Goal: Task Accomplishment & Management: Manage account settings

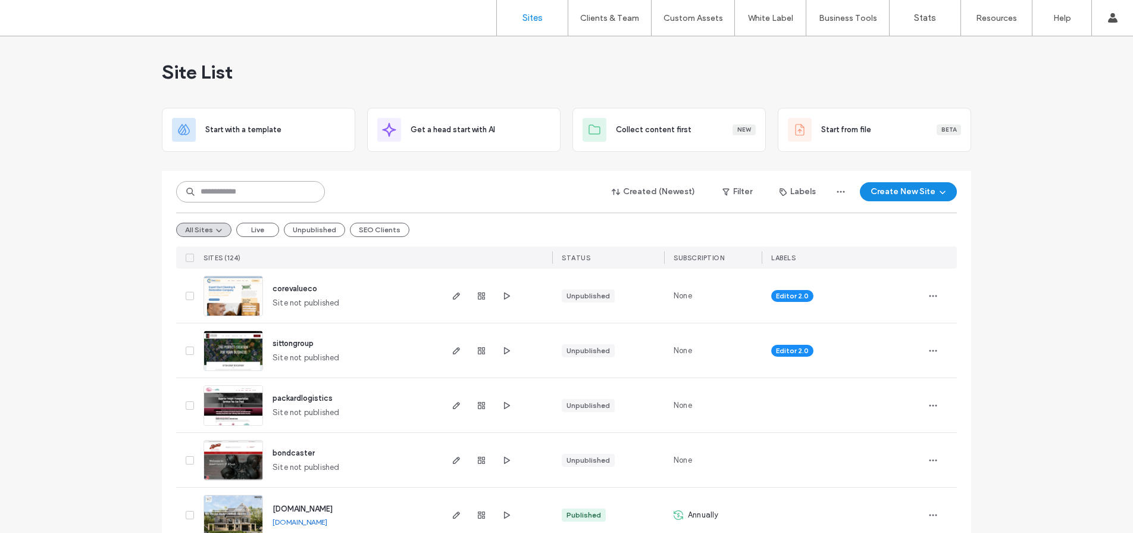
click at [293, 199] on input at bounding box center [250, 191] width 149 height 21
type input "***"
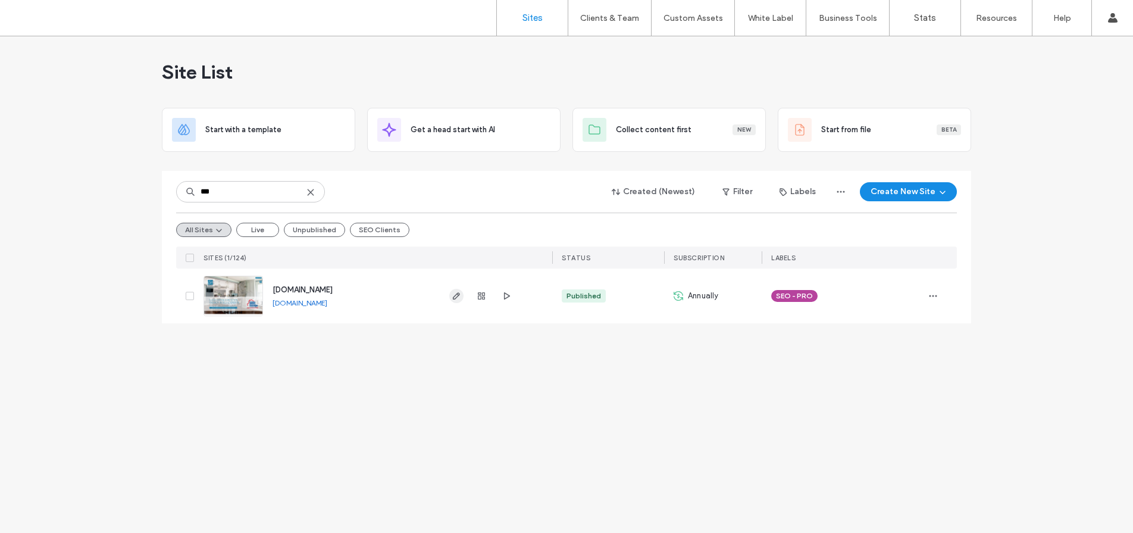
click at [457, 294] on use "button" at bounding box center [456, 295] width 7 height 7
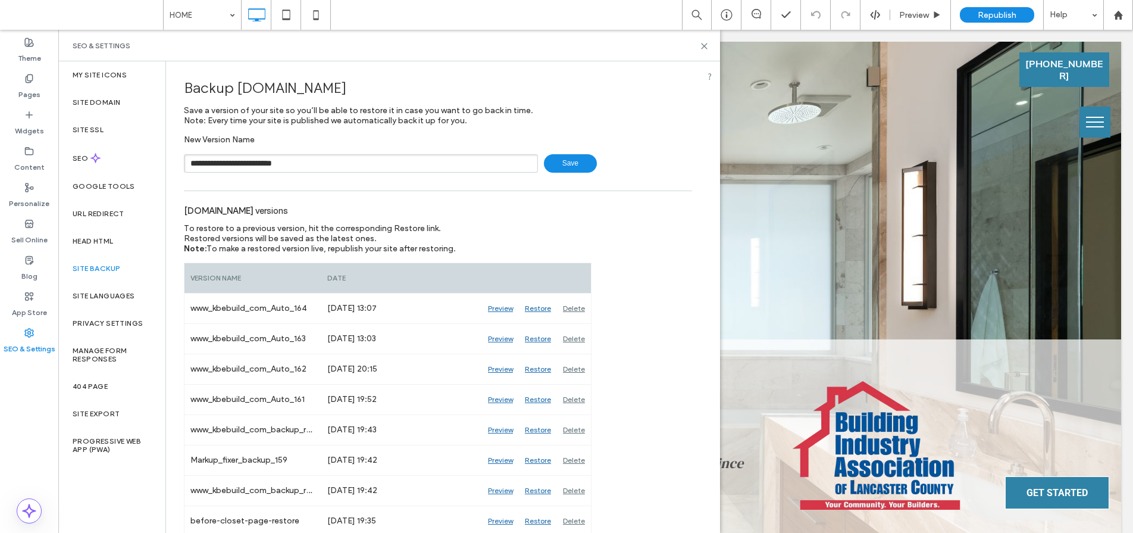
type input "**********"
click at [558, 163] on span "Save" at bounding box center [570, 163] width 53 height 18
click at [705, 47] on icon at bounding box center [704, 46] width 9 height 9
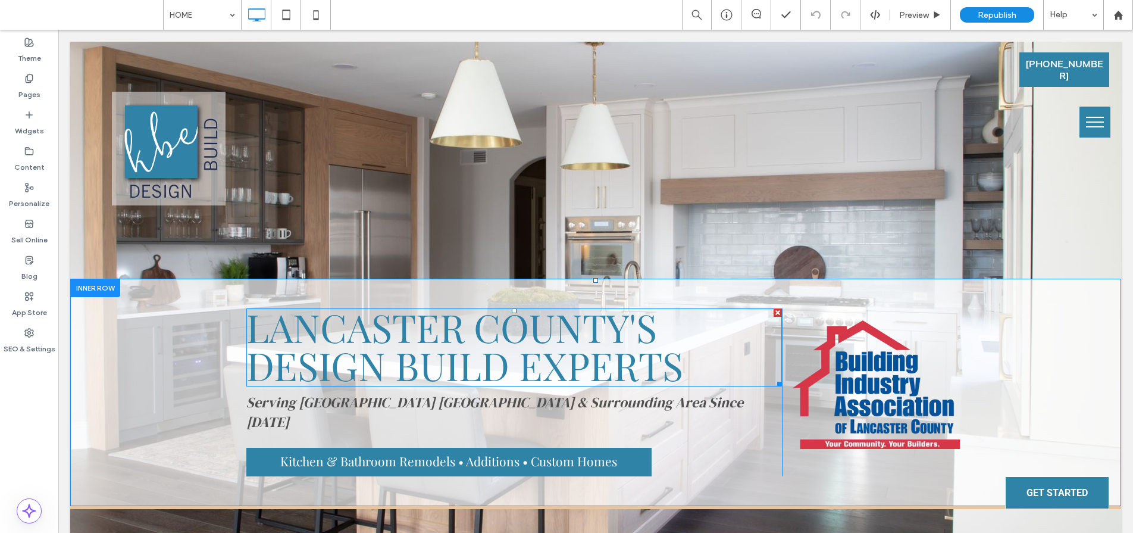
scroll to position [74, 0]
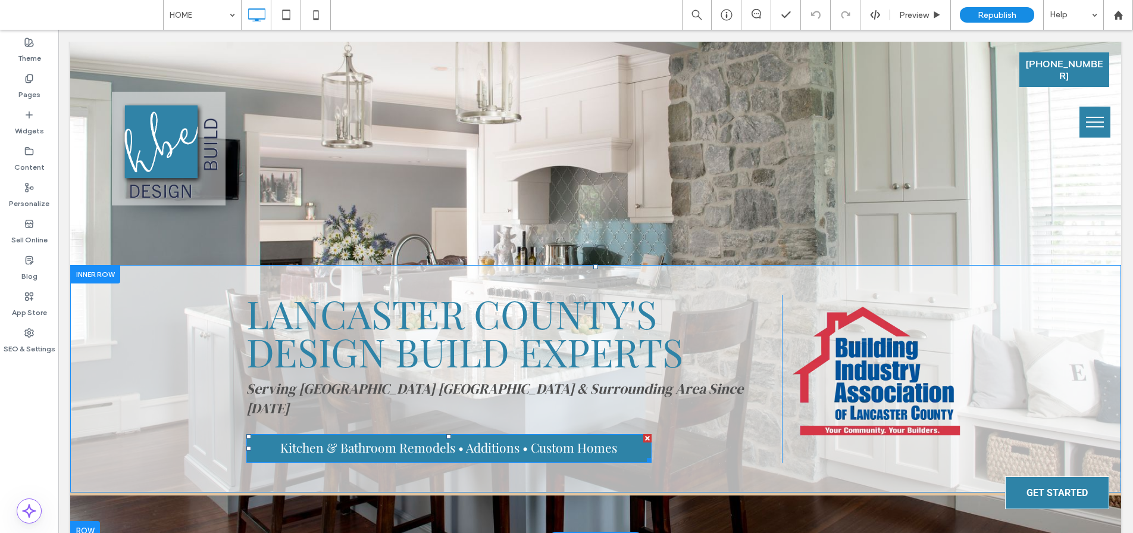
click at [405, 439] on span "Kitchen & Bathroom Remodels • Additions • Custom Homes" at bounding box center [448, 447] width 337 height 17
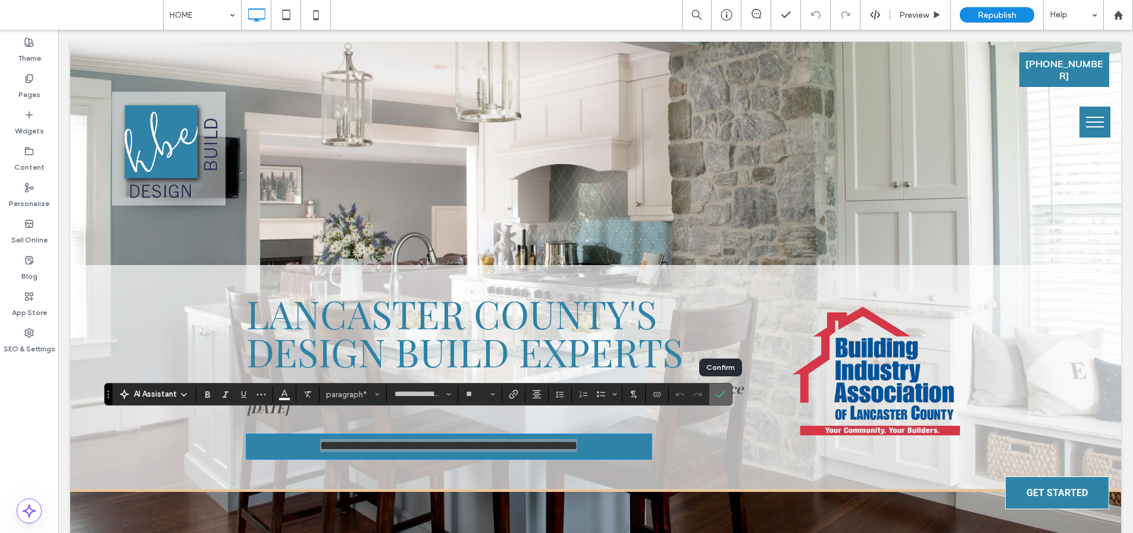
click at [718, 396] on use "Confirm" at bounding box center [721, 393] width 10 height 7
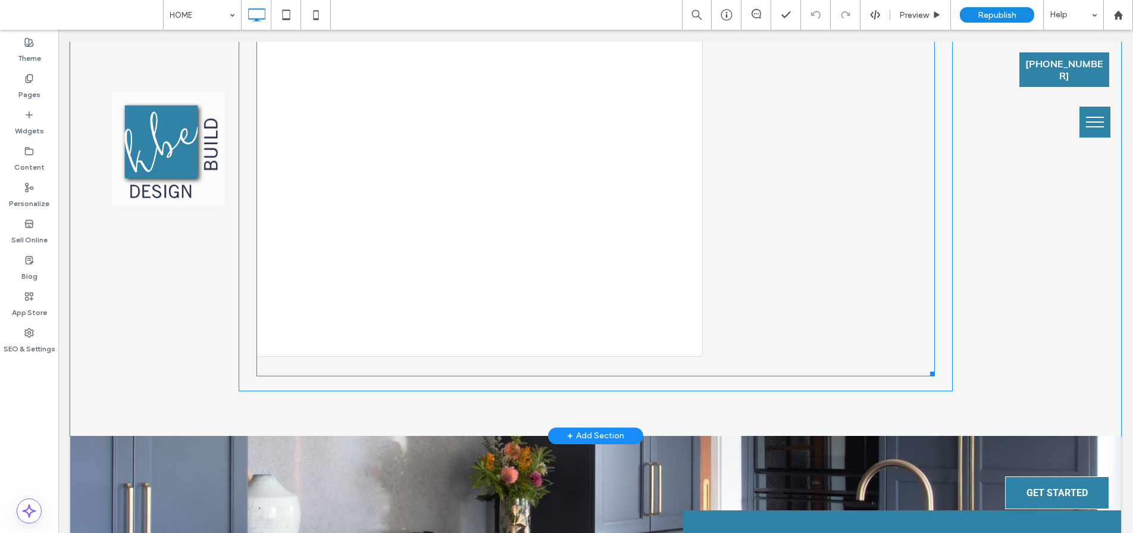
scroll to position [3901, 0]
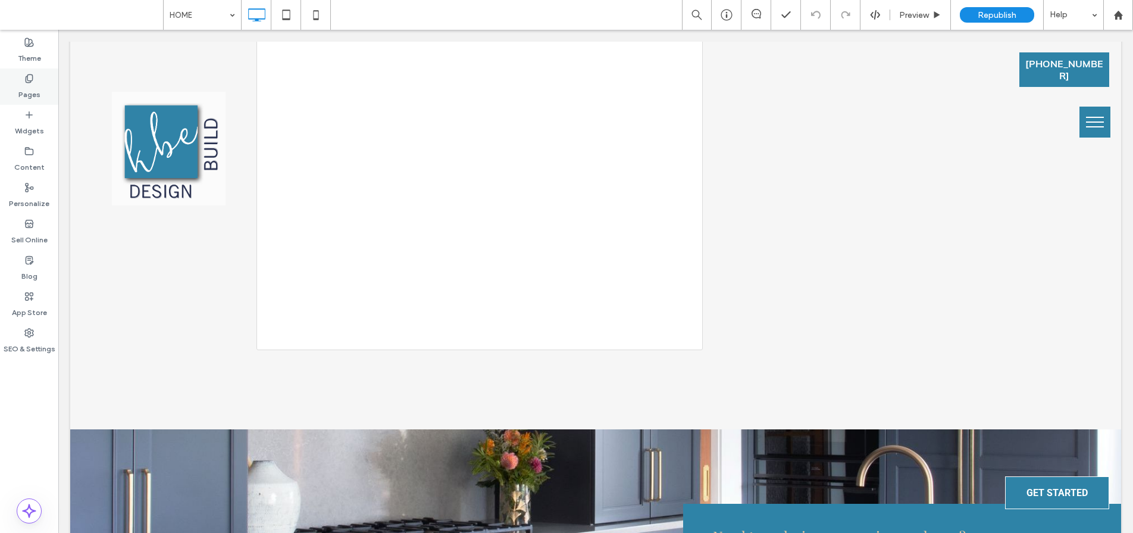
click at [40, 85] on div "Pages" at bounding box center [29, 86] width 58 height 36
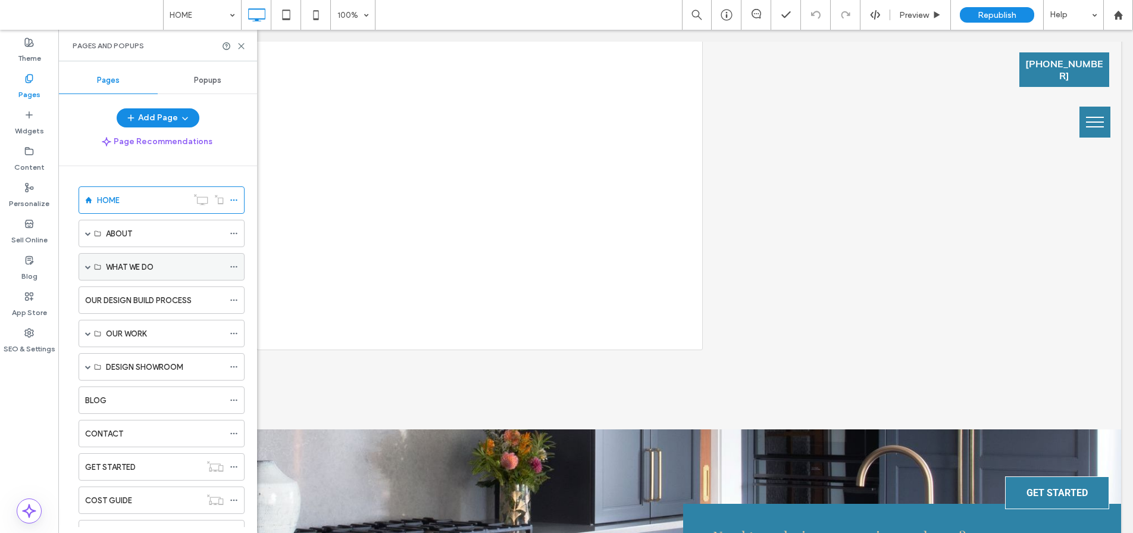
click at [86, 267] on span at bounding box center [88, 267] width 6 height 6
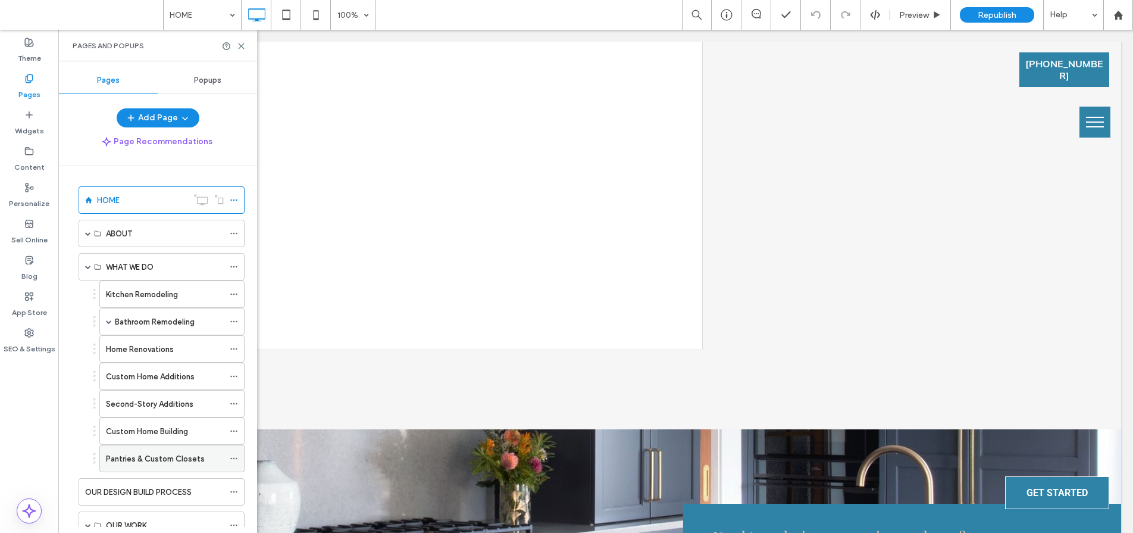
click at [155, 451] on label "Pantries & Custom Closets" at bounding box center [155, 458] width 99 height 21
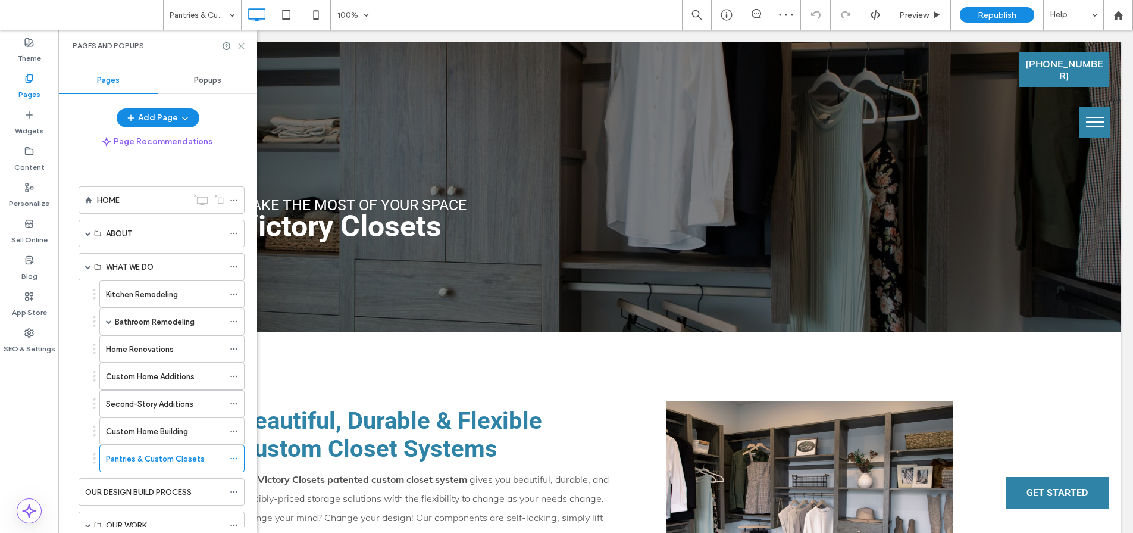
click at [243, 45] on icon at bounding box center [241, 46] width 9 height 9
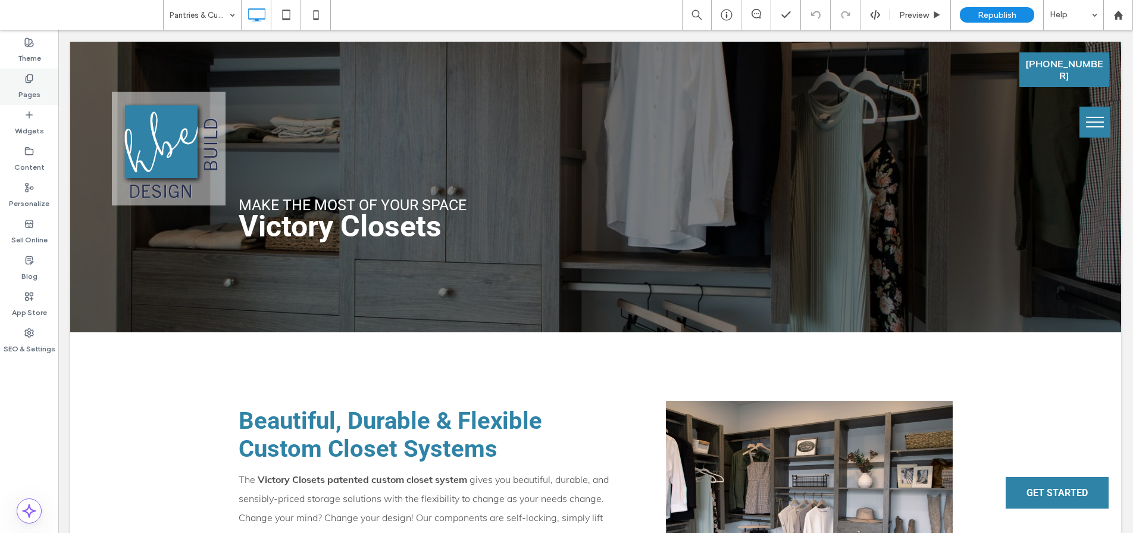
click at [34, 88] on label "Pages" at bounding box center [29, 91] width 22 height 17
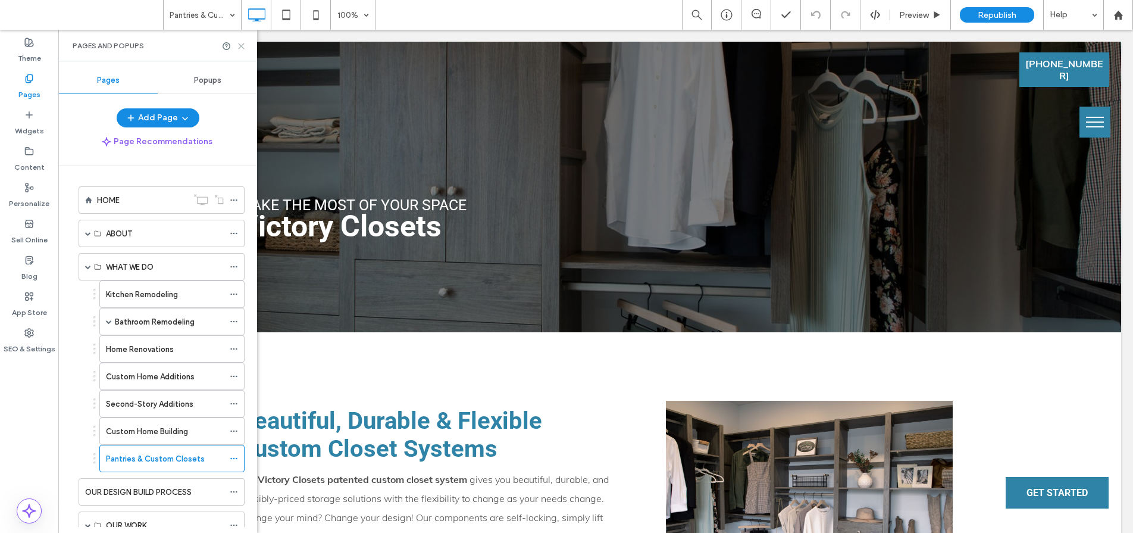
click at [243, 43] on icon at bounding box center [241, 46] width 9 height 9
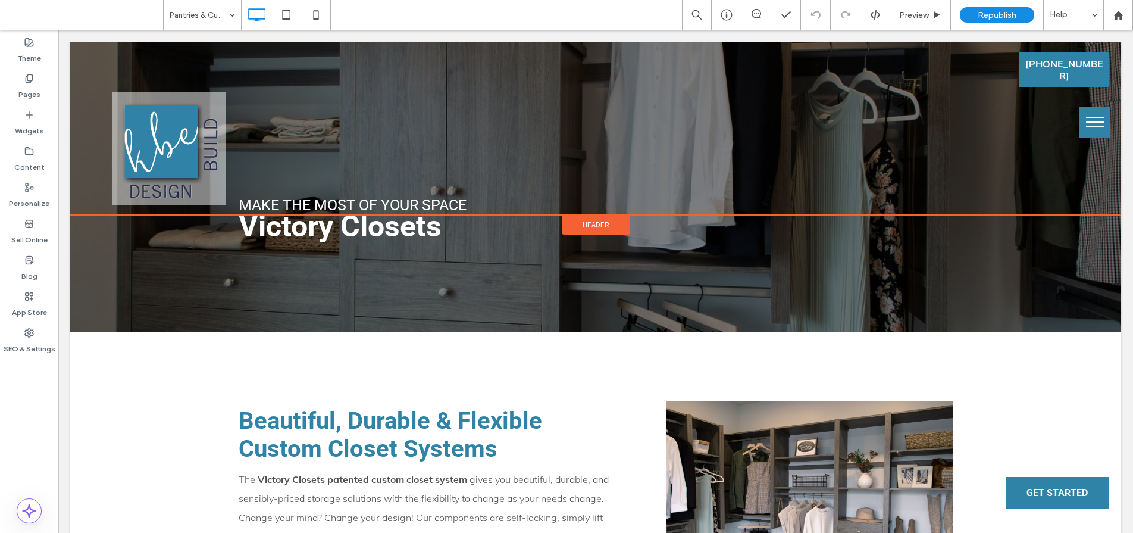
click at [576, 215] on div "Header" at bounding box center [596, 225] width 68 height 20
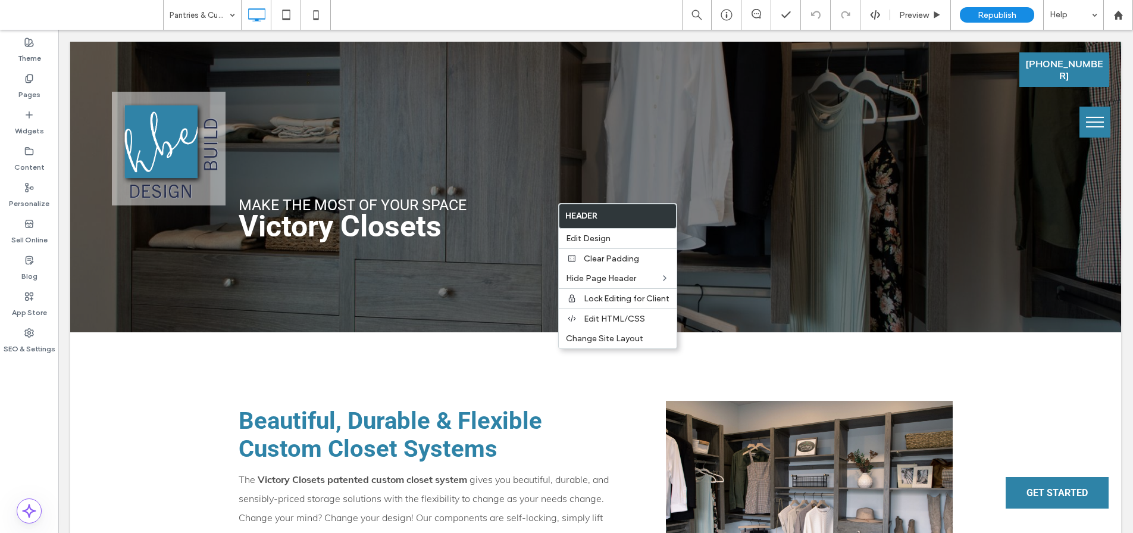
click at [363, 310] on div "MAKE THE MOST OF YOUR SPACE Victory Closets Click To Paste Row + Add Section" at bounding box center [595, 187] width 1051 height 290
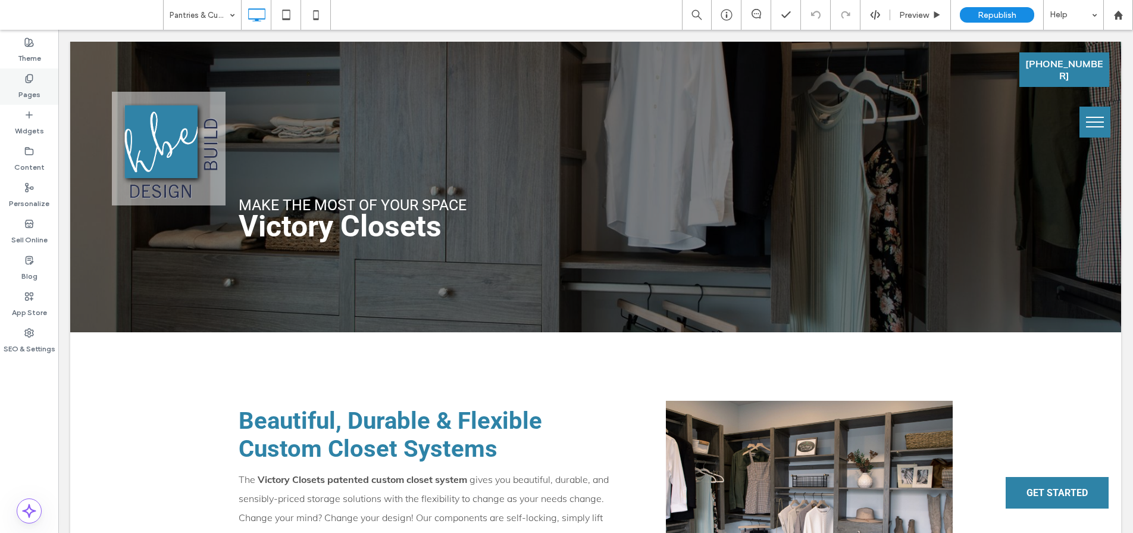
click at [31, 89] on label "Pages" at bounding box center [29, 91] width 22 height 17
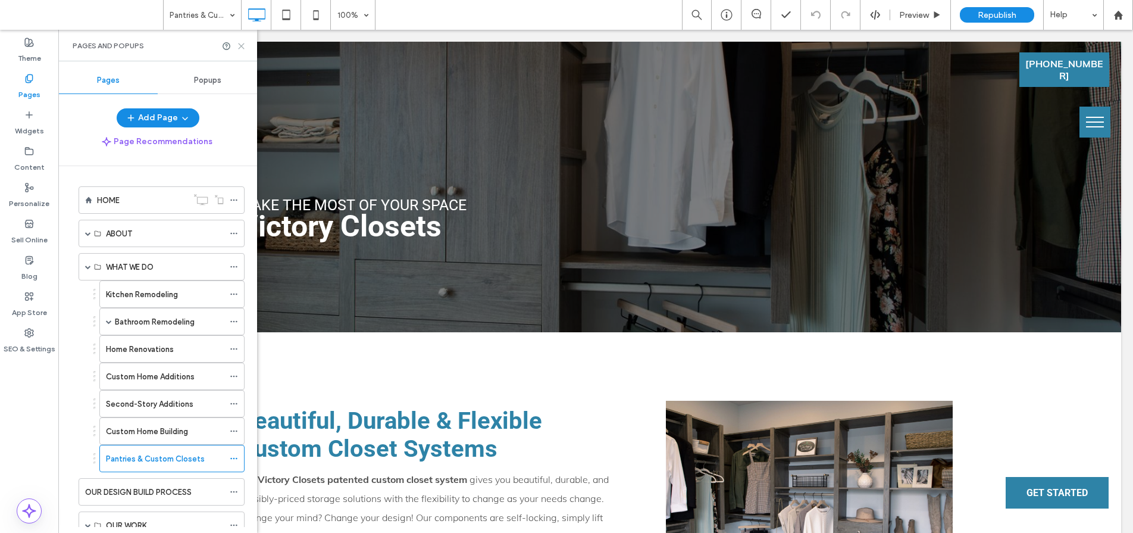
click at [243, 44] on icon at bounding box center [241, 46] width 9 height 9
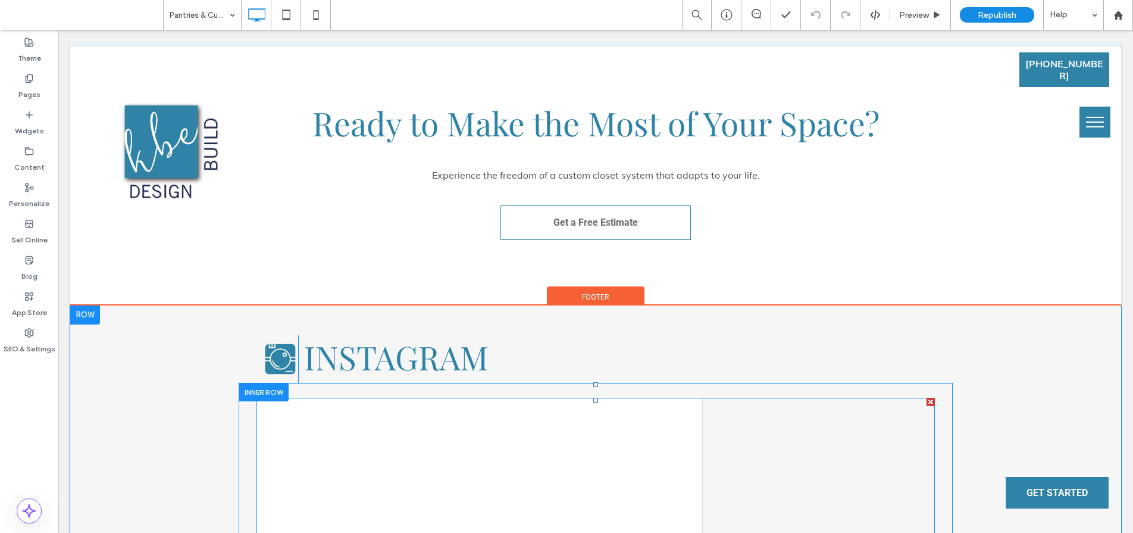
scroll to position [3316, 0]
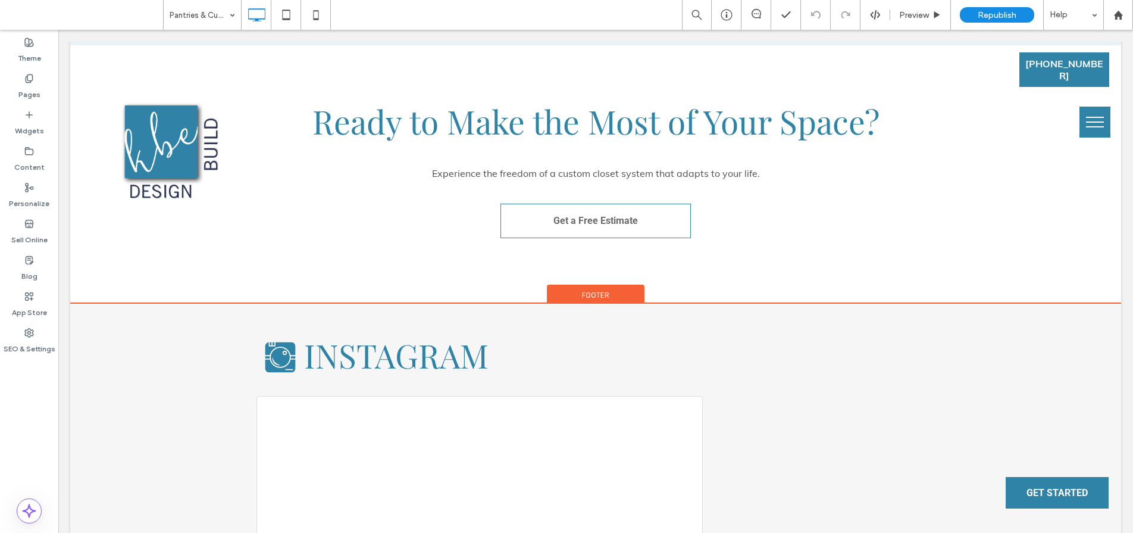
click at [567, 285] on div "Footer" at bounding box center [596, 294] width 98 height 18
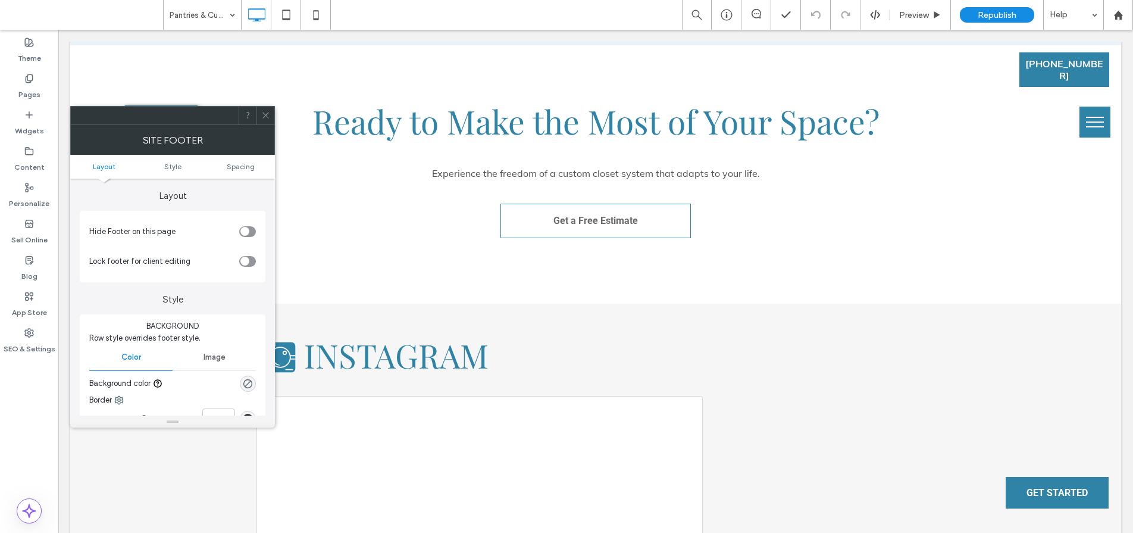
click at [266, 117] on icon at bounding box center [265, 115] width 9 height 9
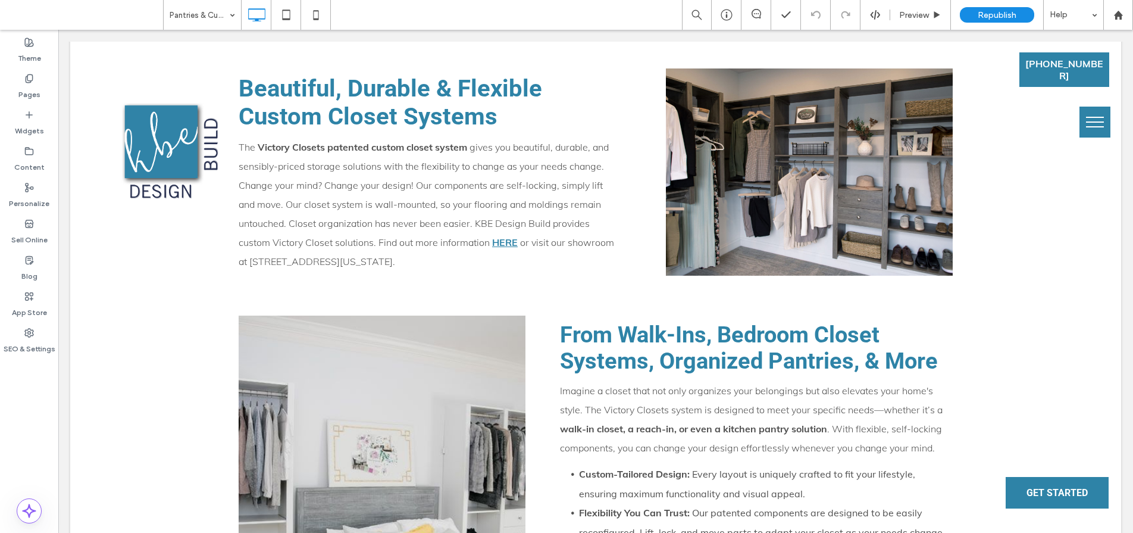
scroll to position [0, 0]
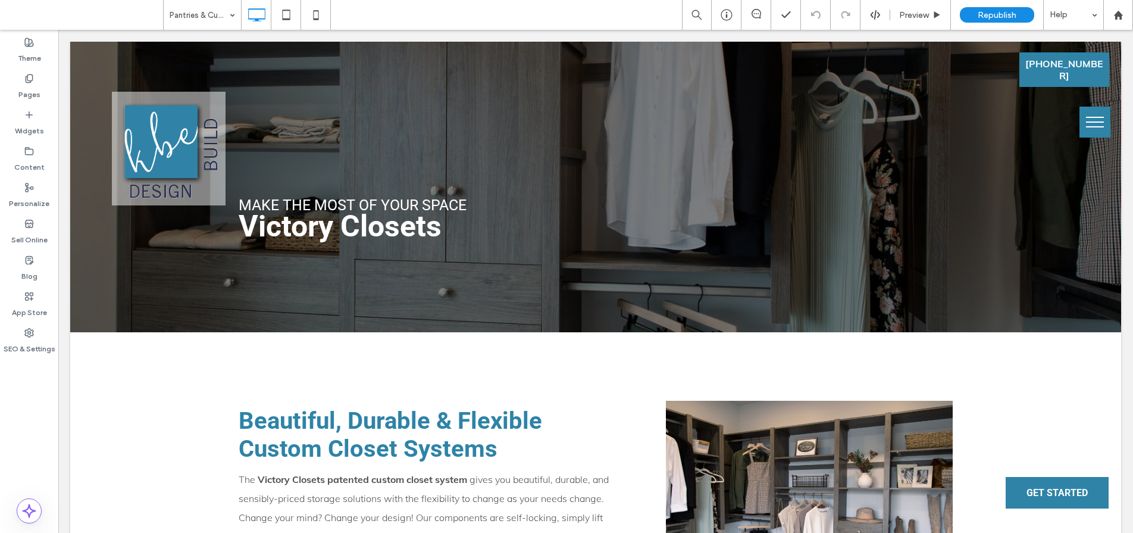
click at [1087, 120] on button "menu" at bounding box center [1095, 122] width 31 height 31
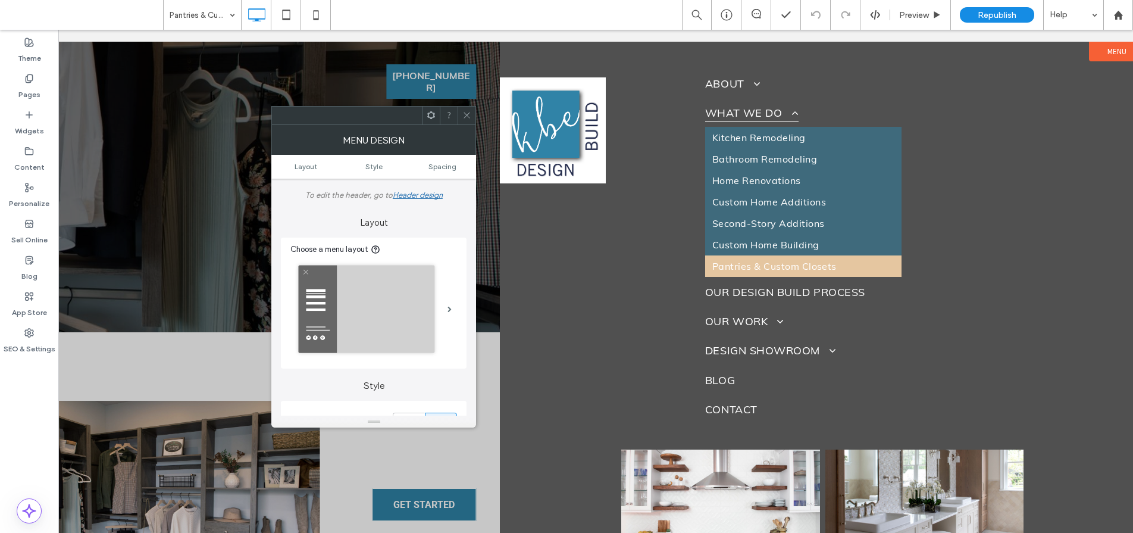
click at [468, 117] on icon at bounding box center [467, 115] width 9 height 9
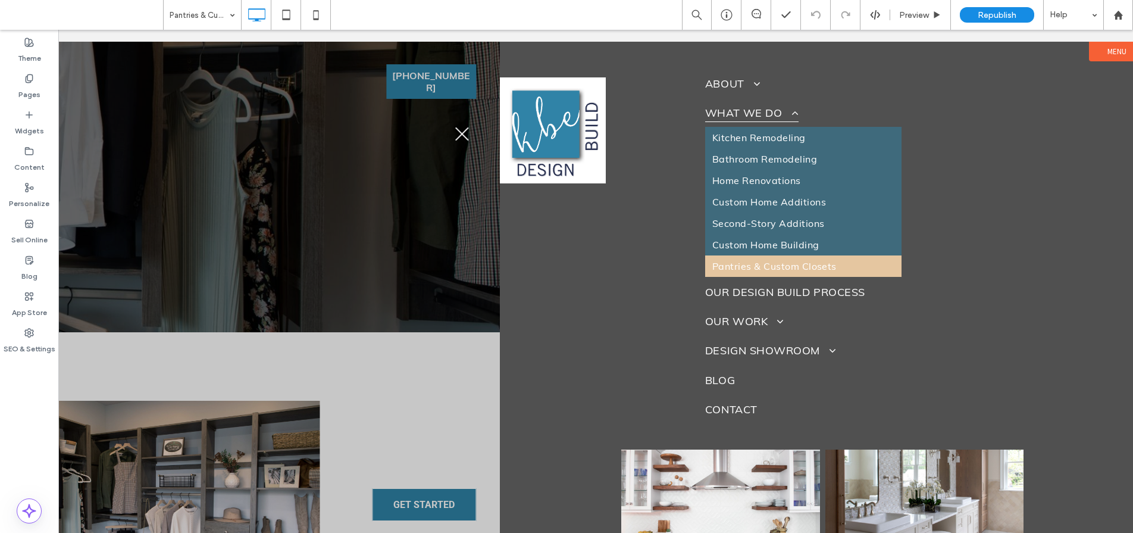
click at [464, 130] on span "menu" at bounding box center [462, 134] width 14 height 14
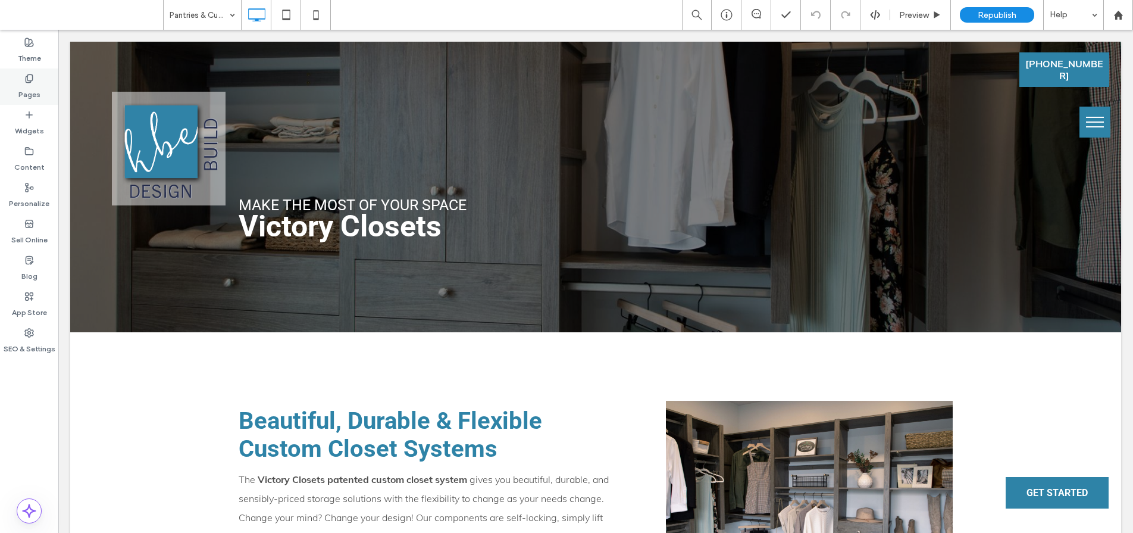
click at [35, 93] on label "Pages" at bounding box center [29, 91] width 22 height 17
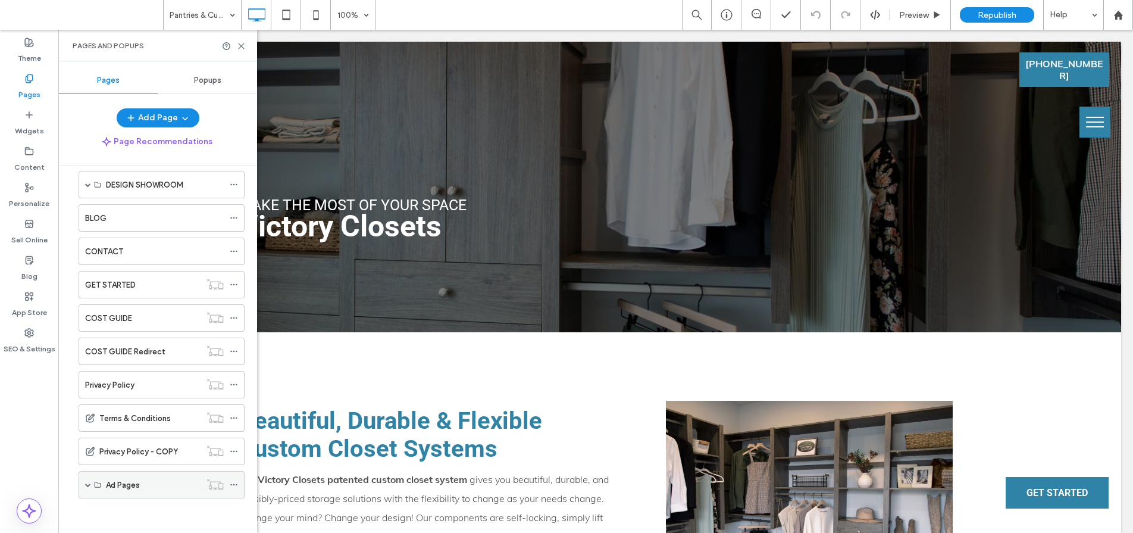
scroll to position [375, 0]
click at [86, 481] on div "Ad Pages" at bounding box center [162, 483] width 166 height 27
click at [88, 483] on span at bounding box center [88, 483] width 6 height 6
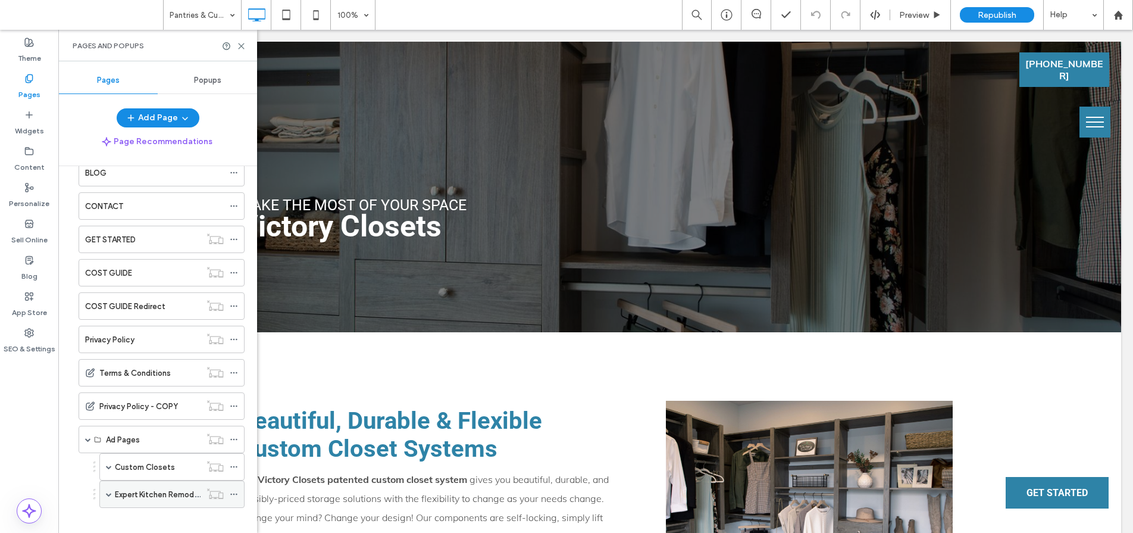
scroll to position [430, 0]
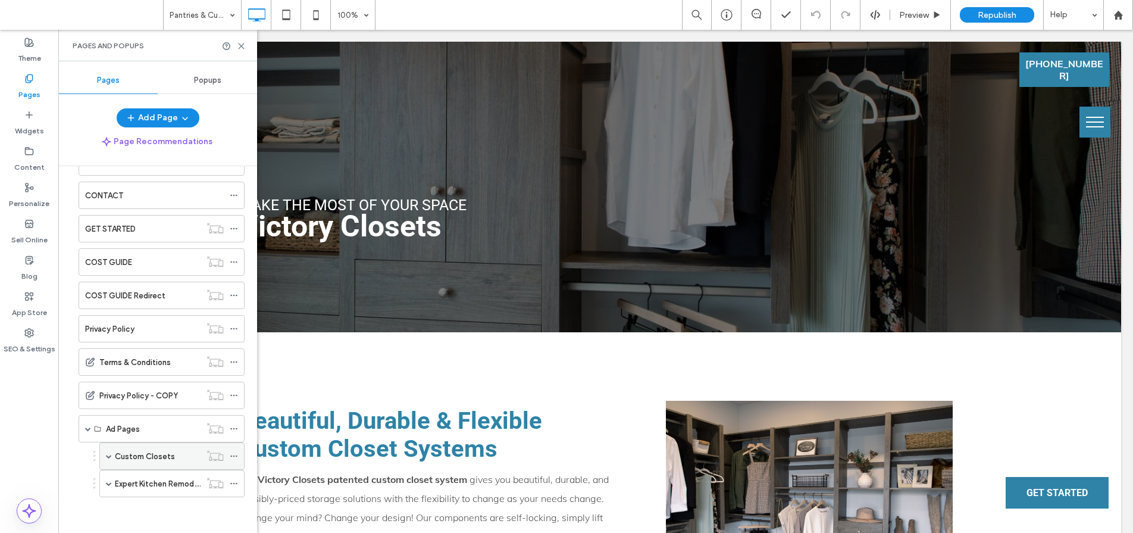
click at [135, 461] on label "Custom Closets" at bounding box center [145, 456] width 60 height 21
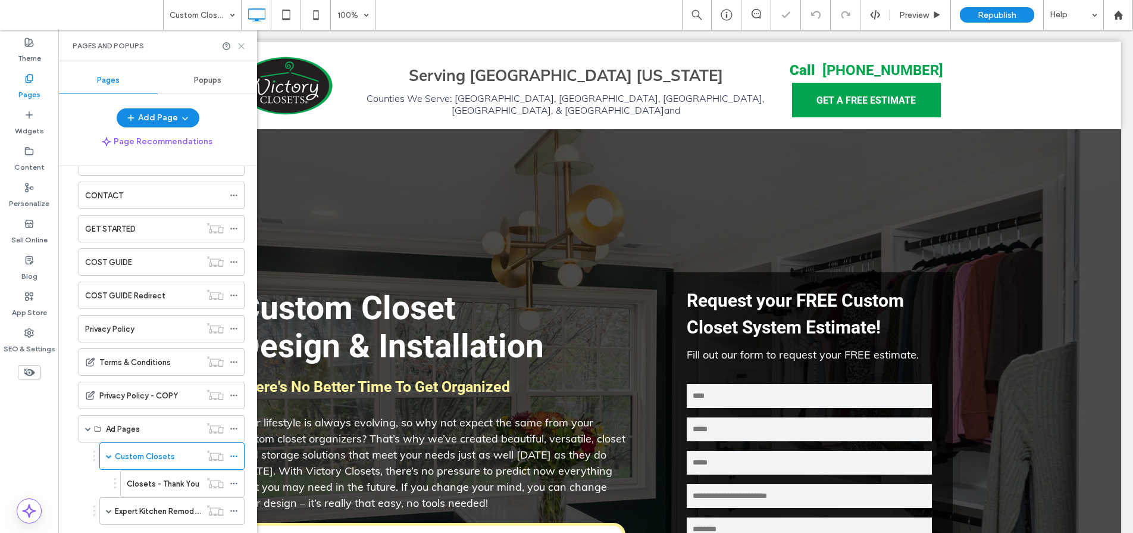
drag, startPoint x: 241, startPoint y: 48, endPoint x: 195, endPoint y: 27, distance: 50.6
click at [241, 48] on icon at bounding box center [241, 46] width 9 height 9
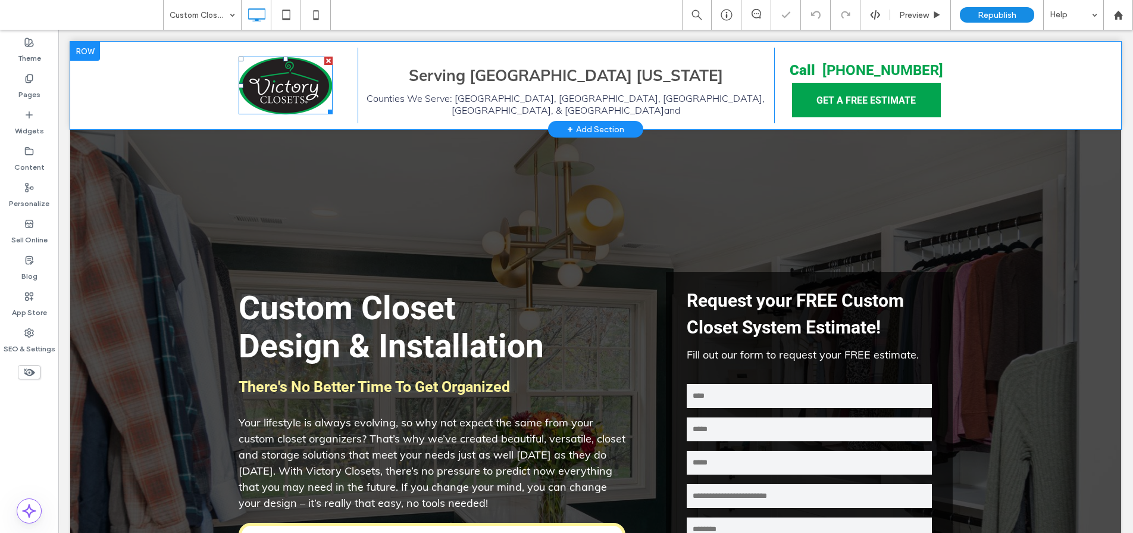
click at [286, 85] on img at bounding box center [286, 86] width 94 height 58
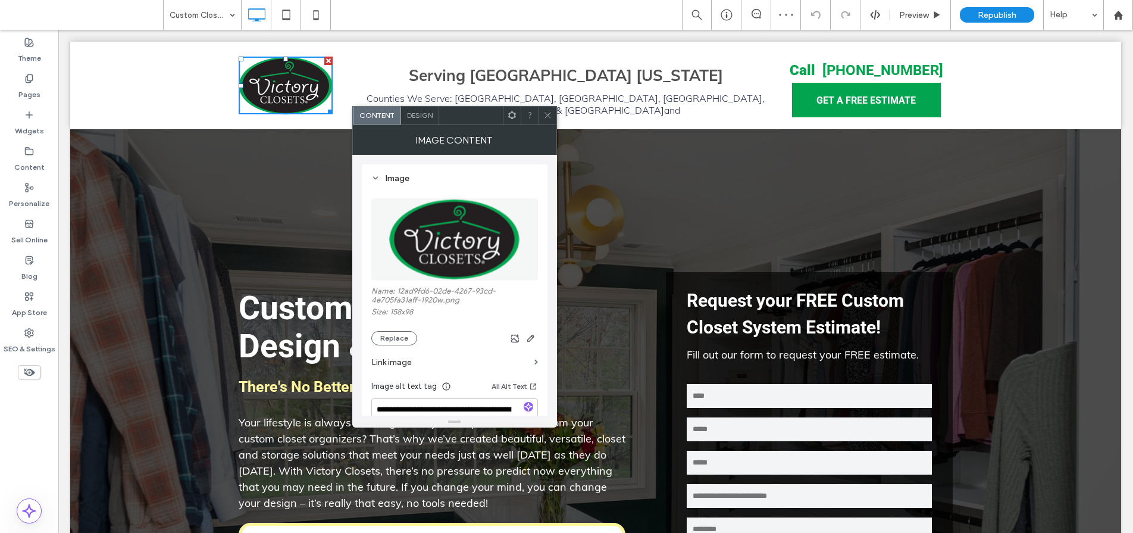
click at [549, 117] on use at bounding box center [548, 116] width 6 height 6
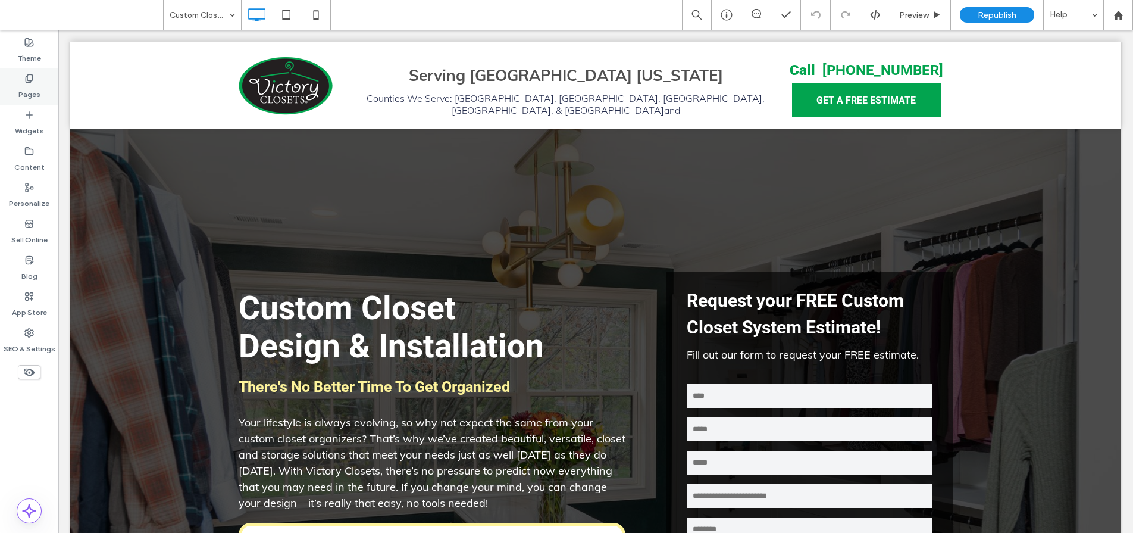
click at [31, 89] on label "Pages" at bounding box center [29, 91] width 22 height 17
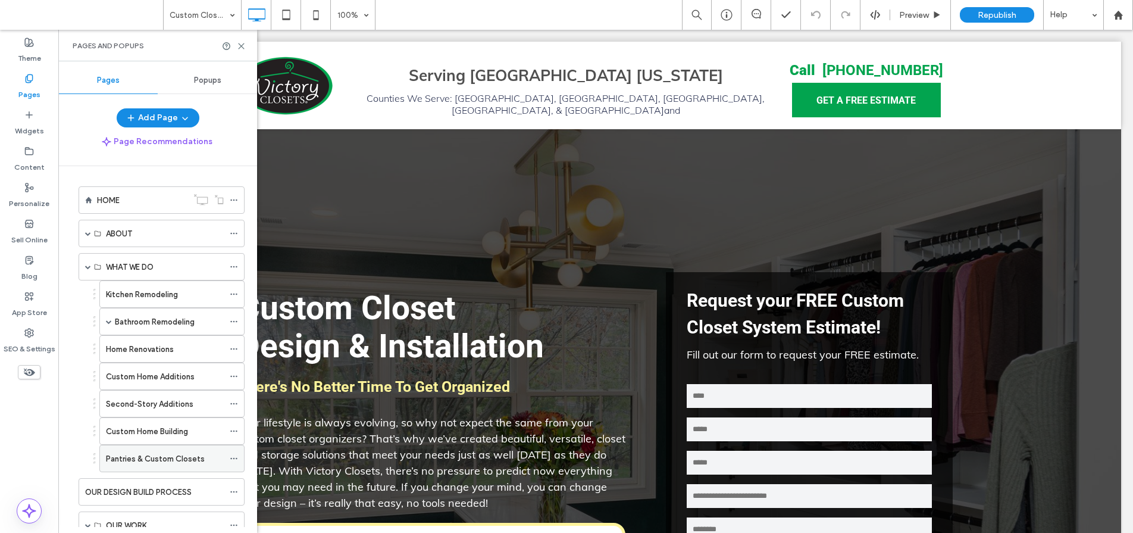
click at [155, 461] on label "Pantries & Custom Closets" at bounding box center [155, 458] width 99 height 21
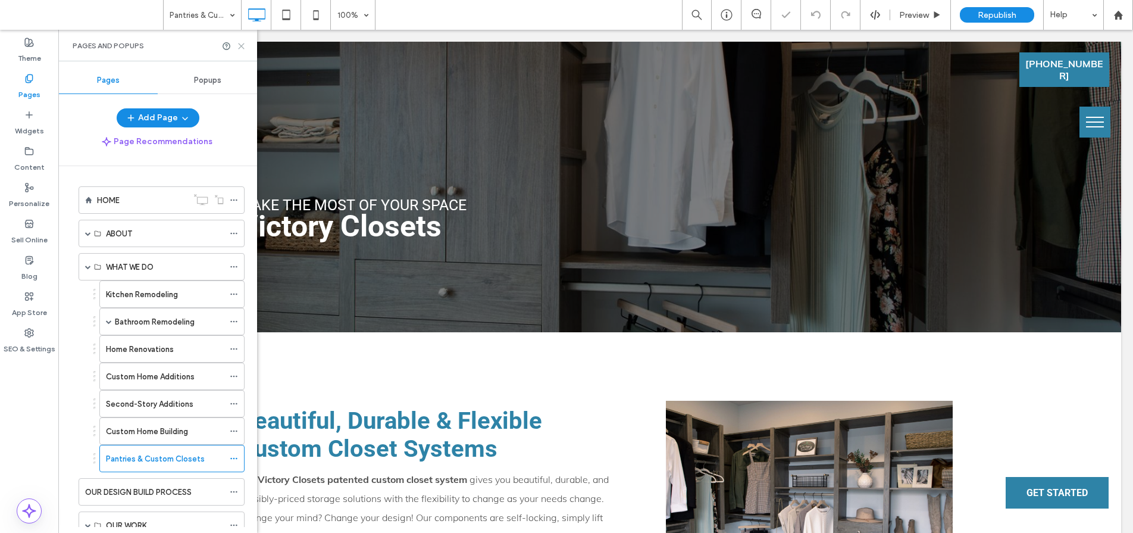
click at [243, 43] on use at bounding box center [241, 45] width 5 height 5
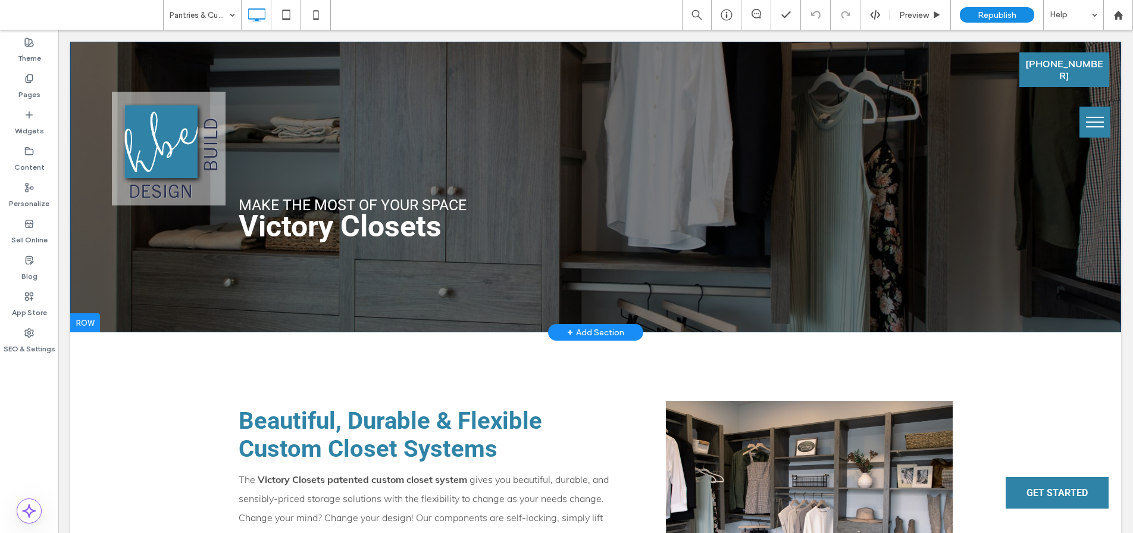
click at [83, 318] on div at bounding box center [85, 322] width 30 height 19
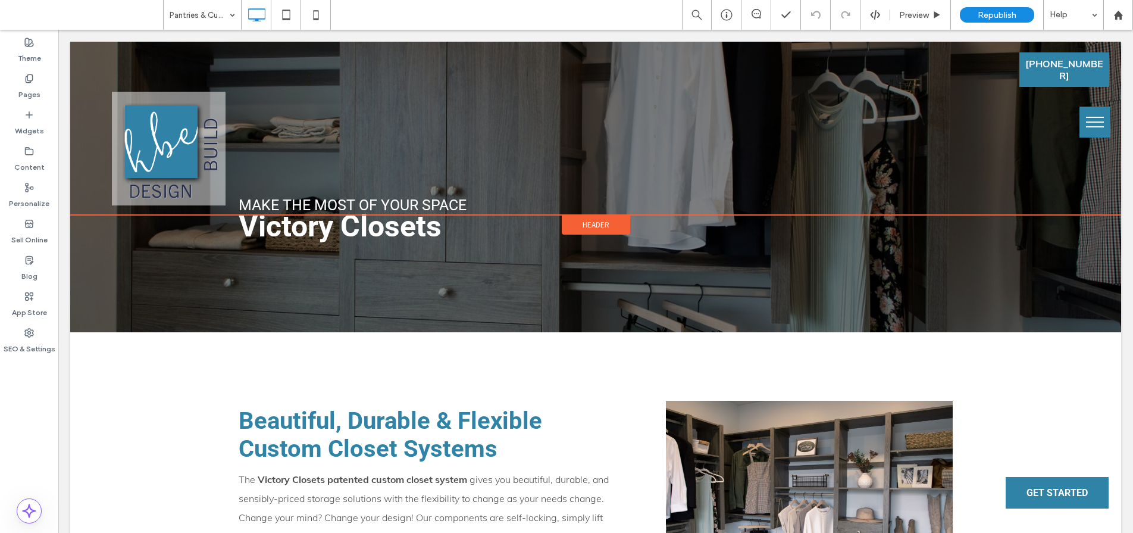
click at [594, 220] on span "Header" at bounding box center [596, 225] width 27 height 10
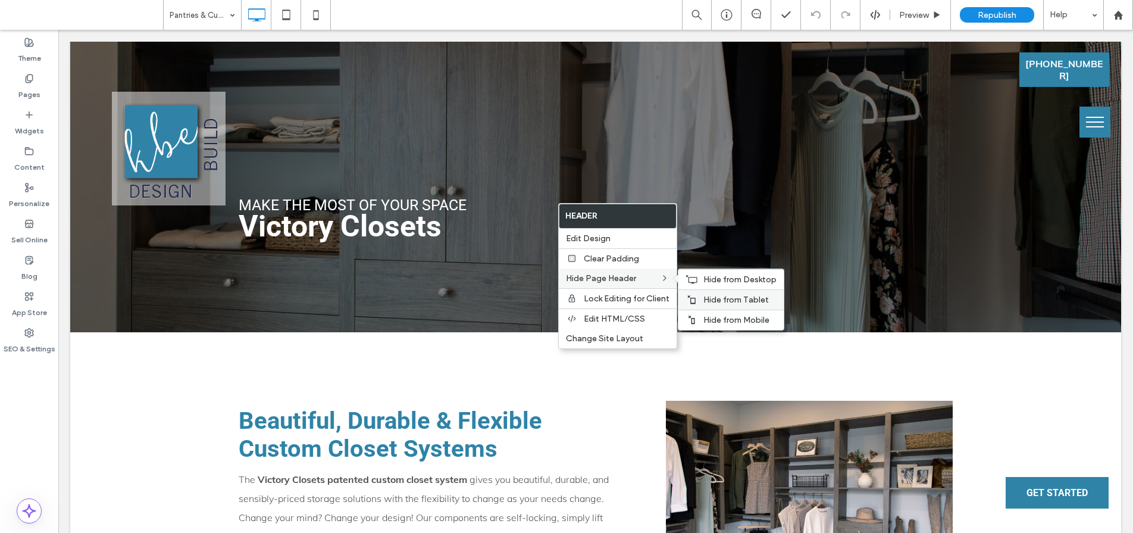
click at [723, 300] on span "Hide from Tablet" at bounding box center [736, 300] width 65 height 10
click at [707, 282] on span "Hide from Desktop" at bounding box center [740, 279] width 73 height 10
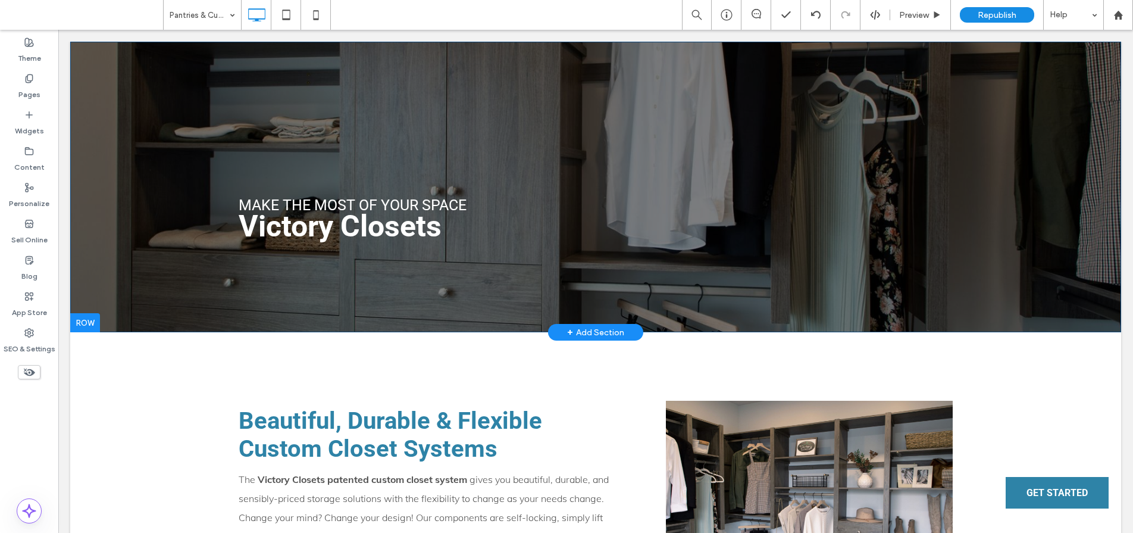
click at [85, 318] on div at bounding box center [85, 322] width 30 height 19
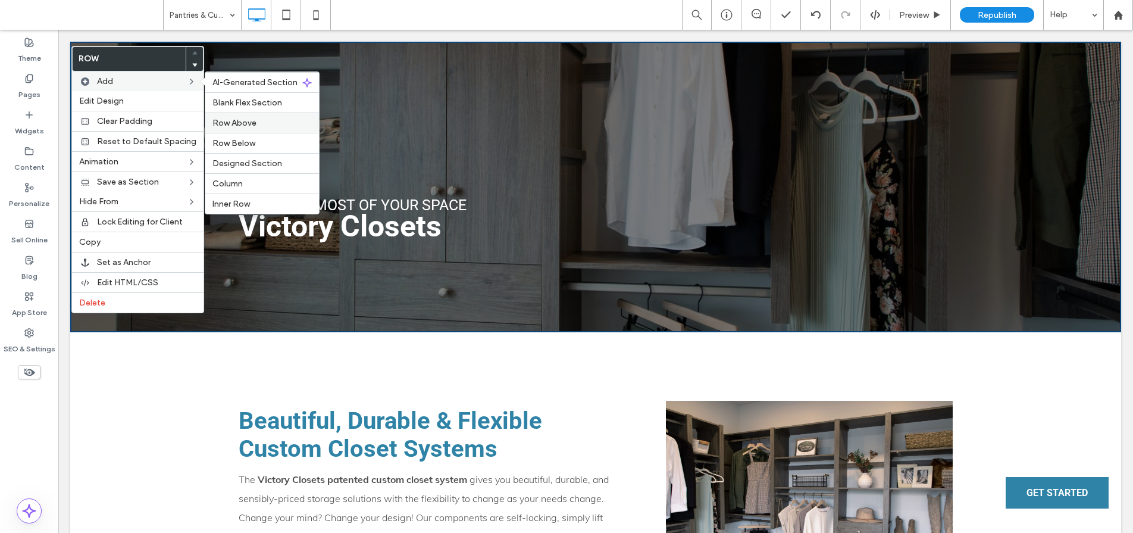
click at [255, 127] on label "Row Above" at bounding box center [262, 123] width 99 height 10
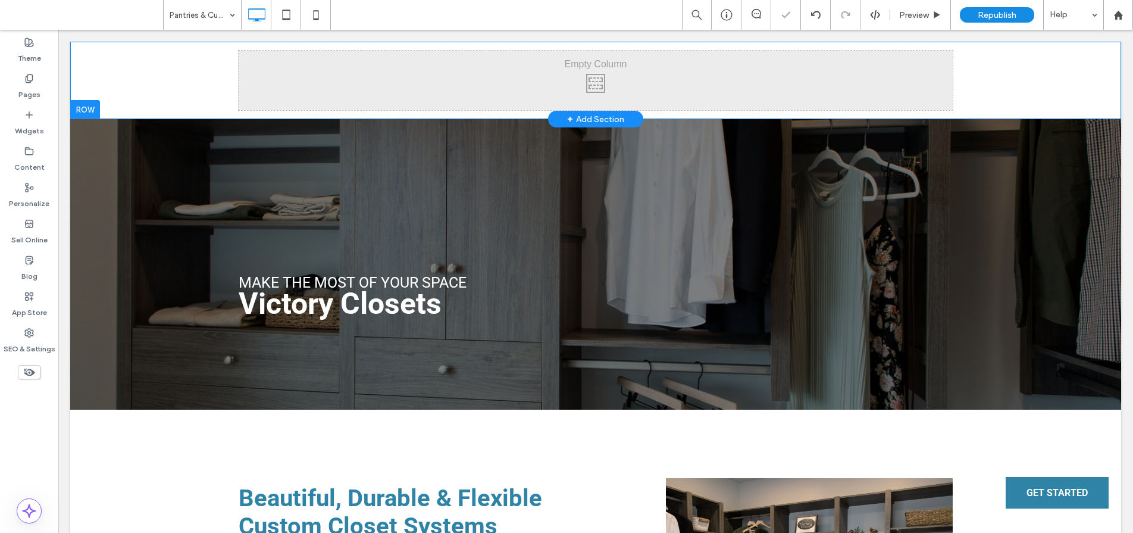
click at [165, 87] on div "Click To Paste Click To Paste Row + Add Section" at bounding box center [595, 80] width 1051 height 77
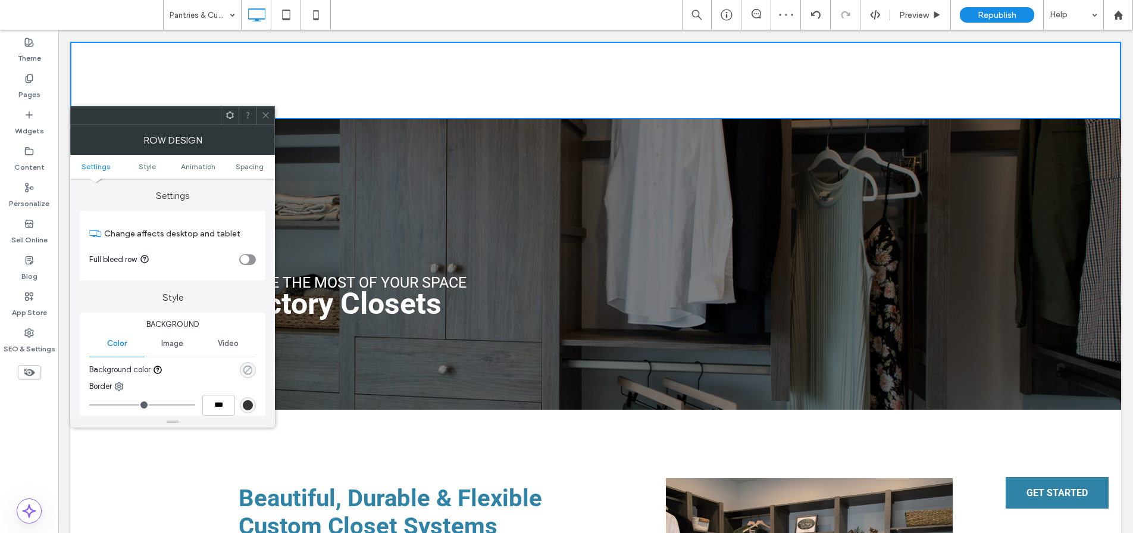
click at [246, 371] on use "rgba(0, 0, 0, 0)" at bounding box center [247, 369] width 9 height 9
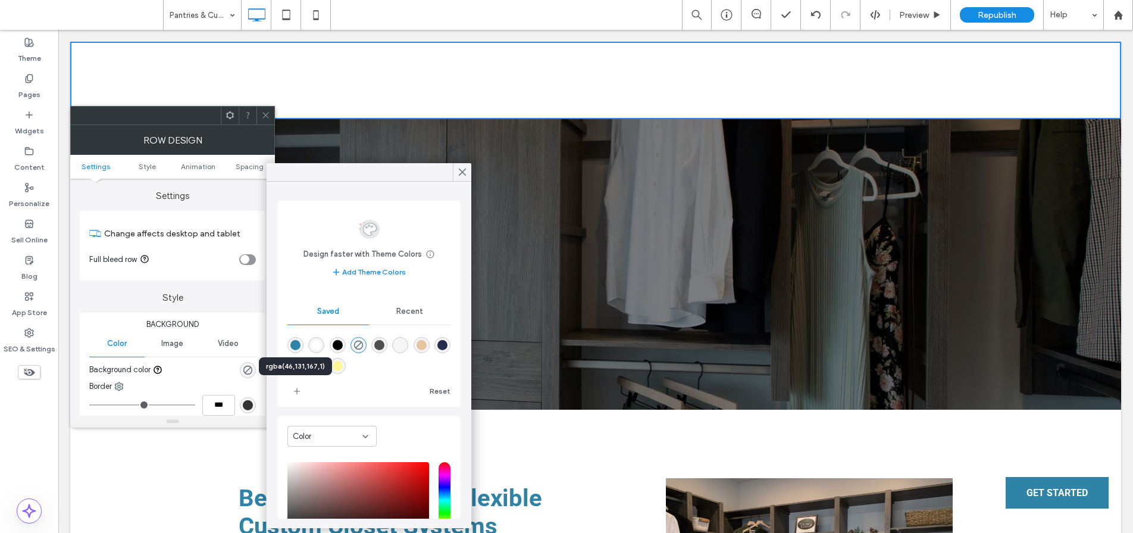
click at [292, 346] on div "rgba(46,131,167,1)" at bounding box center [295, 345] width 10 height 10
type input "*******"
type input "***"
type input "****"
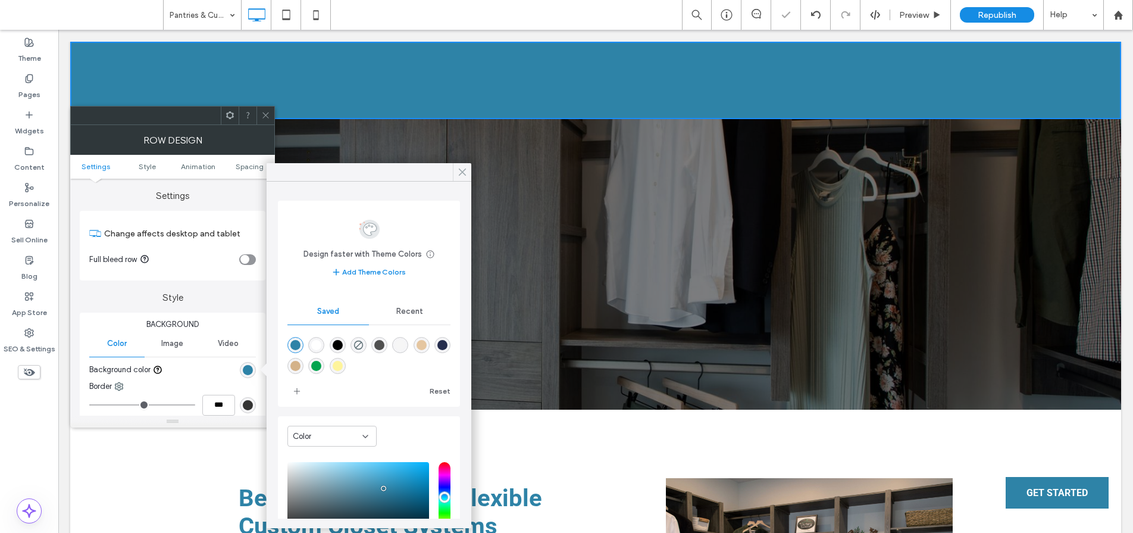
drag, startPoint x: 461, startPoint y: 173, endPoint x: 273, endPoint y: 95, distance: 203.1
click at [461, 173] on use at bounding box center [463, 172] width 6 height 7
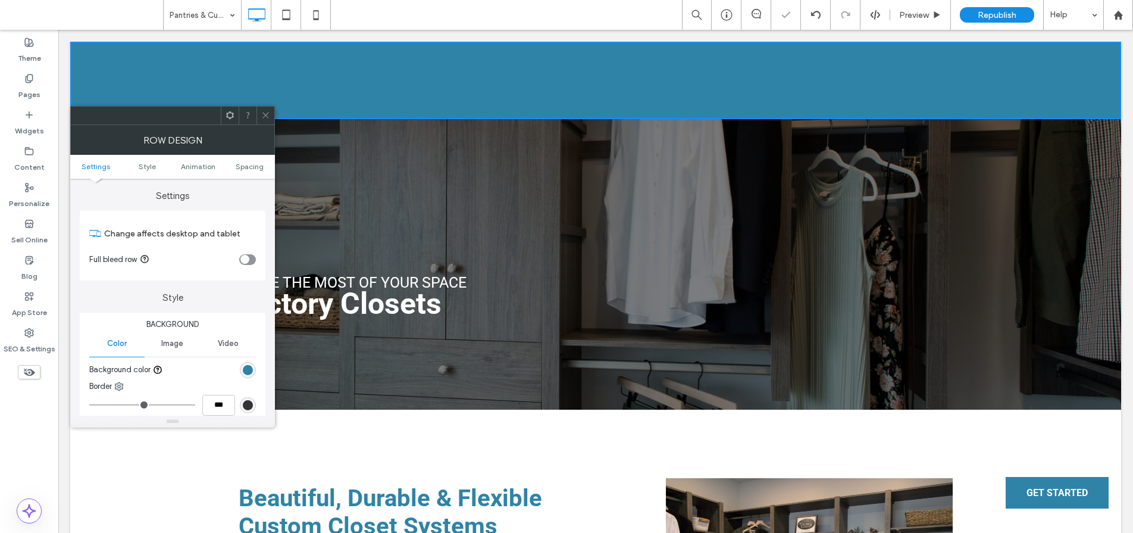
click at [268, 117] on use at bounding box center [266, 116] width 6 height 6
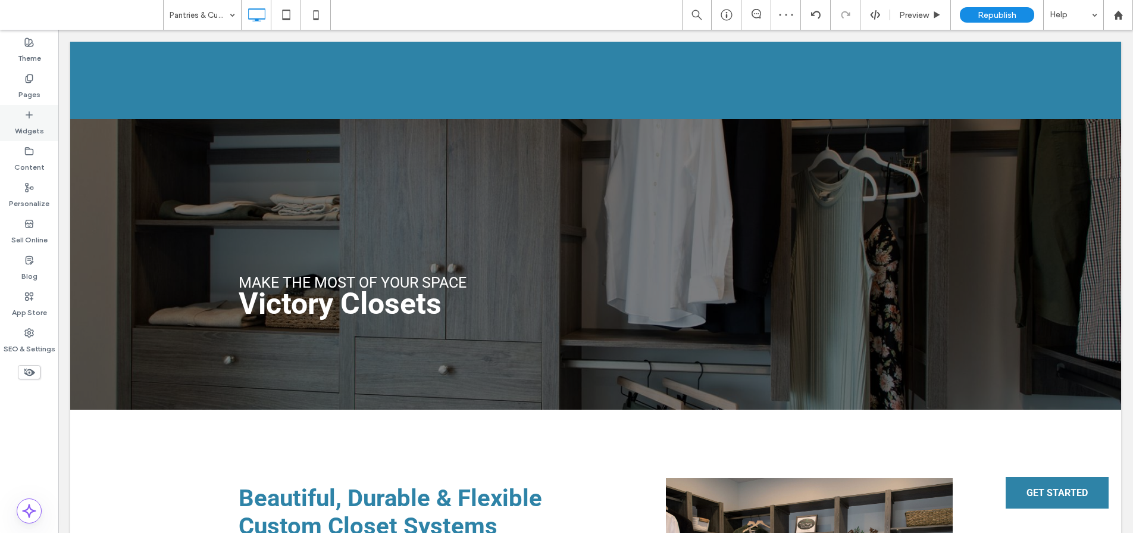
click at [29, 125] on label "Widgets" at bounding box center [29, 128] width 29 height 17
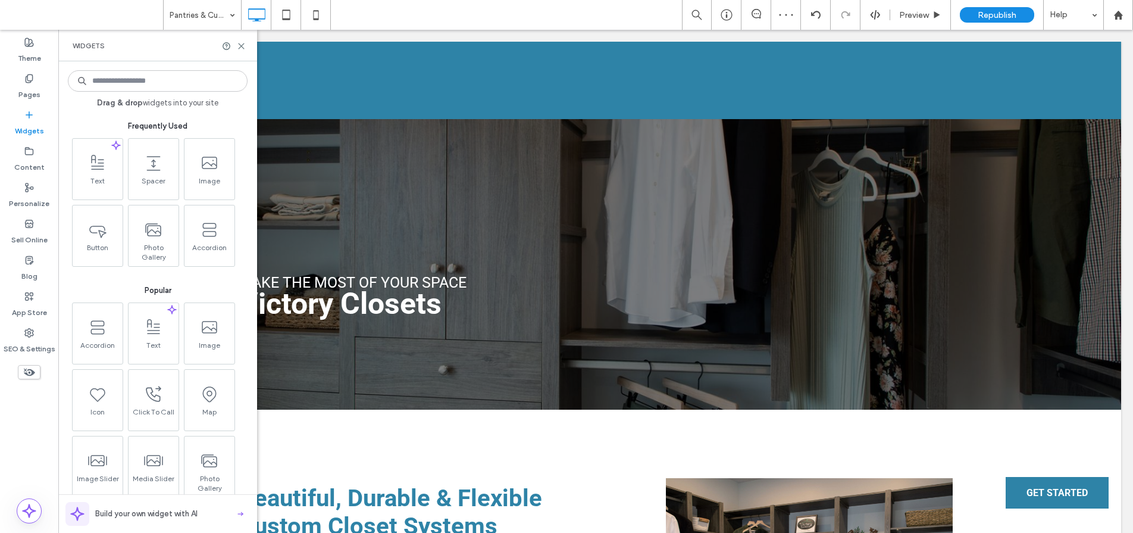
click at [134, 85] on input at bounding box center [158, 80] width 180 height 21
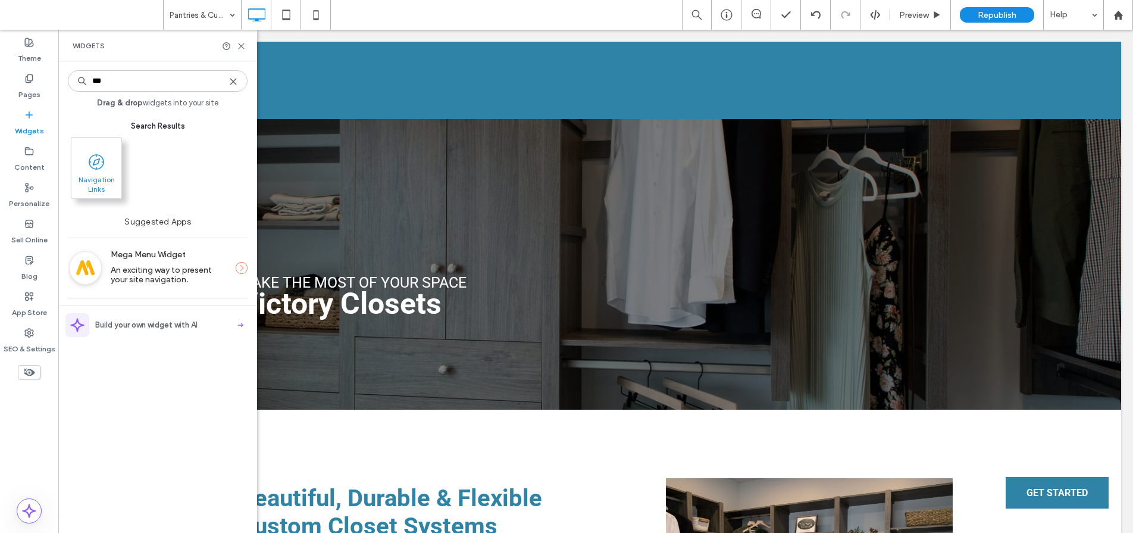
type input "***"
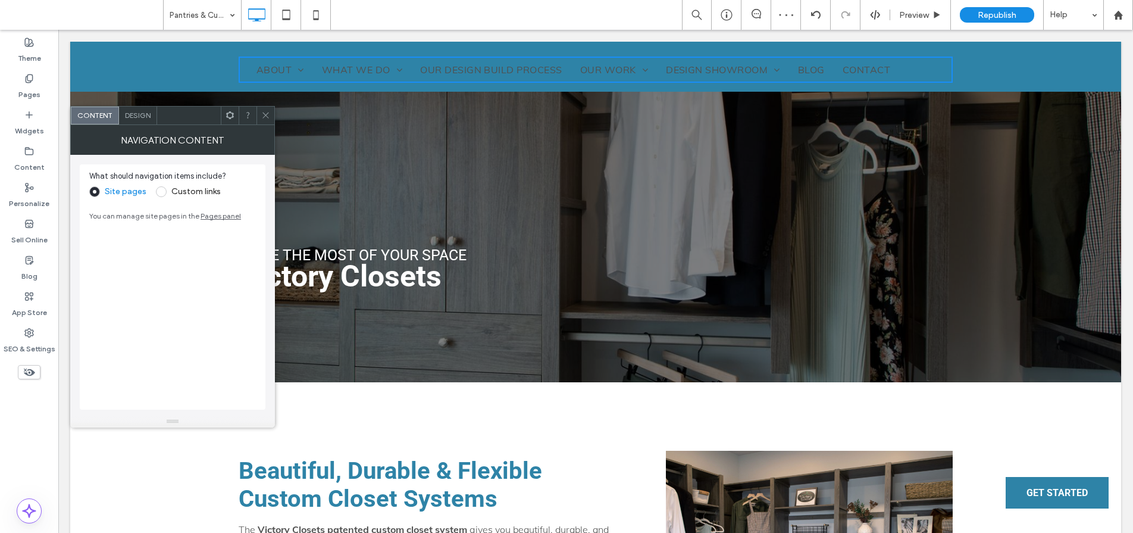
click at [136, 113] on span "Design" at bounding box center [138, 115] width 26 height 9
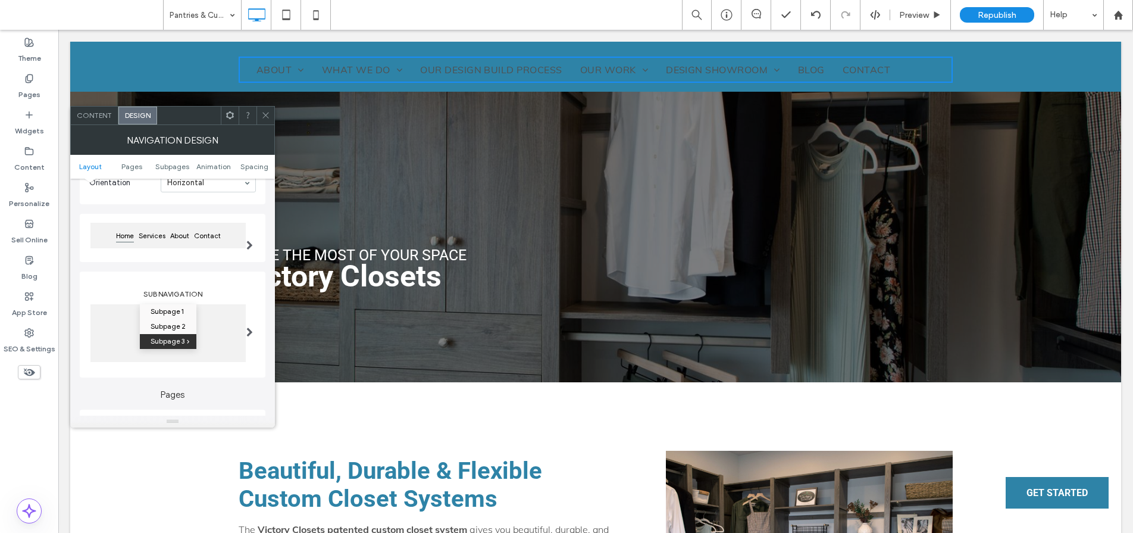
scroll to position [215, 0]
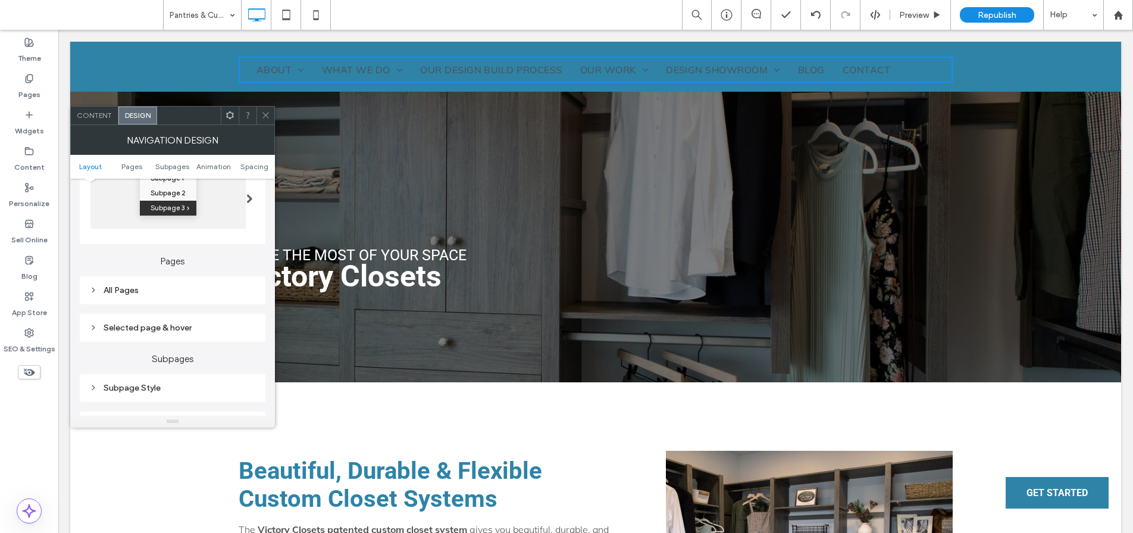
click at [210, 290] on div "All Pages" at bounding box center [172, 290] width 167 height 10
click at [221, 314] on span "Link text" at bounding box center [214, 312] width 30 height 10
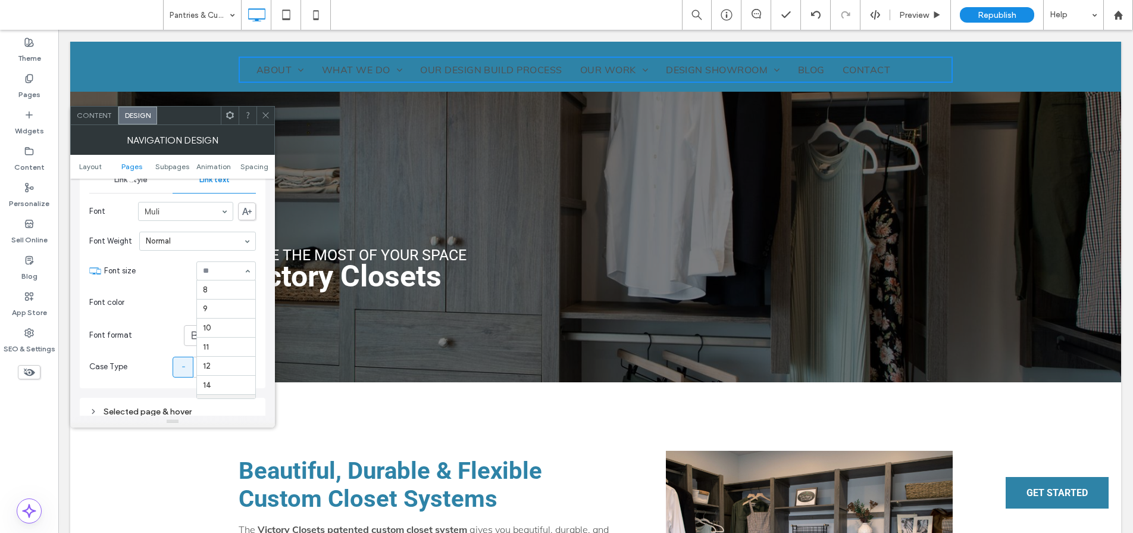
scroll to position [114, 0]
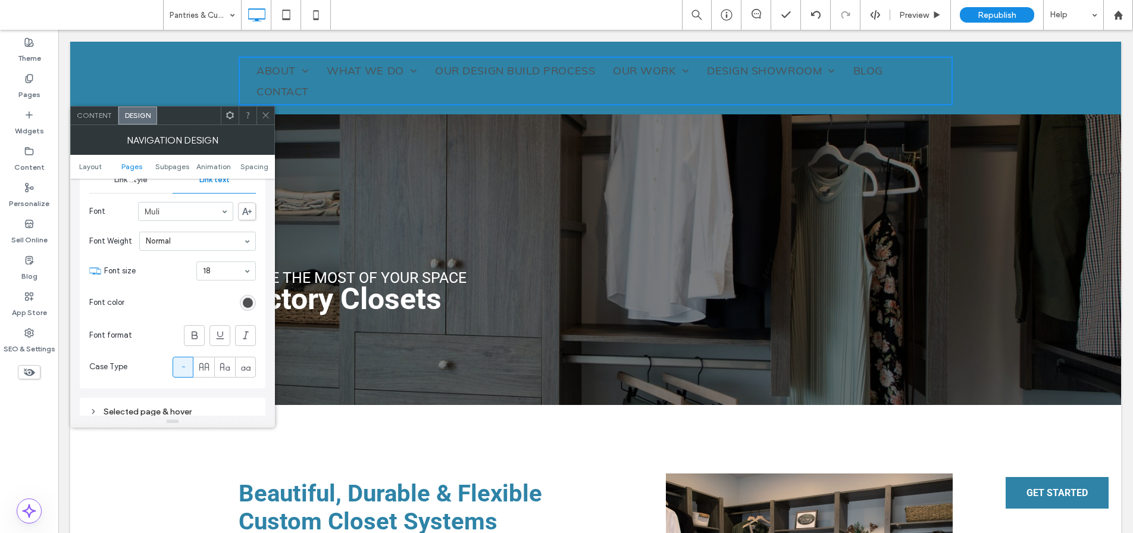
click at [246, 305] on div "rgb(80, 80, 80)" at bounding box center [248, 303] width 10 height 10
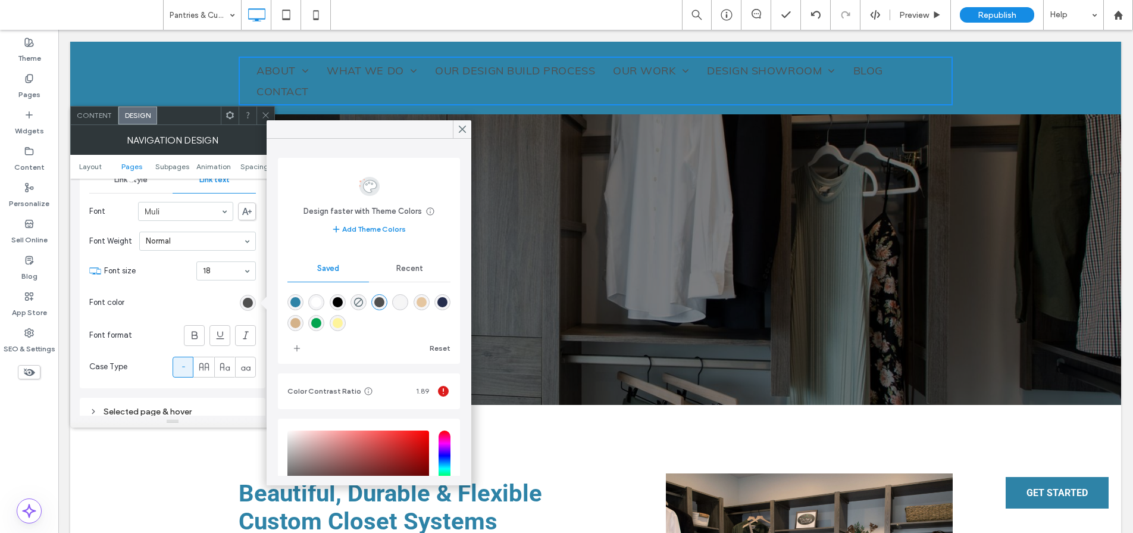
click at [320, 300] on div "rgba(255,255,255,1)" at bounding box center [316, 302] width 10 height 10
type input "*******"
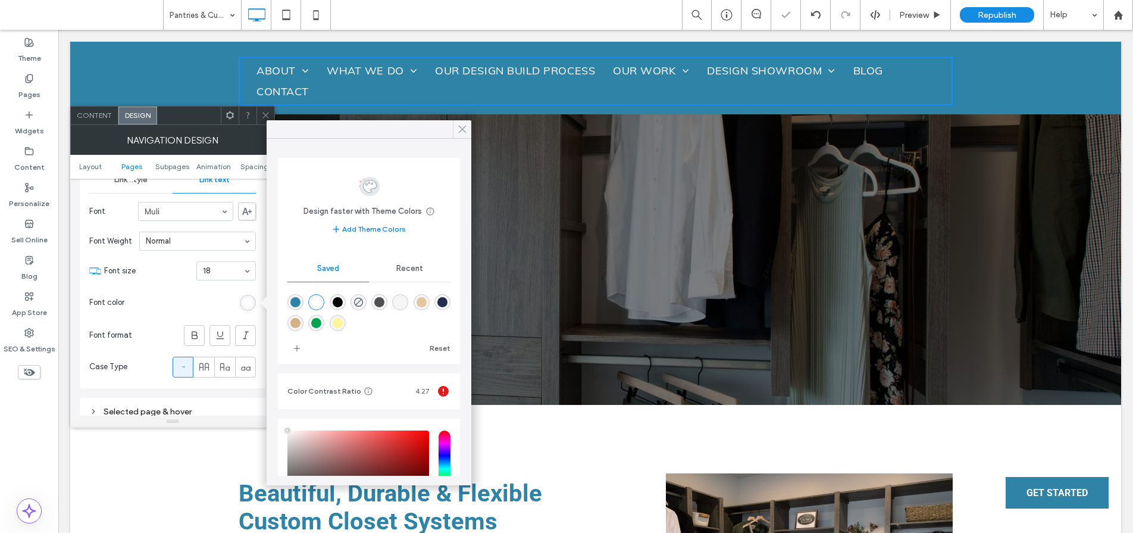
click at [462, 129] on use at bounding box center [463, 129] width 6 height 7
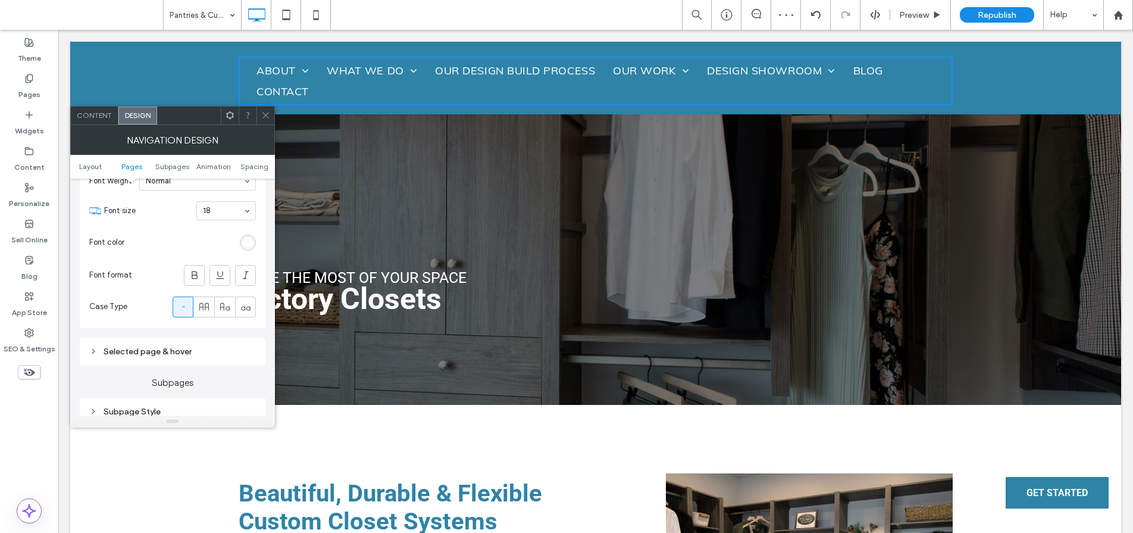
click at [188, 355] on div "Selected page & hover" at bounding box center [172, 351] width 167 height 10
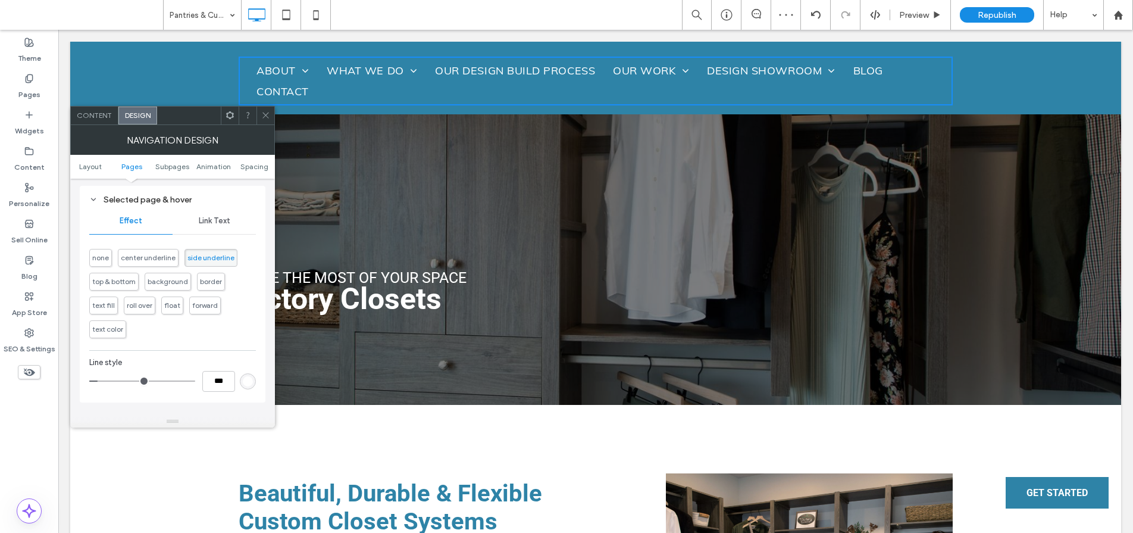
scroll to position [576, 0]
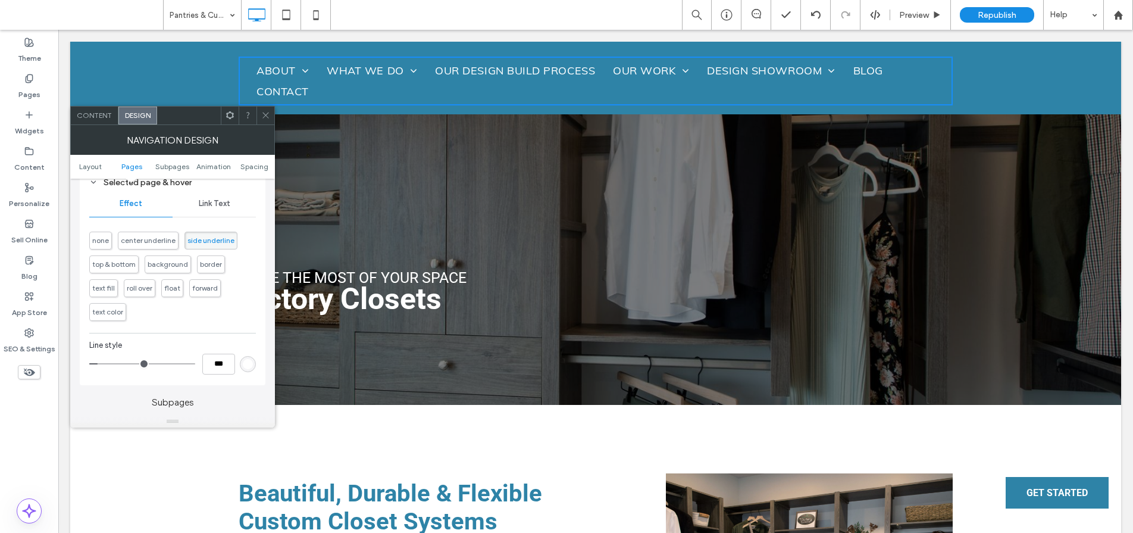
click at [220, 209] on div "Link Text" at bounding box center [214, 203] width 83 height 26
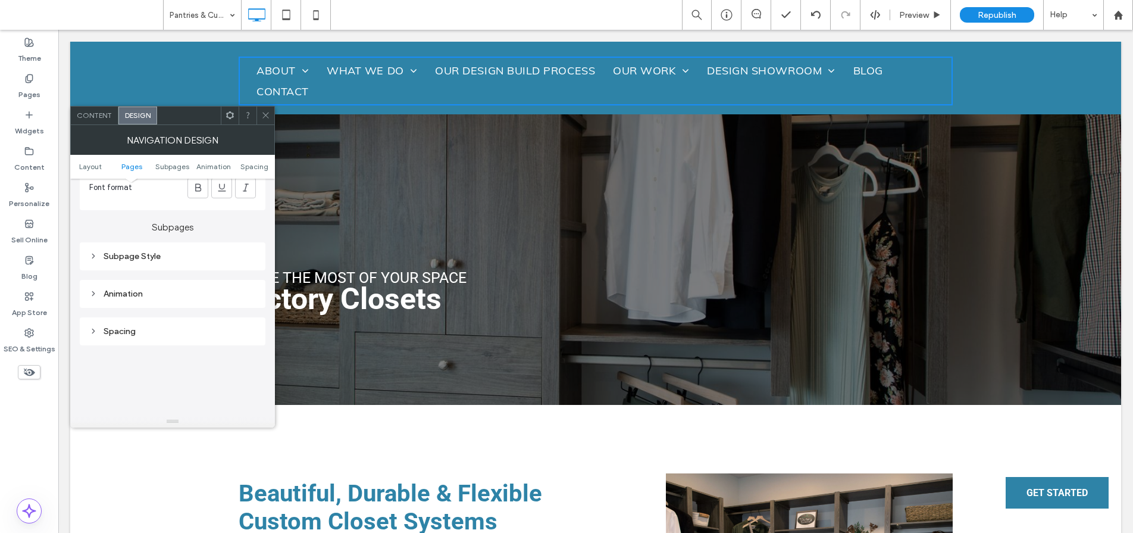
scroll to position [653, 0]
click at [130, 240] on div "Subpage Style" at bounding box center [172, 248] width 167 height 16
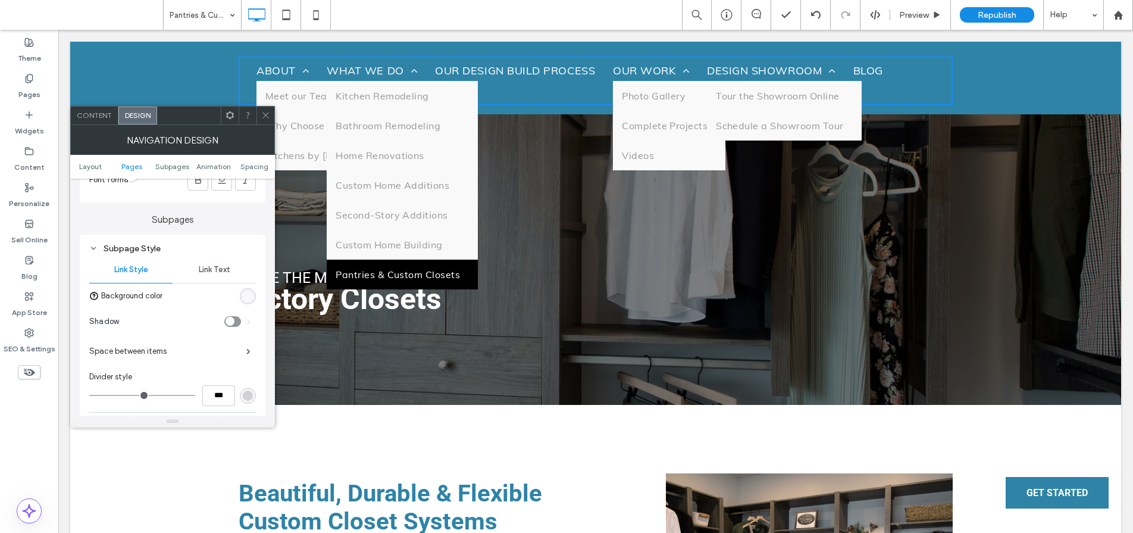
click at [222, 266] on span "Link Text" at bounding box center [215, 270] width 32 height 10
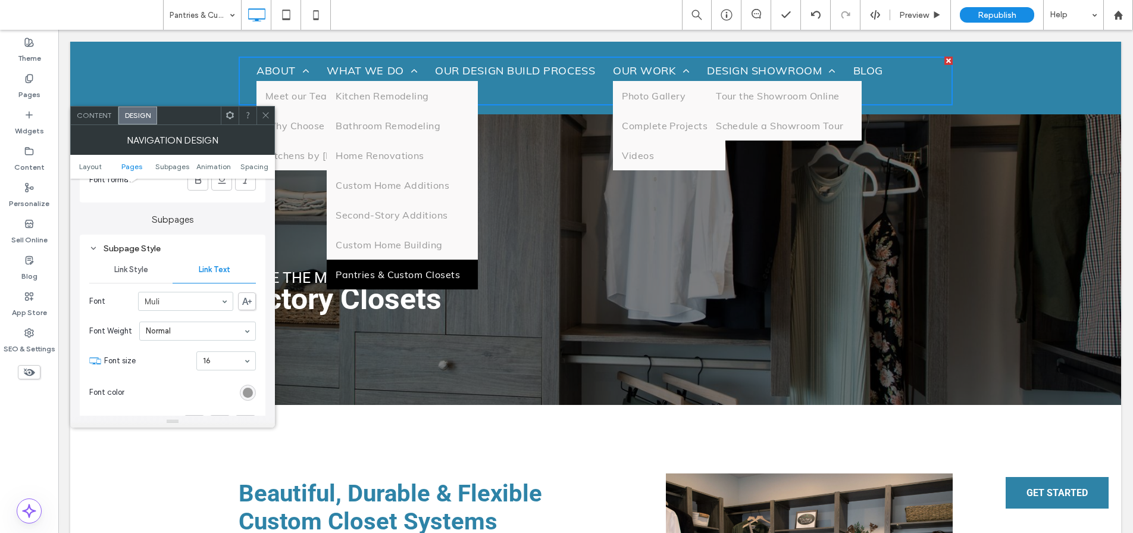
click at [245, 391] on div "rgb(153, 153, 153)" at bounding box center [248, 393] width 10 height 10
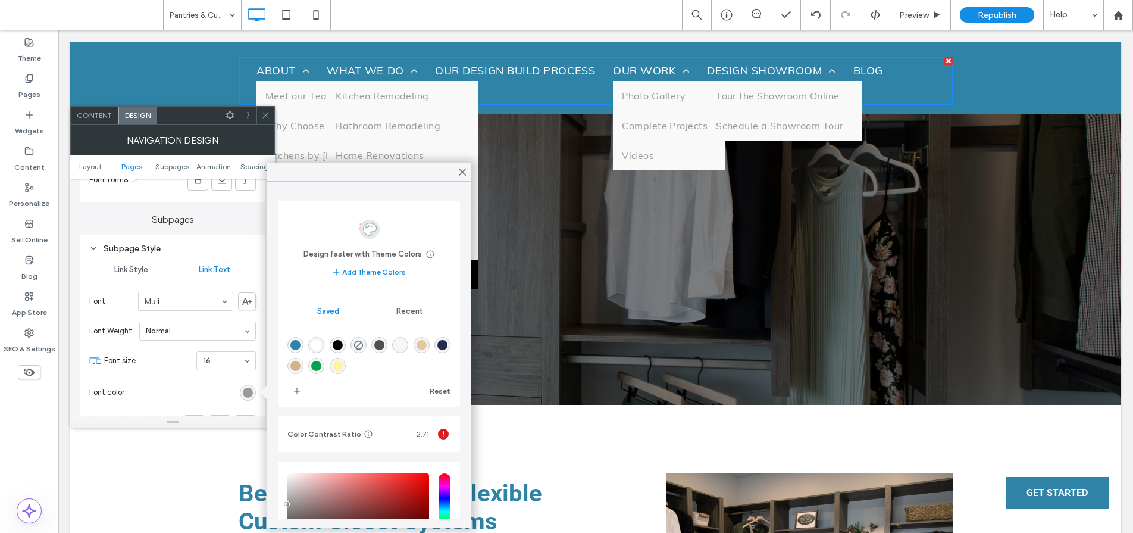
click at [385, 345] on div "rgba(80,80,80,1)" at bounding box center [379, 345] width 10 height 10
type input "*******"
click at [460, 175] on icon at bounding box center [462, 172] width 11 height 11
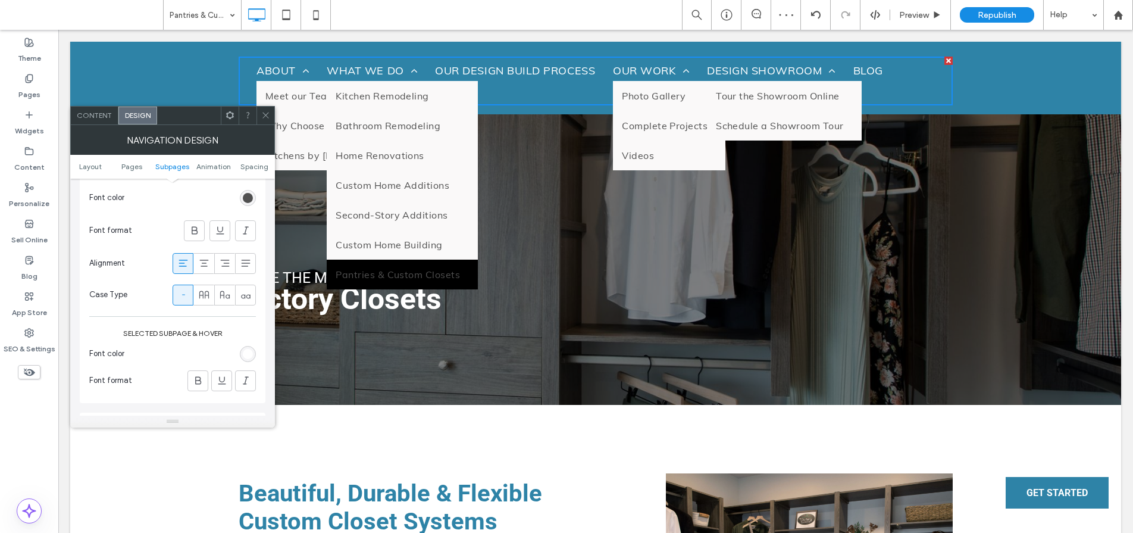
scroll to position [852, 0]
click at [250, 352] on div "rgb(255, 255, 255)" at bounding box center [248, 350] width 10 height 10
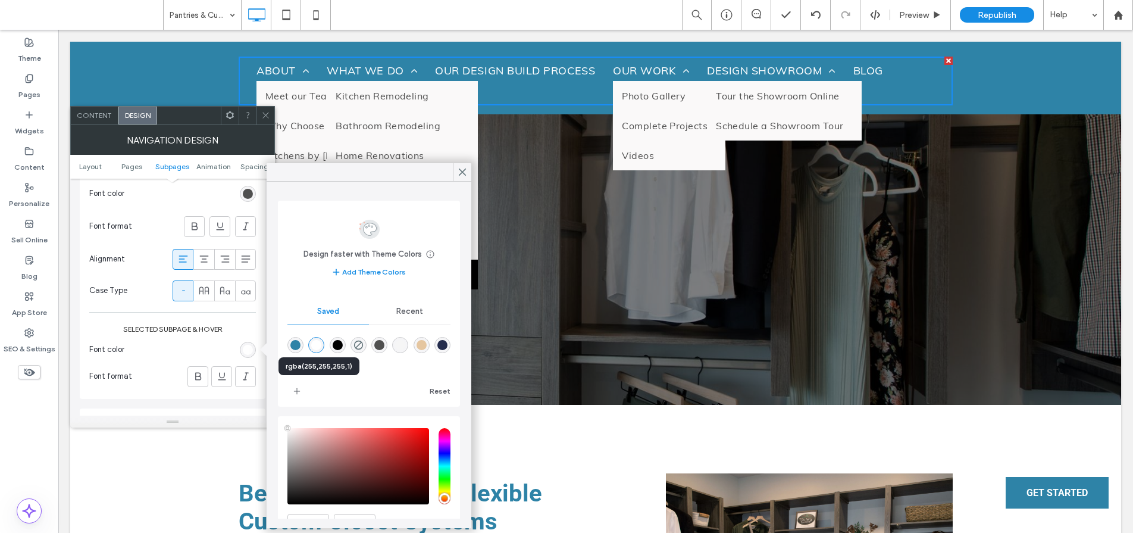
click at [317, 344] on div "rgba(255,255,255,1)" at bounding box center [316, 345] width 10 height 10
click at [464, 172] on icon at bounding box center [462, 172] width 11 height 11
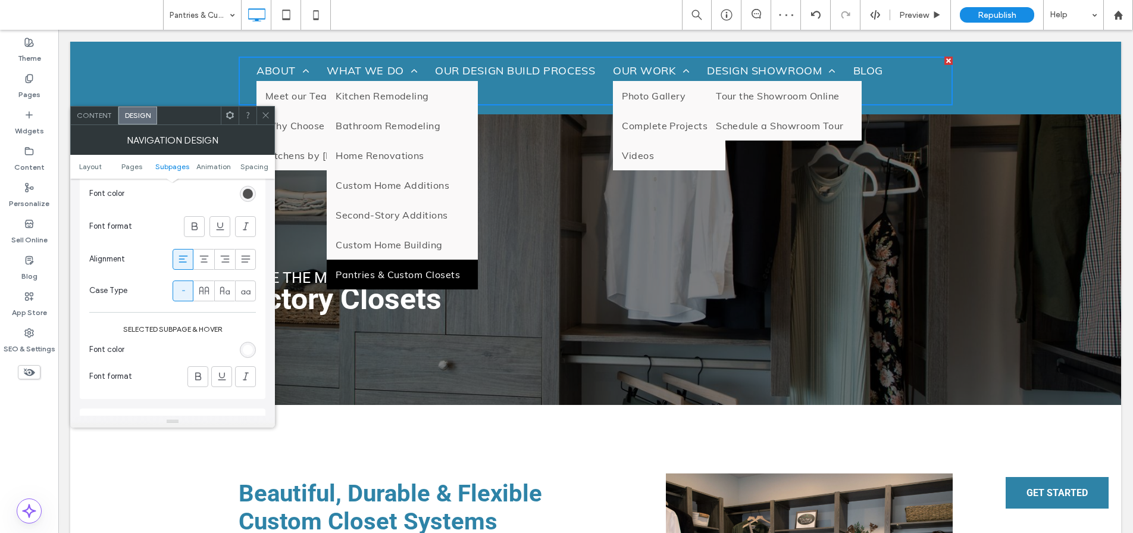
click at [270, 122] on span at bounding box center [265, 116] width 9 height 18
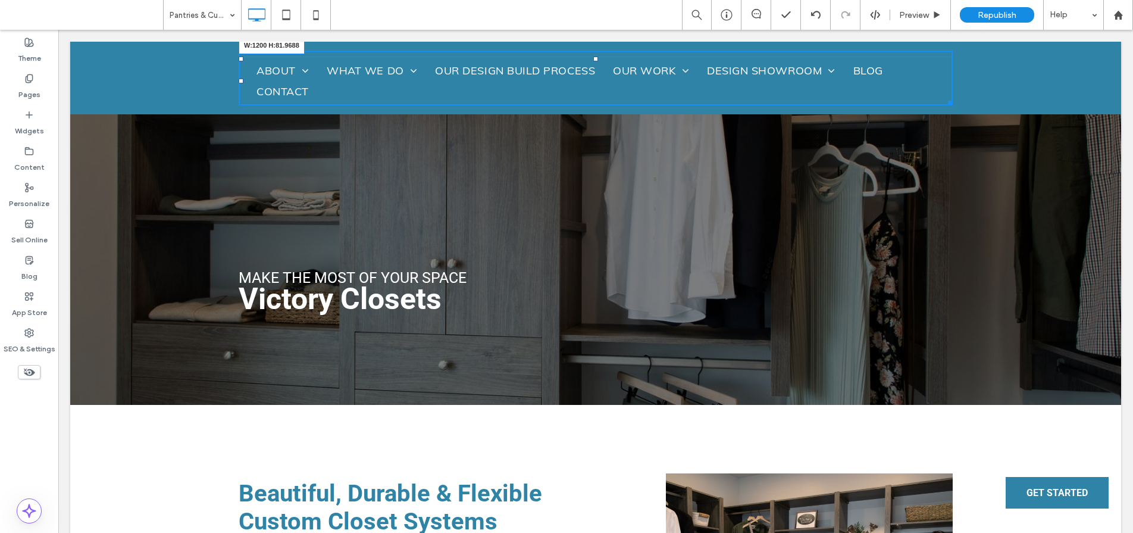
drag, startPoint x: 943, startPoint y: 102, endPoint x: 966, endPoint y: 102, distance: 22.6
click at [966, 102] on div "Click To Paste Click To Paste ABOUT Meet our Team Why Choose Us Kitchens by Eil…" at bounding box center [595, 78] width 1051 height 73
click at [350, 90] on ul "ABOUT Meet our Team Why Choose Us Kitchens by Eileen History WHAT WE DO Kitchen…" at bounding box center [596, 81] width 696 height 40
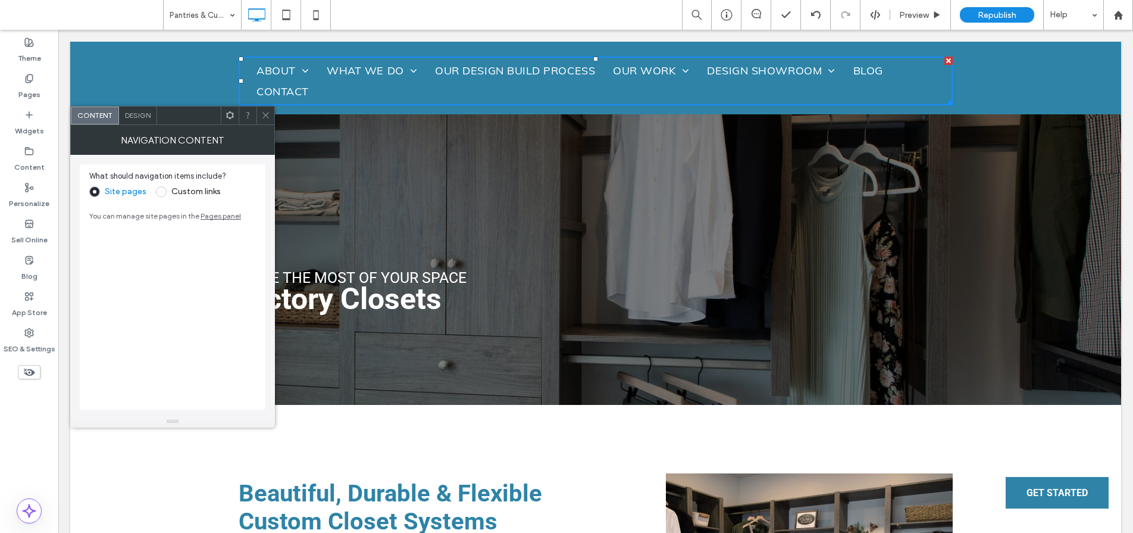
click at [127, 115] on span "Design" at bounding box center [138, 115] width 26 height 9
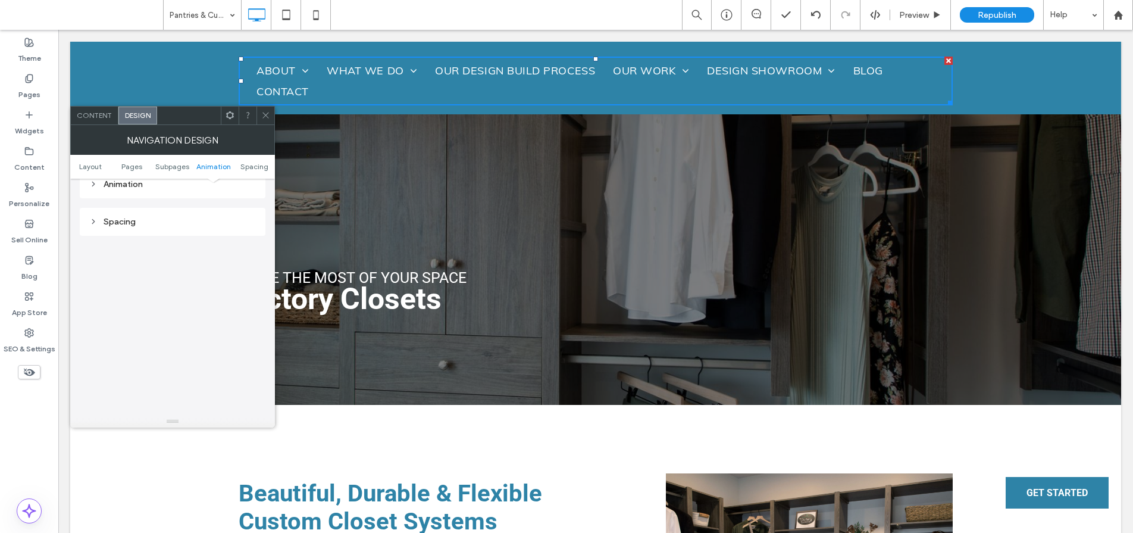
scroll to position [459, 0]
click at [129, 218] on div "Spacing" at bounding box center [172, 219] width 167 height 10
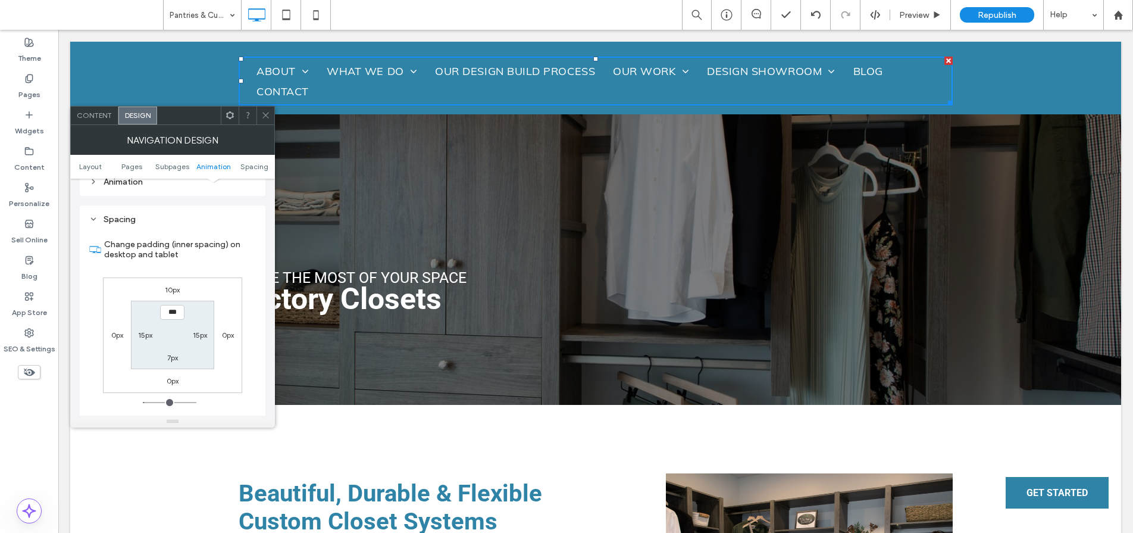
click at [146, 335] on label "15px" at bounding box center [145, 334] width 14 height 9
type input "**"
type input "*"
type input "***"
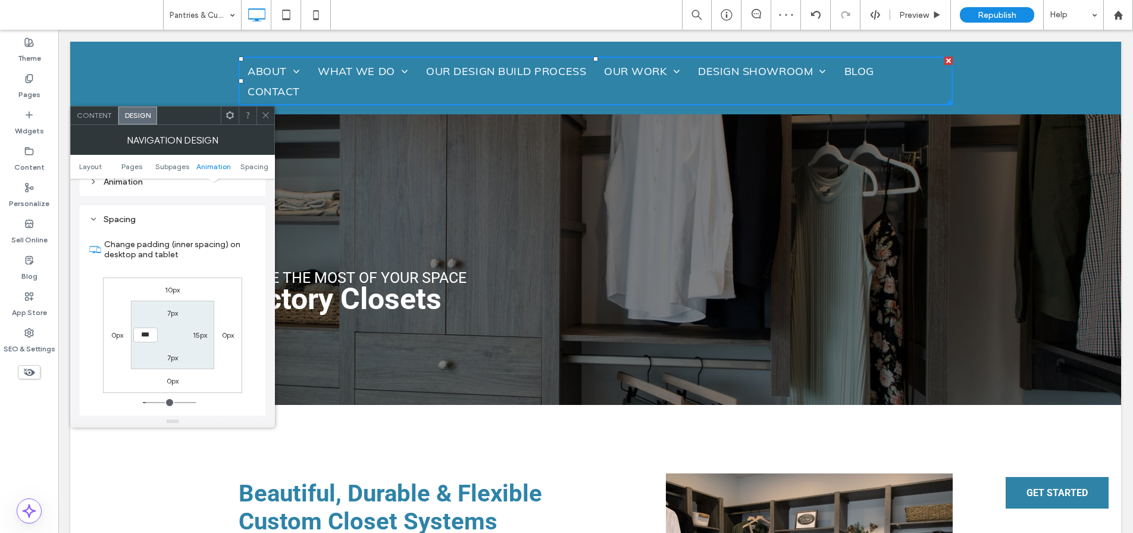
click at [198, 331] on label "15px" at bounding box center [200, 334] width 14 height 9
type input "**"
type input "*"
type input "***"
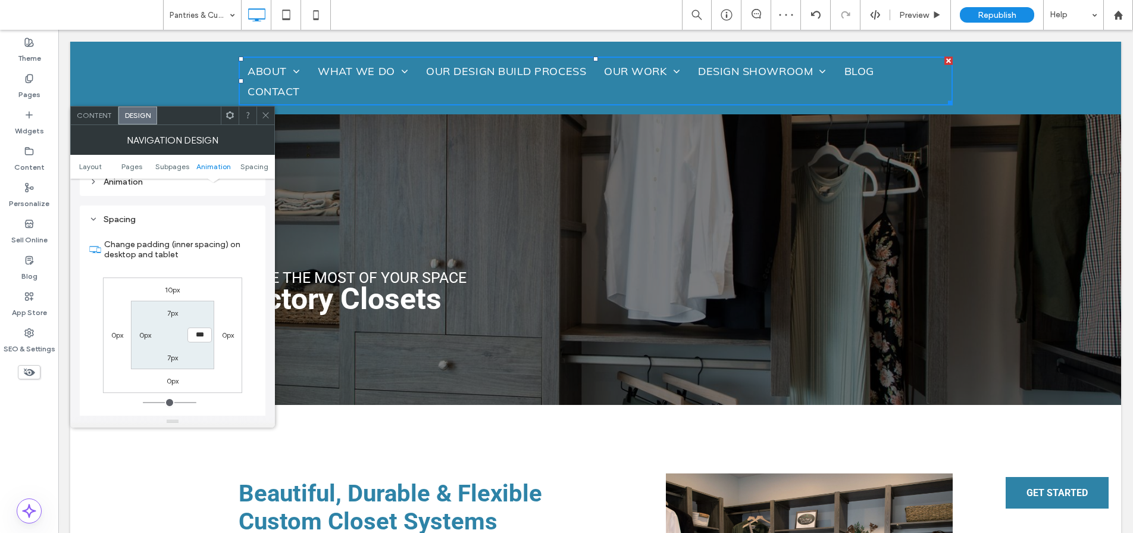
click at [224, 332] on label "0px" at bounding box center [228, 334] width 12 height 9
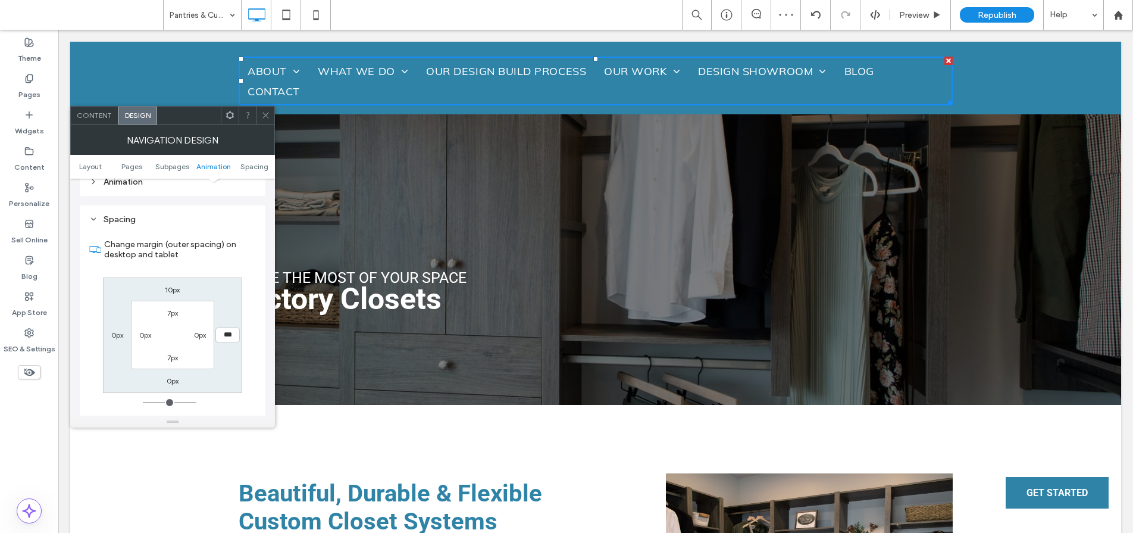
click at [173, 308] on label "7px" at bounding box center [172, 312] width 11 height 9
type input "*"
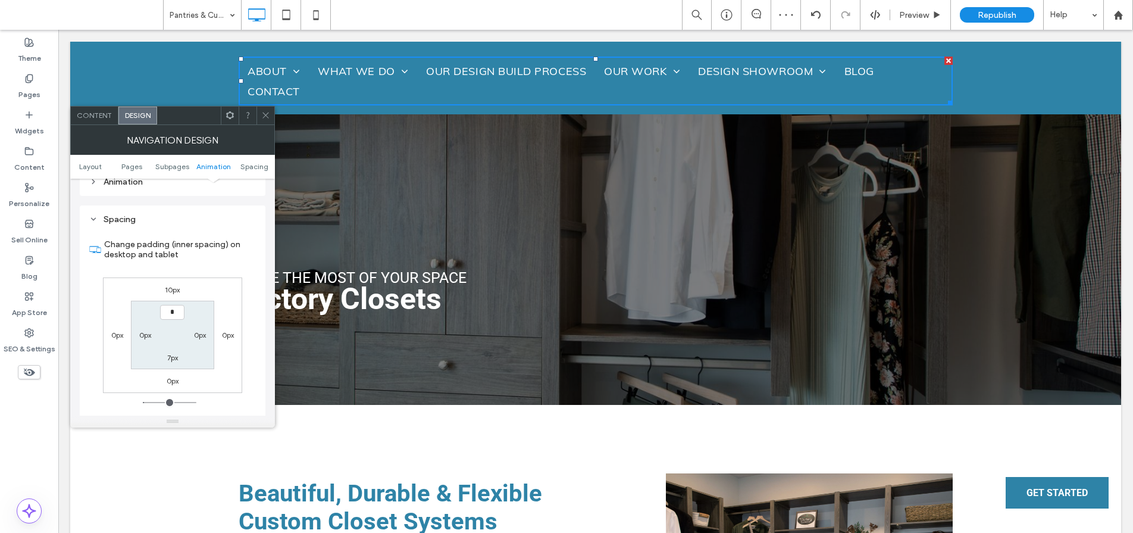
type input "*"
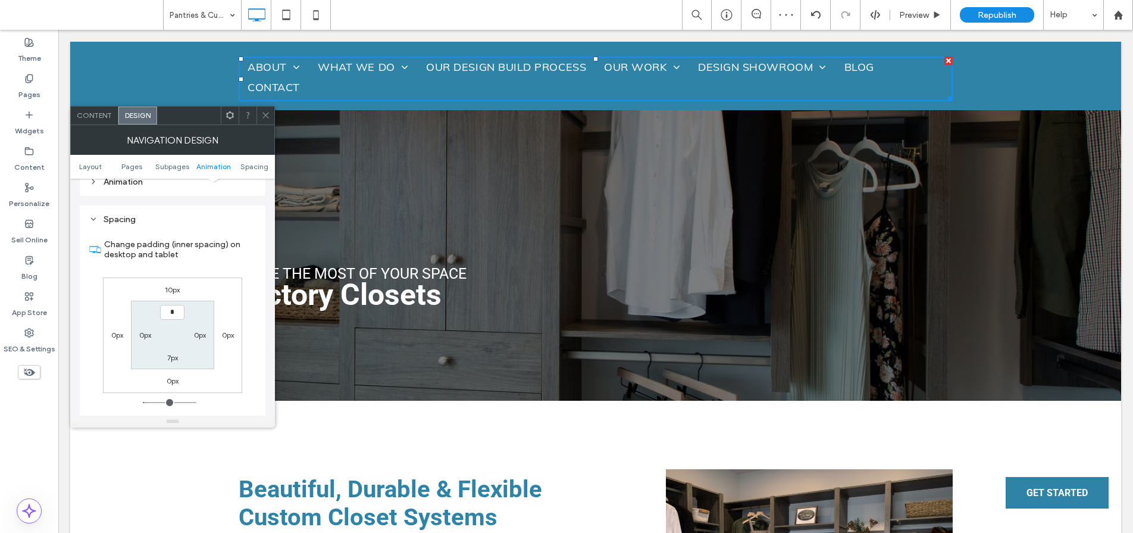
type input "*"
type input "***"
click at [175, 358] on label "7px" at bounding box center [172, 357] width 11 height 9
type input "*"
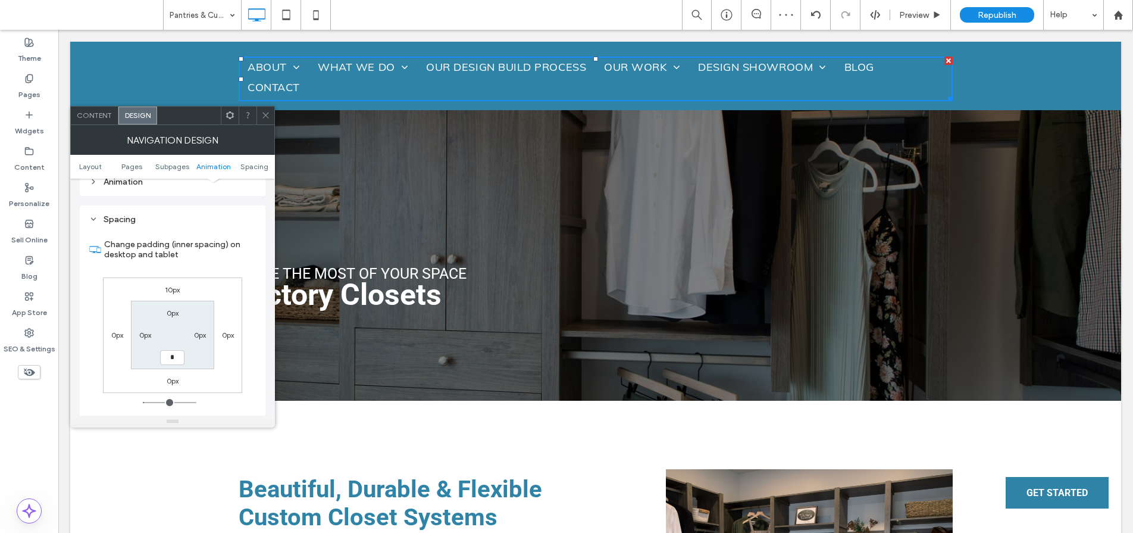
type input "*"
type input "***"
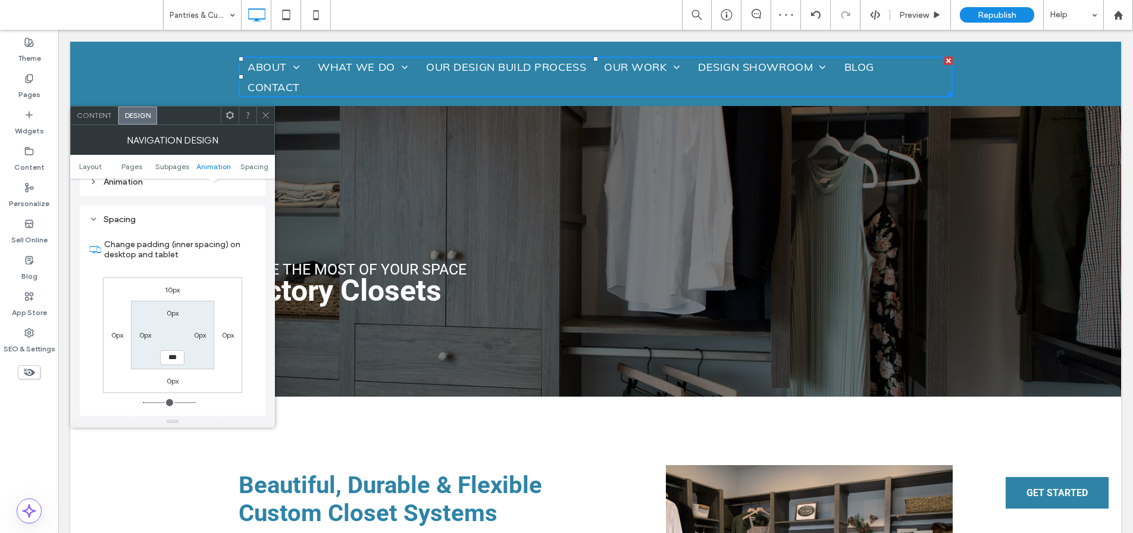
click at [196, 336] on label "0px" at bounding box center [200, 334] width 12 height 9
click at [173, 358] on label "0px" at bounding box center [173, 357] width 12 height 9
type input "*"
click at [189, 341] on section "0px 0px * 0px" at bounding box center [172, 335] width 83 height 68
click at [191, 335] on div "0px" at bounding box center [199, 335] width 27 height 12
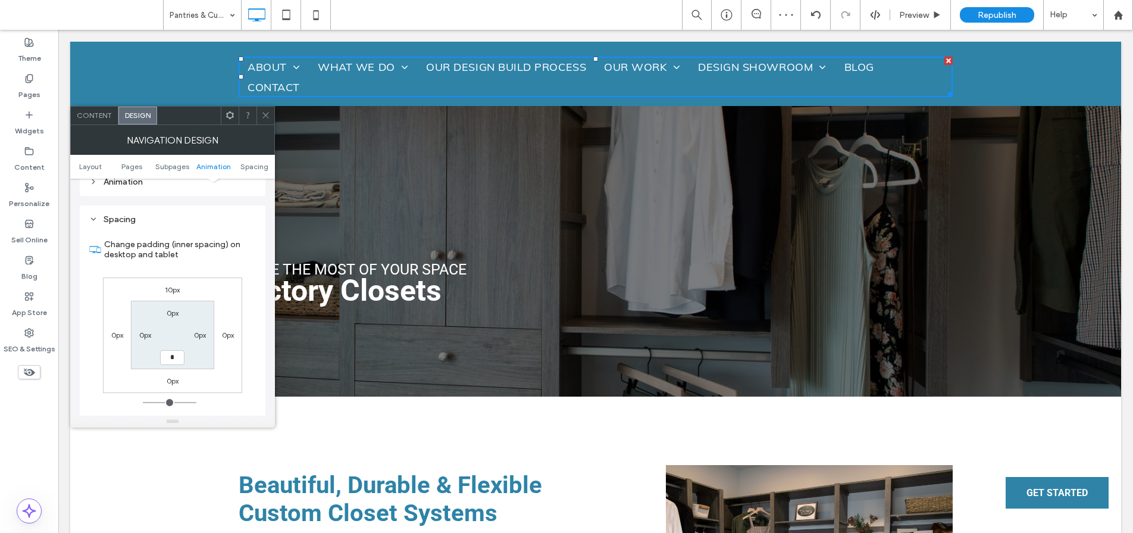
click at [178, 318] on section "0px 0px * 0px" at bounding box center [172, 335] width 83 height 68
click at [177, 313] on label "0px" at bounding box center [173, 312] width 12 height 9
drag, startPoint x: 173, startPoint y: 291, endPoint x: 174, endPoint y: 307, distance: 16.2
click at [173, 291] on label "10px" at bounding box center [172, 289] width 15 height 9
type input "**"
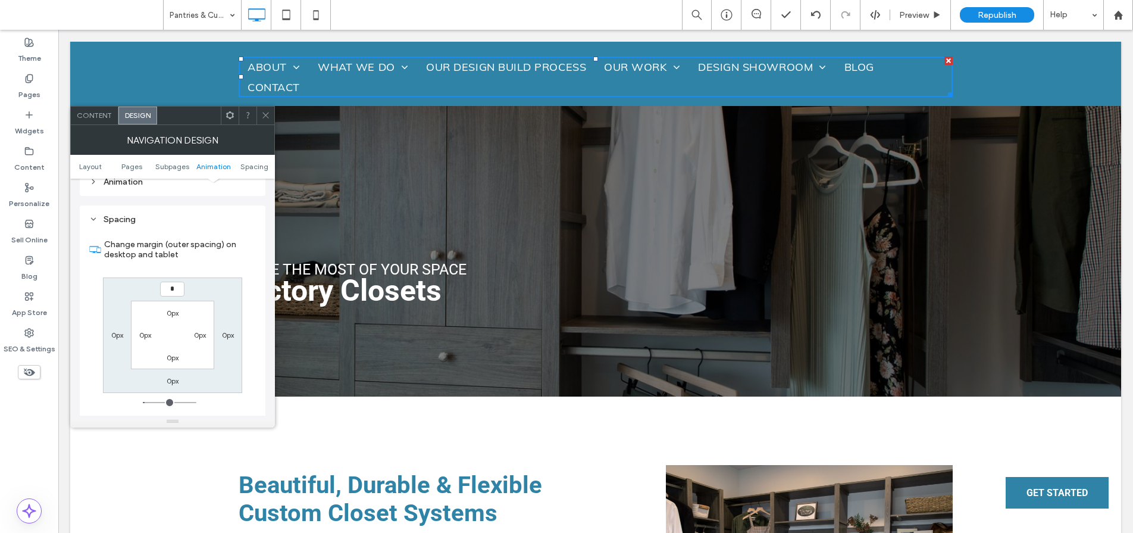
type input "*"
type input "***"
click at [175, 312] on label "0px" at bounding box center [173, 312] width 12 height 9
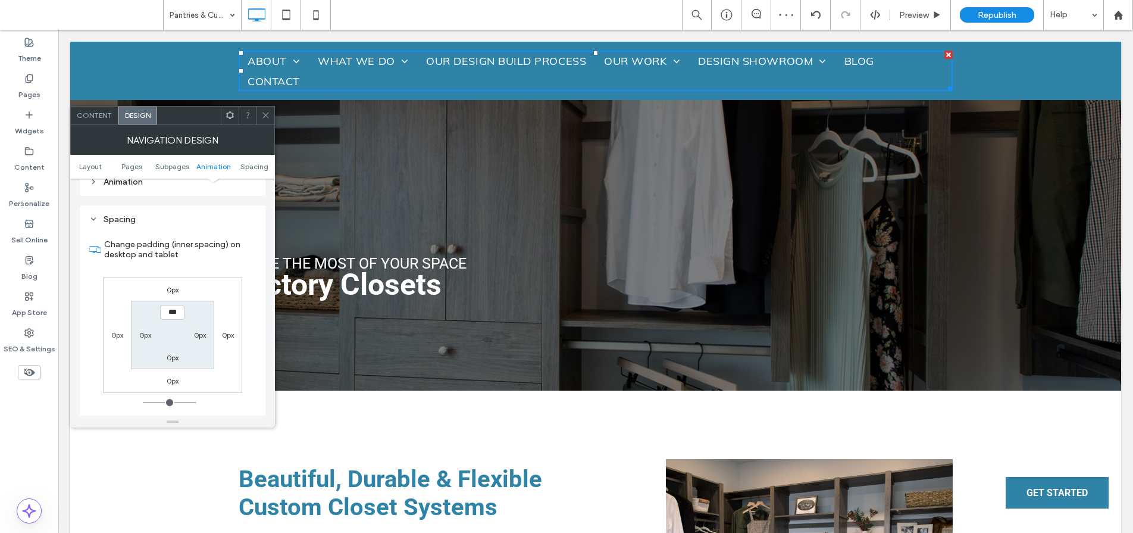
click at [264, 118] on icon at bounding box center [265, 115] width 9 height 9
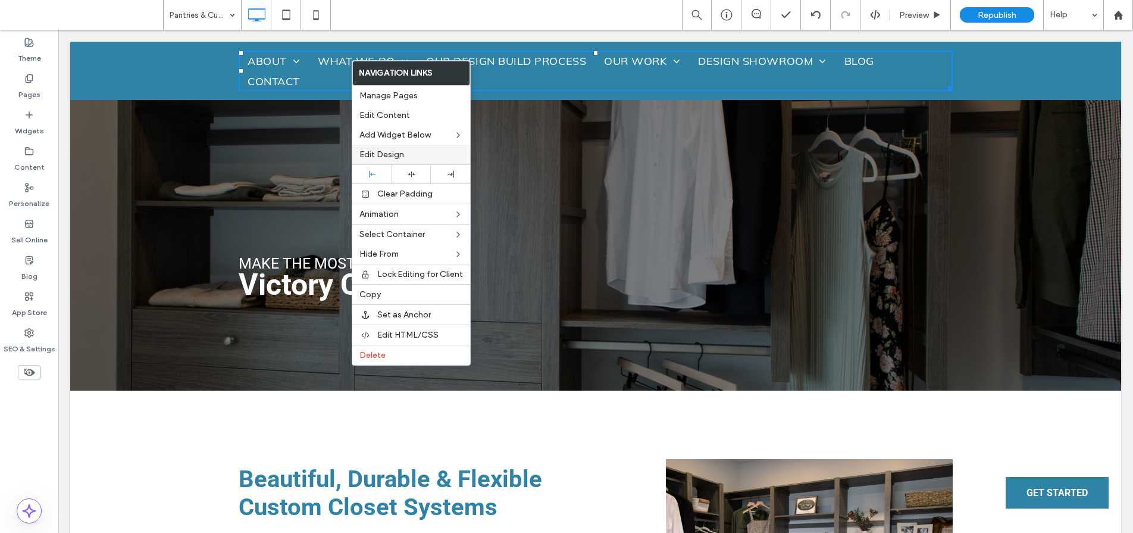
click at [372, 149] on span "Edit Design" at bounding box center [382, 154] width 45 height 10
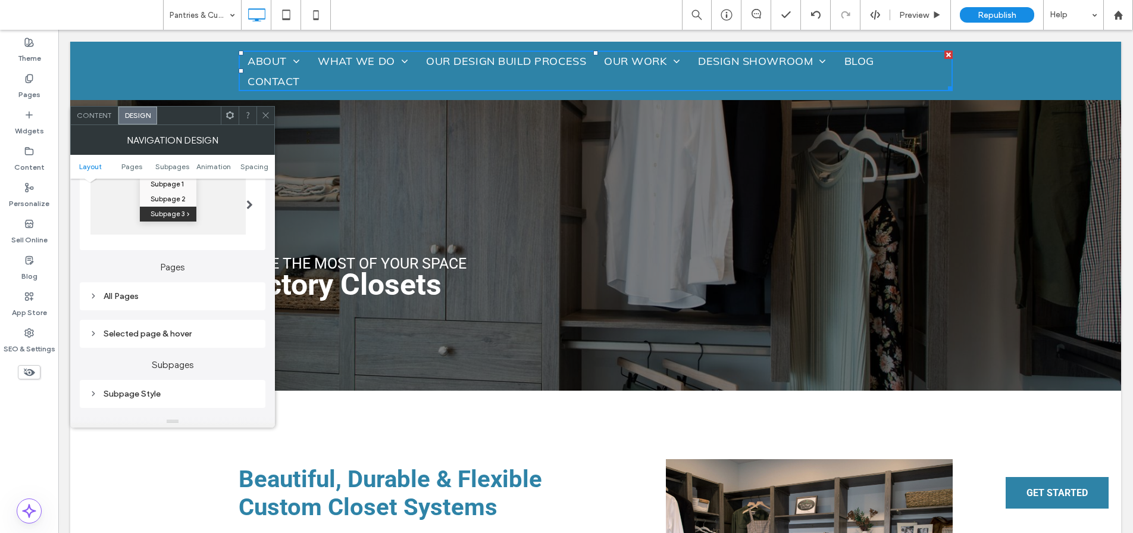
scroll to position [239, 0]
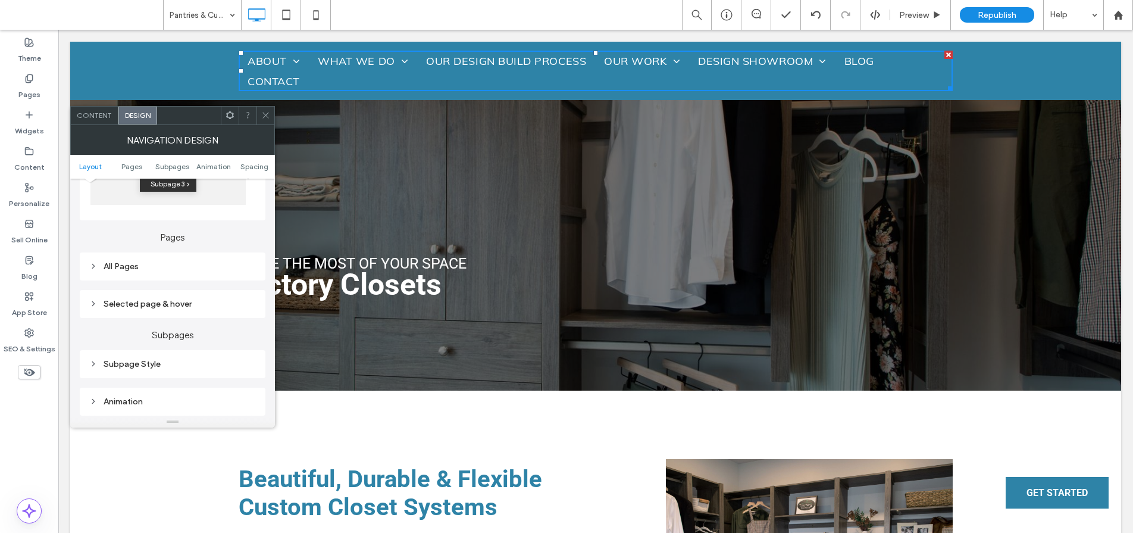
click at [141, 268] on div "All Pages" at bounding box center [172, 266] width 167 height 10
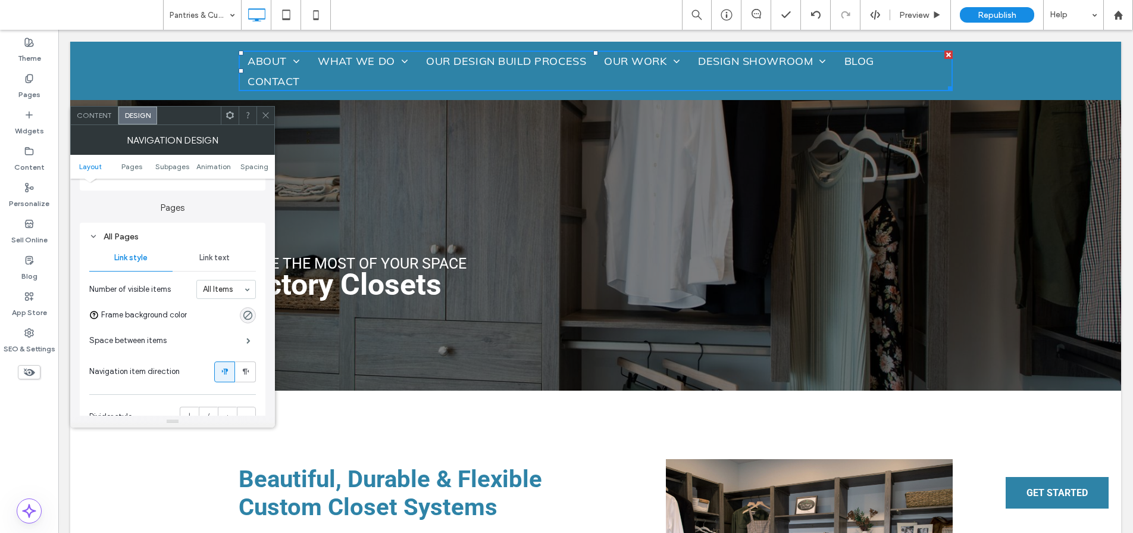
scroll to position [292, 0]
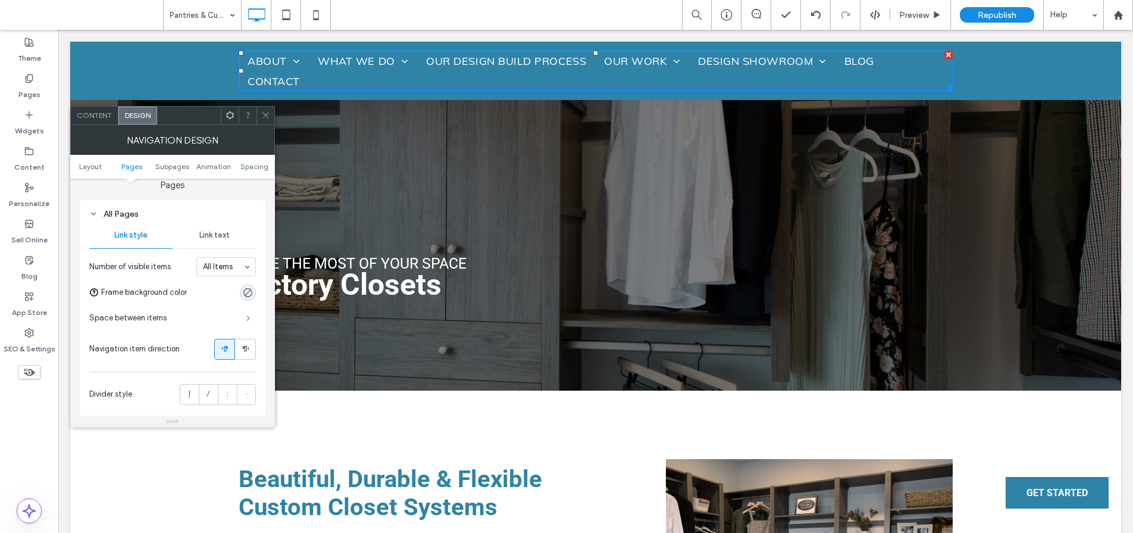
click at [247, 316] on span at bounding box center [248, 318] width 4 height 6
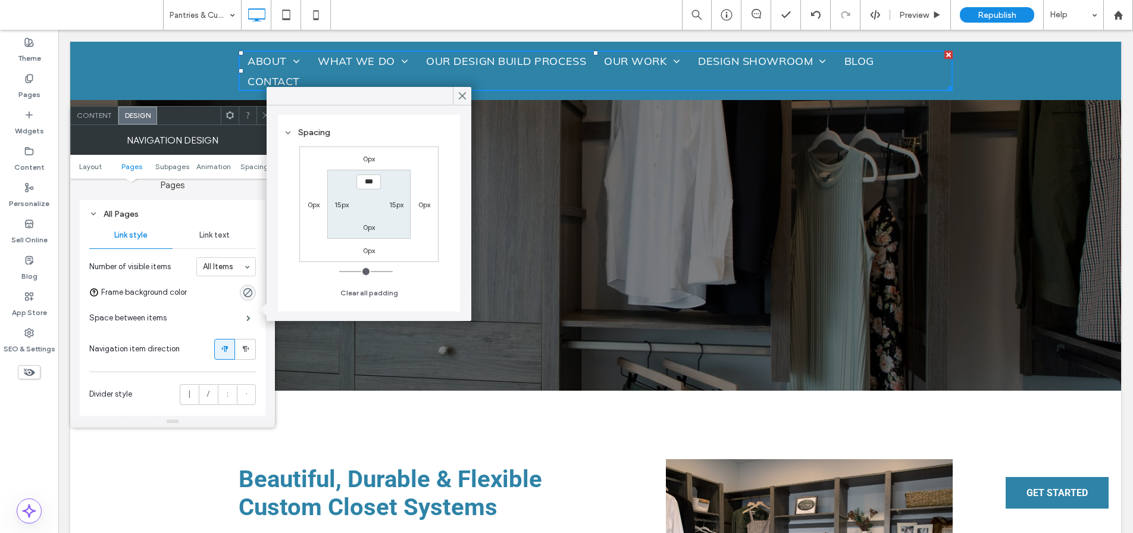
click at [341, 206] on label "15px" at bounding box center [342, 204] width 14 height 9
type input "**"
type input "****"
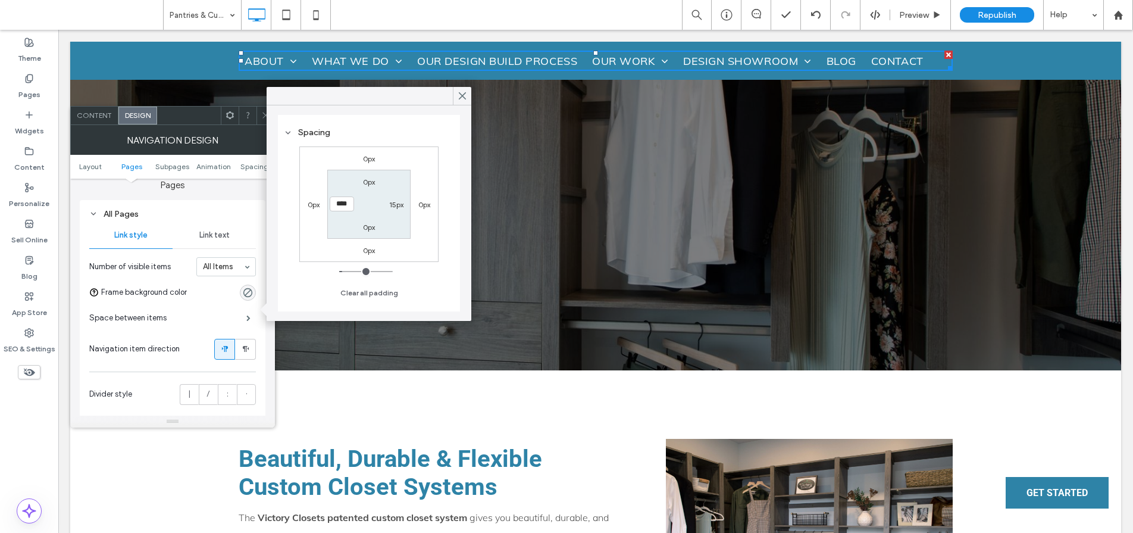
click at [393, 204] on label "15px" at bounding box center [396, 204] width 14 height 9
type input "**"
type input "****"
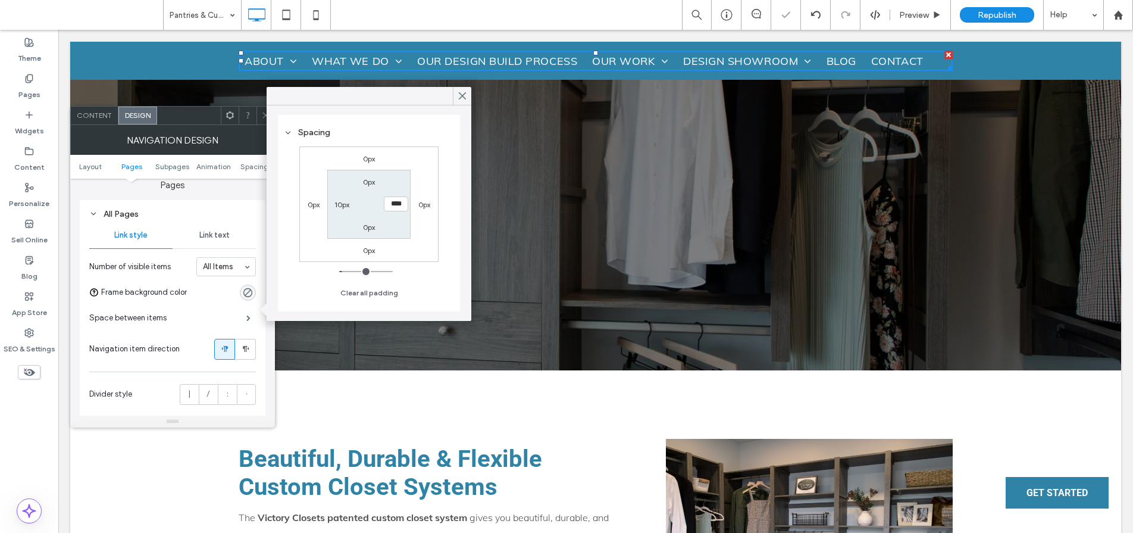
click at [421, 204] on label "0px" at bounding box center [424, 204] width 12 height 9
type input "*"
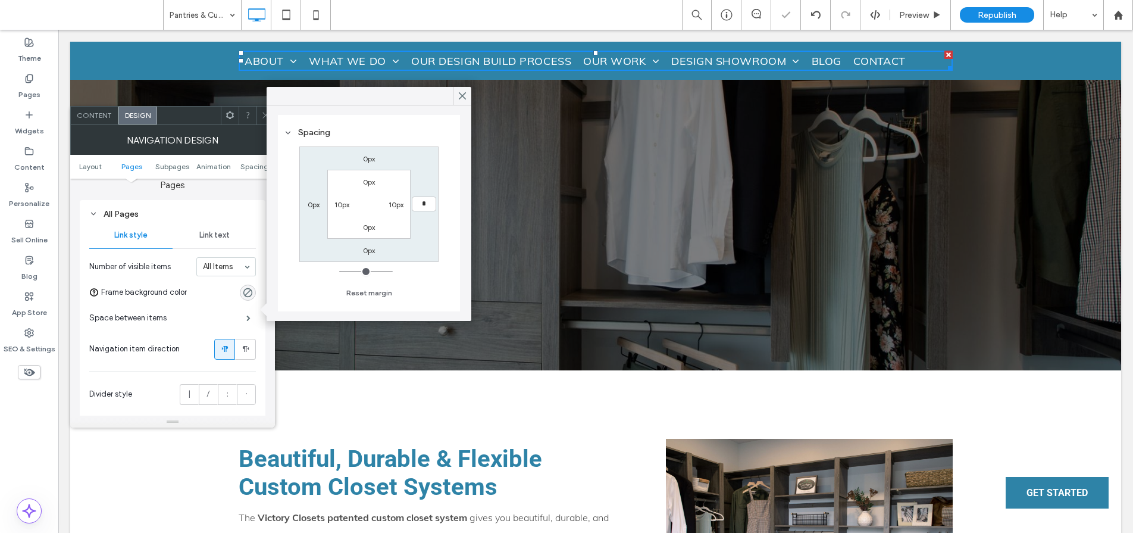
type input "*"
click at [397, 205] on label "10px" at bounding box center [396, 204] width 15 height 9
type input "**"
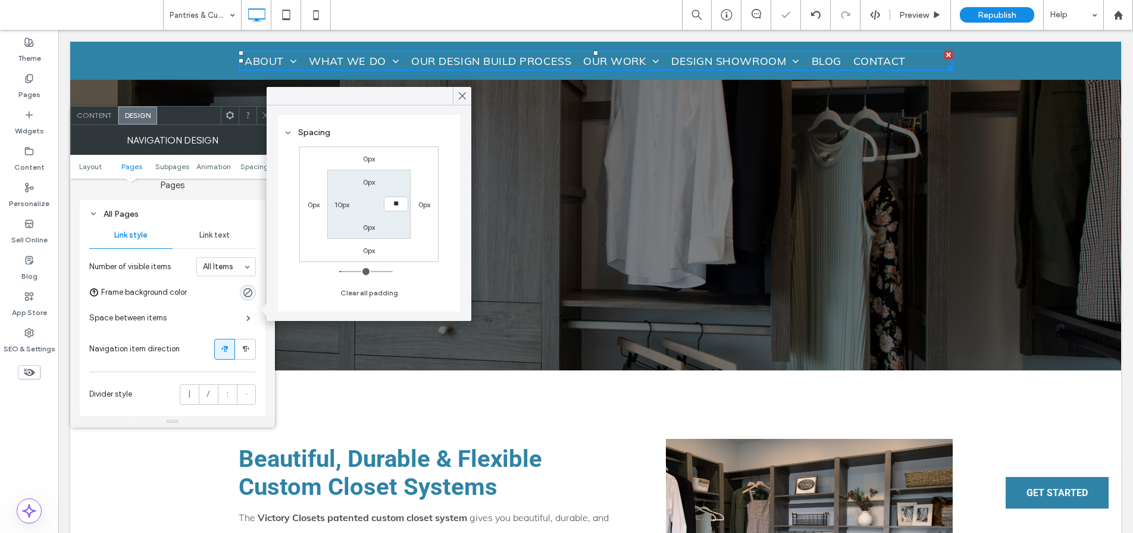
type input "**"
click at [339, 205] on label "10px" at bounding box center [342, 204] width 15 height 9
type input "**"
click at [394, 203] on label "10px" at bounding box center [396, 204] width 15 height 9
click at [460, 98] on use at bounding box center [463, 96] width 6 height 7
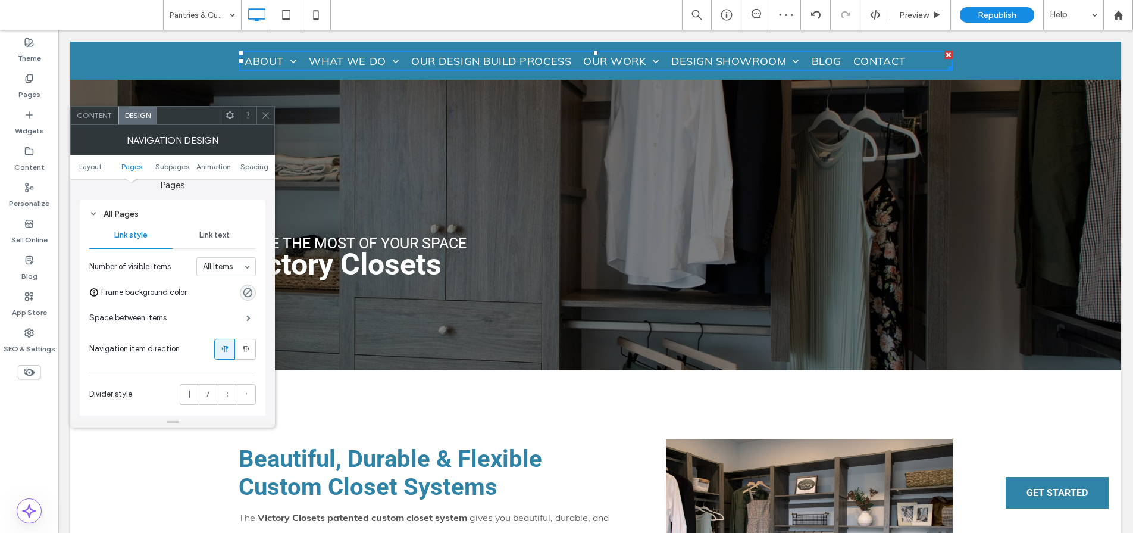
click at [266, 113] on icon at bounding box center [265, 115] width 9 height 9
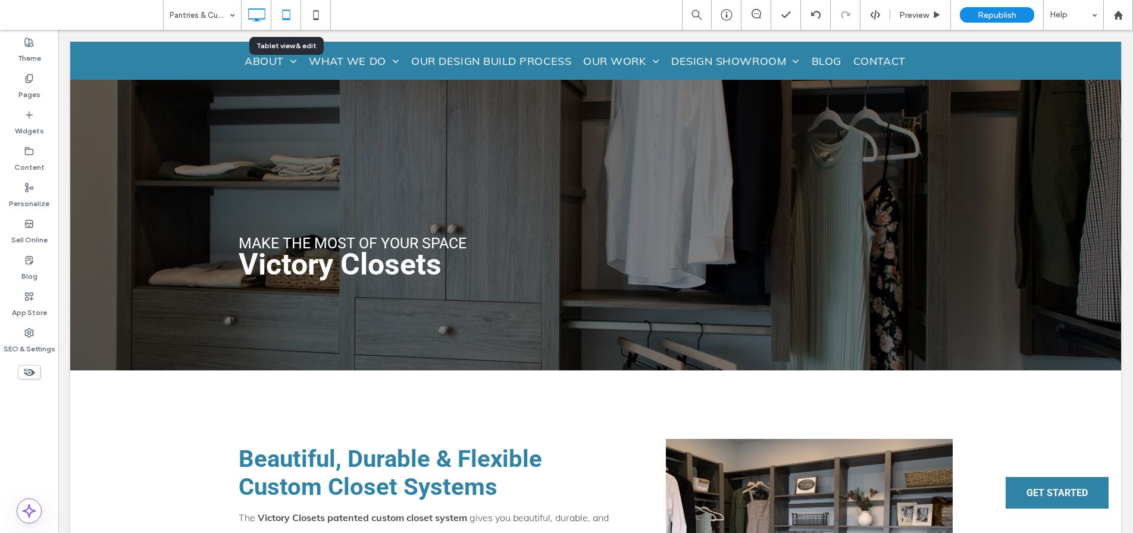
click at [289, 17] on use at bounding box center [286, 15] width 8 height 10
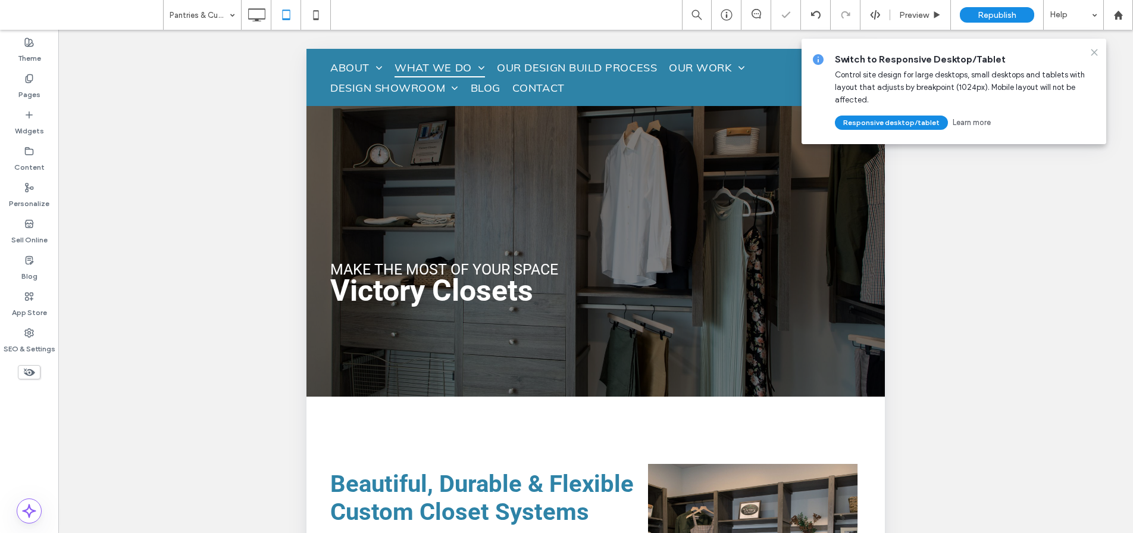
scroll to position [0, 0]
click at [1096, 52] on icon at bounding box center [1095, 53] width 10 height 10
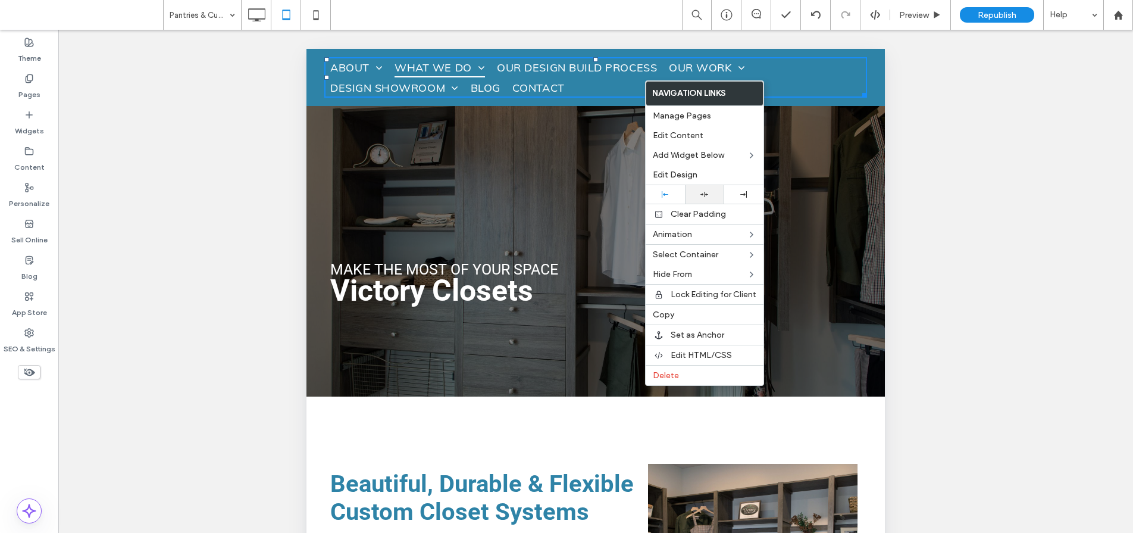
click at [701, 193] on icon at bounding box center [705, 194] width 8 height 8
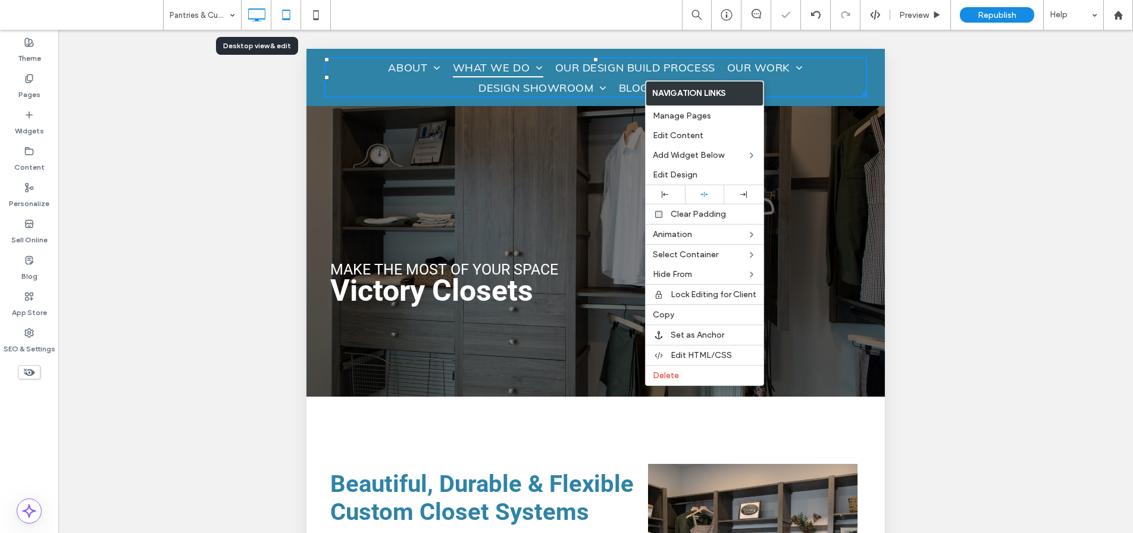
click at [261, 20] on icon at bounding box center [257, 15] width 24 height 24
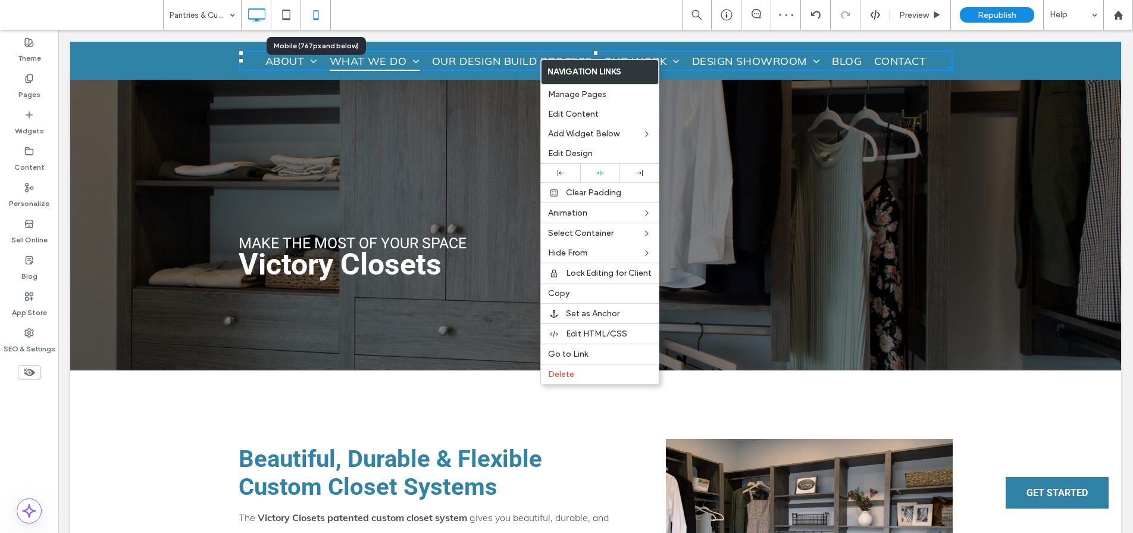
click at [312, 17] on icon at bounding box center [316, 15] width 24 height 24
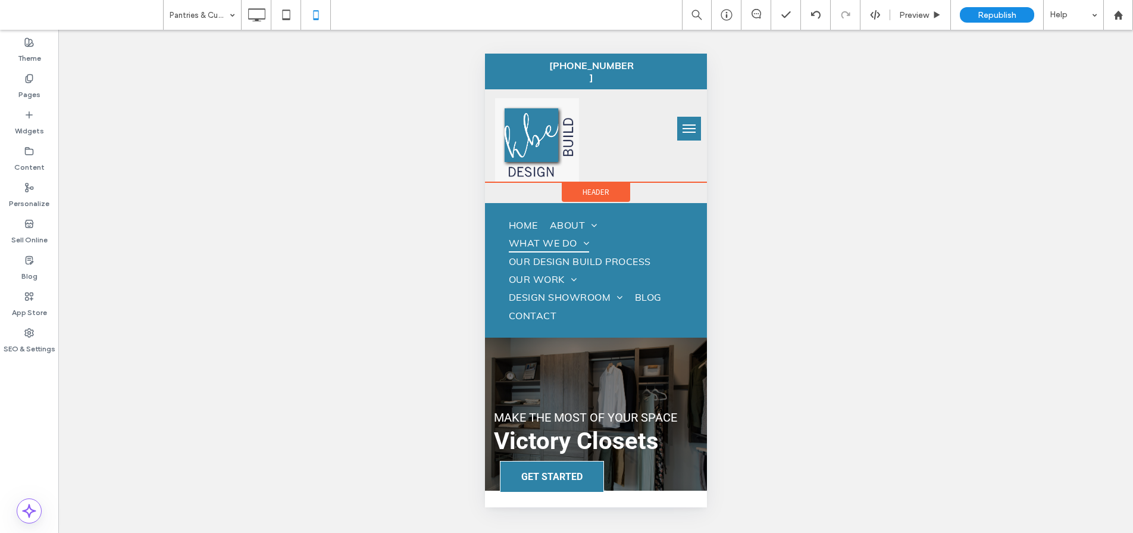
click at [598, 197] on span "Header" at bounding box center [595, 192] width 27 height 10
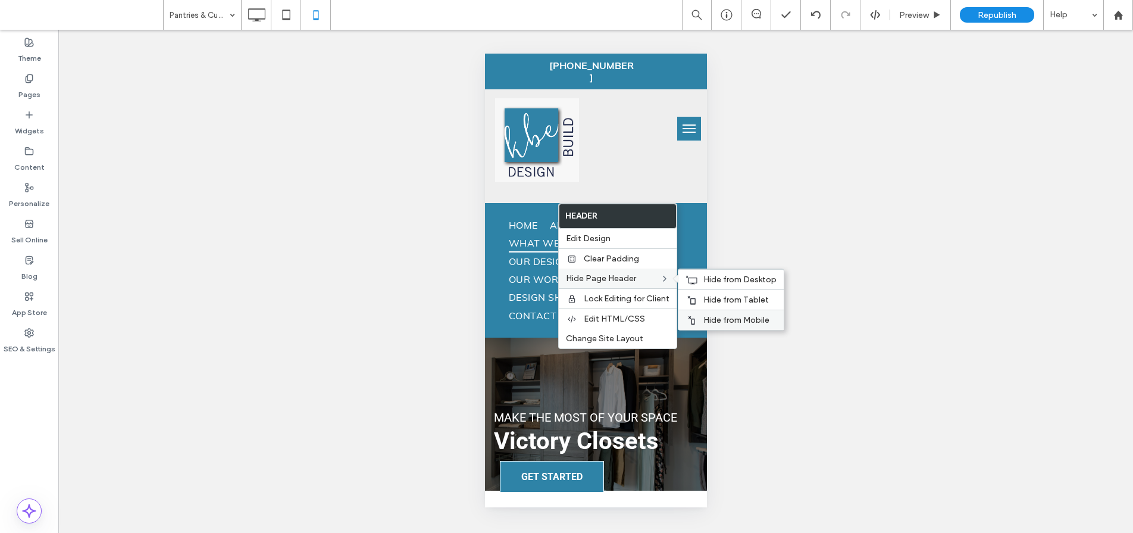
click at [721, 317] on span "Hide from Mobile" at bounding box center [737, 320] width 66 height 10
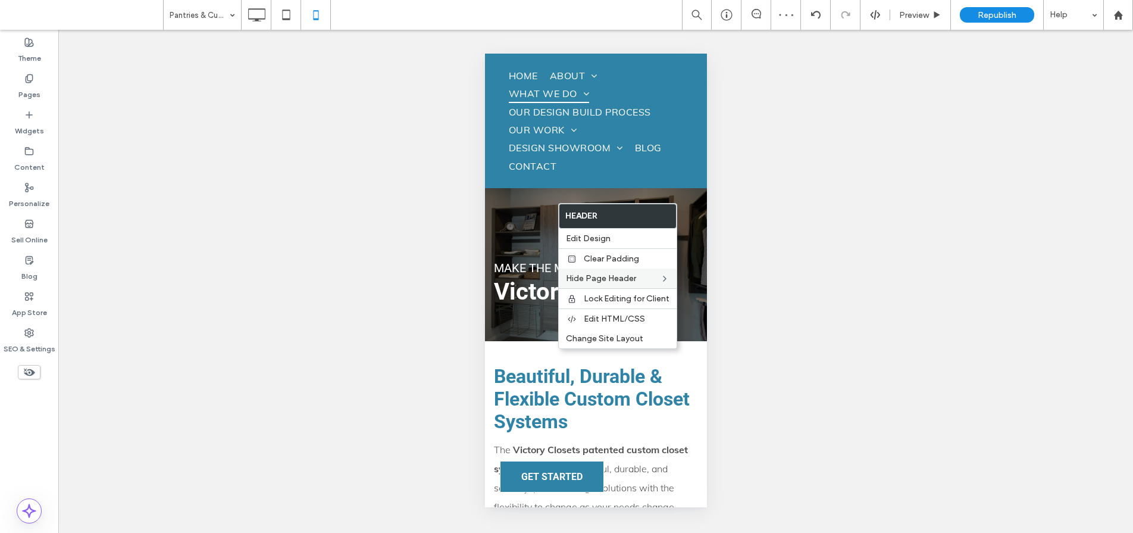
click at [509, 227] on div "MAKE THE MOST OF YOUR SPACE Victory Closets Click To Paste Row + Add Section" at bounding box center [596, 264] width 222 height 153
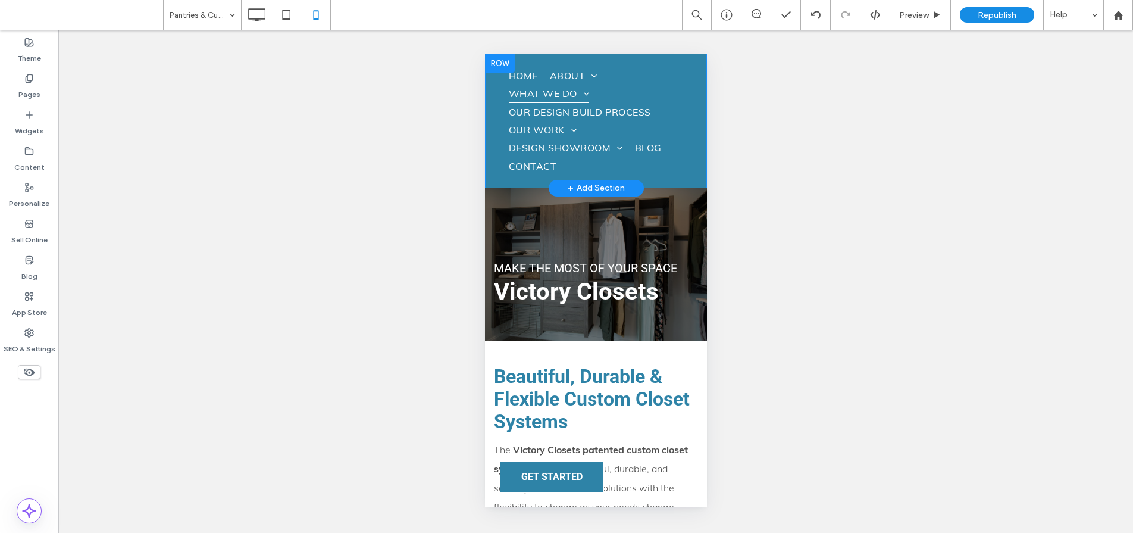
click at [492, 182] on div "HOME ABOUT Meet our Team Why Choose Us Kitchens by Eileen History WHAT WE DO Ki…" at bounding box center [596, 121] width 222 height 135
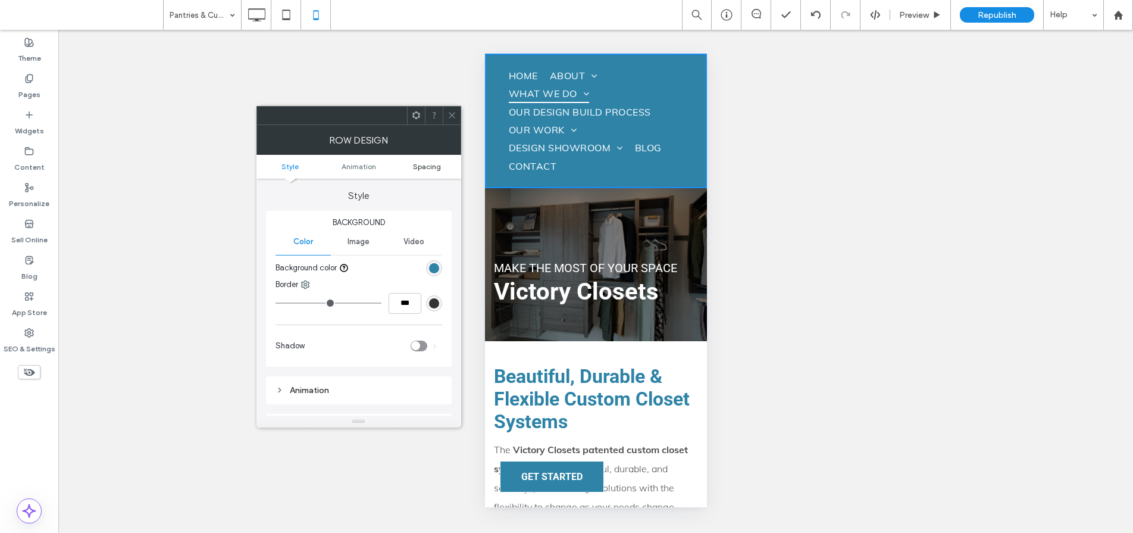
click at [427, 164] on span "Spacing" at bounding box center [427, 166] width 28 height 9
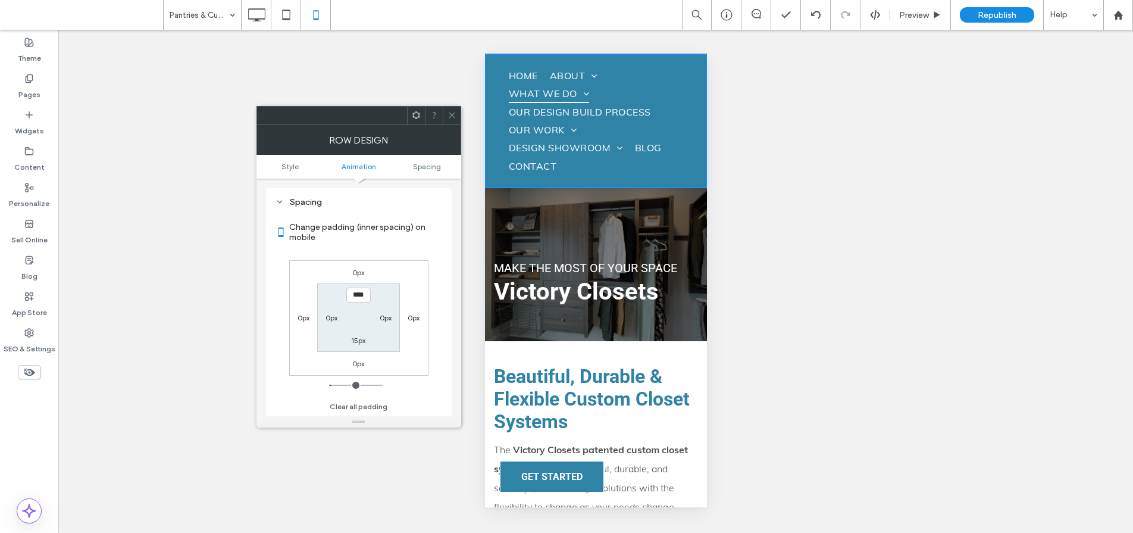
scroll to position [226, 0]
type input "***"
click at [354, 336] on label "15px" at bounding box center [358, 340] width 14 height 9
type input "**"
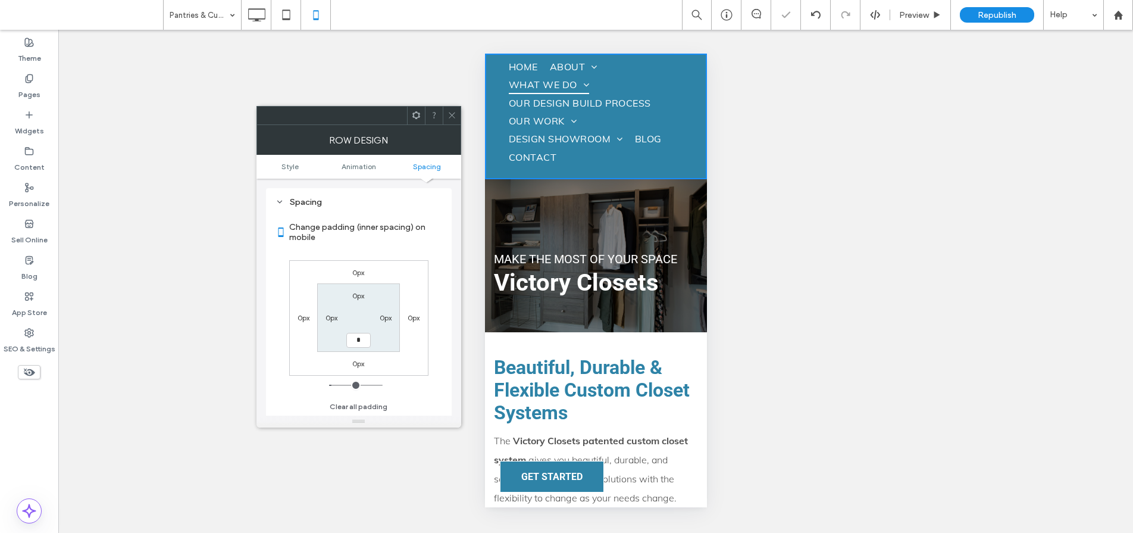
type input "*"
type input "***"
click at [389, 314] on label "0px" at bounding box center [386, 317] width 12 height 9
click at [358, 338] on label "0px" at bounding box center [358, 340] width 12 height 9
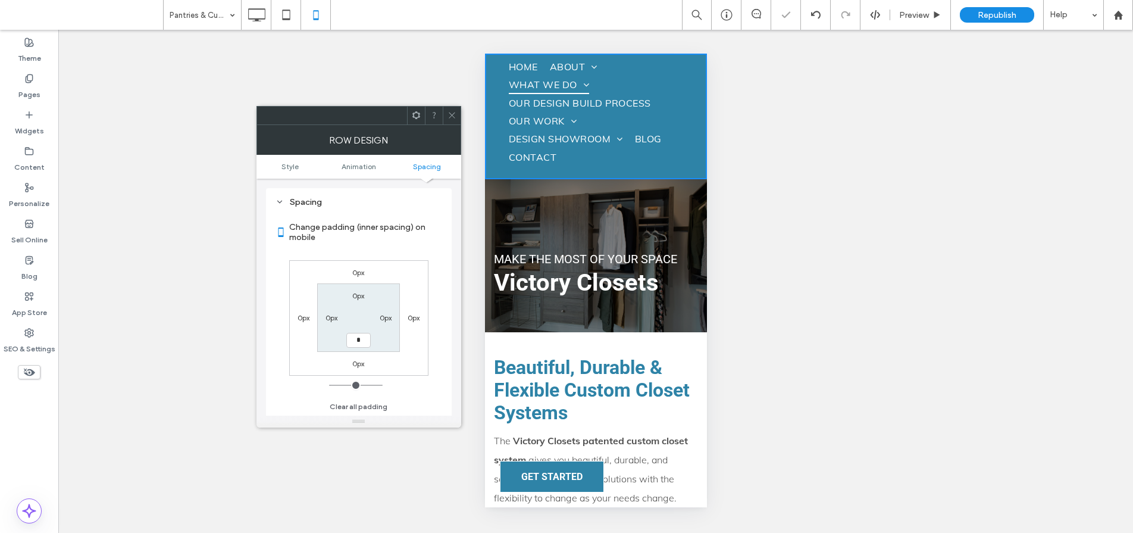
type input "*"
click at [383, 318] on label "0px" at bounding box center [386, 317] width 12 height 9
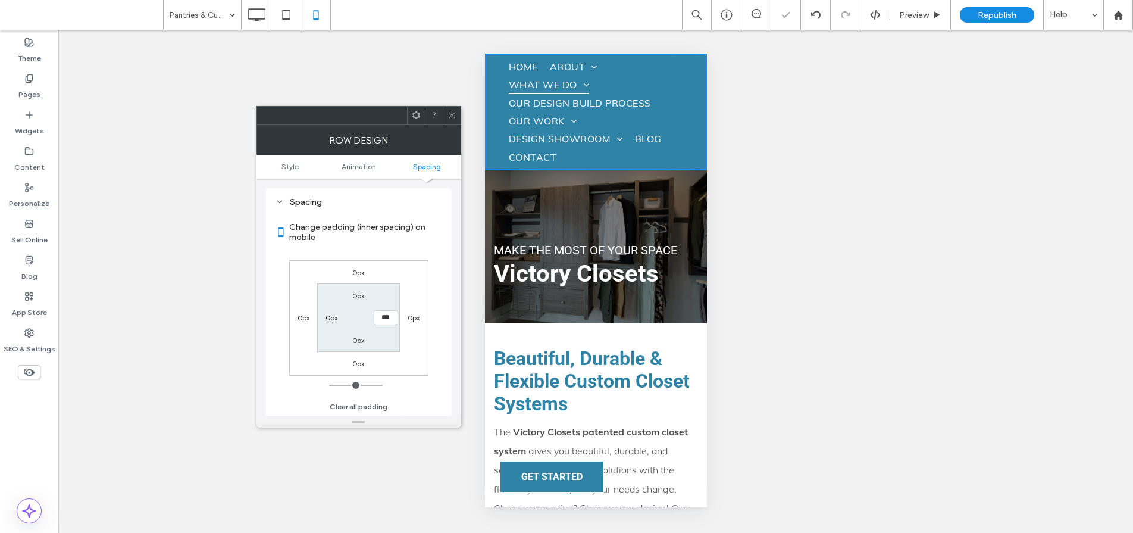
click at [330, 315] on label "0px" at bounding box center [332, 317] width 12 height 9
type input "*"
click at [384, 315] on label "0px" at bounding box center [386, 317] width 12 height 9
click at [450, 115] on icon at bounding box center [452, 115] width 9 height 9
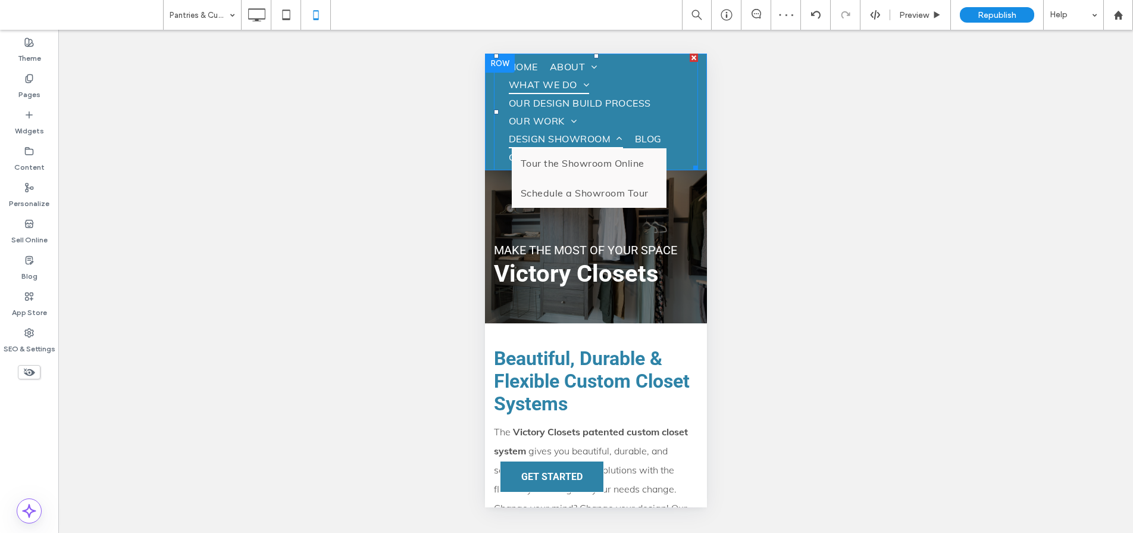
click at [502, 139] on link "DESIGN SHOWROOM" at bounding box center [565, 139] width 126 height 18
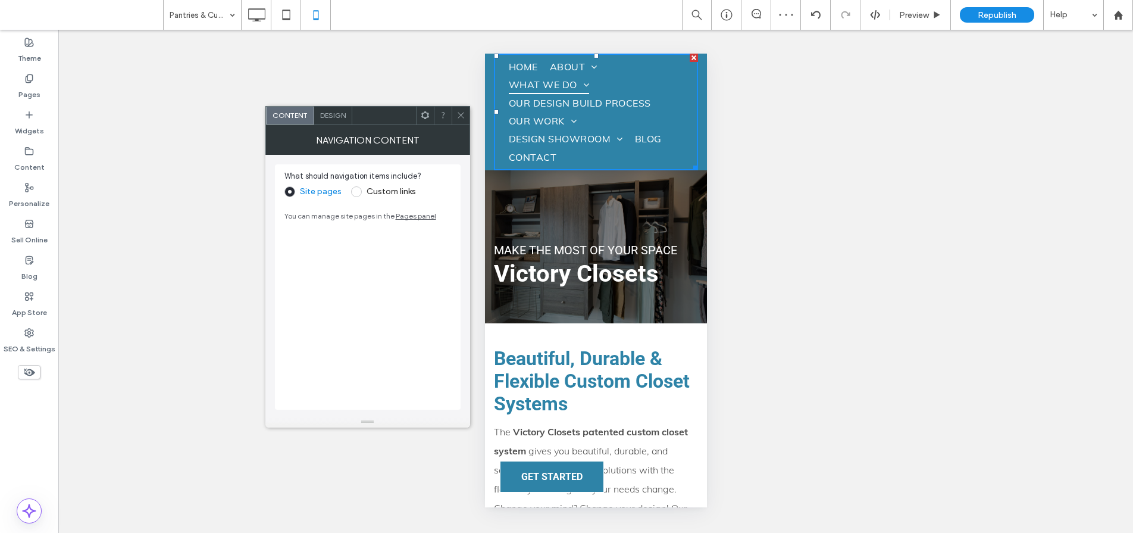
click at [332, 118] on span "Design" at bounding box center [333, 115] width 26 height 9
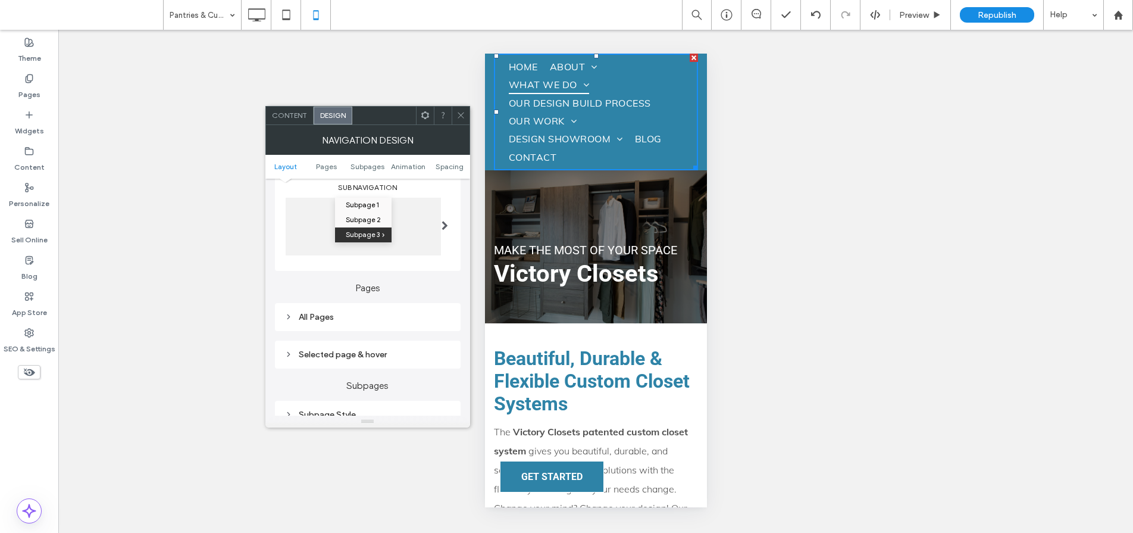
scroll to position [476, 0]
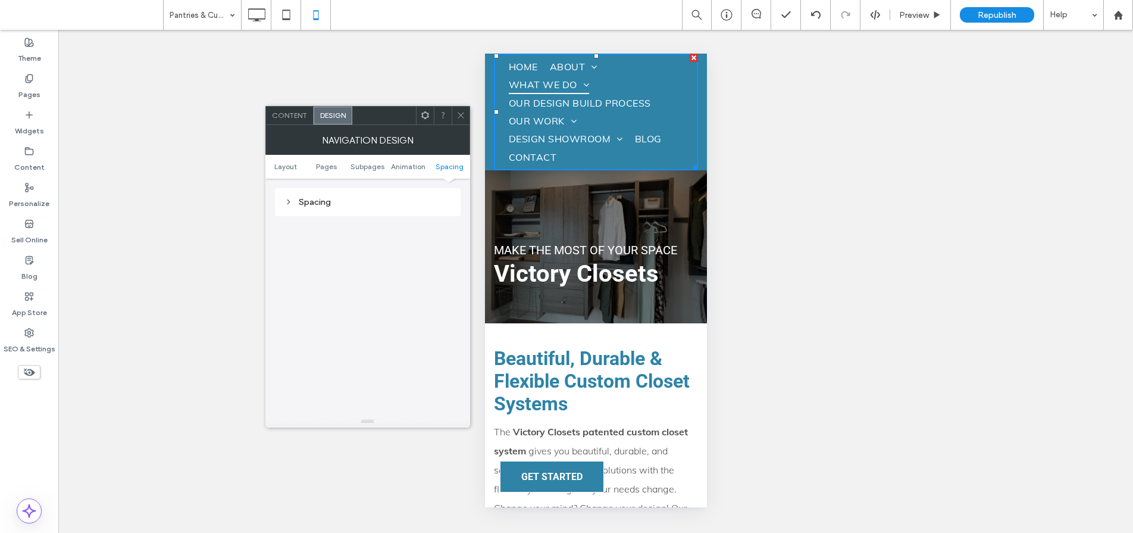
click at [309, 202] on div "Spacing" at bounding box center [368, 202] width 167 height 10
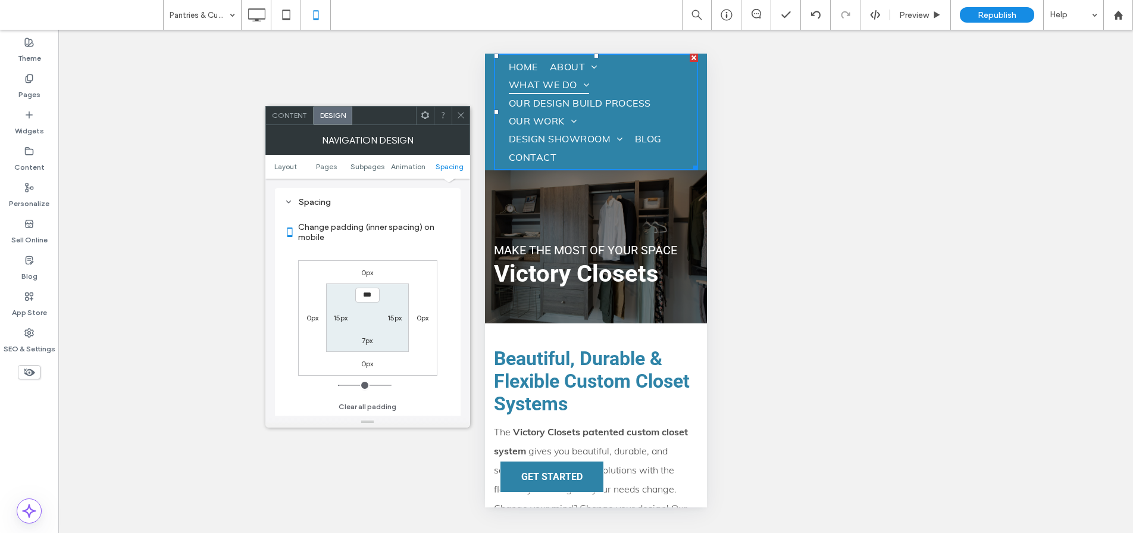
click at [342, 317] on label "15px" at bounding box center [340, 317] width 14 height 9
type input "**"
type input "*"
type input "***"
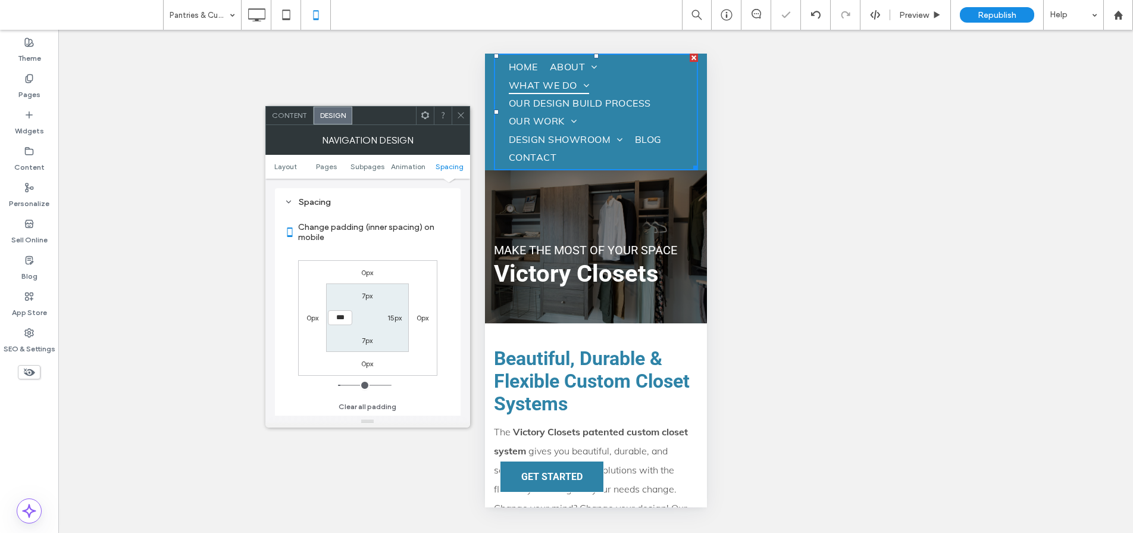
click at [392, 317] on label "15px" at bounding box center [395, 317] width 14 height 9
type input "**"
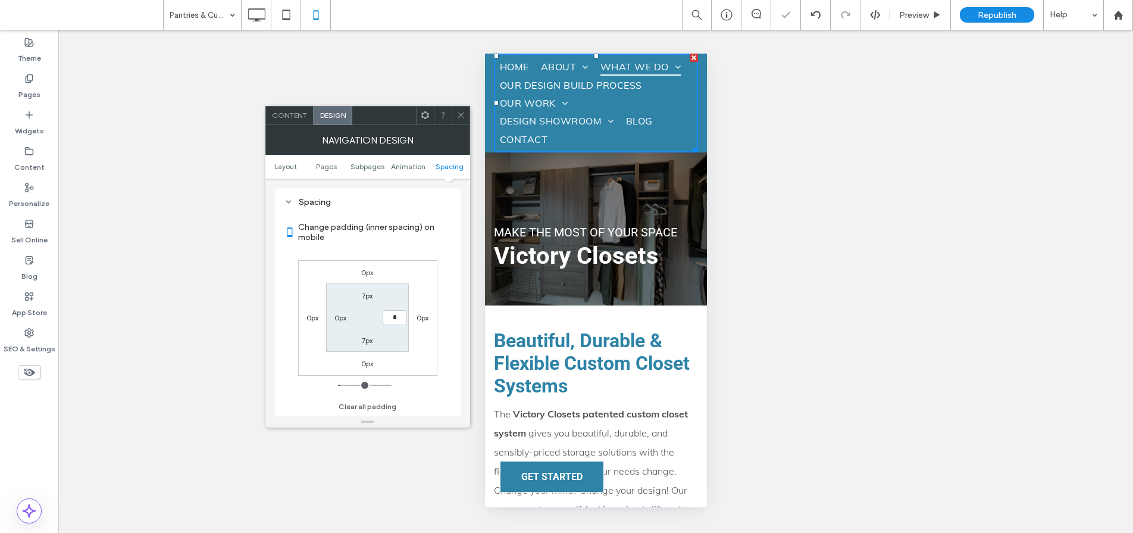
type input "*"
type input "***"
click at [417, 318] on label "0px" at bounding box center [423, 317] width 12 height 9
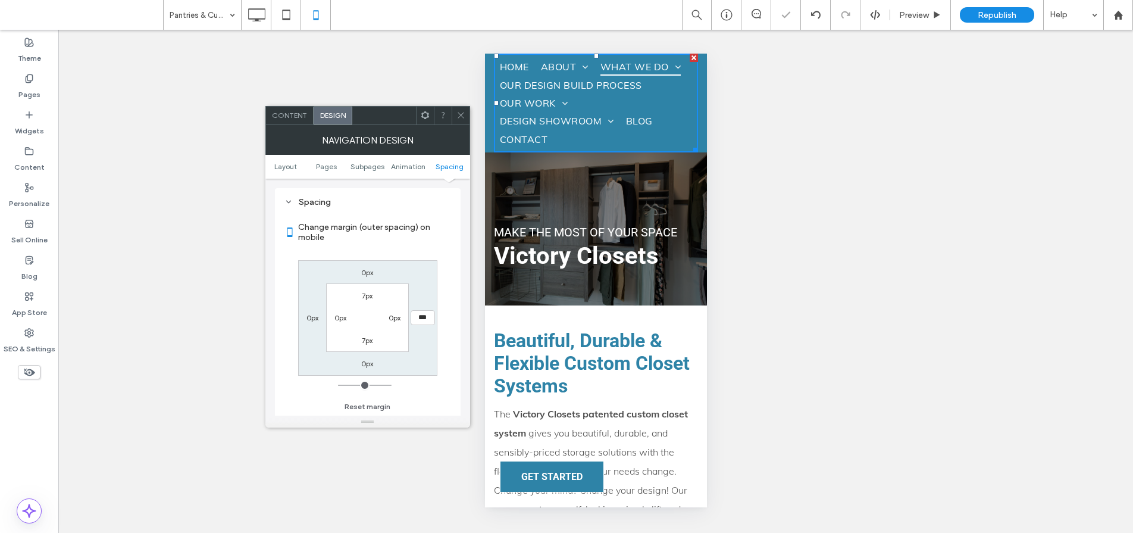
click at [389, 318] on label "0px" at bounding box center [395, 317] width 12 height 9
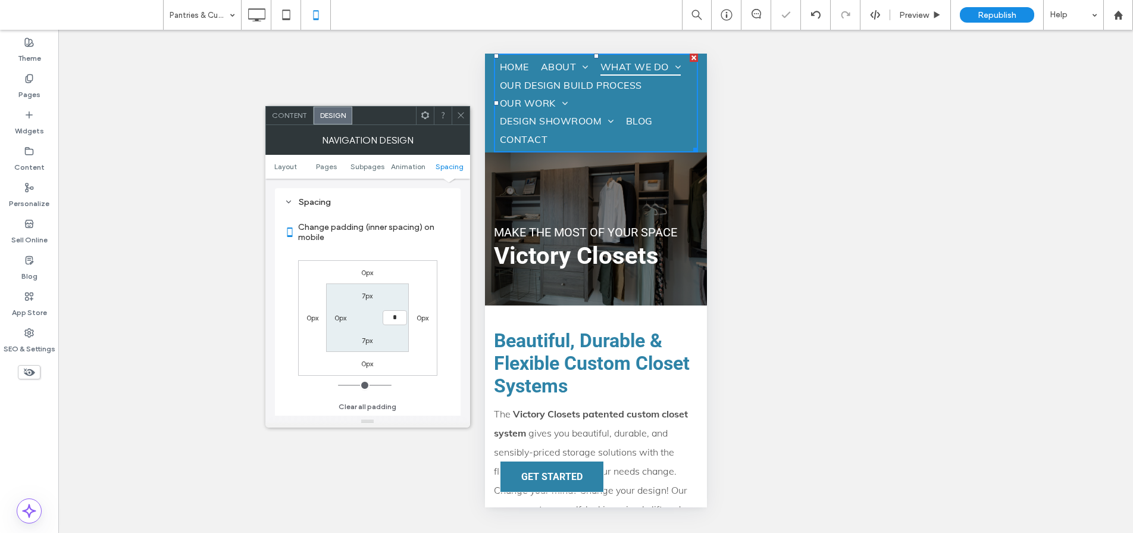
type input "*"
click at [367, 297] on label "7px" at bounding box center [367, 295] width 11 height 9
click at [368, 339] on label "7px" at bounding box center [367, 340] width 11 height 9
click at [393, 319] on label "0px" at bounding box center [395, 317] width 12 height 9
type input "*"
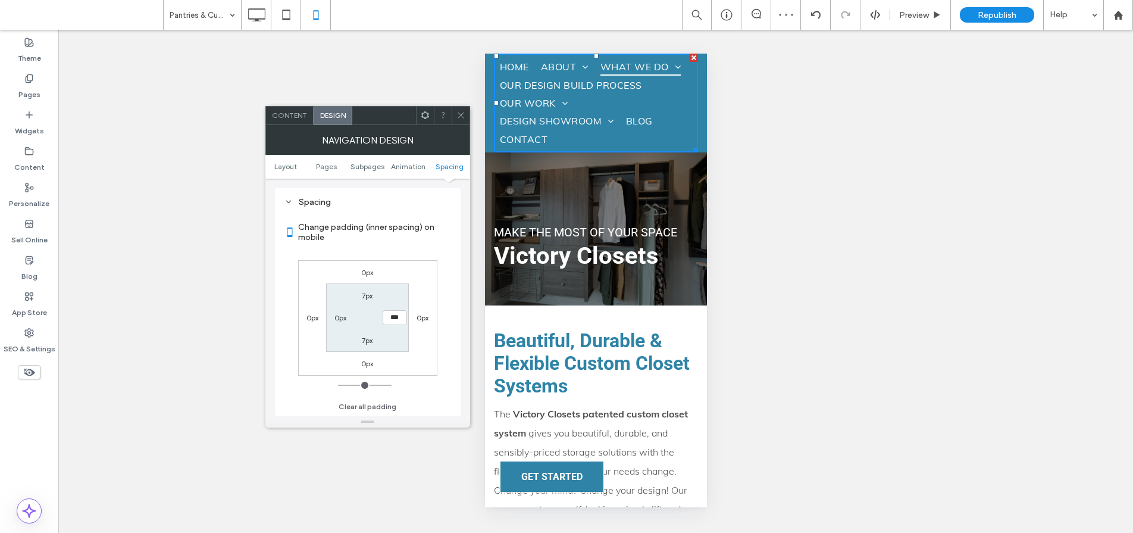
click at [338, 317] on label "0px" at bounding box center [341, 317] width 12 height 9
type input "*"
click at [394, 318] on label "0px" at bounding box center [395, 317] width 12 height 9
click at [460, 118] on icon at bounding box center [461, 115] width 9 height 9
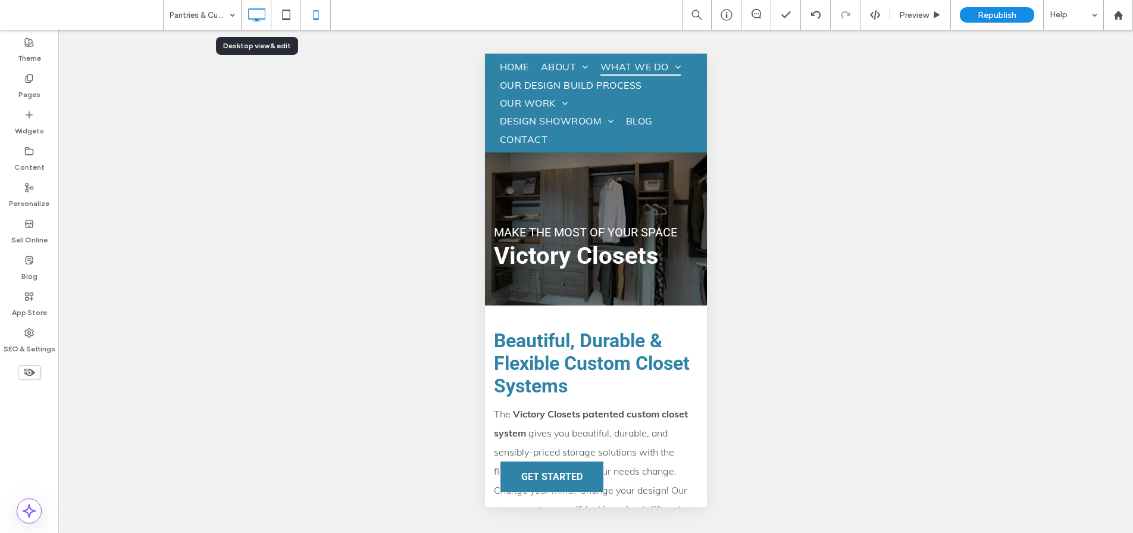
click at [264, 17] on icon at bounding box center [257, 15] width 24 height 24
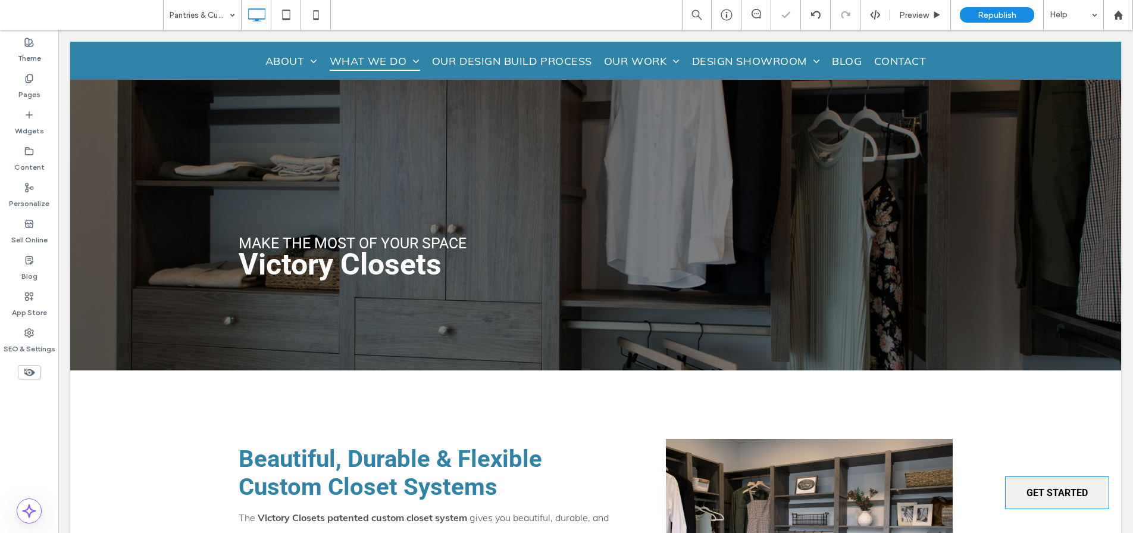
scroll to position [0, 0]
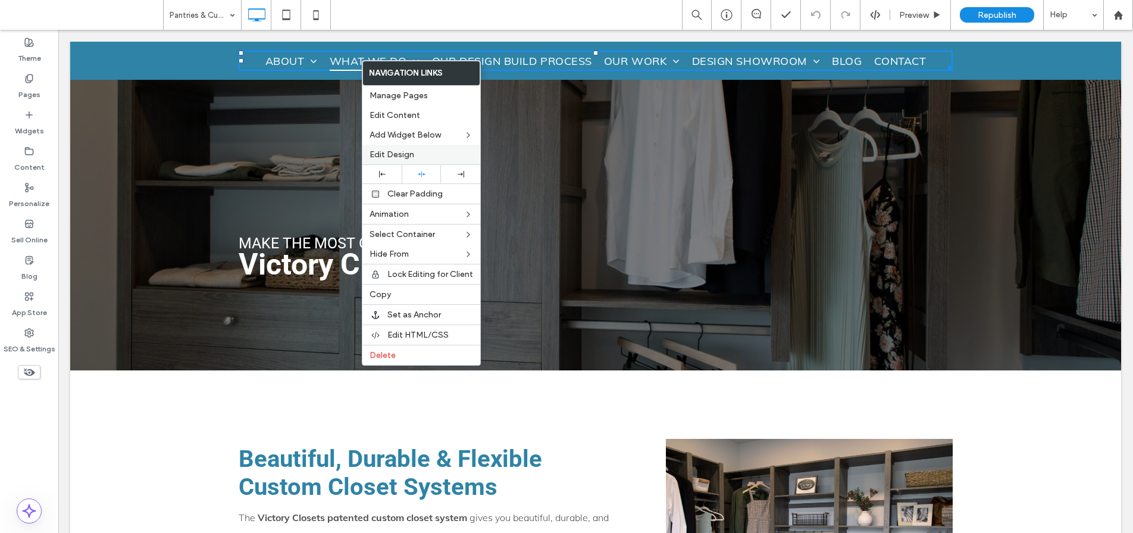
click at [396, 151] on span "Edit Design" at bounding box center [392, 154] width 45 height 10
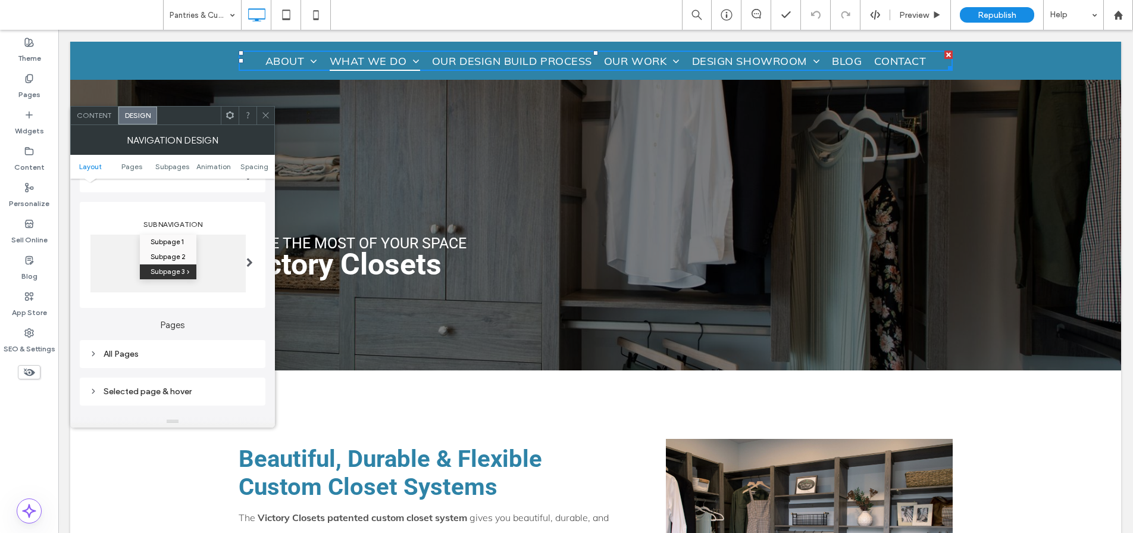
scroll to position [171, 0]
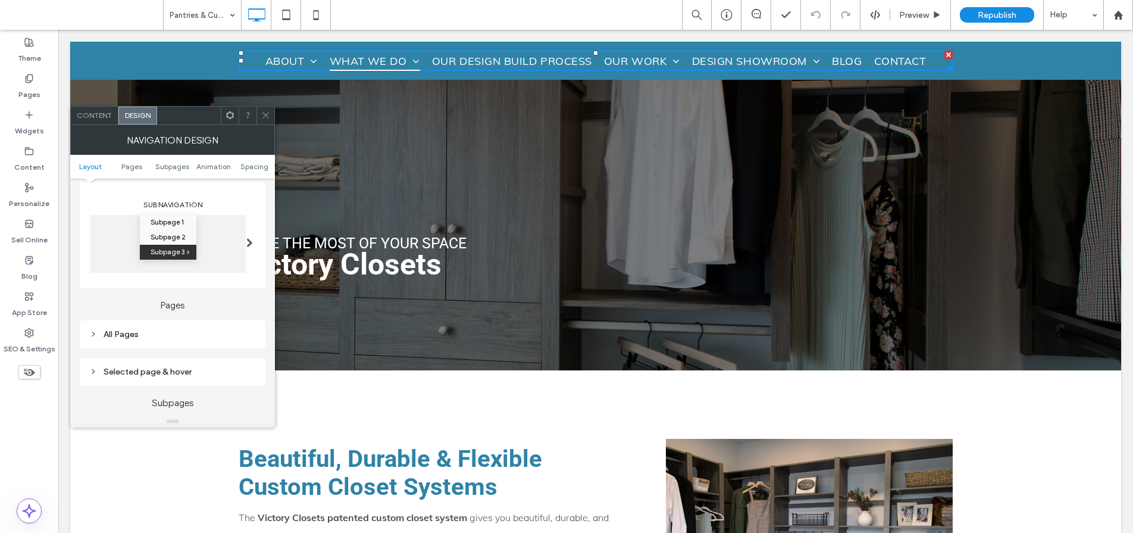
click at [197, 333] on div "All Pages" at bounding box center [172, 334] width 167 height 10
click at [236, 360] on div "Link text" at bounding box center [214, 355] width 83 height 26
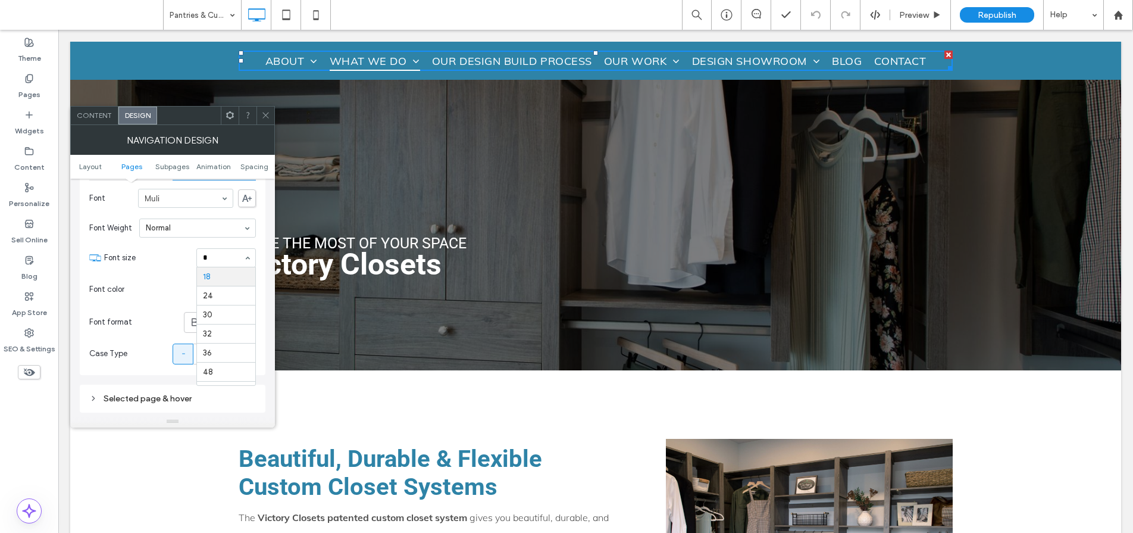
scroll to position [0, 0]
type input "**"
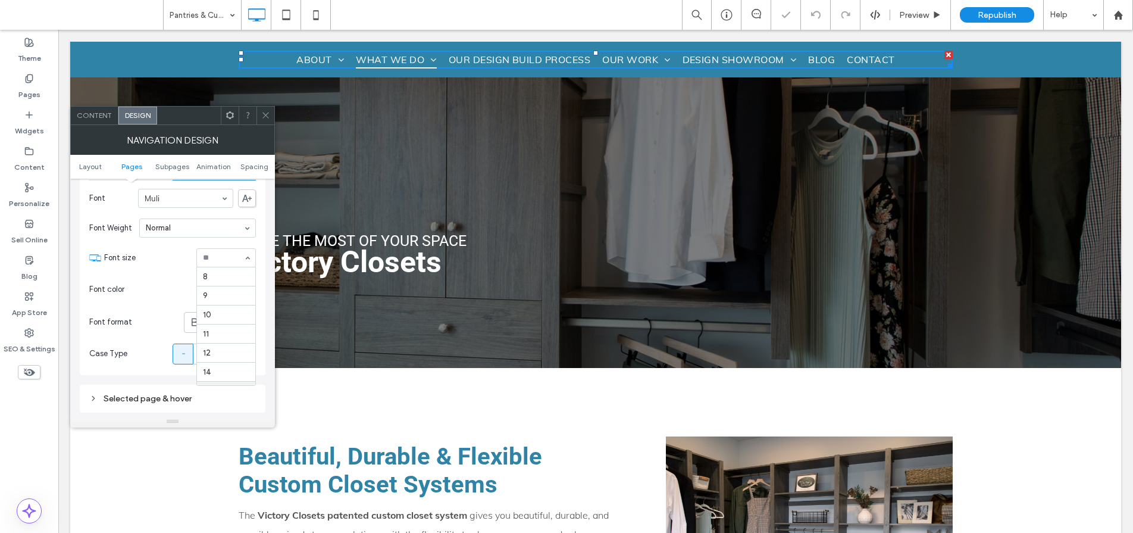
click at [232, 257] on input at bounding box center [223, 258] width 40 height 8
type input "**"
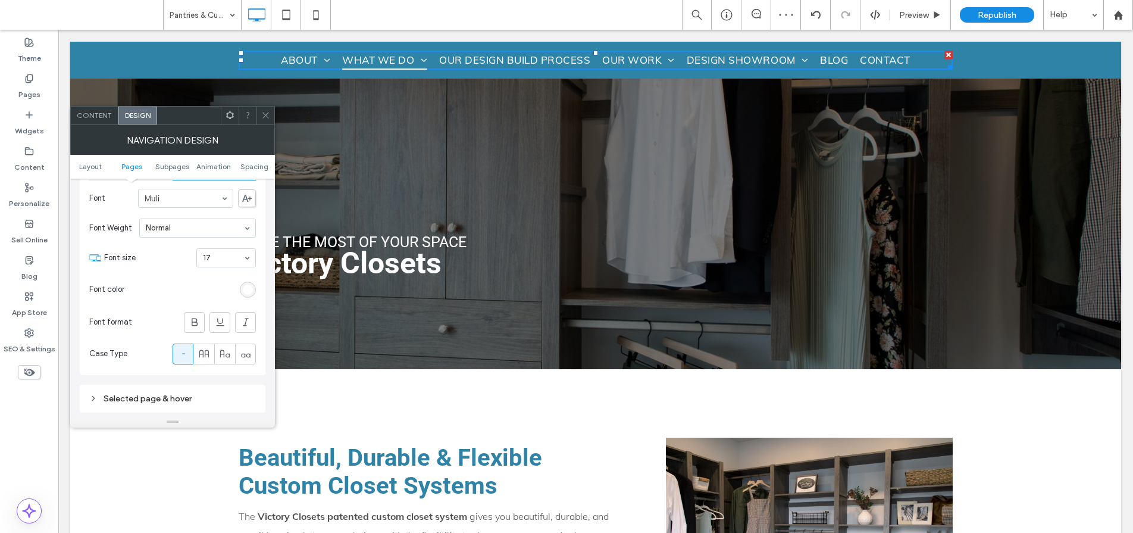
click at [263, 117] on icon at bounding box center [265, 115] width 9 height 9
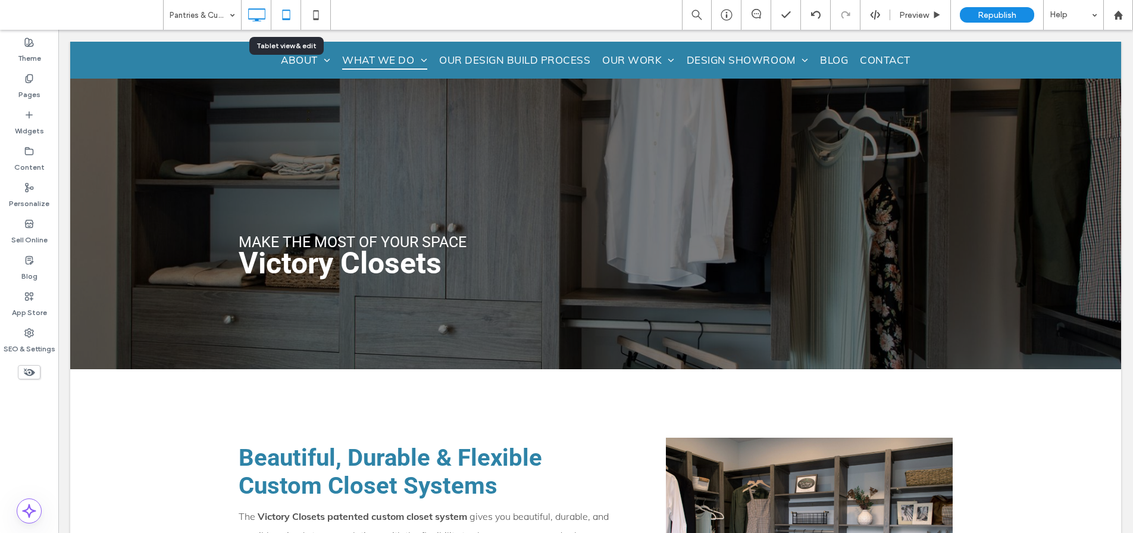
click at [283, 14] on icon at bounding box center [286, 15] width 24 height 24
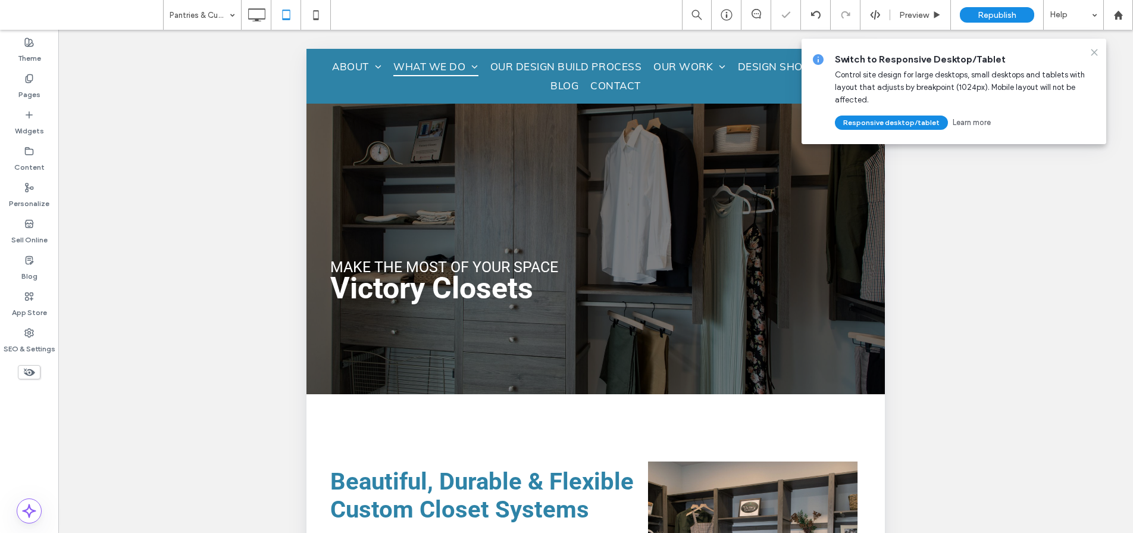
click at [1096, 51] on icon at bounding box center [1095, 53] width 10 height 10
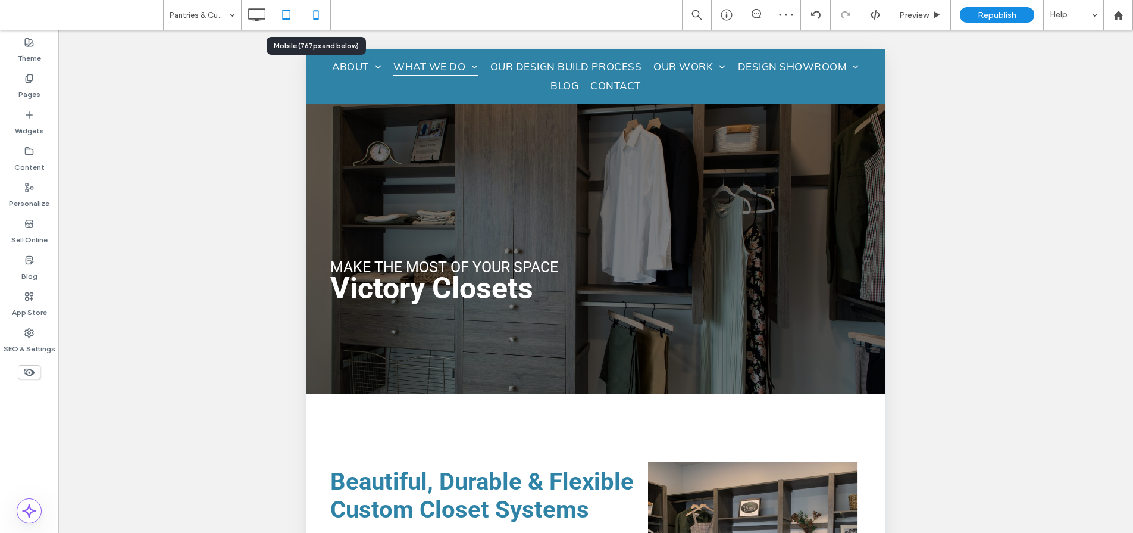
click at [323, 21] on icon at bounding box center [316, 15] width 24 height 24
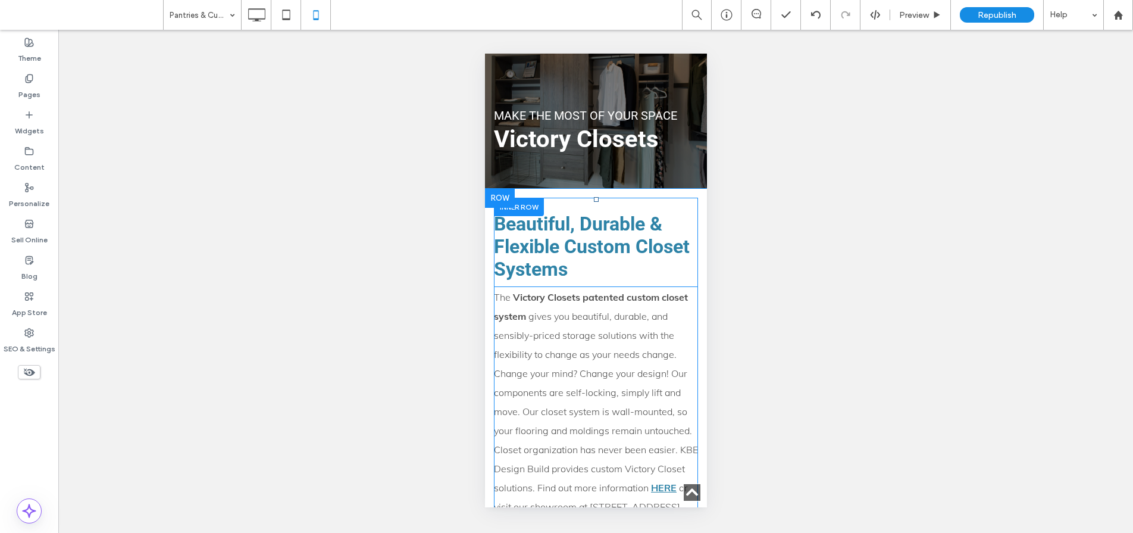
scroll to position [395, 0]
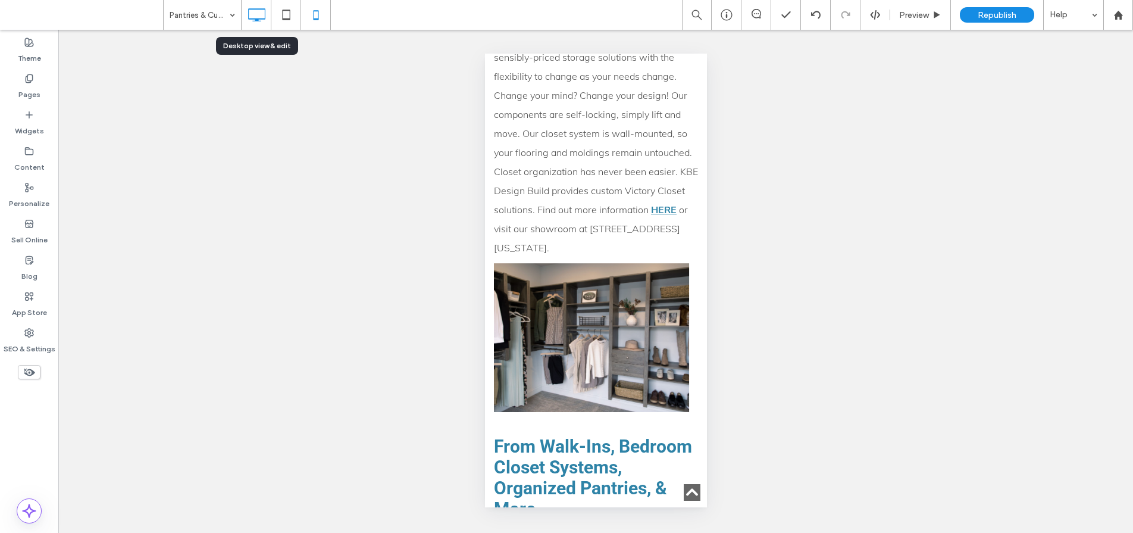
click at [260, 22] on icon at bounding box center [257, 15] width 24 height 24
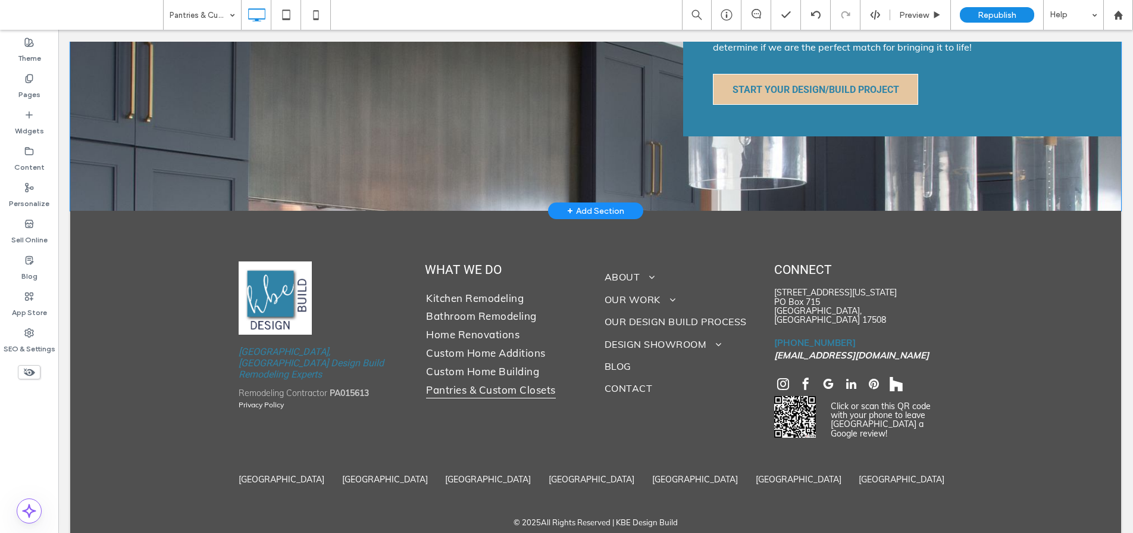
scroll to position [4448, 0]
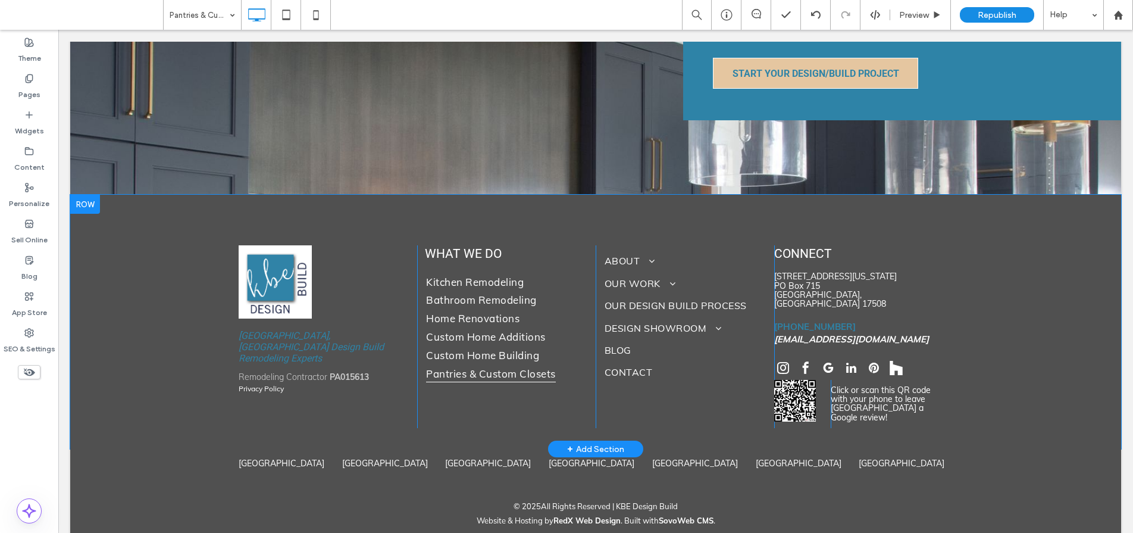
click at [86, 195] on div at bounding box center [85, 204] width 30 height 19
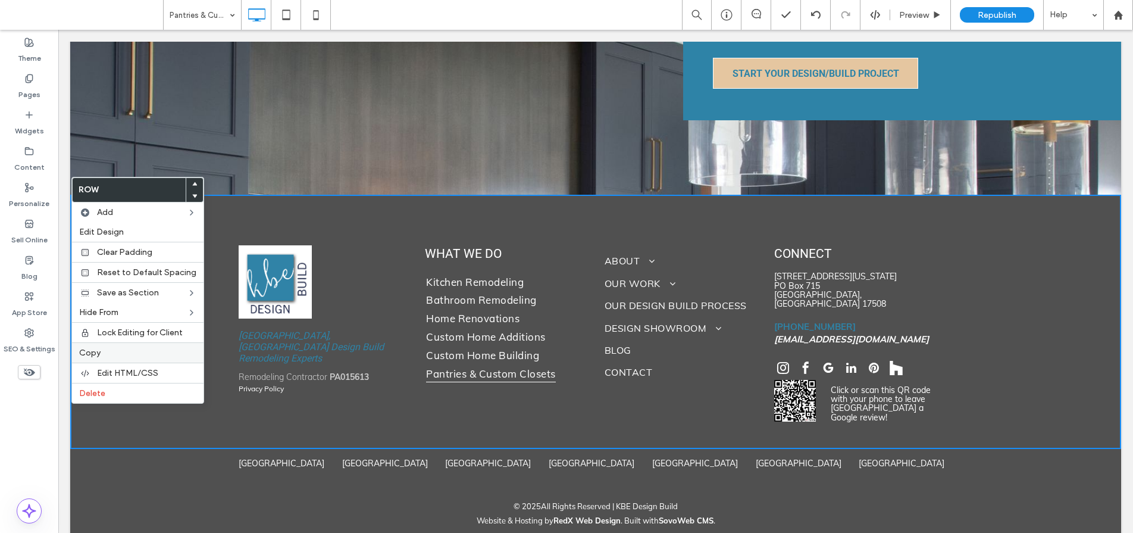
click at [95, 351] on span "Copy" at bounding box center [89, 353] width 21 height 10
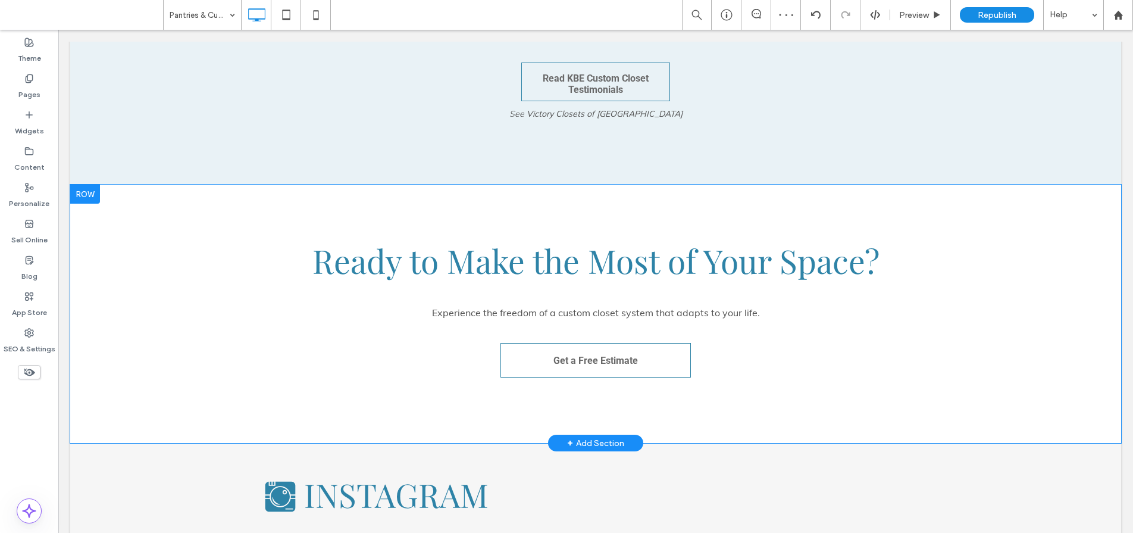
scroll to position [3213, 0]
click at [90, 185] on div at bounding box center [85, 194] width 30 height 19
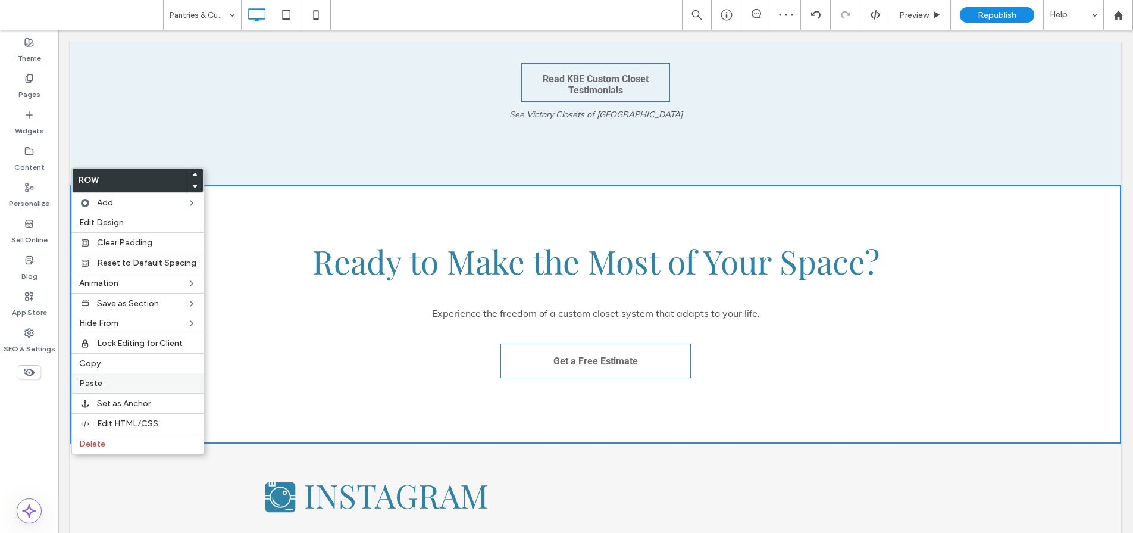
click at [97, 382] on span "Paste" at bounding box center [90, 383] width 23 height 10
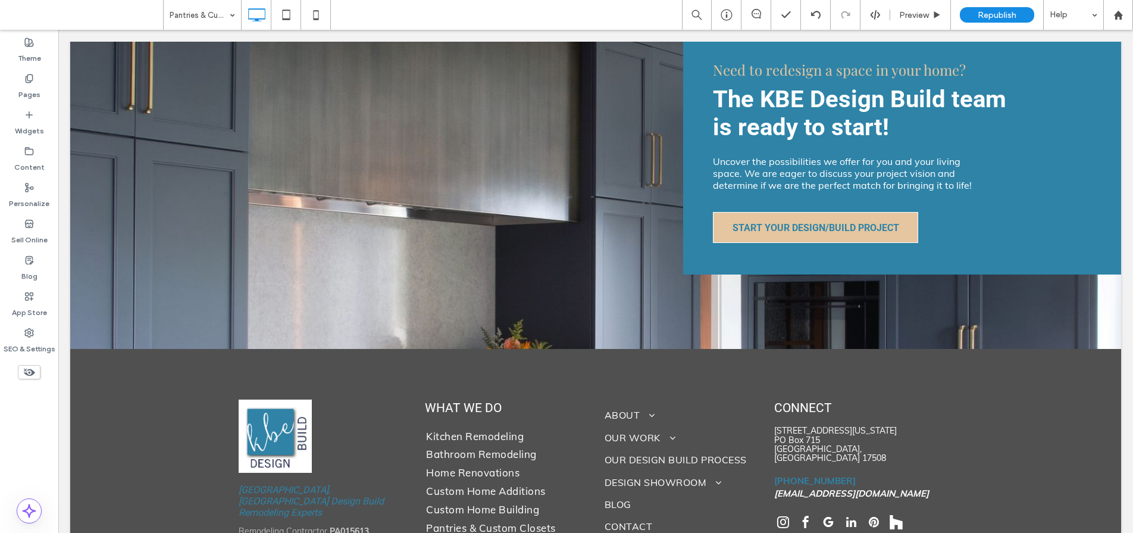
scroll to position [4686, 0]
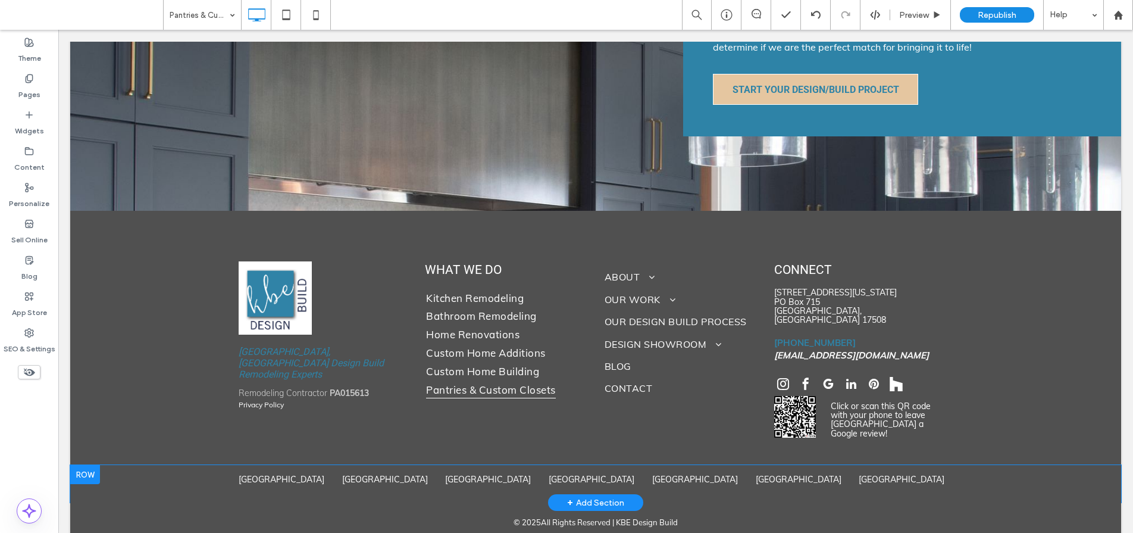
click at [95, 465] on div at bounding box center [85, 474] width 30 height 19
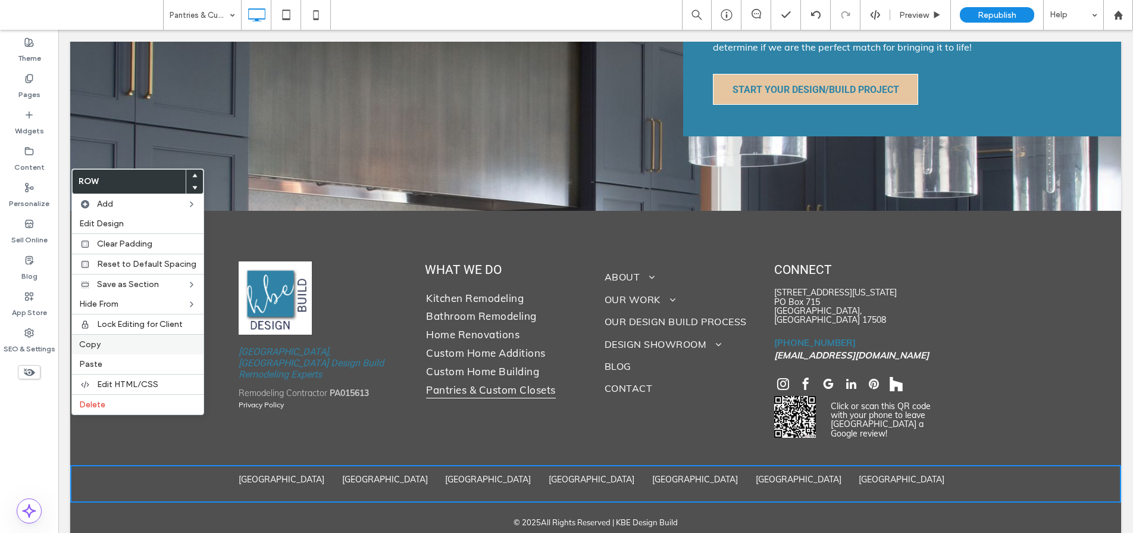
click at [95, 343] on span "Copy" at bounding box center [89, 344] width 21 height 10
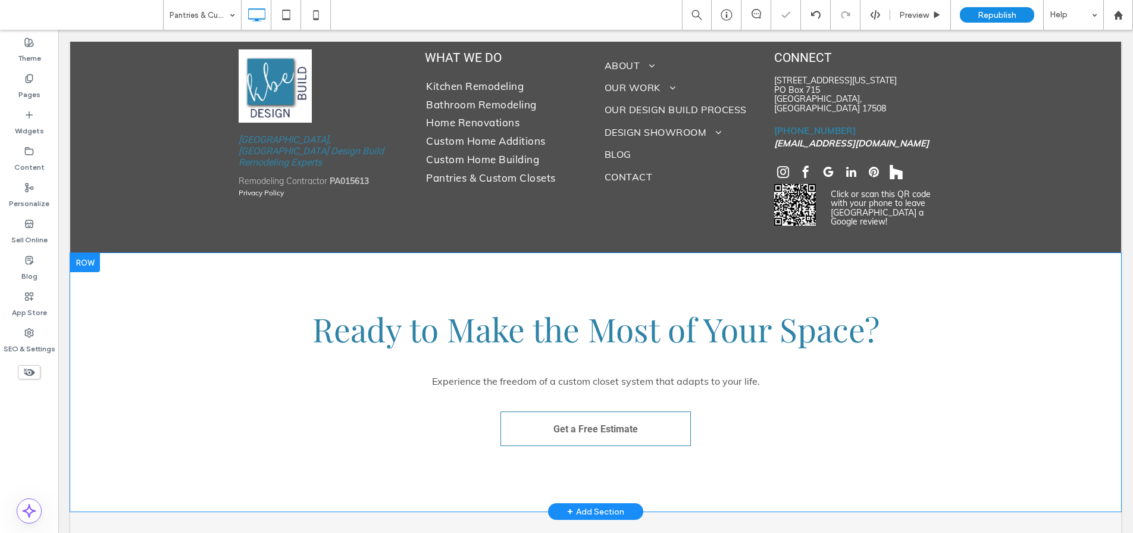
scroll to position [3387, 0]
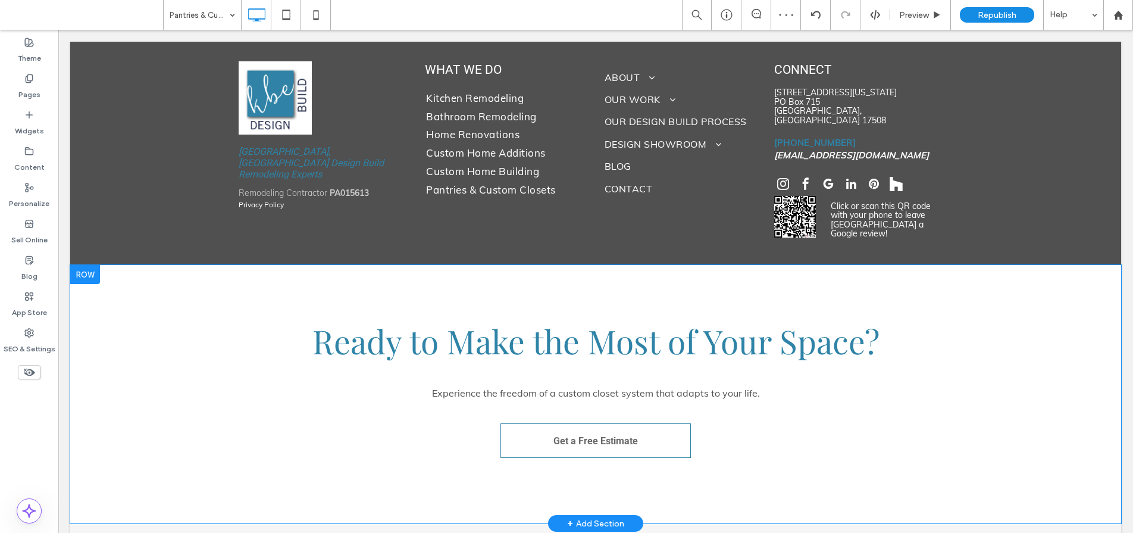
click at [85, 265] on div at bounding box center [85, 274] width 30 height 19
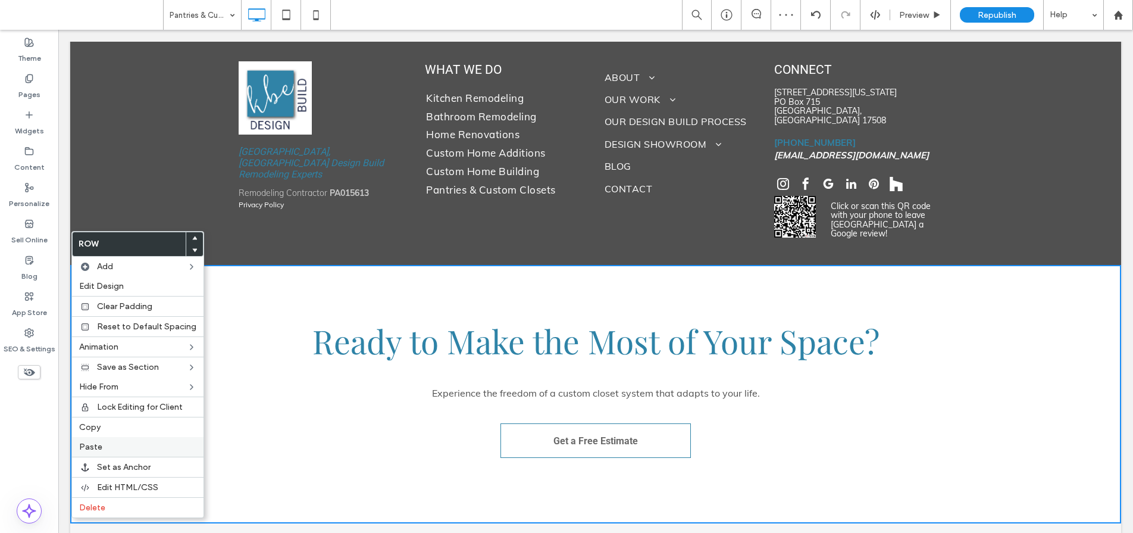
click at [95, 443] on span "Paste" at bounding box center [90, 447] width 23 height 10
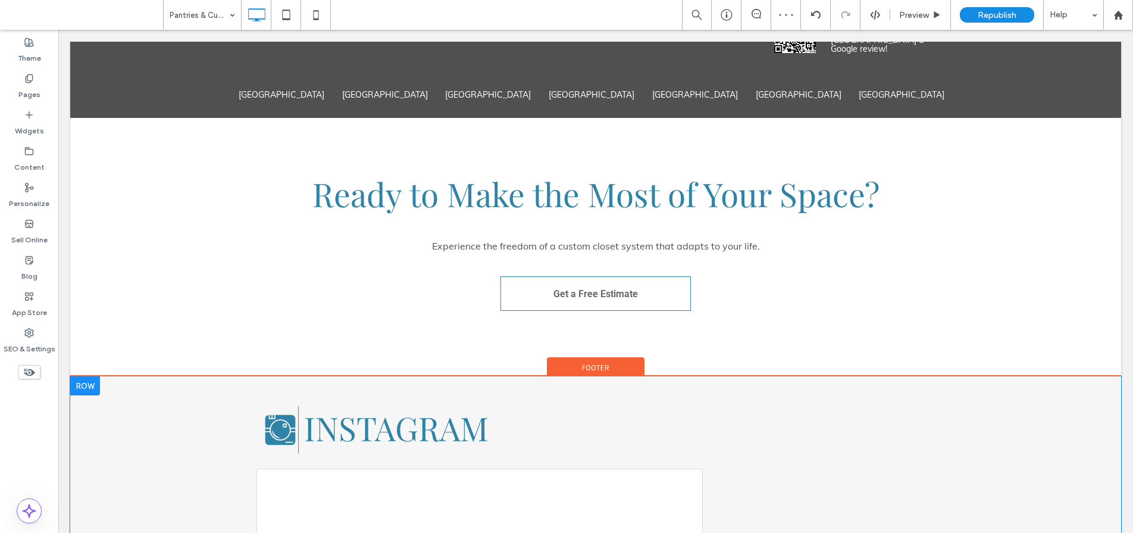
scroll to position [3579, 0]
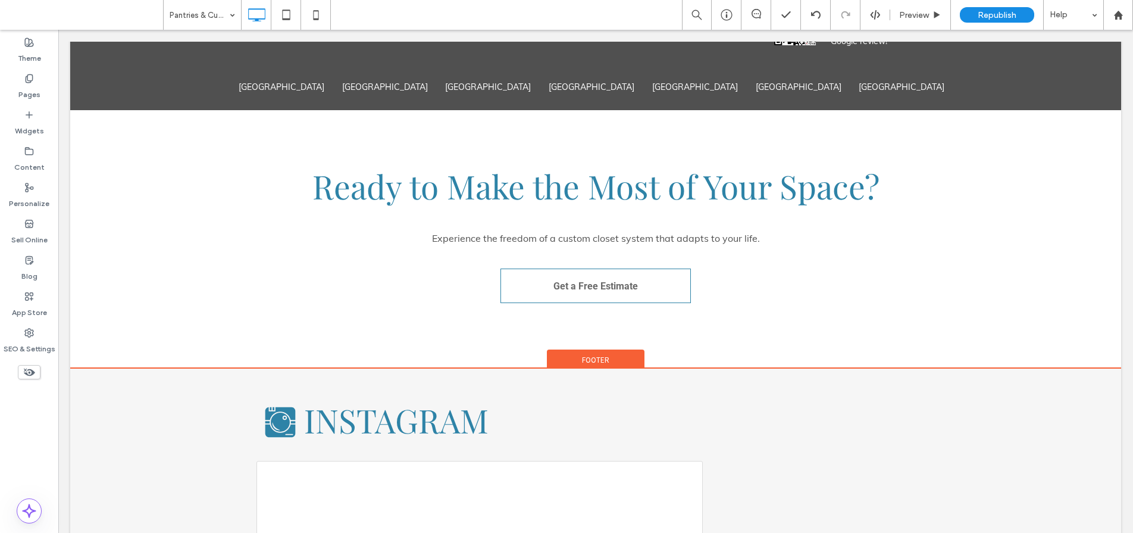
click at [586, 355] on span "Footer" at bounding box center [595, 360] width 27 height 10
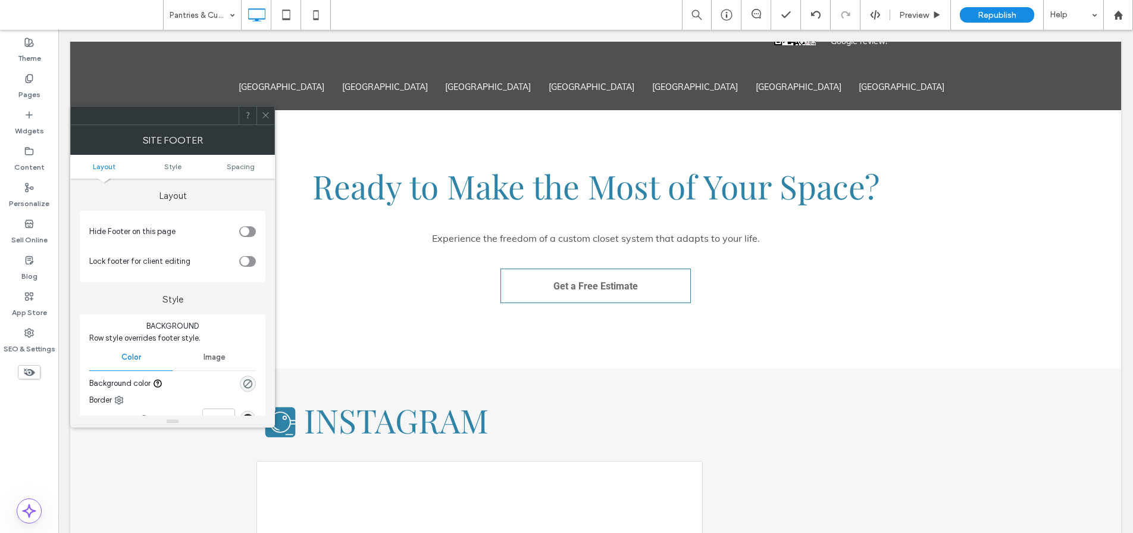
click at [249, 230] on div "toggle" at bounding box center [247, 231] width 17 height 11
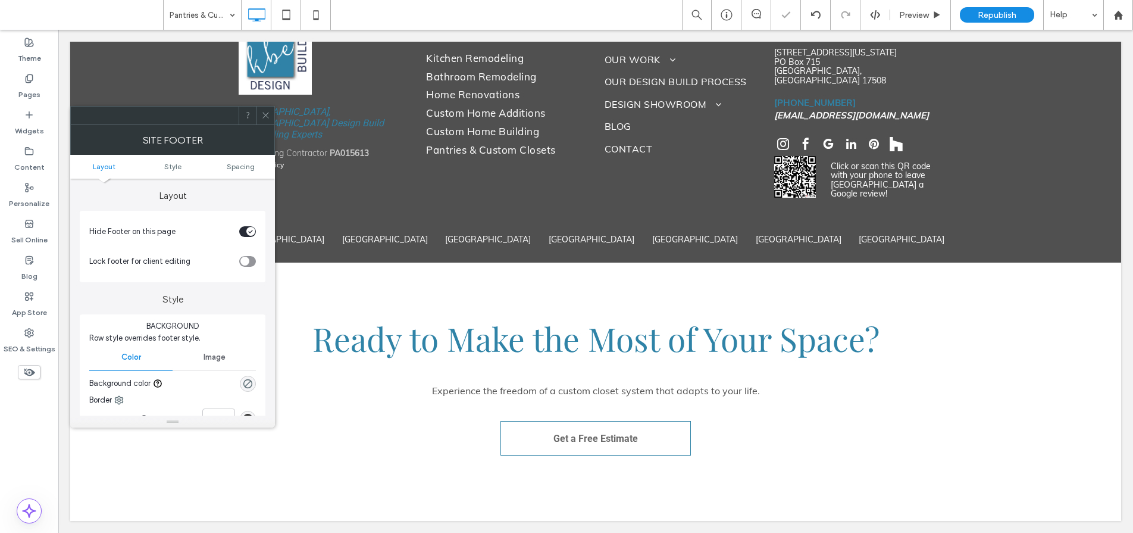
scroll to position [3393, 0]
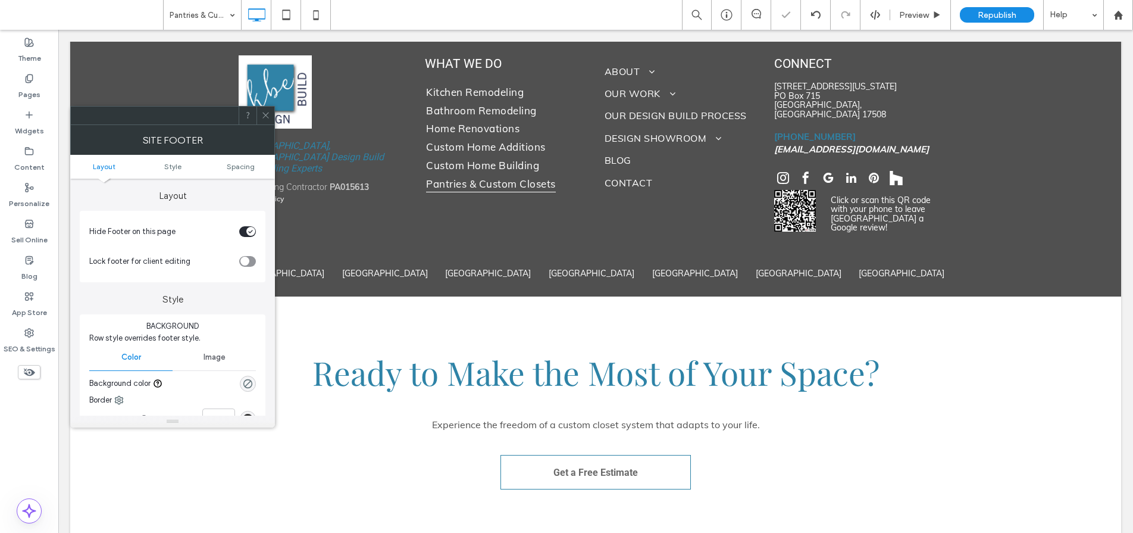
click at [268, 121] on span at bounding box center [265, 116] width 9 height 18
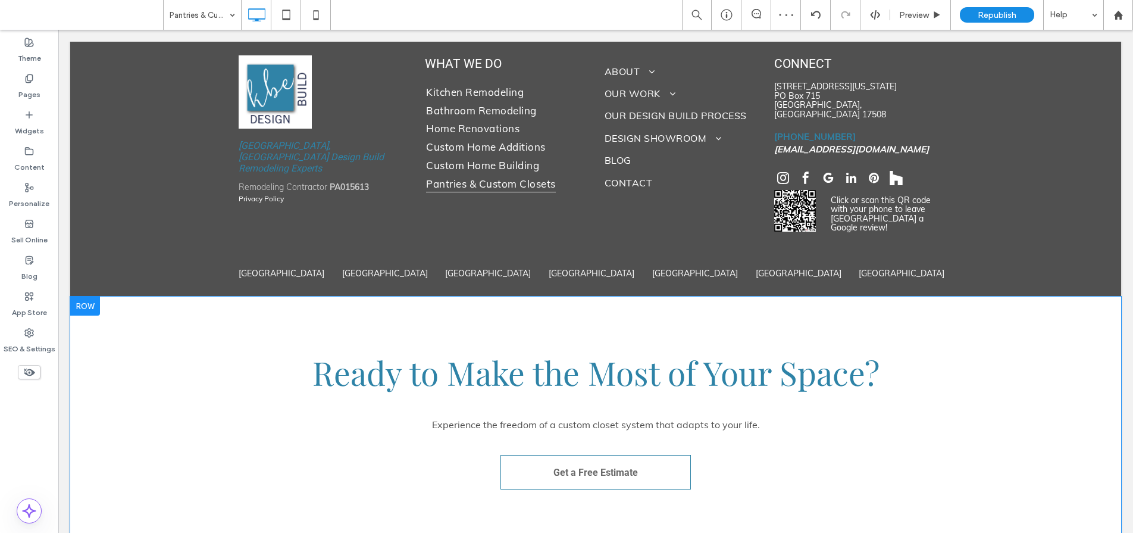
click at [92, 296] on div at bounding box center [85, 305] width 30 height 19
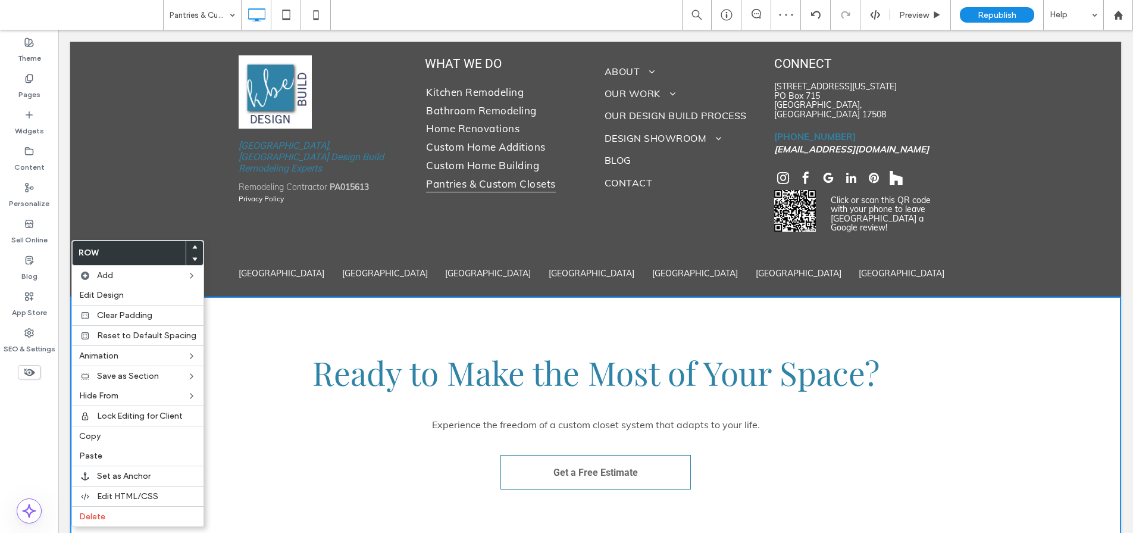
click at [195, 246] on div at bounding box center [194, 247] width 17 height 12
click at [192, 246] on use at bounding box center [194, 247] width 5 height 4
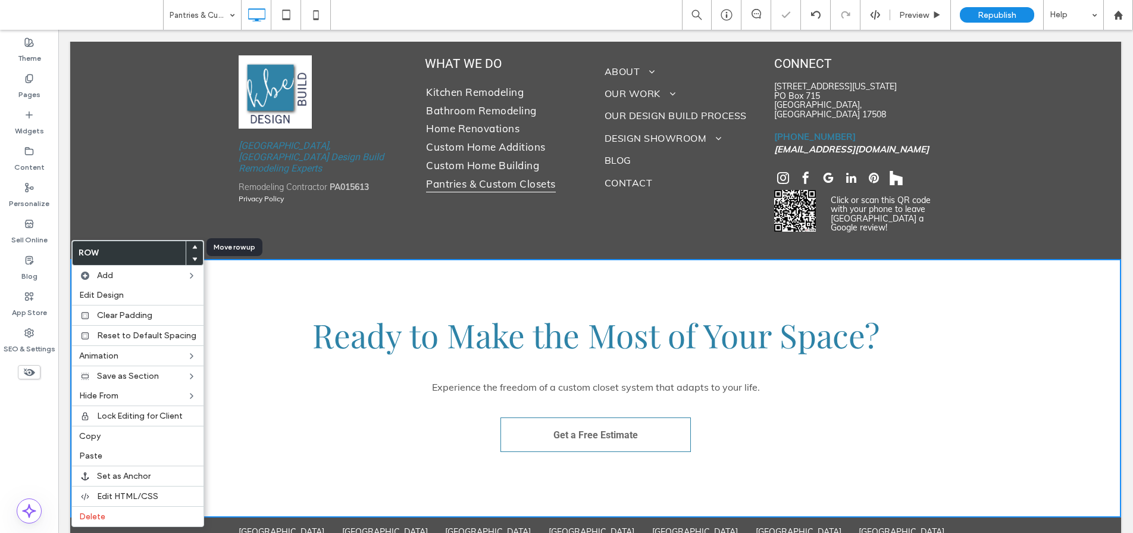
click at [192, 247] on use at bounding box center [194, 247] width 5 height 4
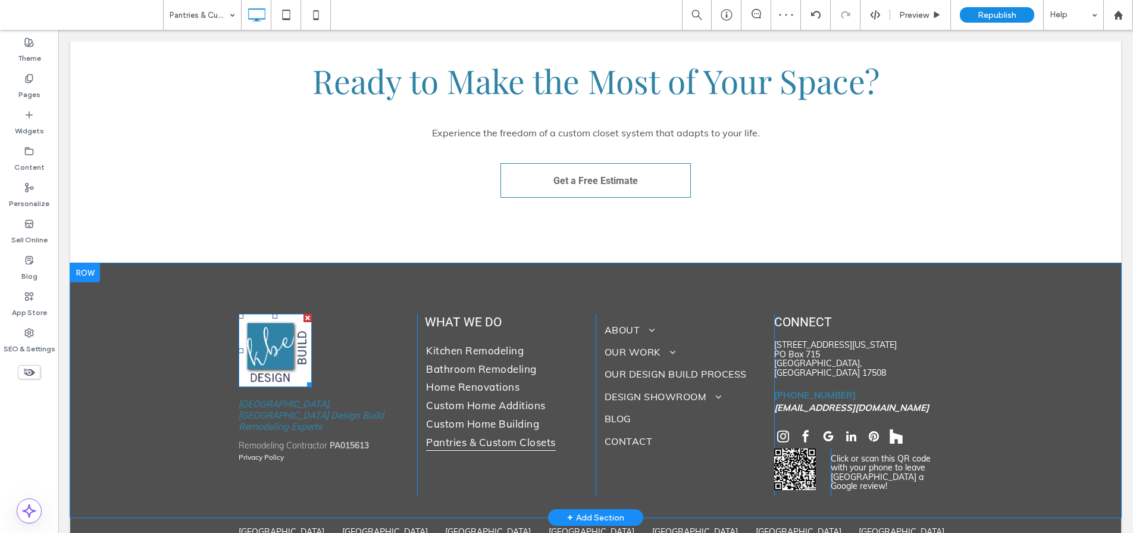
click at [304, 314] on div at bounding box center [308, 318] width 8 height 8
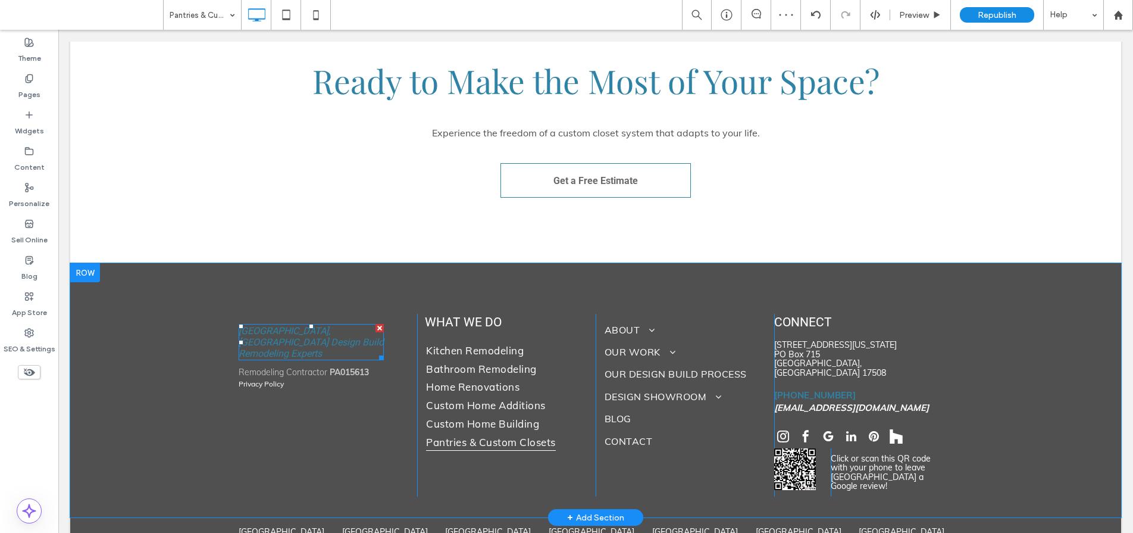
click at [376, 324] on div at bounding box center [380, 328] width 8 height 8
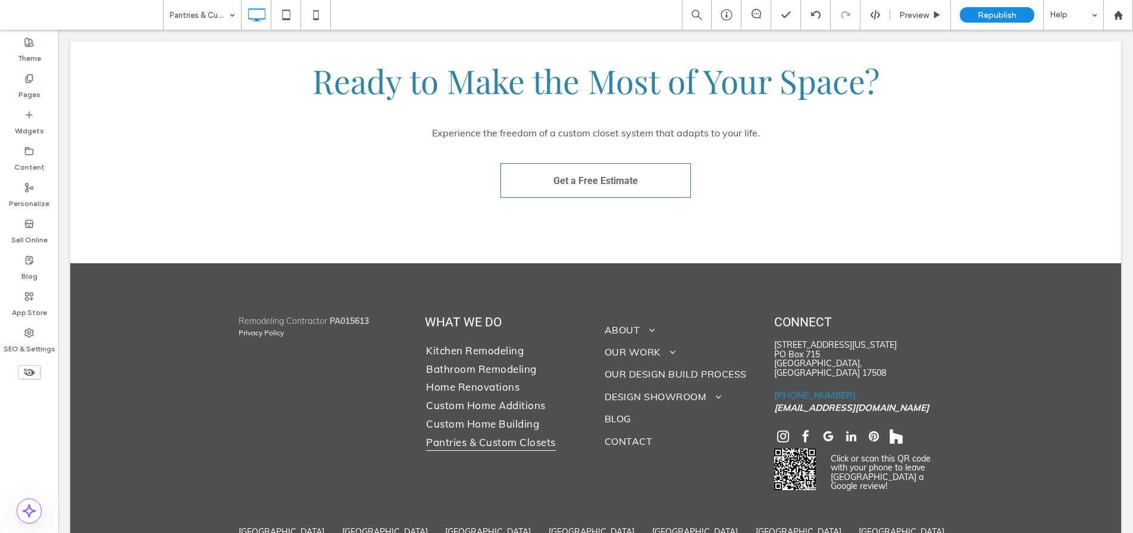
drag, startPoint x: 32, startPoint y: 370, endPoint x: 104, endPoint y: 341, distance: 77.7
click at [32, 370] on use at bounding box center [29, 372] width 11 height 8
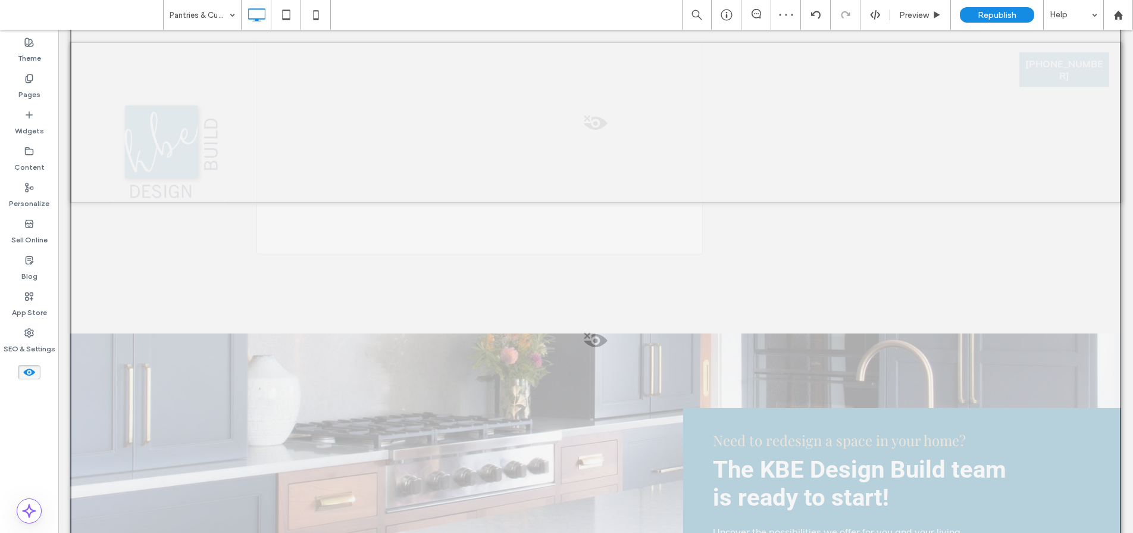
scroll to position [4221, 0]
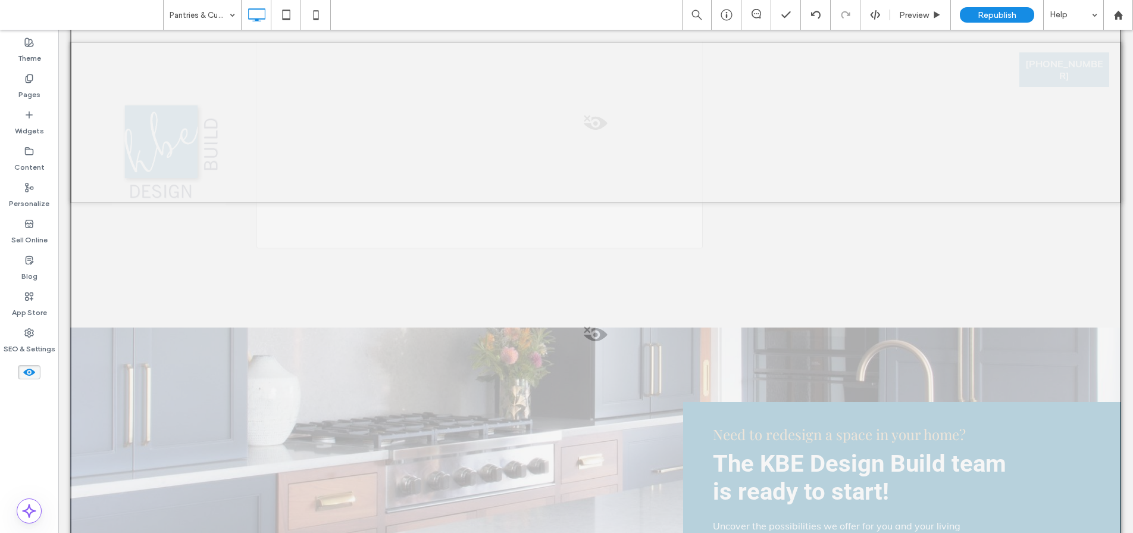
click at [596, 326] on span at bounding box center [595, 338] width 1049 height 24
click at [614, 320] on button "Yes" at bounding box center [612, 319] width 37 height 15
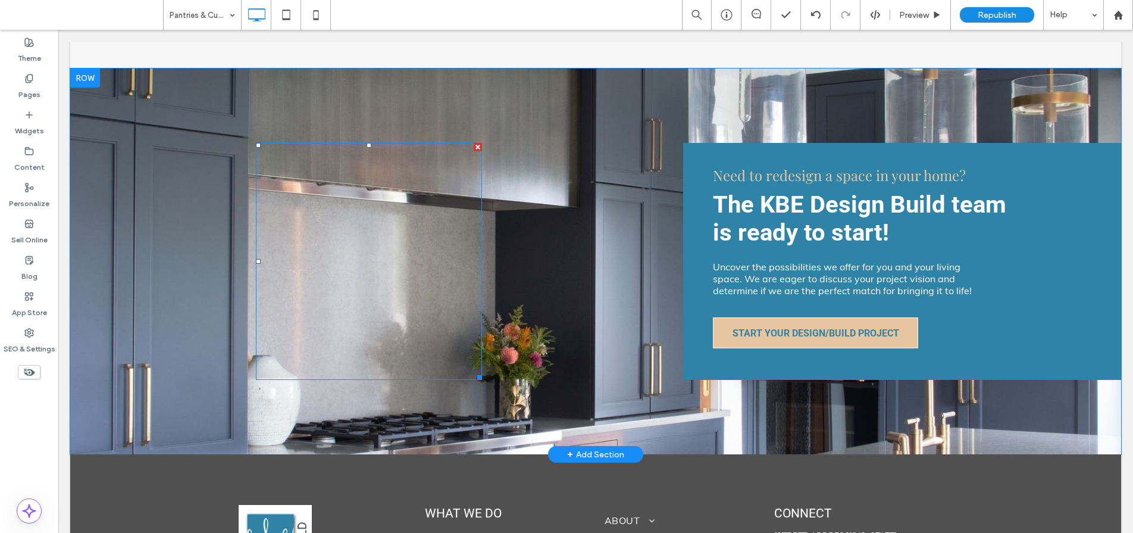
scroll to position [4723, 0]
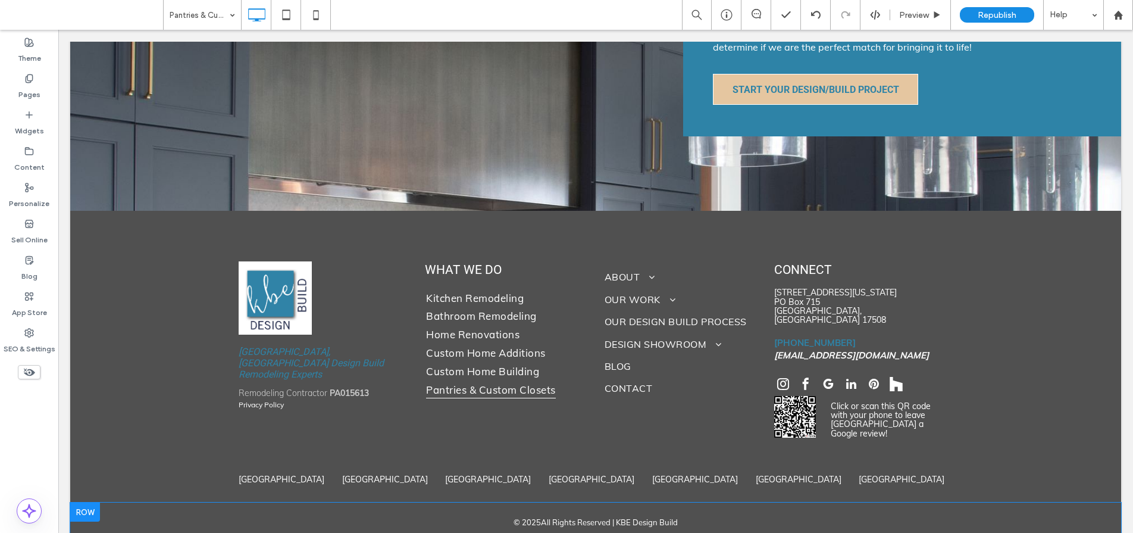
click at [90, 502] on div at bounding box center [85, 511] width 30 height 19
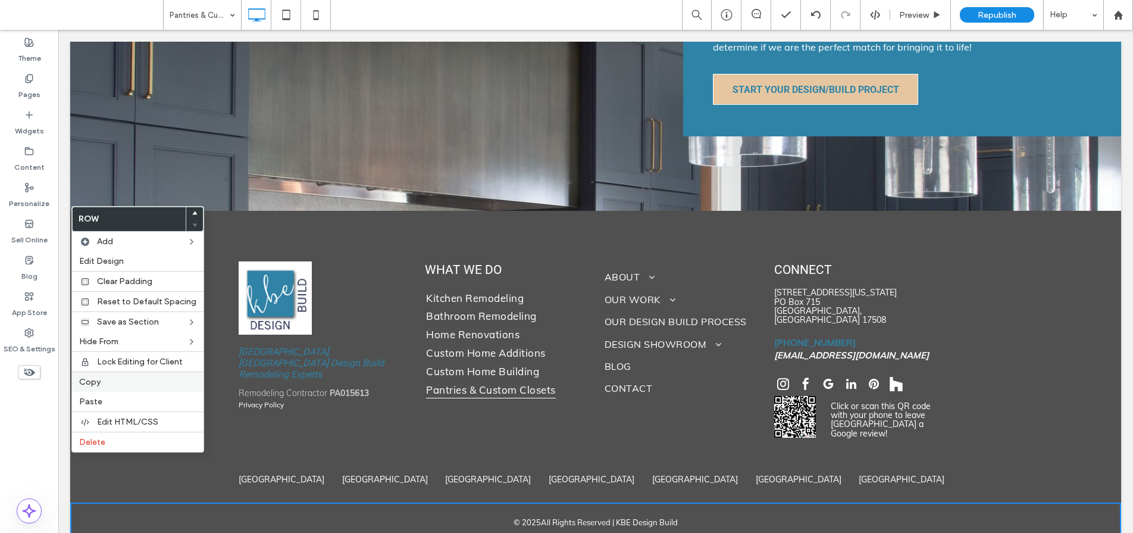
click at [96, 380] on span "Copy" at bounding box center [89, 382] width 21 height 10
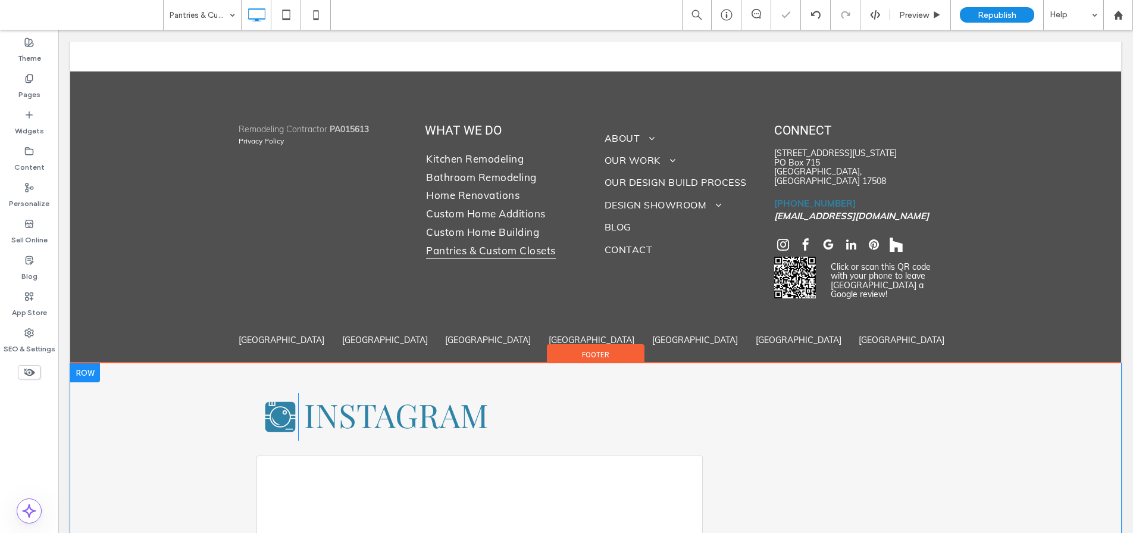
scroll to position [3581, 0]
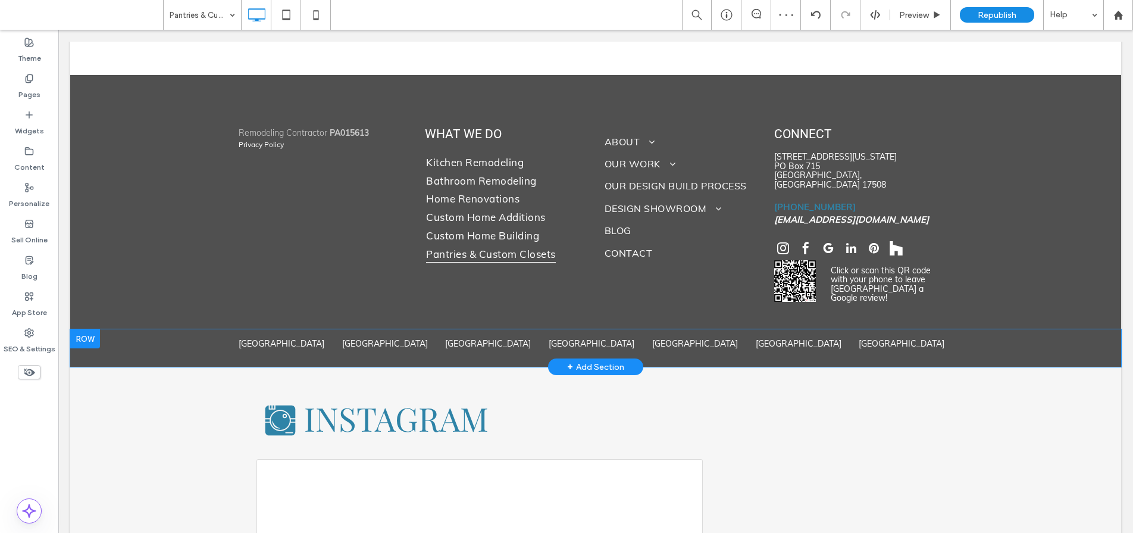
click at [91, 329] on div at bounding box center [85, 338] width 30 height 19
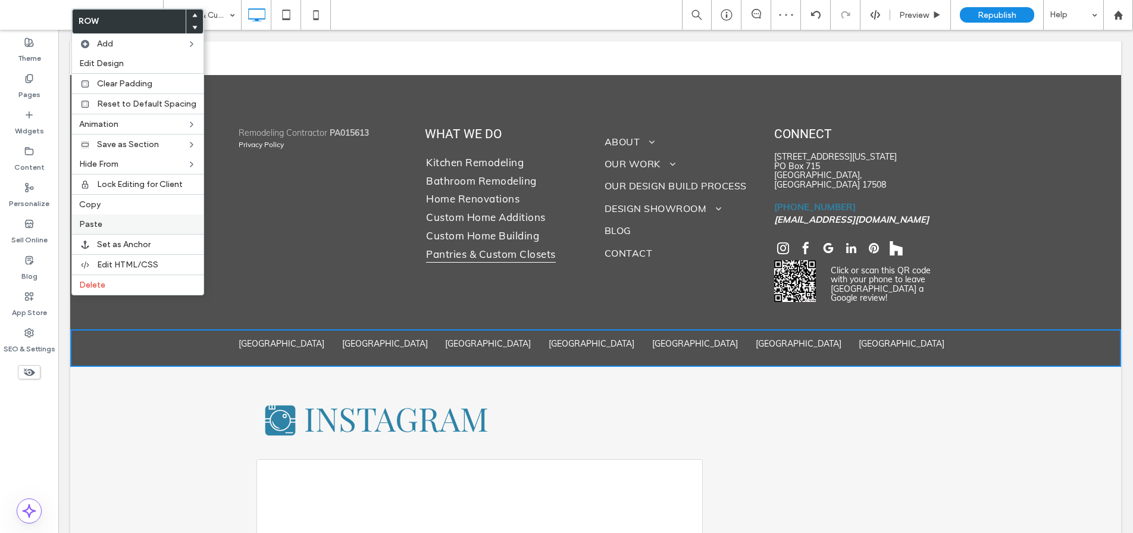
click at [108, 228] on label "Paste" at bounding box center [137, 224] width 117 height 10
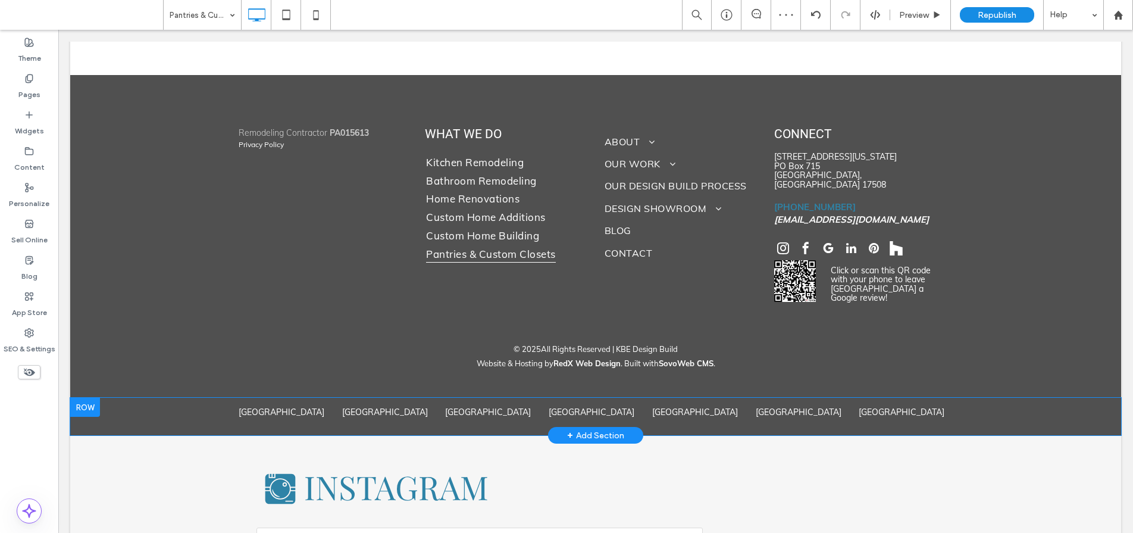
click at [79, 398] on div at bounding box center [85, 407] width 30 height 19
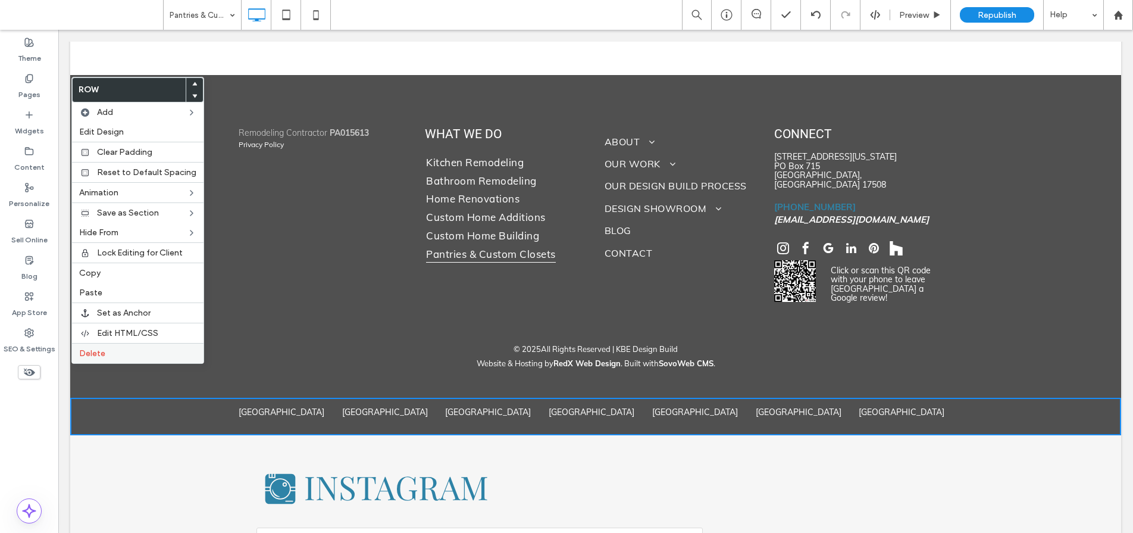
click at [89, 356] on span "Delete" at bounding box center [92, 353] width 26 height 10
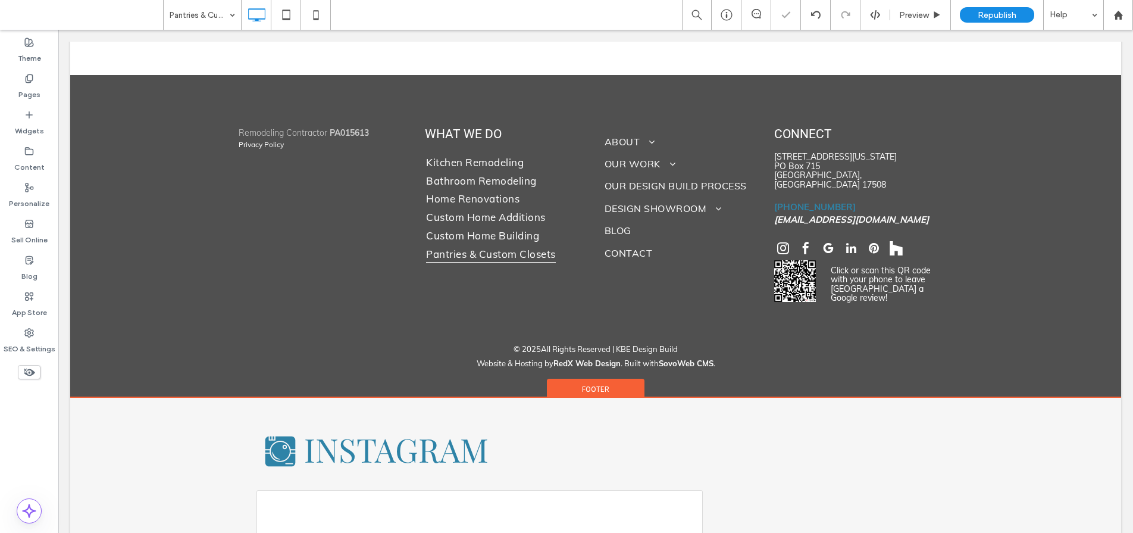
click at [606, 379] on div "Footer" at bounding box center [596, 388] width 98 height 18
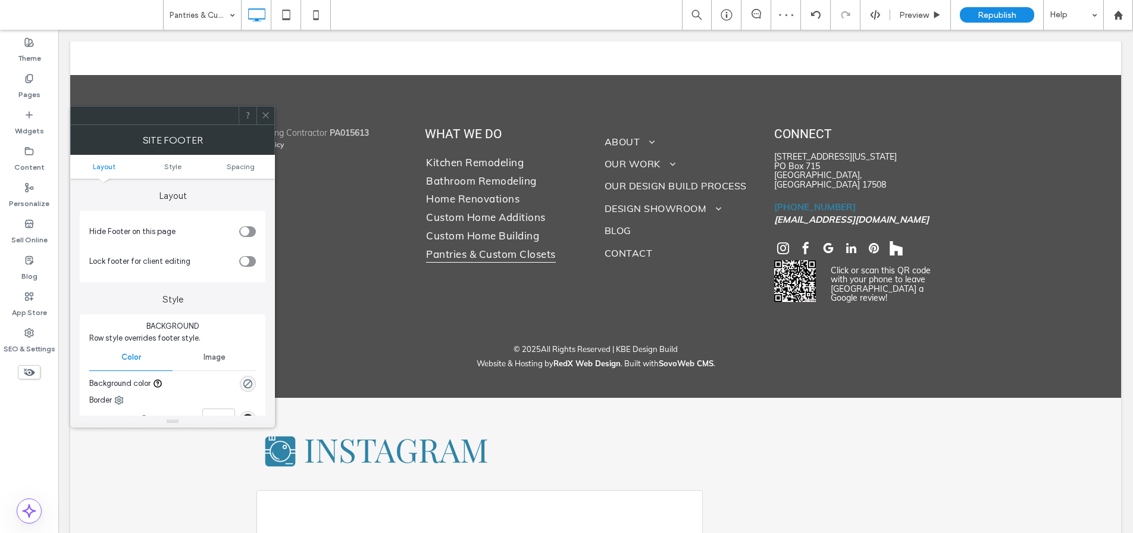
click at [251, 232] on div "toggle" at bounding box center [247, 231] width 17 height 11
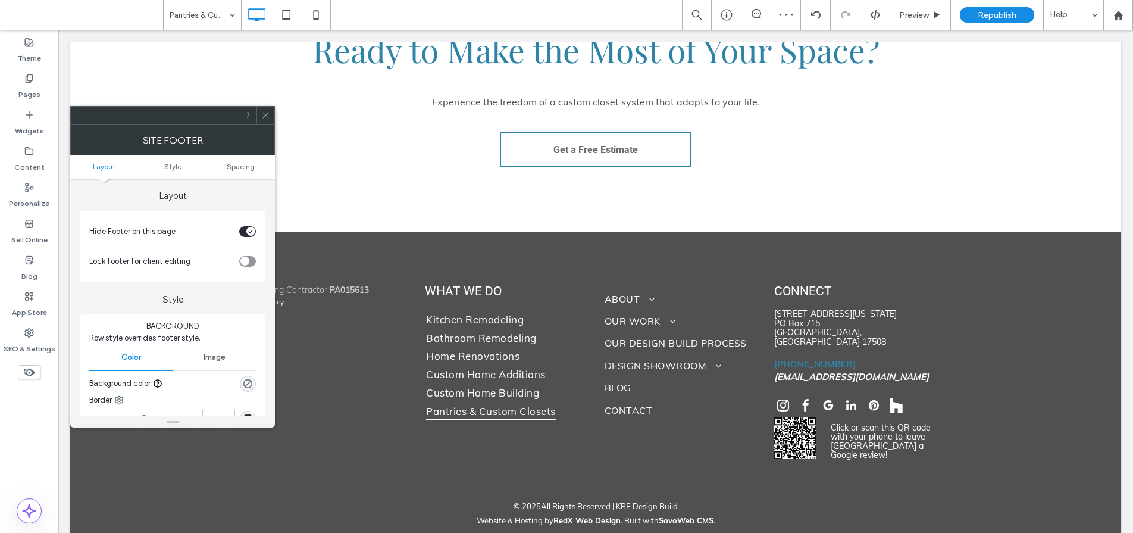
drag, startPoint x: 269, startPoint y: 120, endPoint x: 236, endPoint y: 148, distance: 43.5
click at [269, 120] on span at bounding box center [265, 116] width 9 height 18
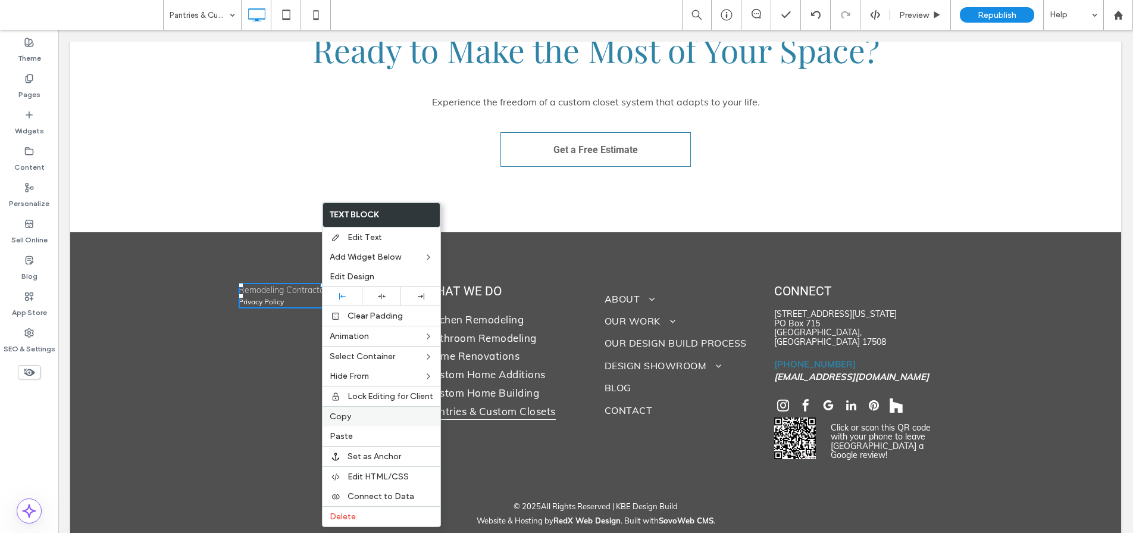
click at [369, 419] on label "Copy" at bounding box center [382, 416] width 104 height 10
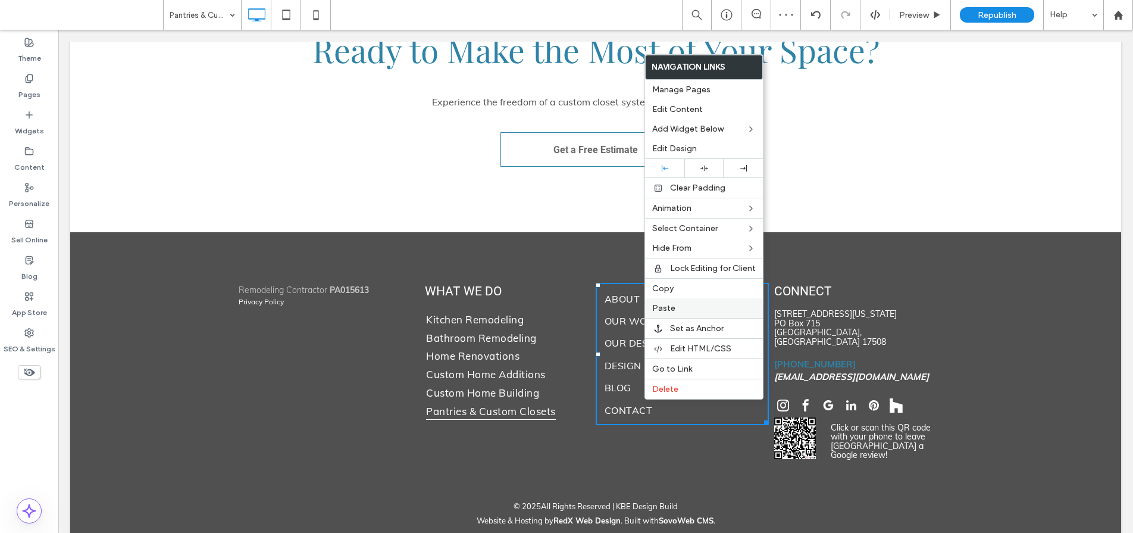
click at [673, 299] on div "Paste" at bounding box center [704, 308] width 118 height 20
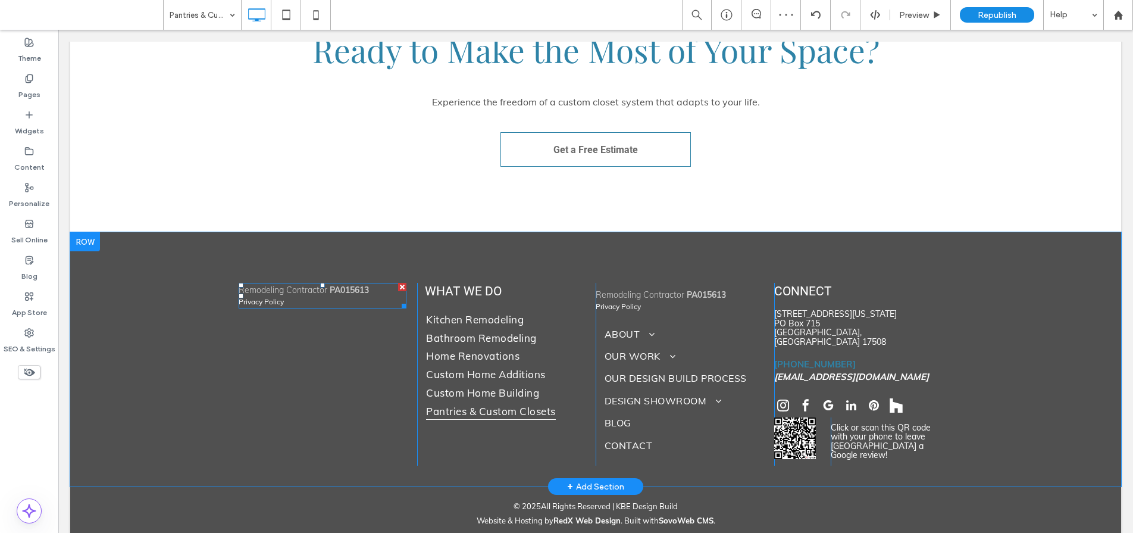
click at [398, 283] on div at bounding box center [402, 287] width 8 height 8
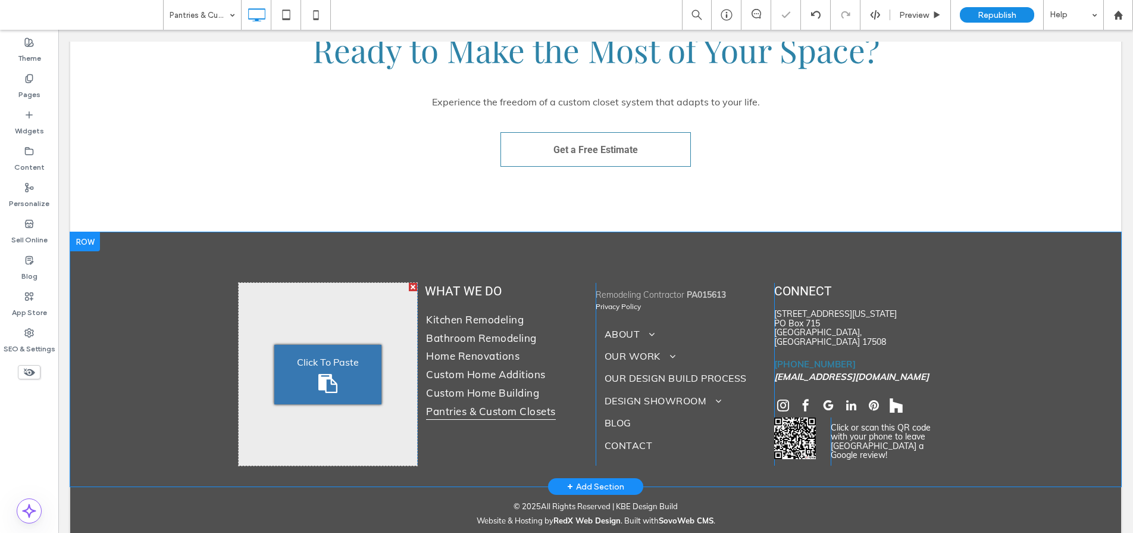
click at [409, 283] on div at bounding box center [413, 287] width 8 height 8
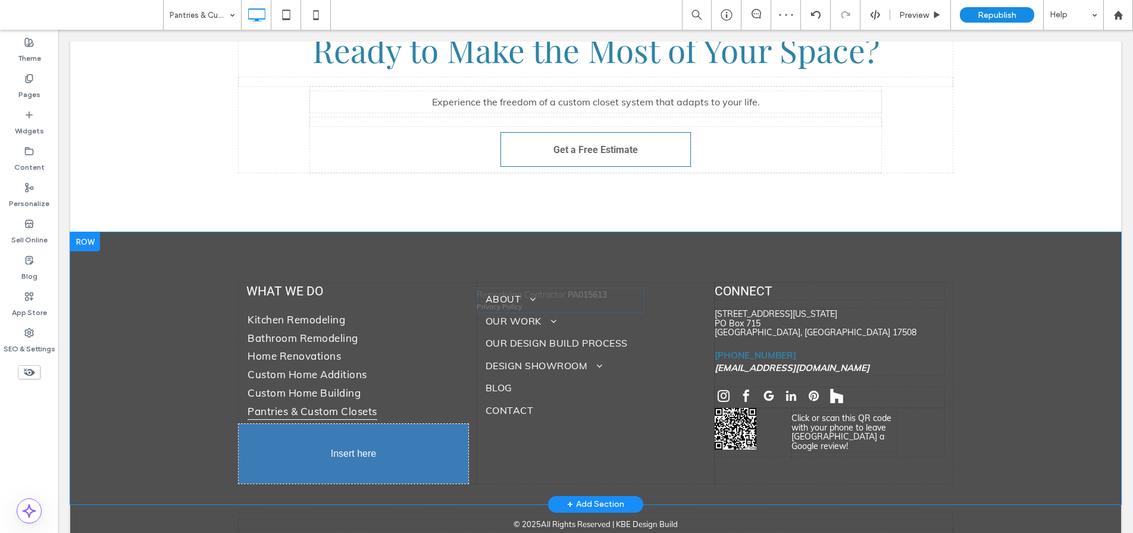
drag, startPoint x: 531, startPoint y: 283, endPoint x: 325, endPoint y: 409, distance: 241.5
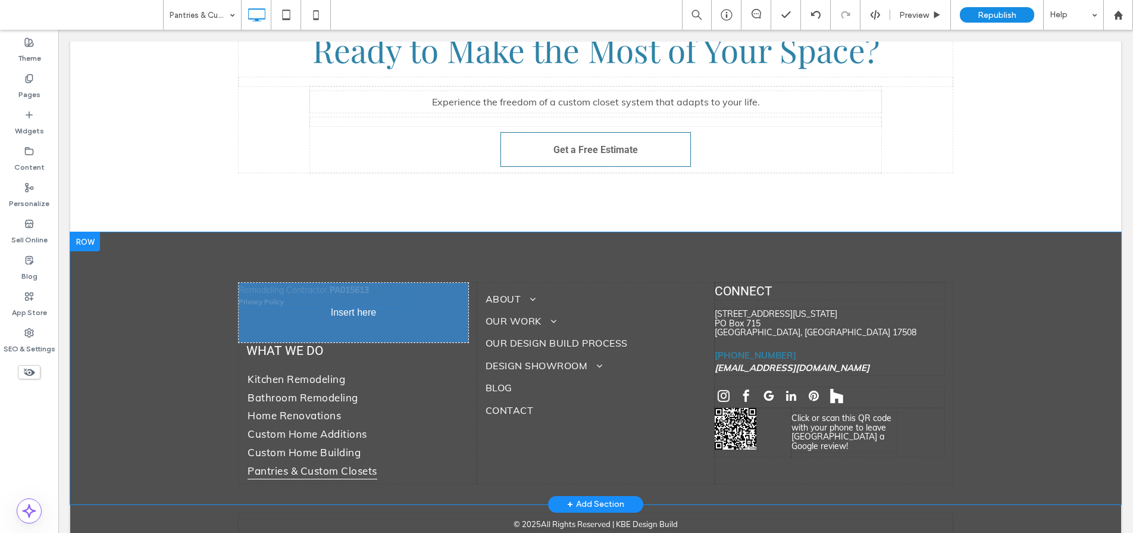
drag, startPoint x: 325, startPoint y: 360, endPoint x: 323, endPoint y: 274, distance: 86.3
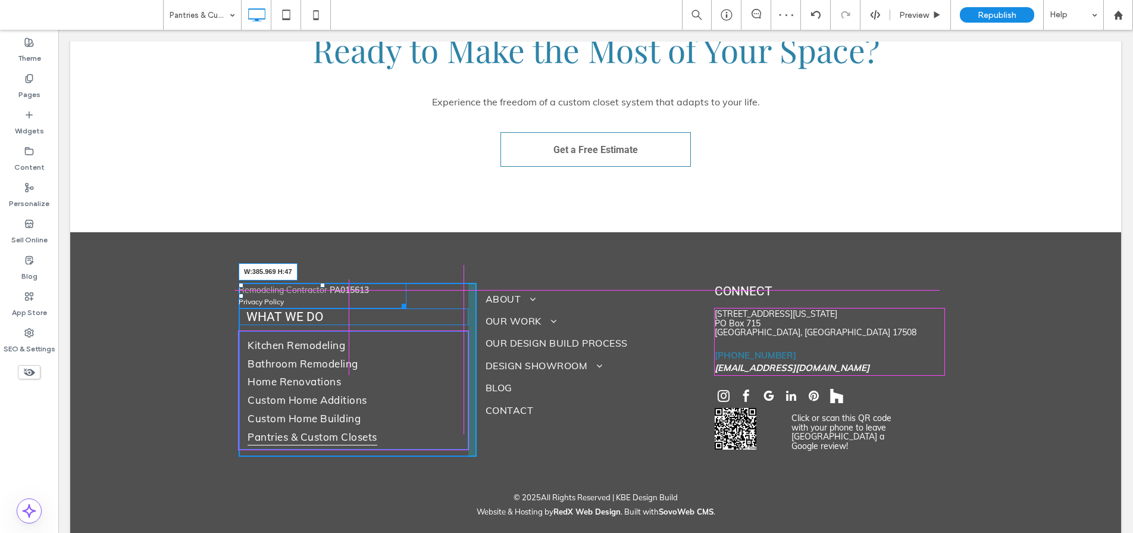
drag, startPoint x: 397, startPoint y: 285, endPoint x: 463, endPoint y: 286, distance: 65.5
click at [407, 299] on div at bounding box center [402, 303] width 9 height 9
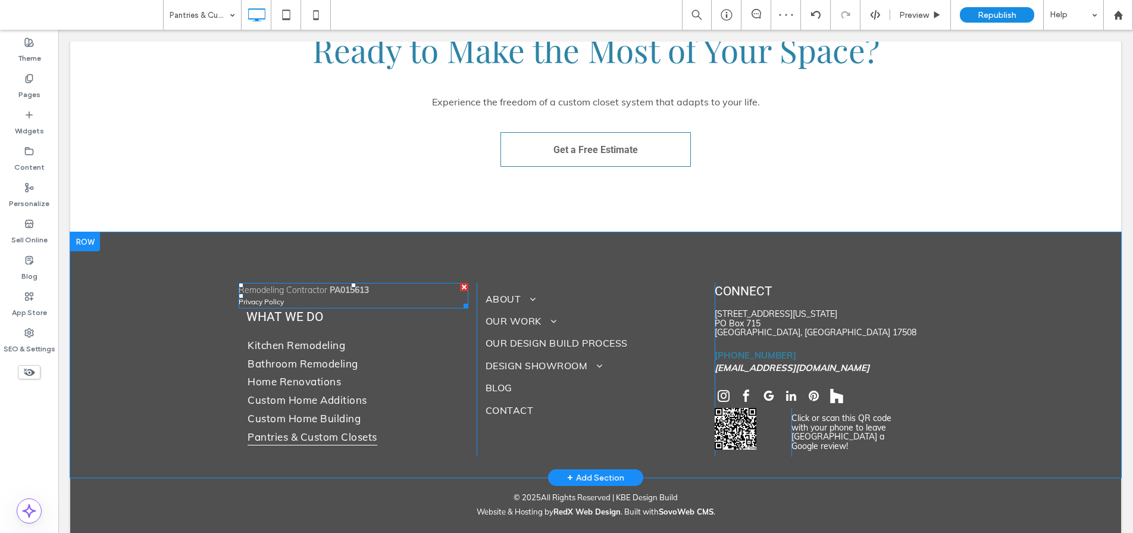
click at [321, 296] on p "Privacy Policy" at bounding box center [354, 301] width 230 height 11
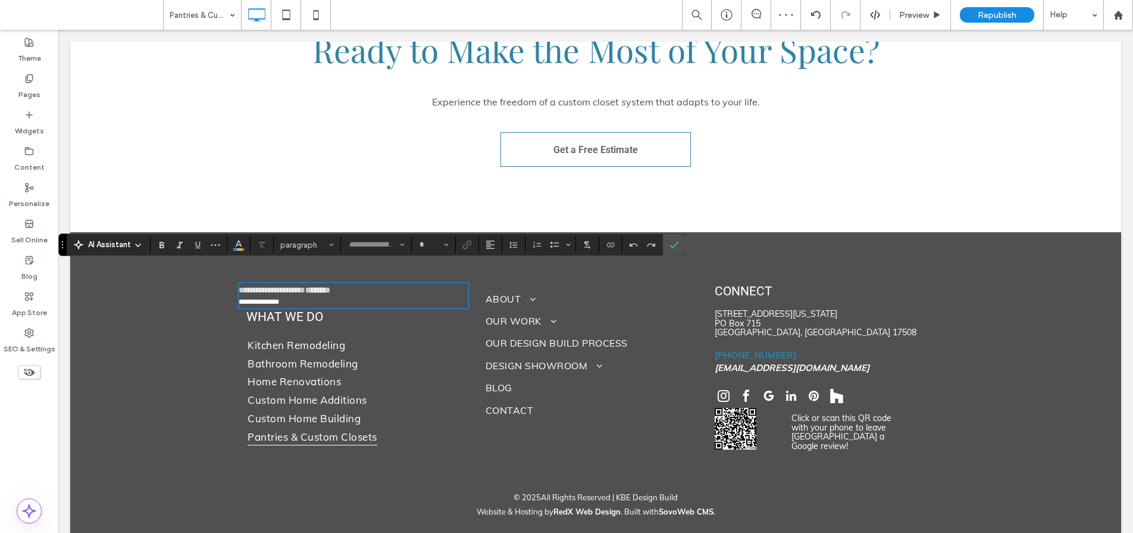
type input "****"
click at [310, 296] on p "**********" at bounding box center [354, 301] width 230 height 11
drag, startPoint x: 308, startPoint y: 282, endPoint x: 236, endPoint y: 282, distance: 72.6
click at [239, 296] on p "**********" at bounding box center [354, 301] width 230 height 11
type input "**"
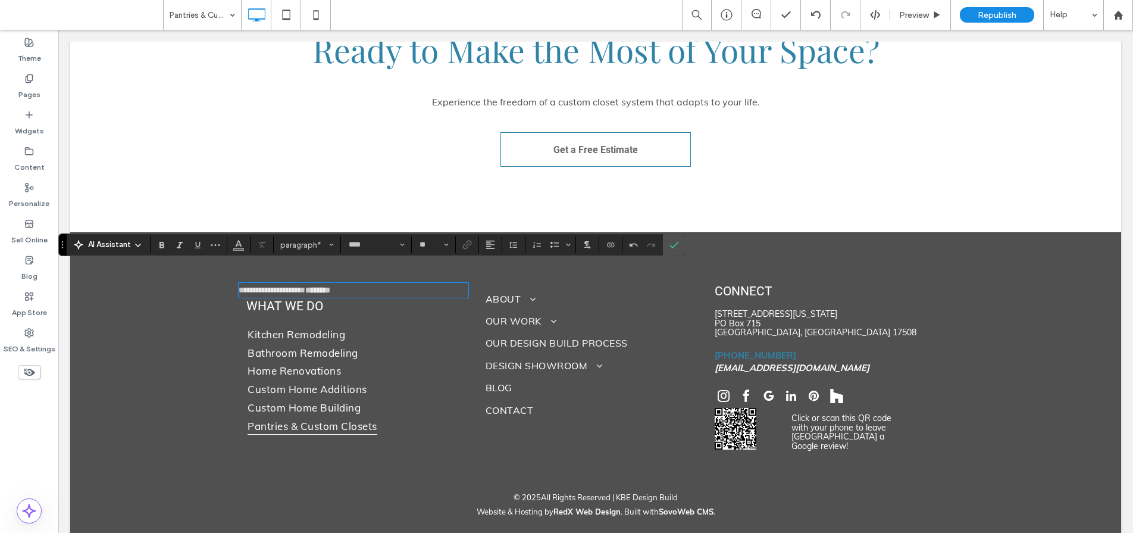
click at [383, 284] on p "**********" at bounding box center [354, 290] width 230 height 13
click at [670, 245] on icon "Confirm" at bounding box center [675, 245] width 10 height 10
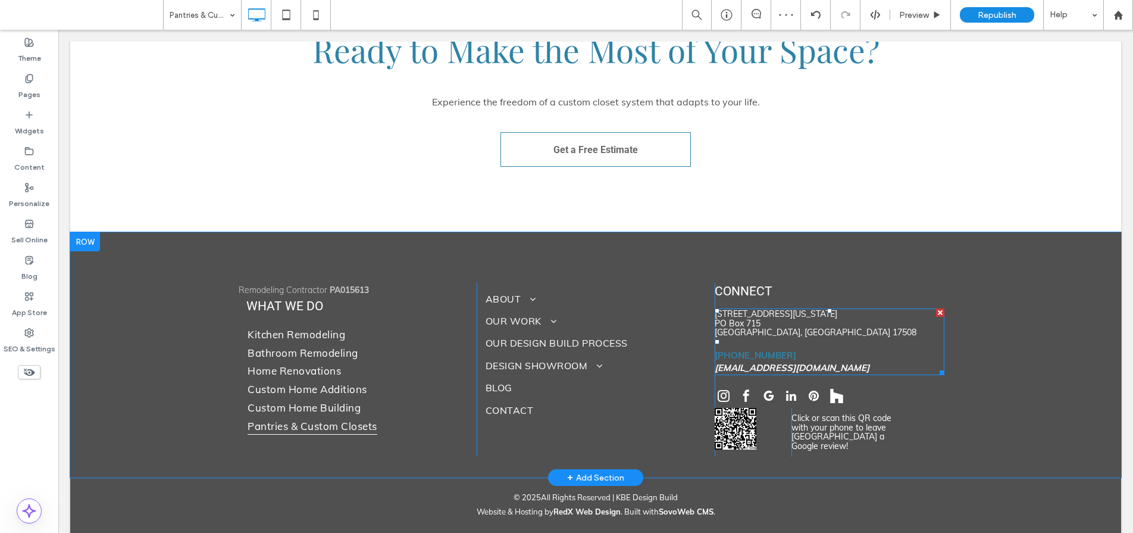
click at [792, 361] on h5 "info@kbebuild.com" at bounding box center [830, 367] width 230 height 13
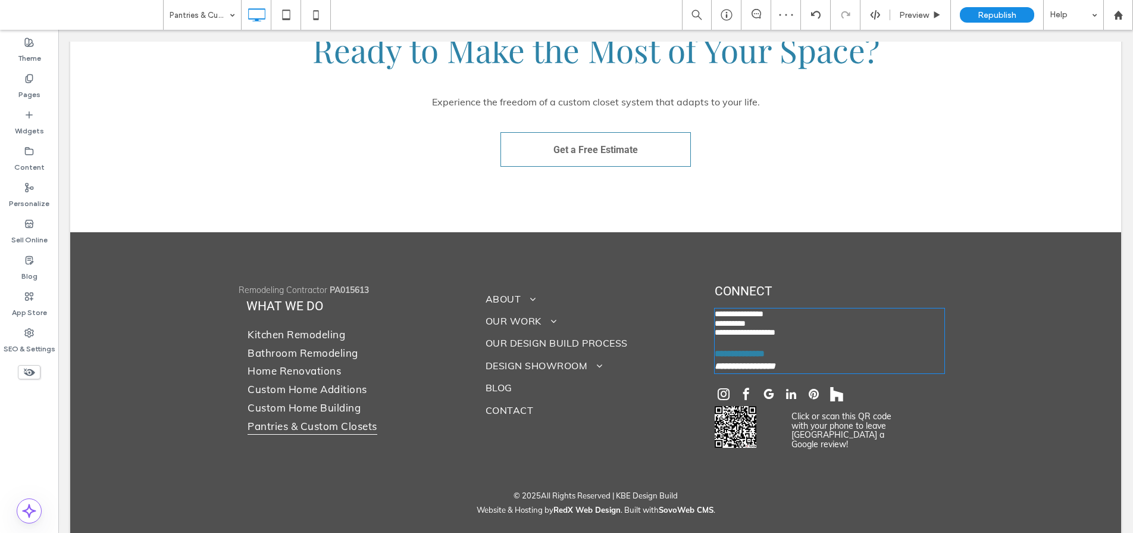
type input "****"
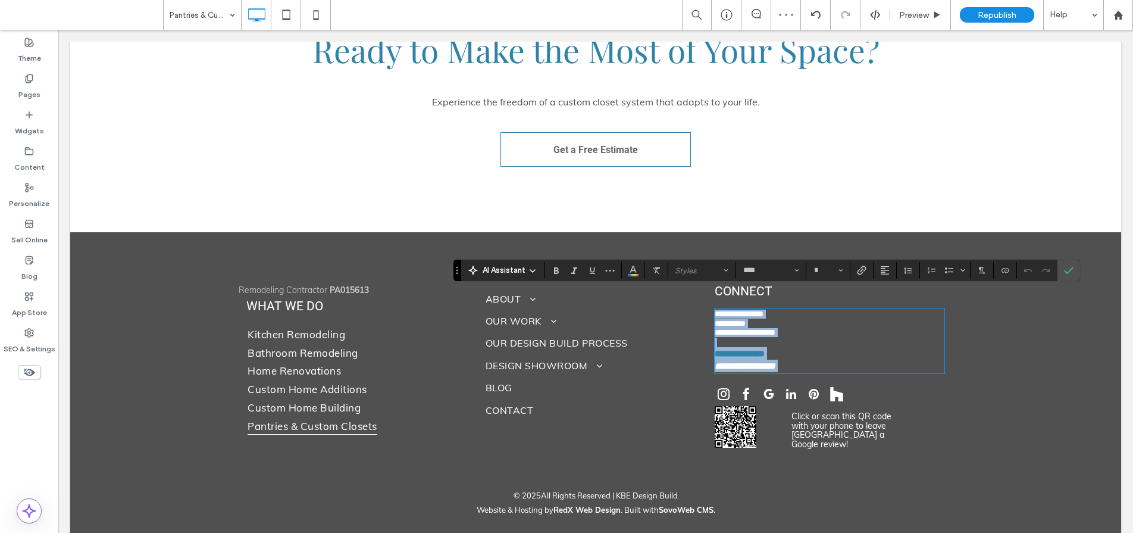
click at [806, 360] on h5 "**********" at bounding box center [830, 366] width 230 height 13
type input "**"
drag, startPoint x: 810, startPoint y: 349, endPoint x: 705, endPoint y: 353, distance: 104.8
click at [705, 353] on div "**********" at bounding box center [596, 369] width 714 height 172
click at [1073, 267] on icon "Confirm" at bounding box center [1069, 270] width 10 height 10
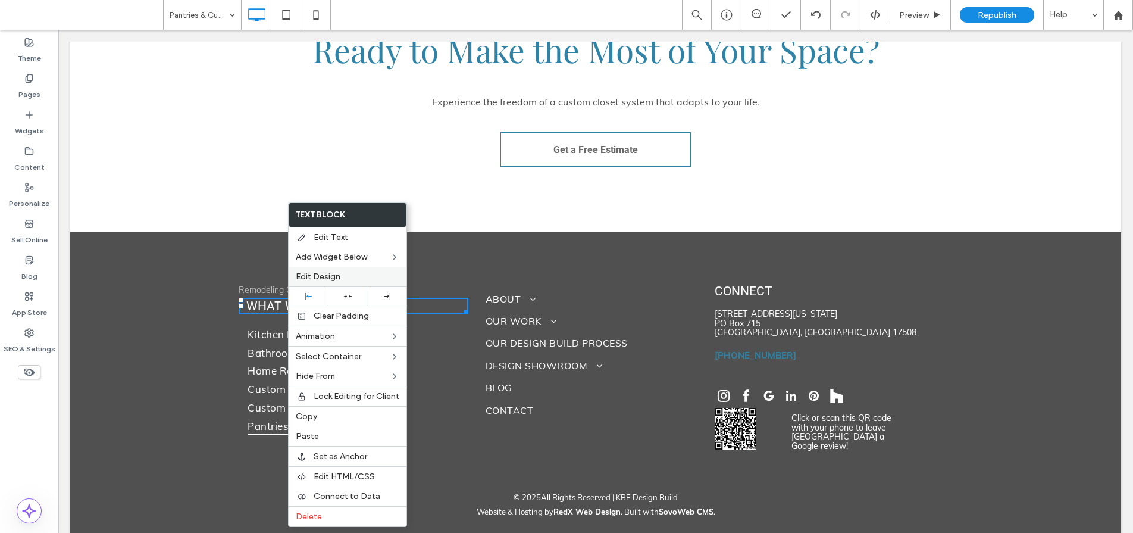
click at [343, 274] on label "Edit Design" at bounding box center [348, 276] width 104 height 10
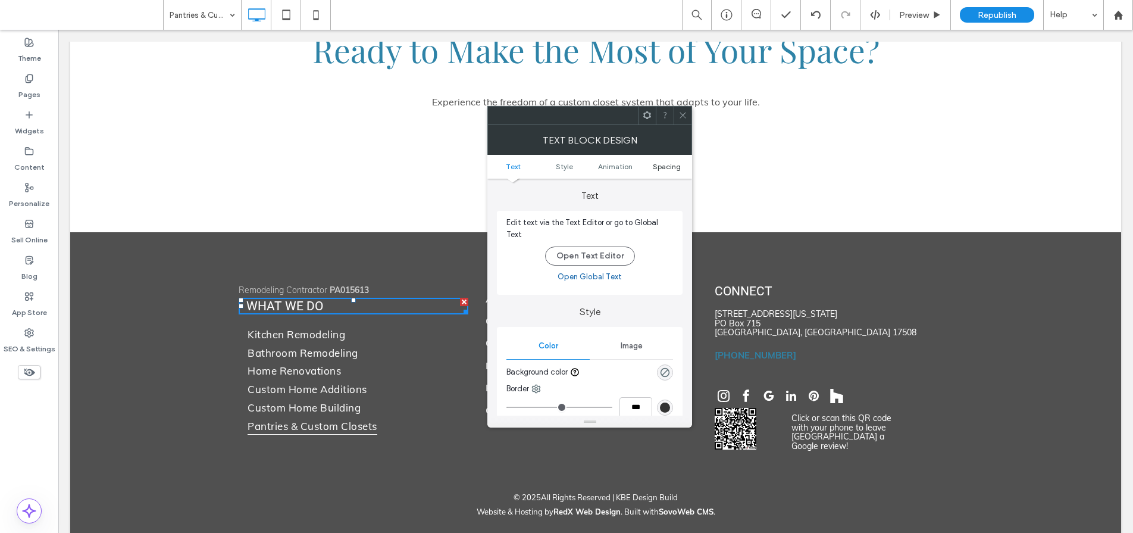
click at [654, 165] on span "Spacing" at bounding box center [667, 166] width 28 height 9
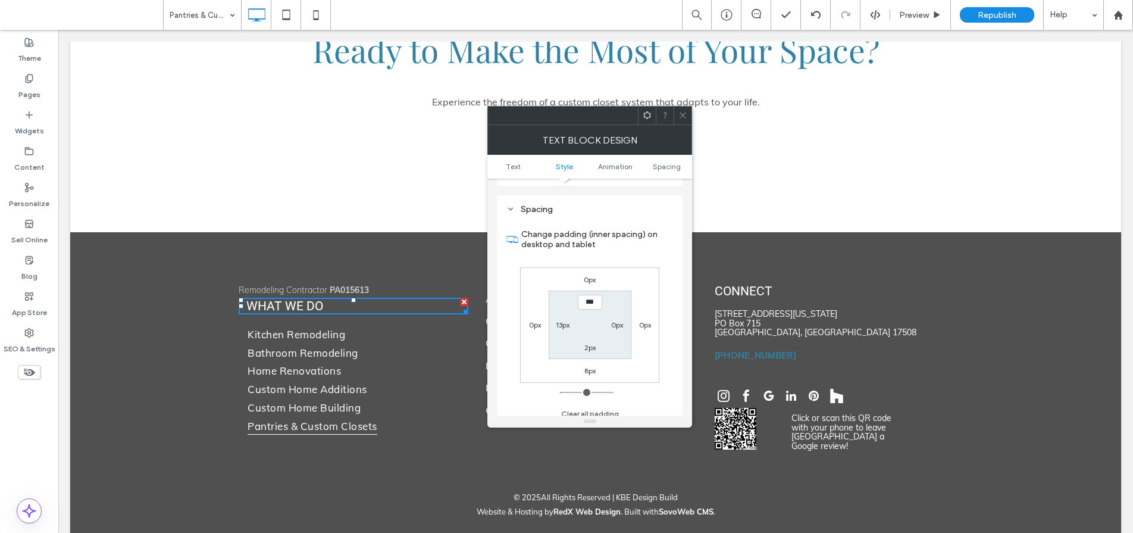
scroll to position [326, 0]
click at [588, 365] on label "8px" at bounding box center [590, 369] width 11 height 9
type input "*"
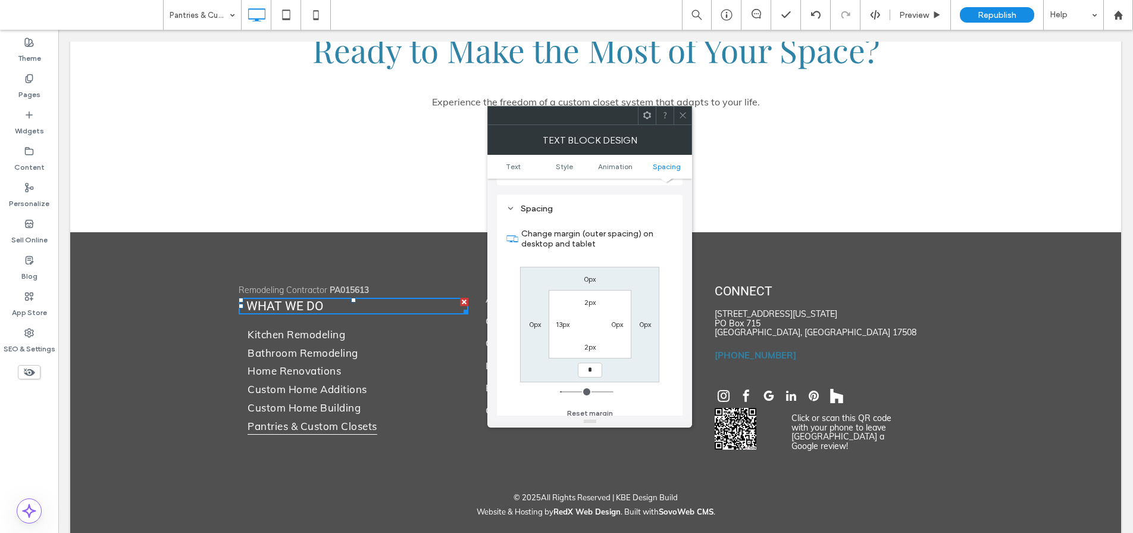
type input "*"
type input "***"
click at [593, 342] on label "2px" at bounding box center [590, 346] width 11 height 9
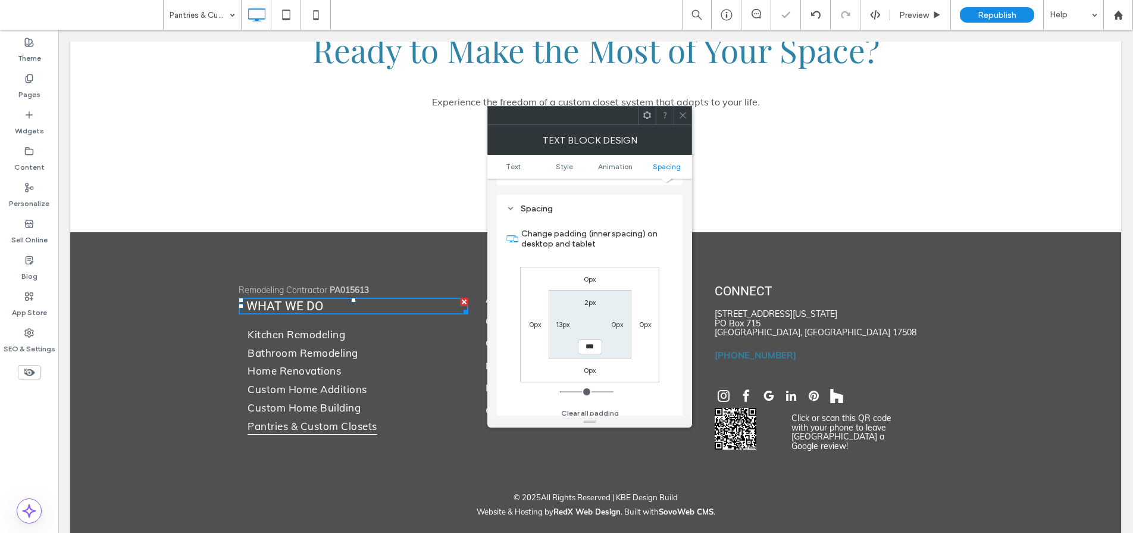
click at [591, 365] on label "0px" at bounding box center [590, 369] width 12 height 9
type input "*"
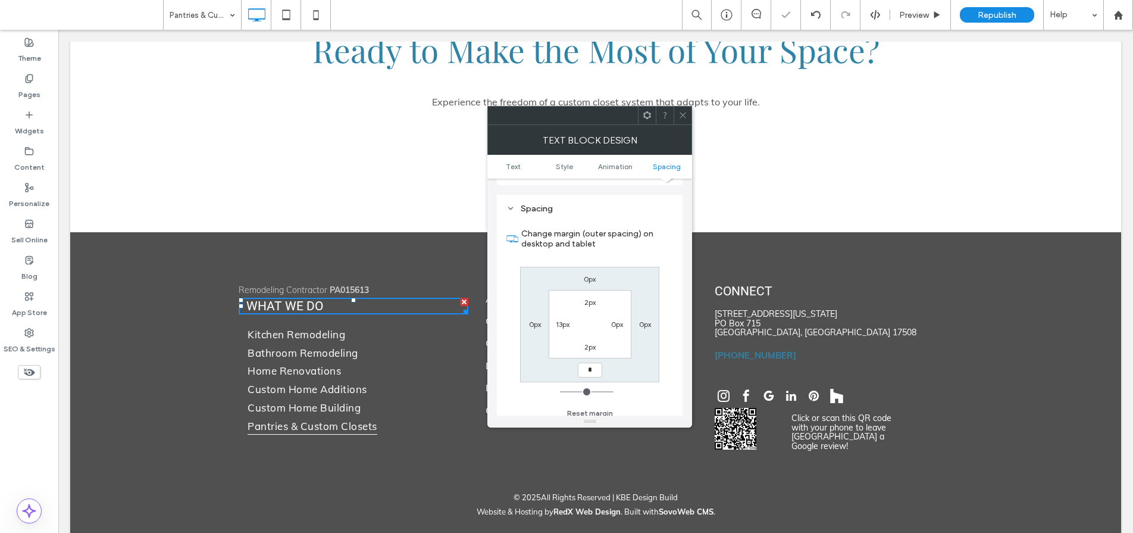
type input "*"
click at [586, 342] on label "2px" at bounding box center [590, 346] width 11 height 9
type input "*"
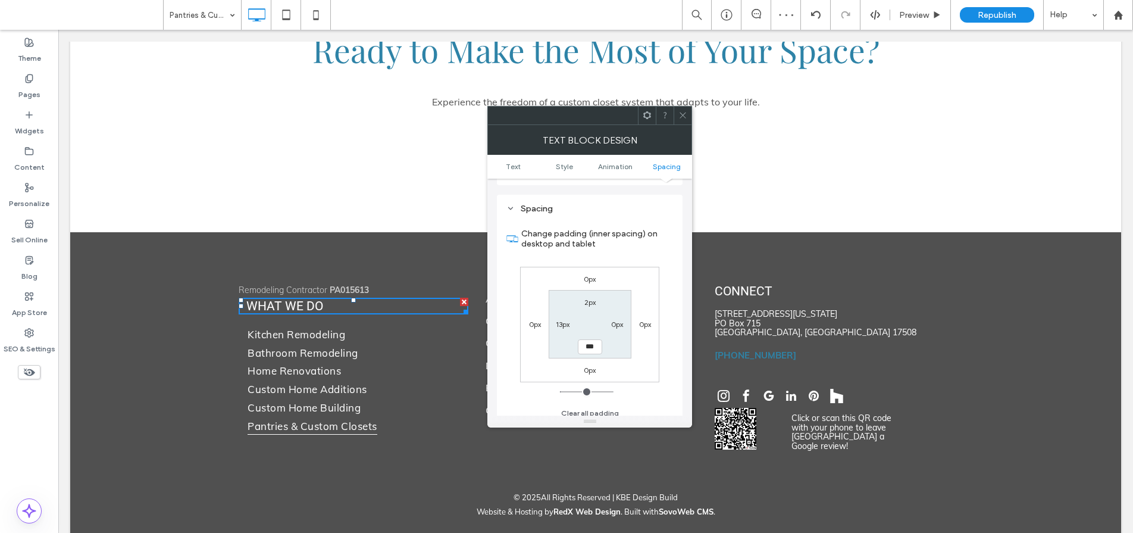
click at [682, 115] on icon at bounding box center [683, 115] width 9 height 9
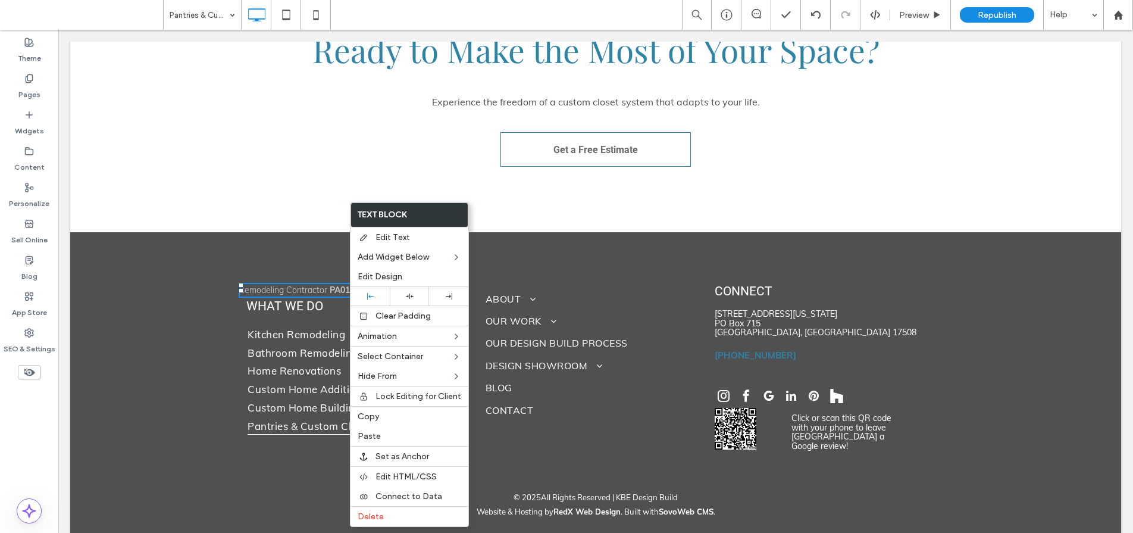
click at [550, 411] on div "ABOUT Meet our Team Why Choose Us Kitchens by Eileen History OUR WORK Photo Gal…" at bounding box center [596, 370] width 238 height 174
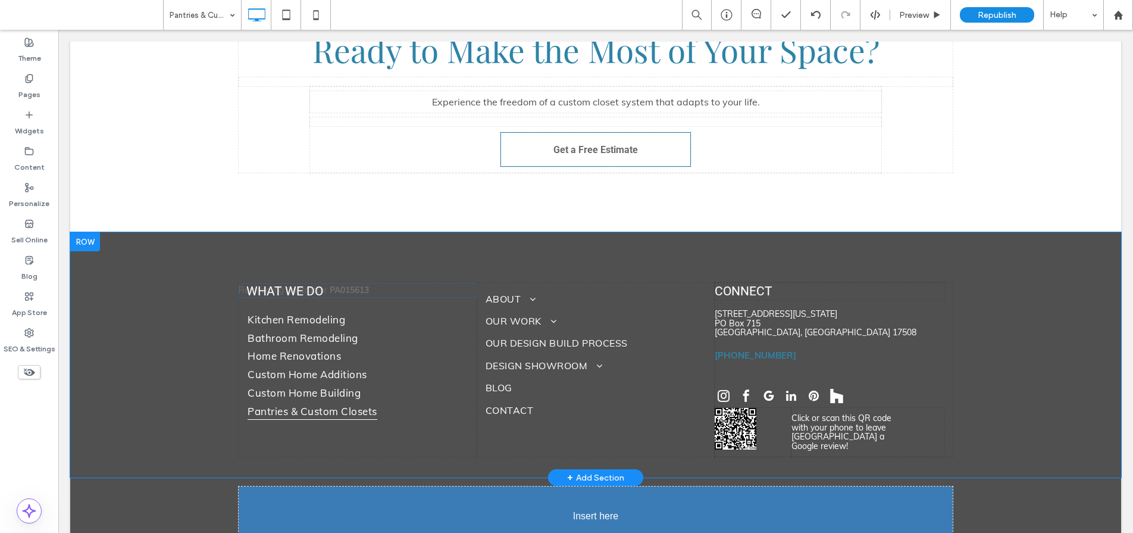
drag, startPoint x: 321, startPoint y: 269, endPoint x: 577, endPoint y: 473, distance: 326.6
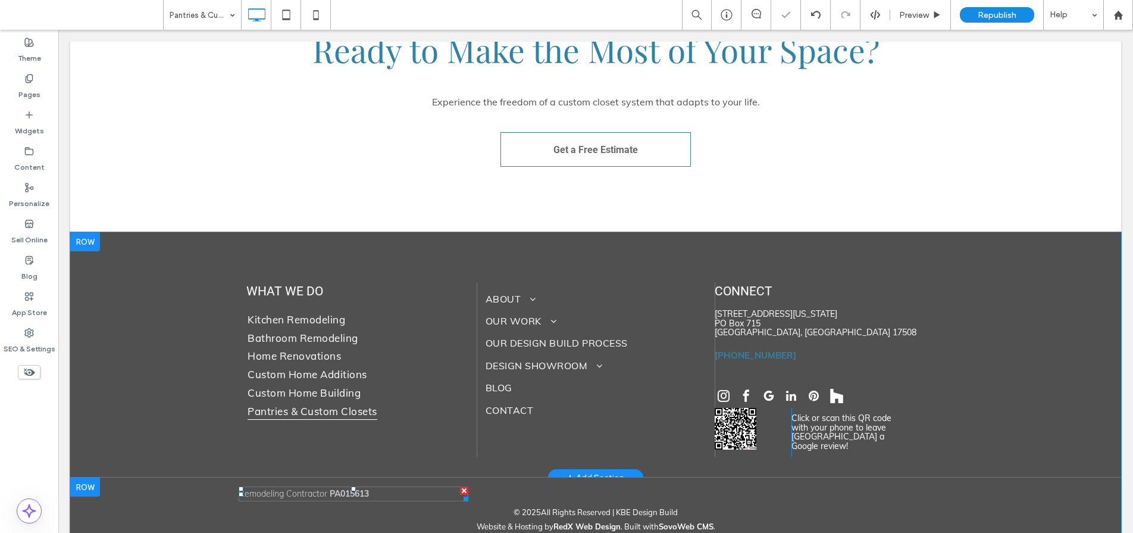
click at [365, 488] on p "Remodeling Contractor PA015613 ﻿" at bounding box center [354, 494] width 230 height 13
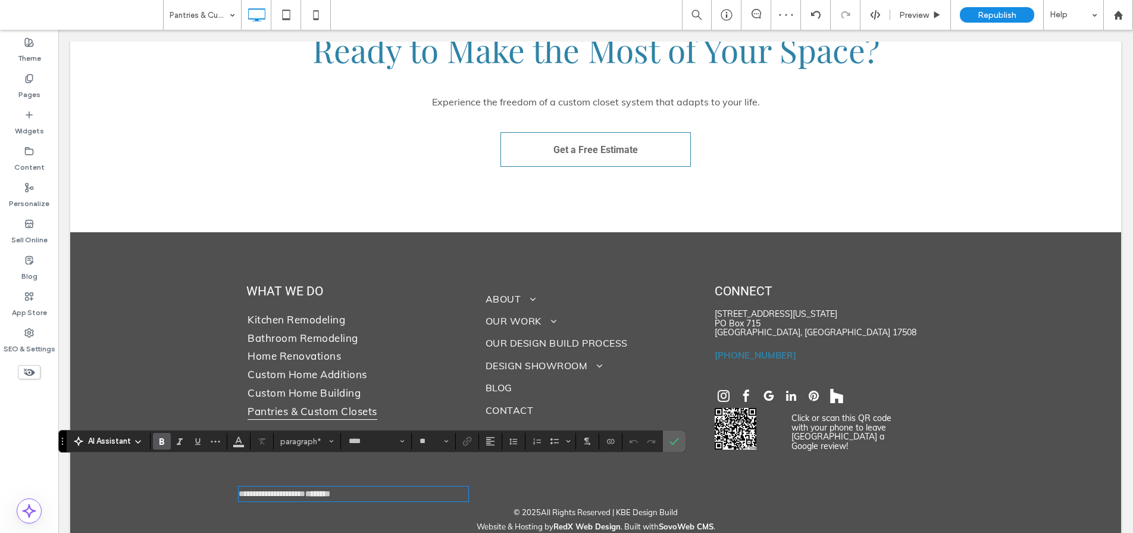
click at [673, 443] on use "Confirm" at bounding box center [675, 441] width 10 height 7
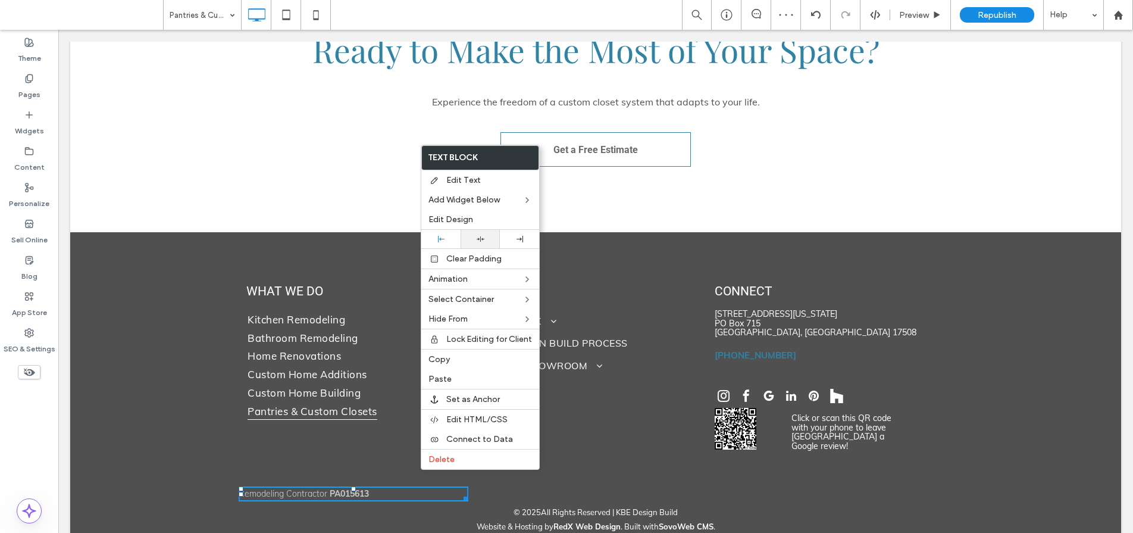
click at [485, 236] on div at bounding box center [480, 239] width 27 height 8
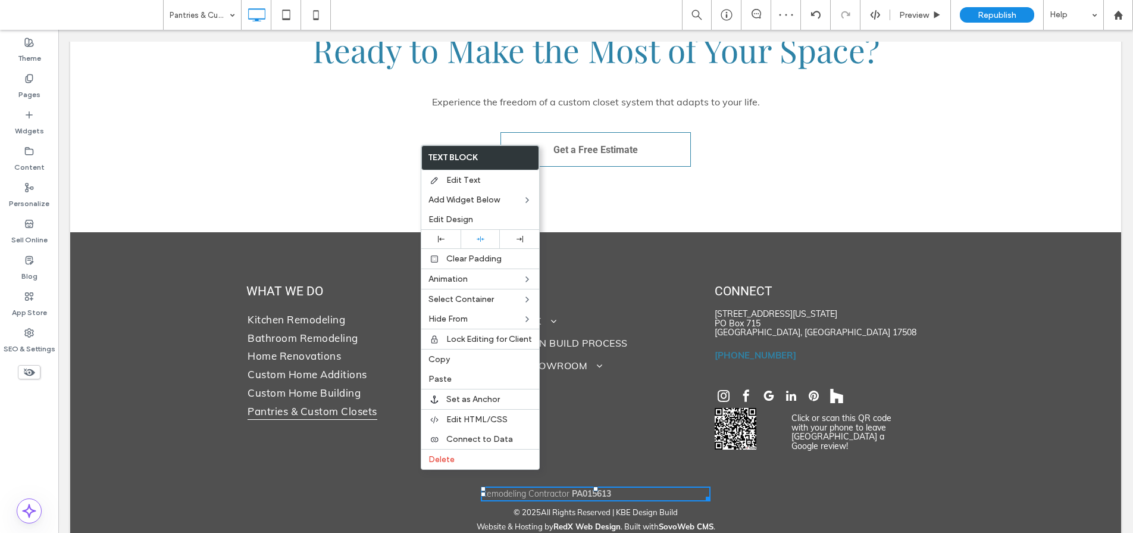
click at [623, 488] on p "Remodeling Contractor PA015613" at bounding box center [596, 494] width 230 height 13
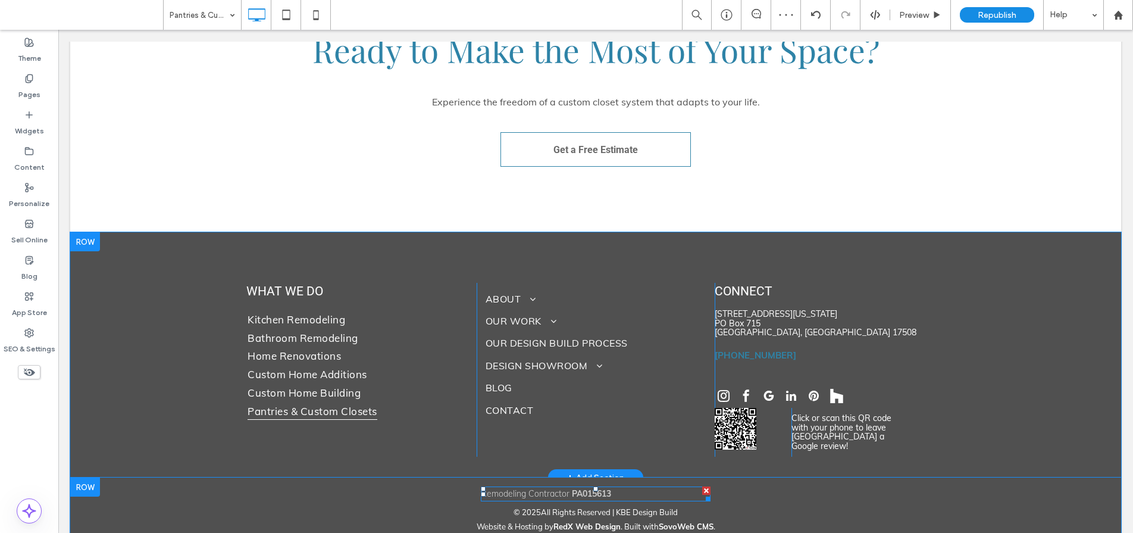
click at [625, 488] on p "Remodeling Contractor PA015613" at bounding box center [596, 494] width 230 height 13
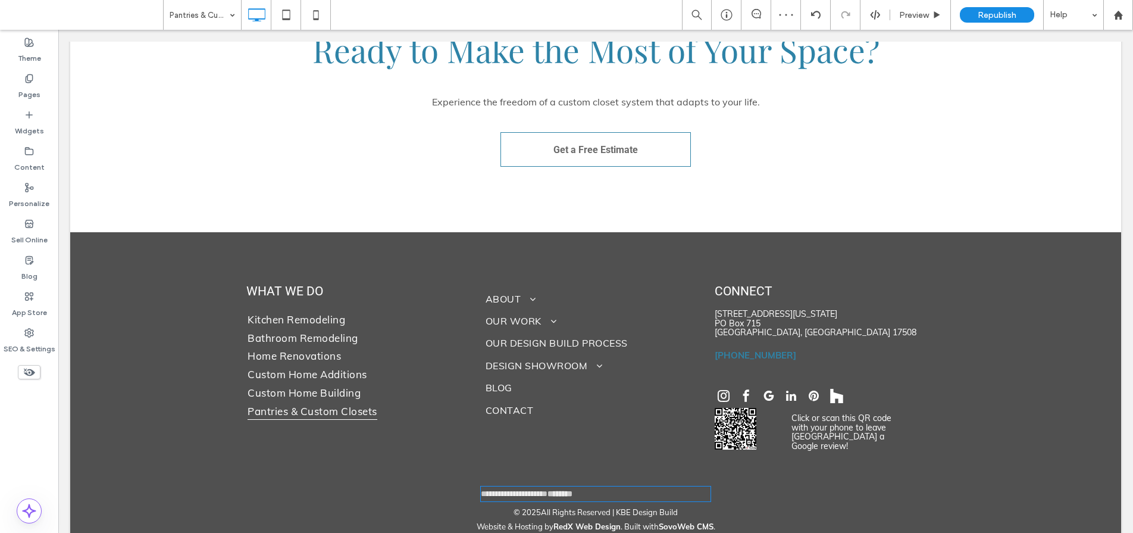
type input "****"
type input "**"
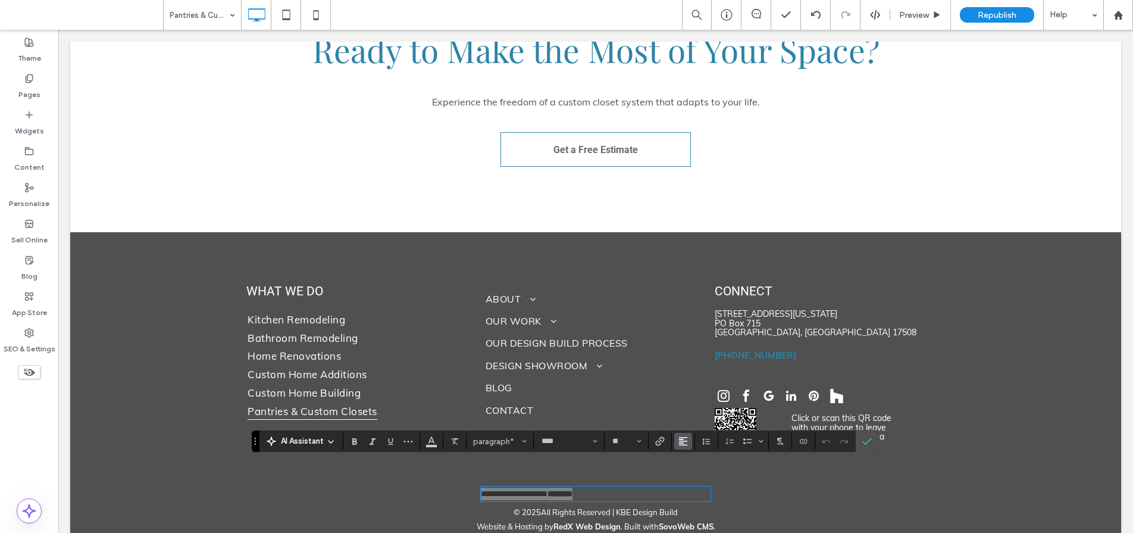
click at [682, 445] on use "Alignment" at bounding box center [683, 441] width 8 height 8
drag, startPoint x: 699, startPoint y: 376, endPoint x: 640, endPoint y: 346, distance: 65.5
click at [699, 383] on div "ui.textEditor.alignment.center" at bounding box center [695, 388] width 15 height 10
drag, startPoint x: 870, startPoint y: 442, endPoint x: 485, endPoint y: 352, distance: 395.0
click at [870, 442] on icon "Confirm" at bounding box center [868, 441] width 10 height 10
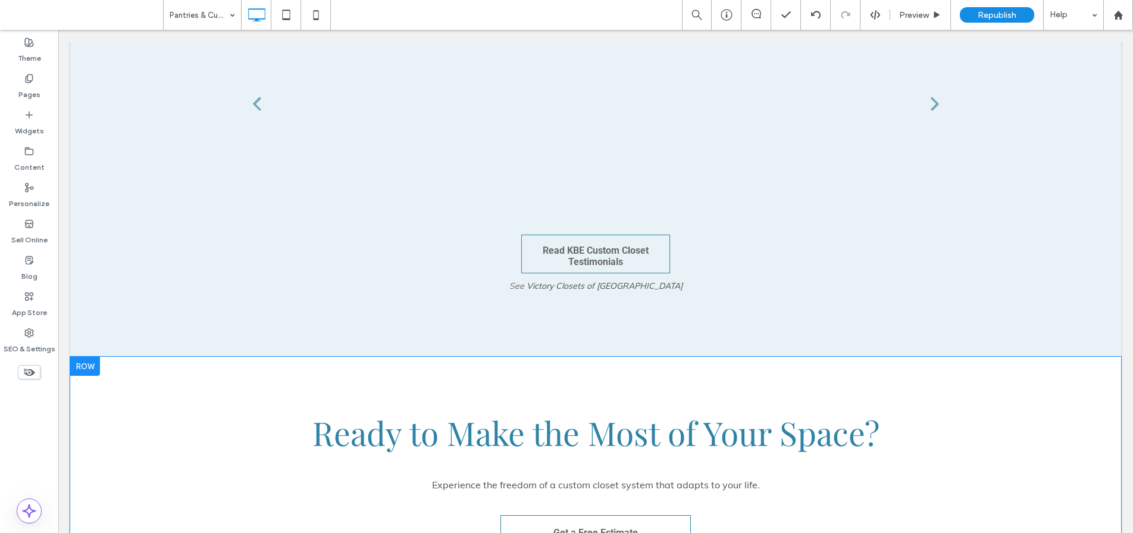
scroll to position [3039, 0]
click at [284, 24] on icon at bounding box center [286, 15] width 24 height 24
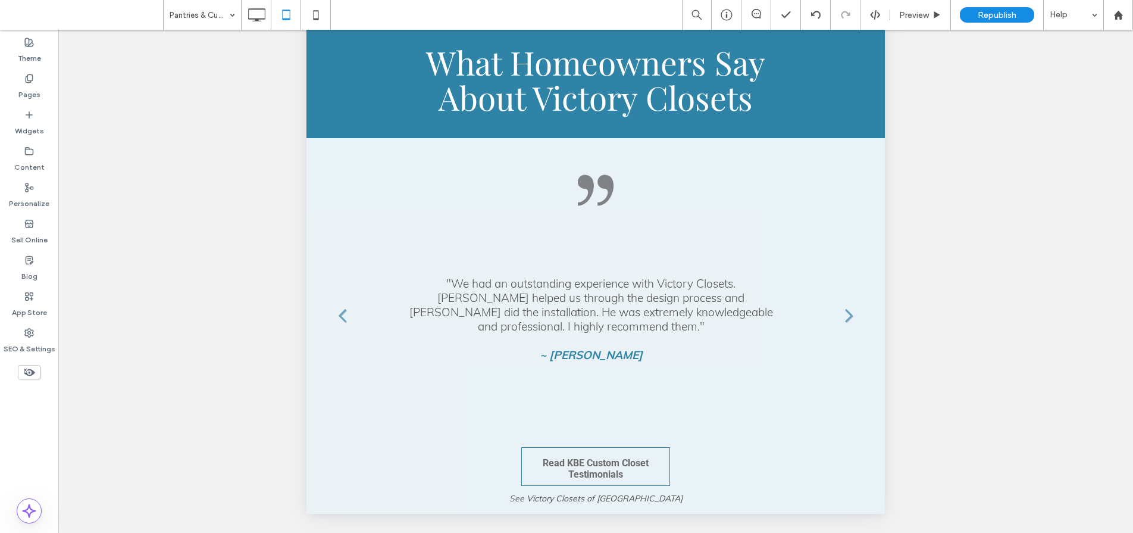
scroll to position [2584, 0]
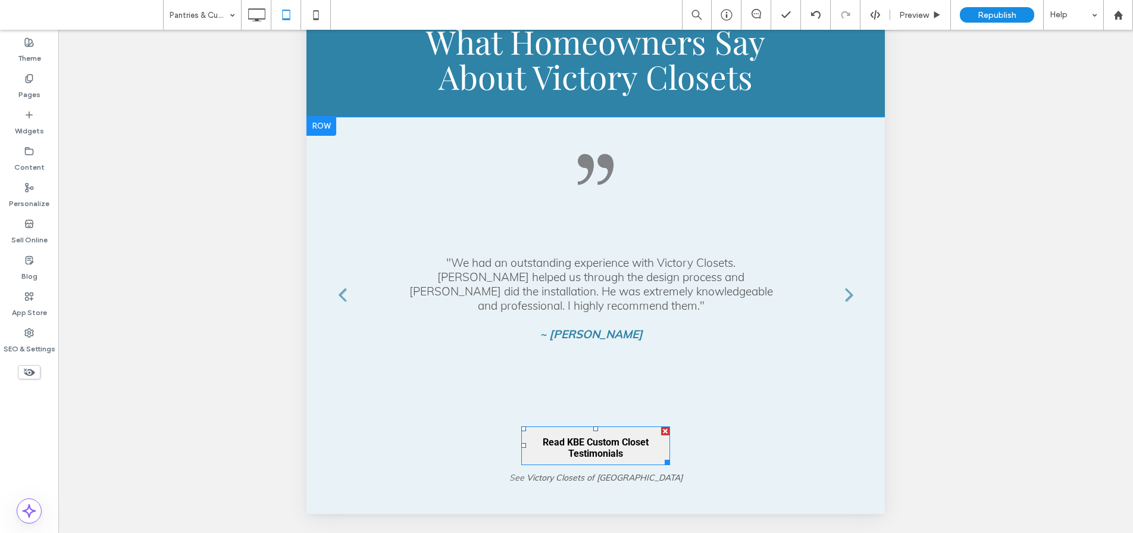
click at [598, 427] on span "Read KBE Custom Closet Testimonials" at bounding box center [595, 448] width 145 height 42
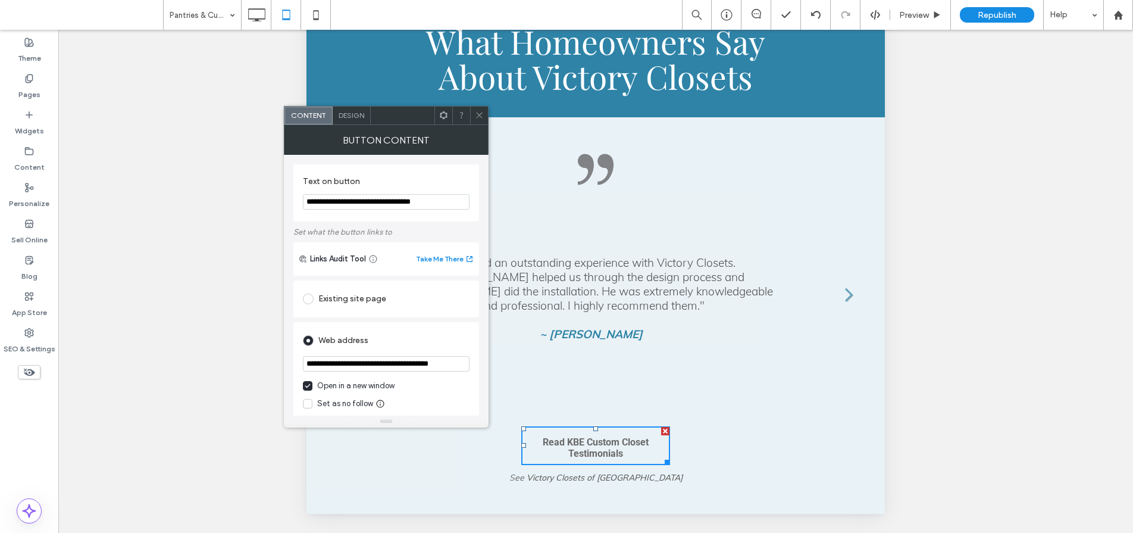
drag, startPoint x: 341, startPoint y: 200, endPoint x: 327, endPoint y: 199, distance: 14.3
click at [327, 199] on input "**********" at bounding box center [386, 201] width 167 height 15
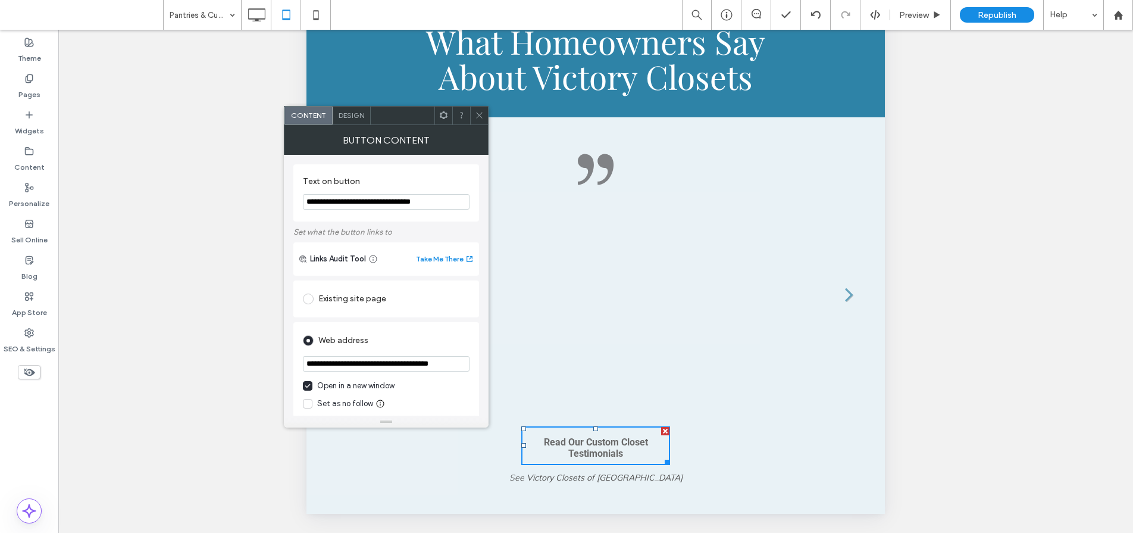
type input "**********"
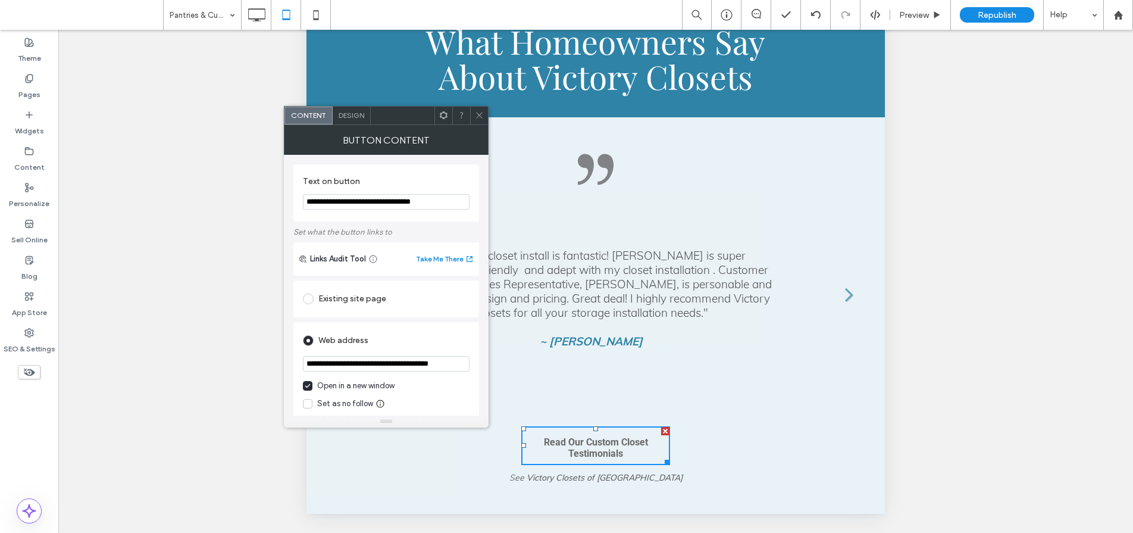
click at [480, 116] on use at bounding box center [479, 116] width 6 height 6
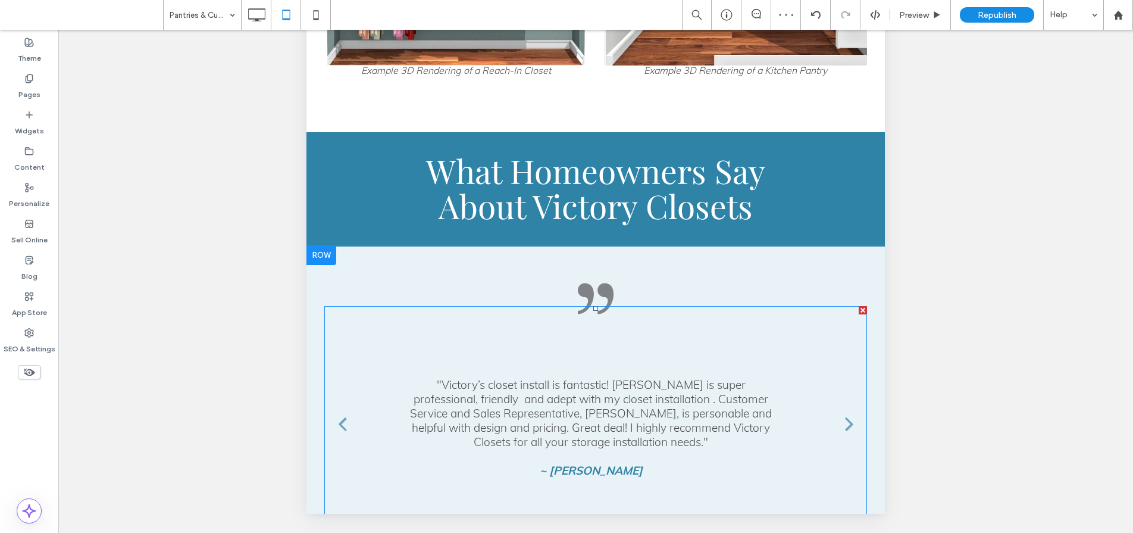
scroll to position [2454, 0]
click at [325, 12] on icon at bounding box center [316, 15] width 24 height 24
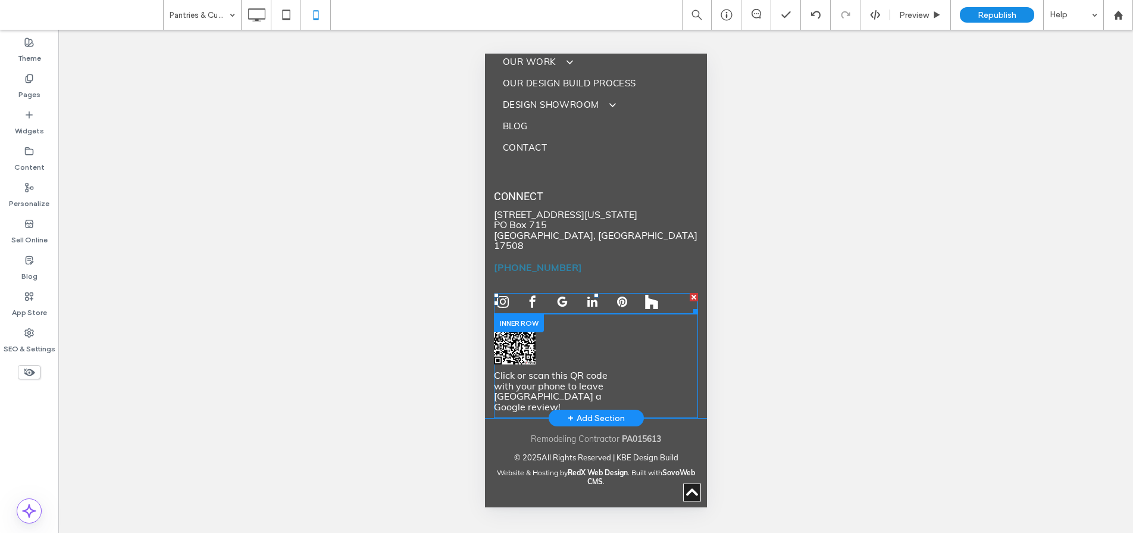
scroll to position [4215, 0]
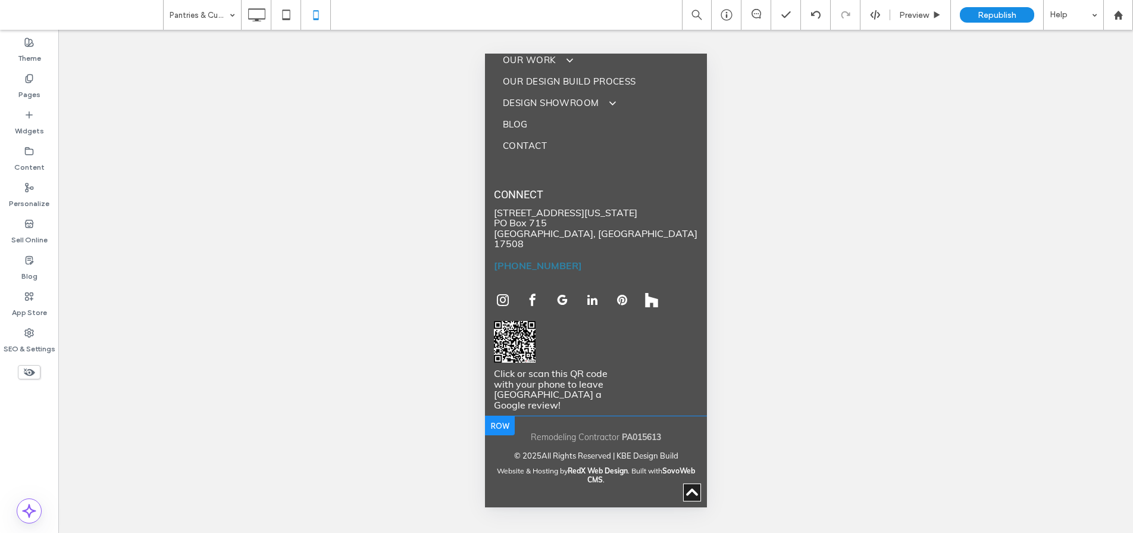
click at [568, 470] on div "Remodeling Contractor PA015613 © 2025 All Rights Reserved | KBE Design Build We…" at bounding box center [596, 478] width 222 height 124
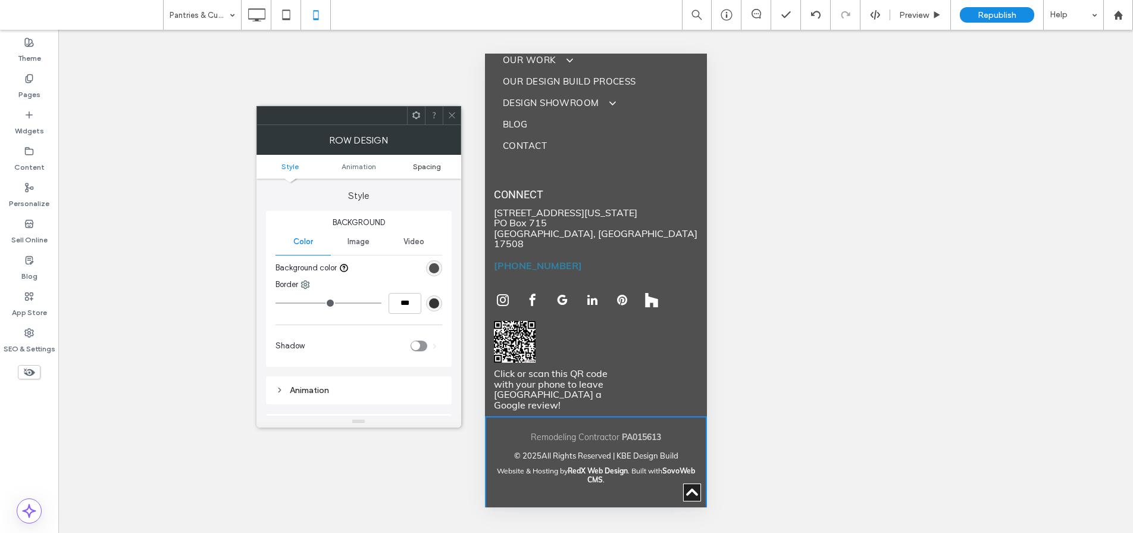
click at [429, 165] on span "Spacing" at bounding box center [427, 166] width 28 height 9
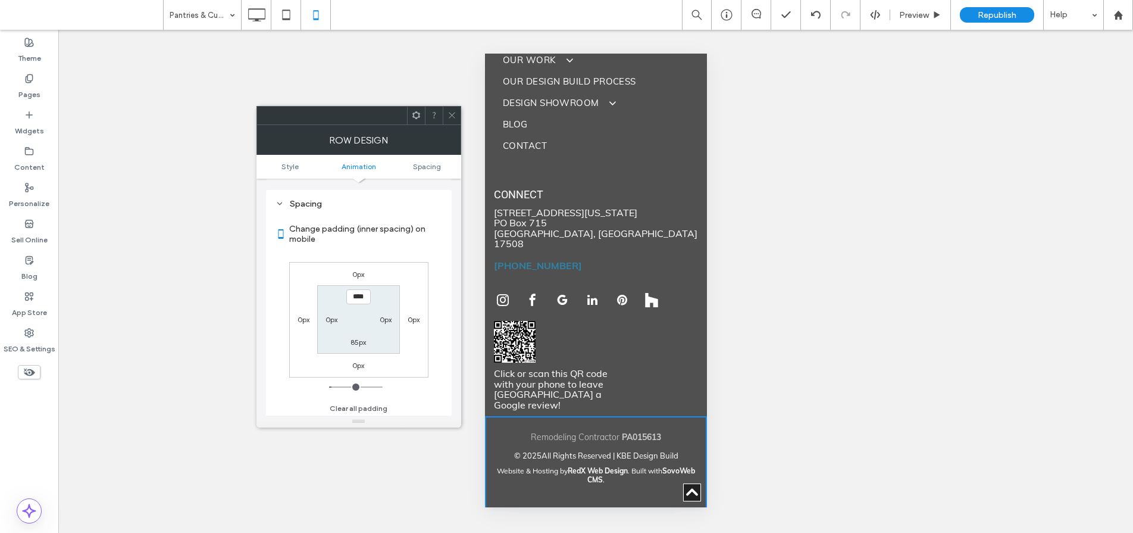
scroll to position [226, 0]
click at [360, 339] on label "85px" at bounding box center [358, 340] width 15 height 9
type input "**"
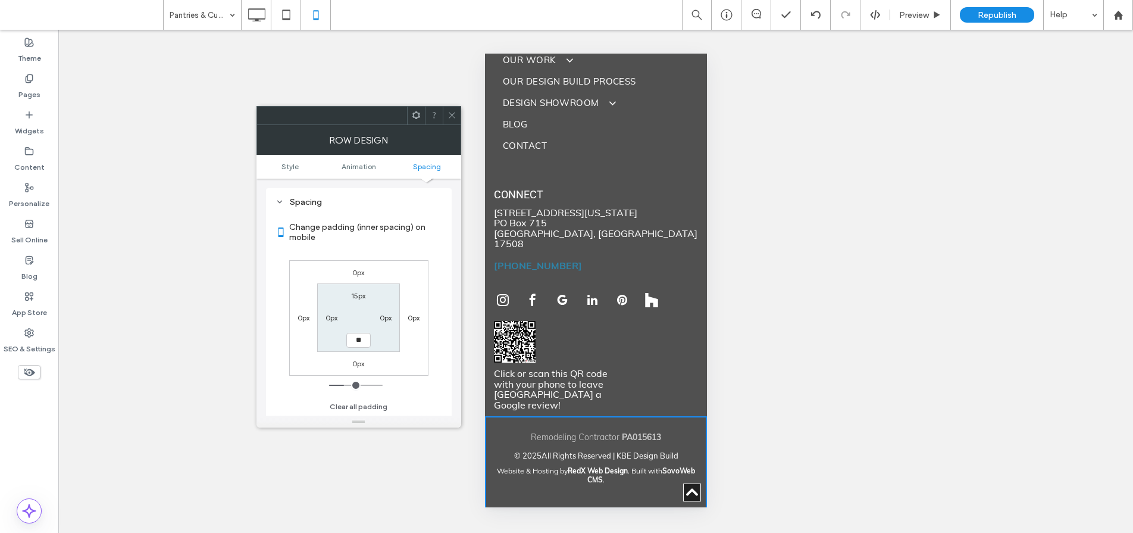
type input "****"
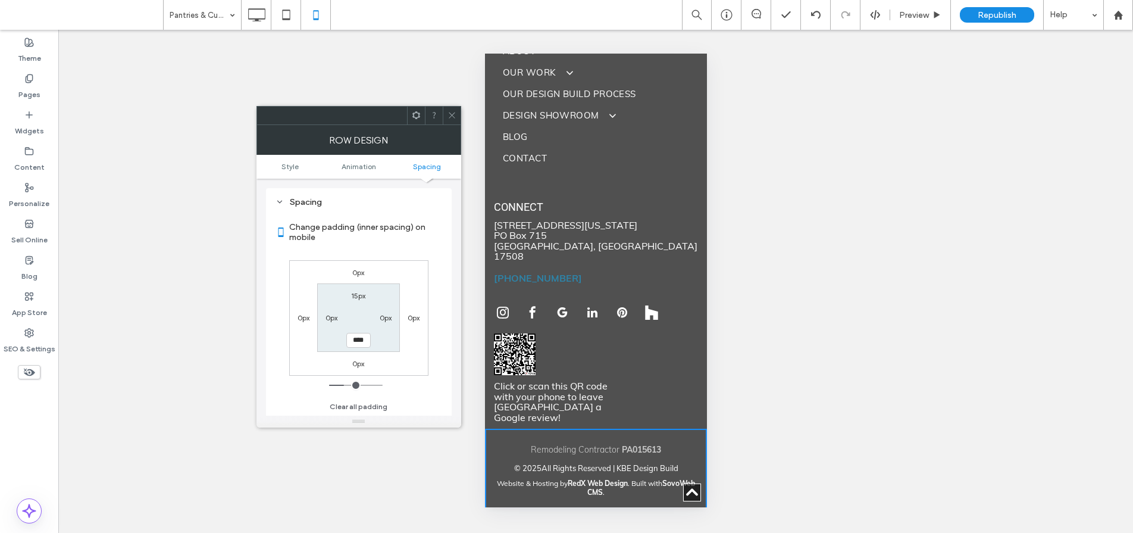
click at [358, 296] on label "15px" at bounding box center [358, 295] width 14 height 9
type input "**"
click at [455, 116] on icon at bounding box center [452, 115] width 9 height 9
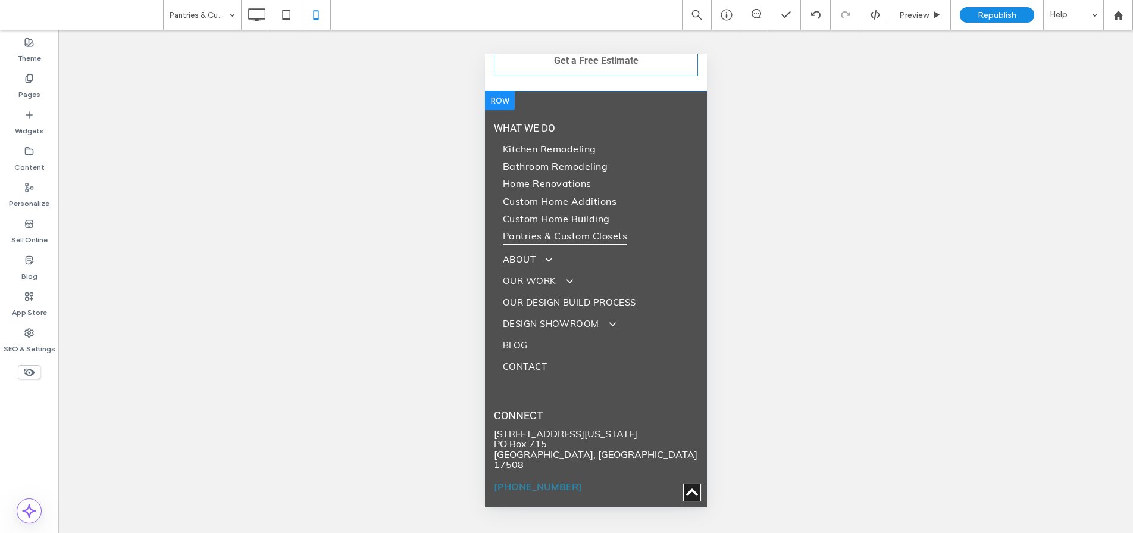
scroll to position [3938, 0]
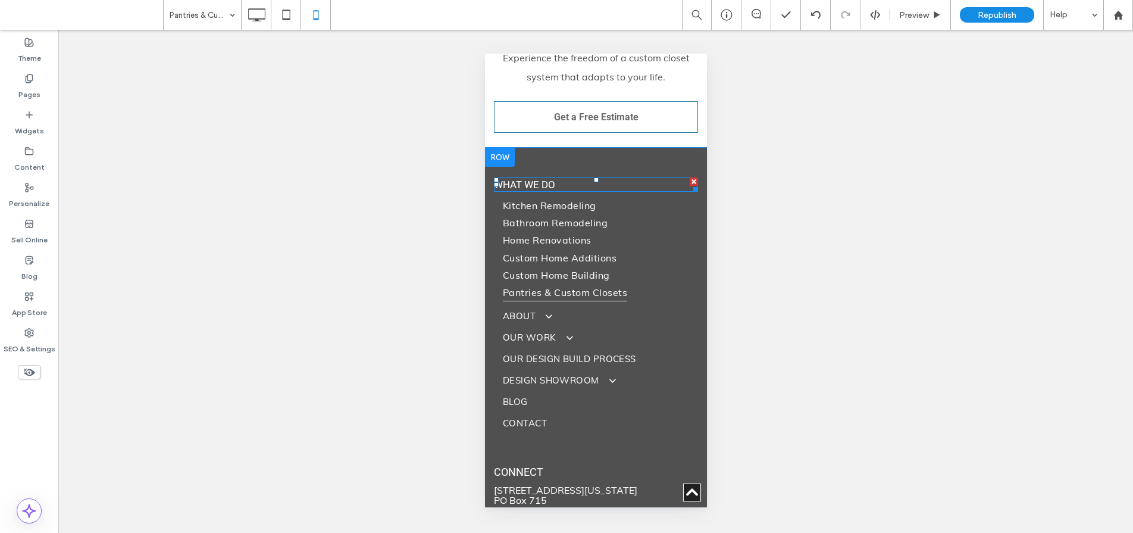
click at [557, 179] on h4 "WHAT WE DO" at bounding box center [595, 185] width 204 height 12
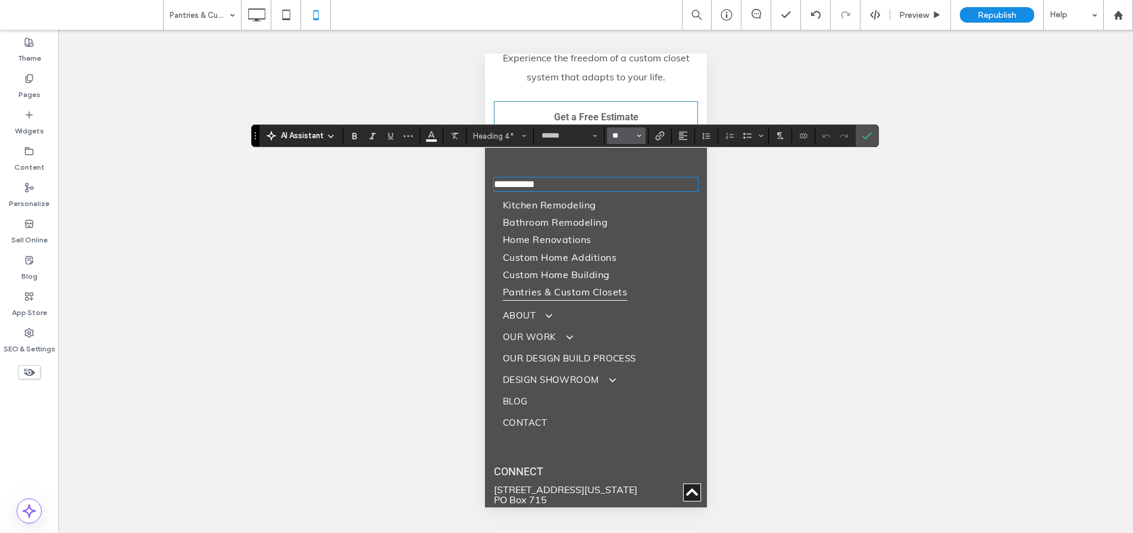
click at [627, 133] on input "**" at bounding box center [622, 136] width 23 height 10
click at [627, 217] on label "24" at bounding box center [626, 221] width 38 height 17
type input "**"
click at [867, 135] on icon "Confirm" at bounding box center [868, 136] width 10 height 10
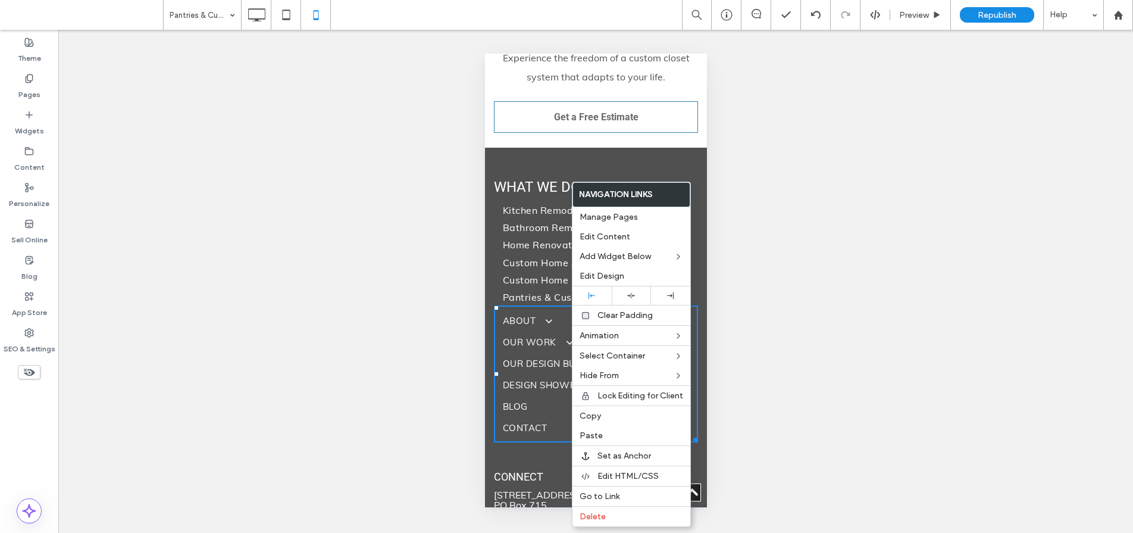
click at [638, 165] on div "WHAT WE DO Kitchen Remodeling Bathroom Remodeling Home Renovations Custom Home …" at bounding box center [596, 237] width 222 height 144
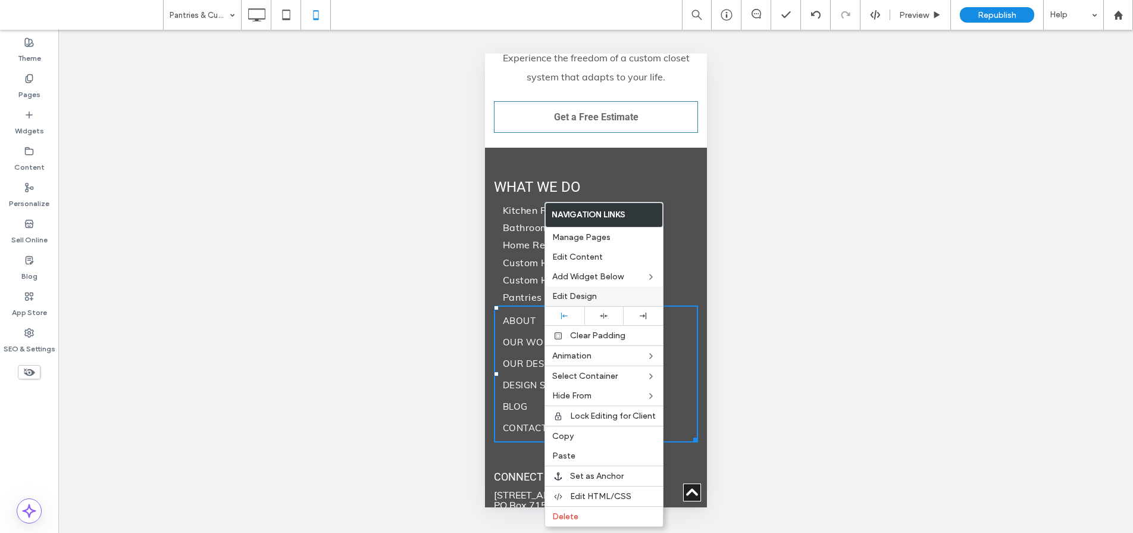
click at [581, 295] on span "Edit Design" at bounding box center [574, 296] width 45 height 10
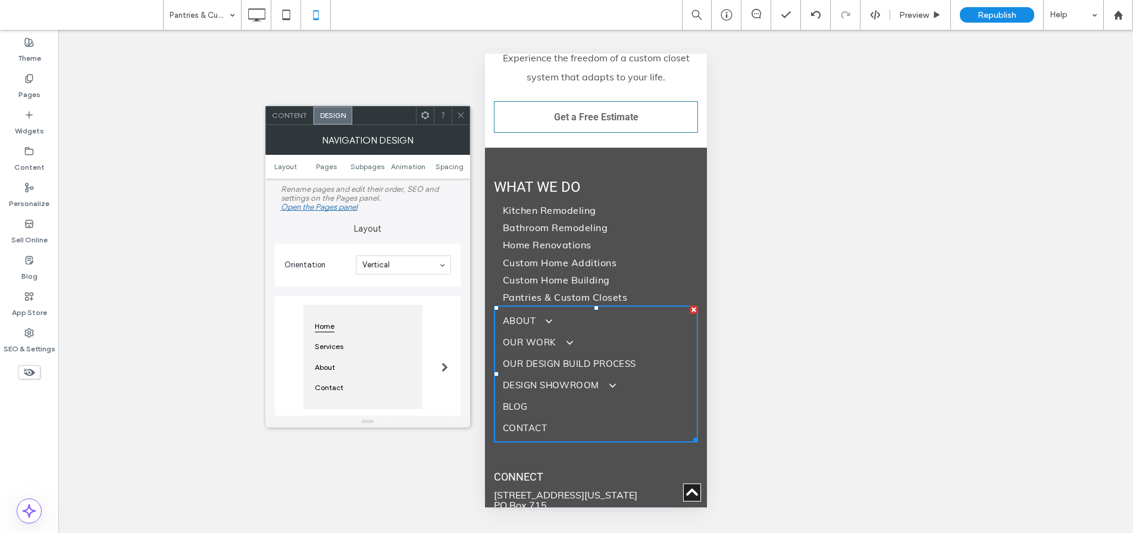
click at [445, 171] on ul "Layout Pages Subpages Animation Spacing" at bounding box center [367, 167] width 205 height 24
click at [442, 163] on span "Spacing" at bounding box center [450, 166] width 28 height 9
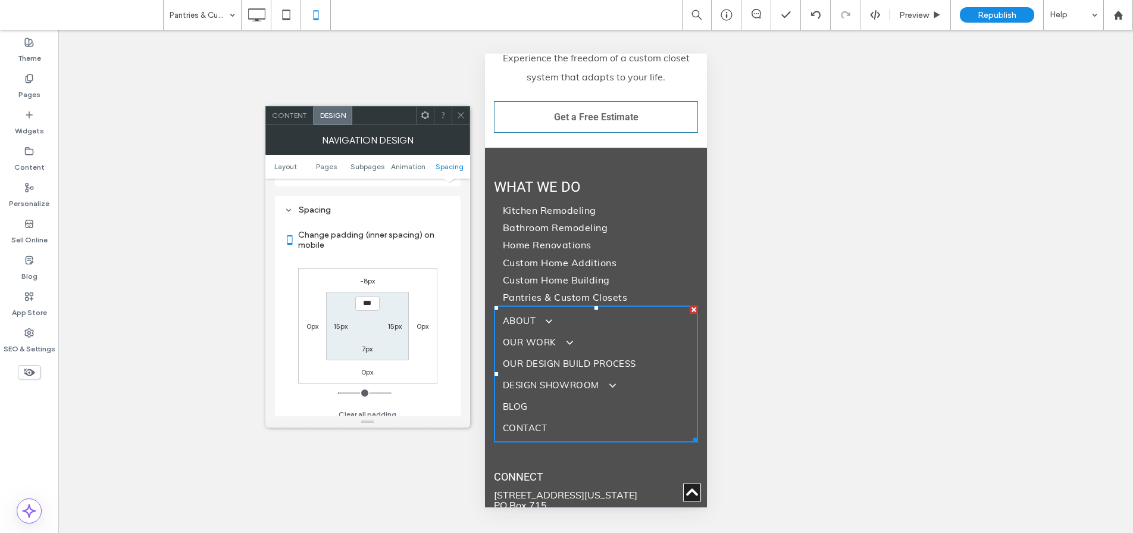
scroll to position [441, 0]
click at [370, 270] on label "-8px" at bounding box center [367, 272] width 15 height 9
type input "*"
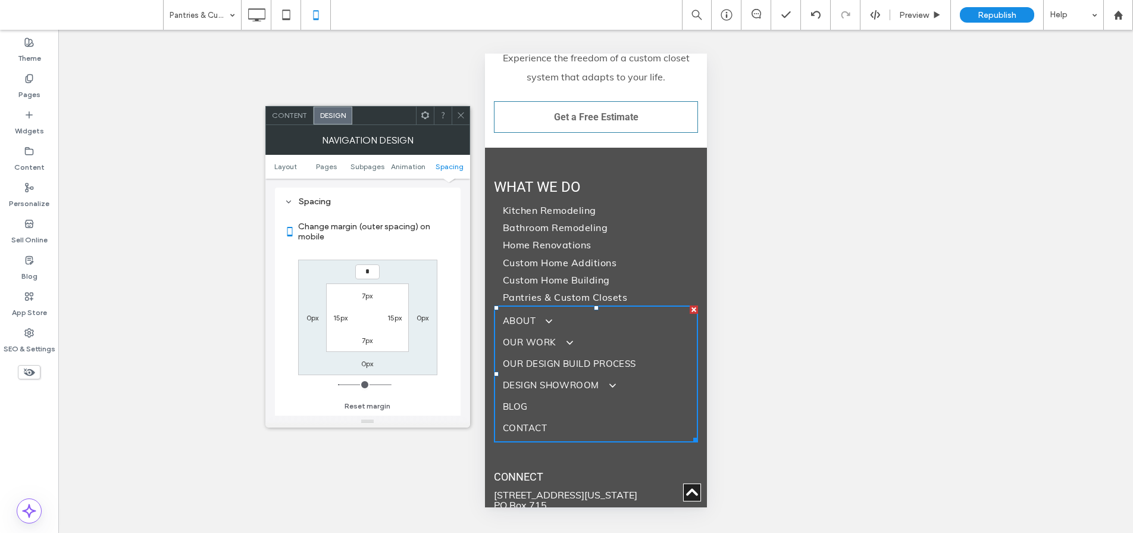
type input "*"
type input "***"
click at [368, 291] on label "7px" at bounding box center [367, 295] width 11 height 9
type input "*"
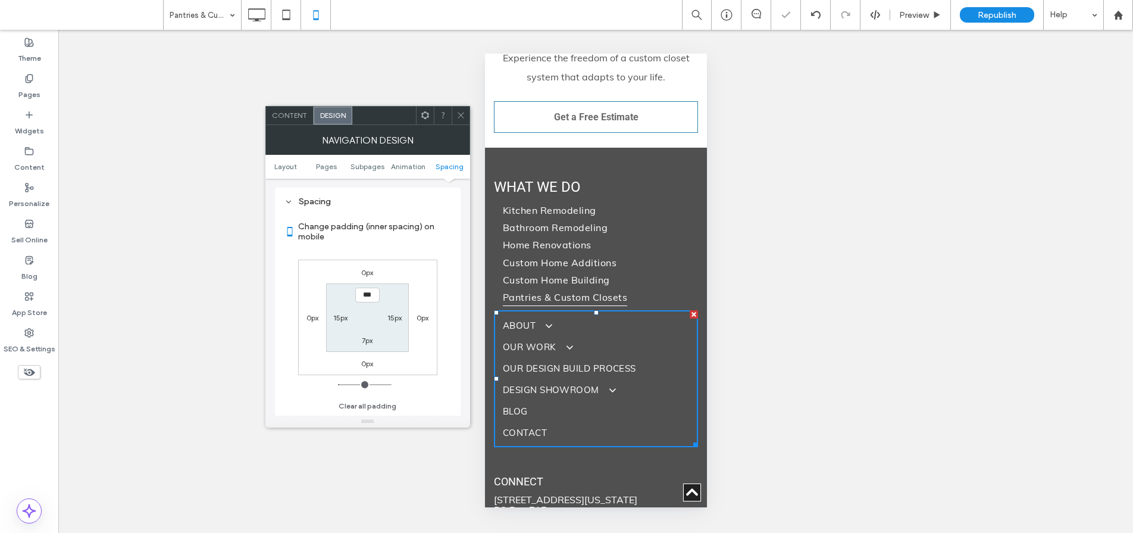
click at [459, 114] on icon at bounding box center [461, 115] width 9 height 9
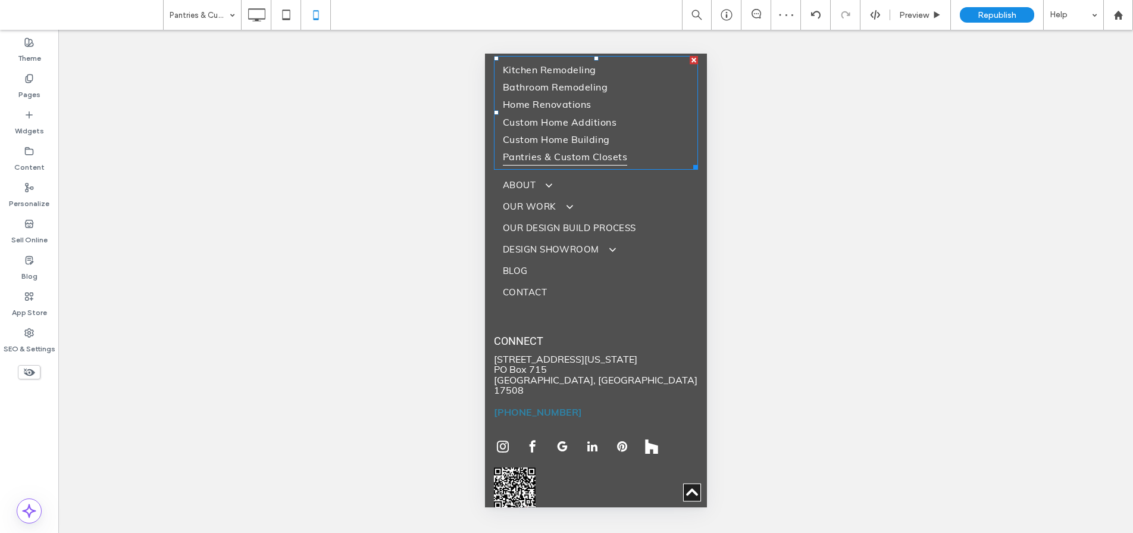
scroll to position [4094, 0]
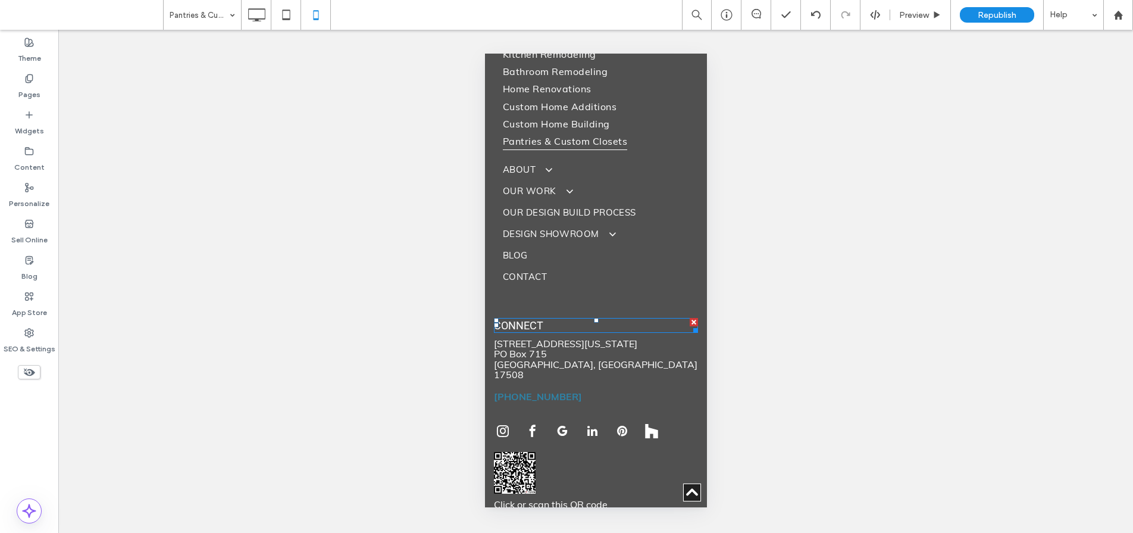
click at [521, 319] on span "CONNECT" at bounding box center [517, 325] width 49 height 13
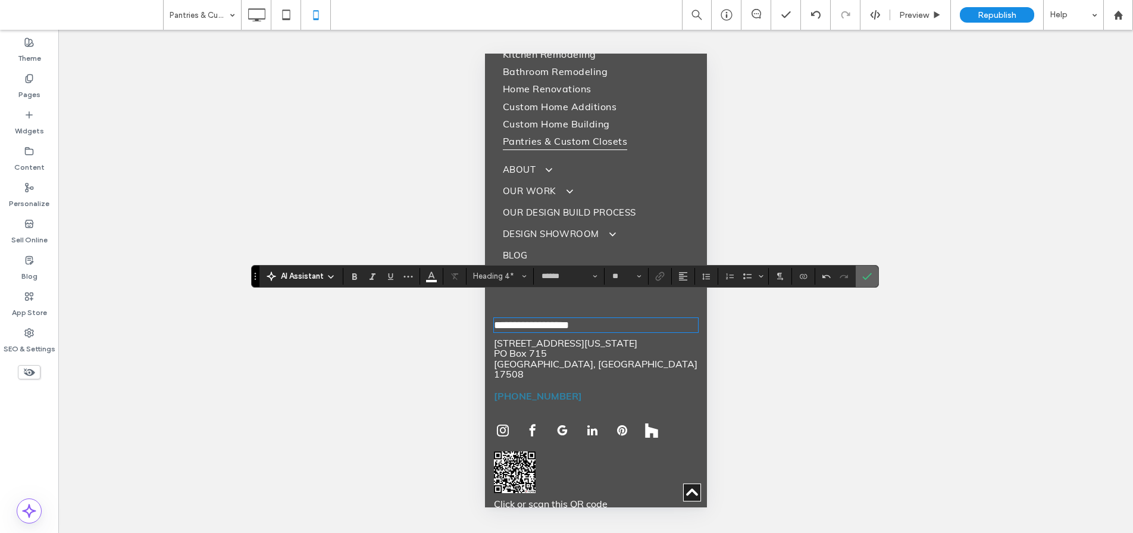
click at [873, 275] on label "Confirm" at bounding box center [867, 275] width 18 height 21
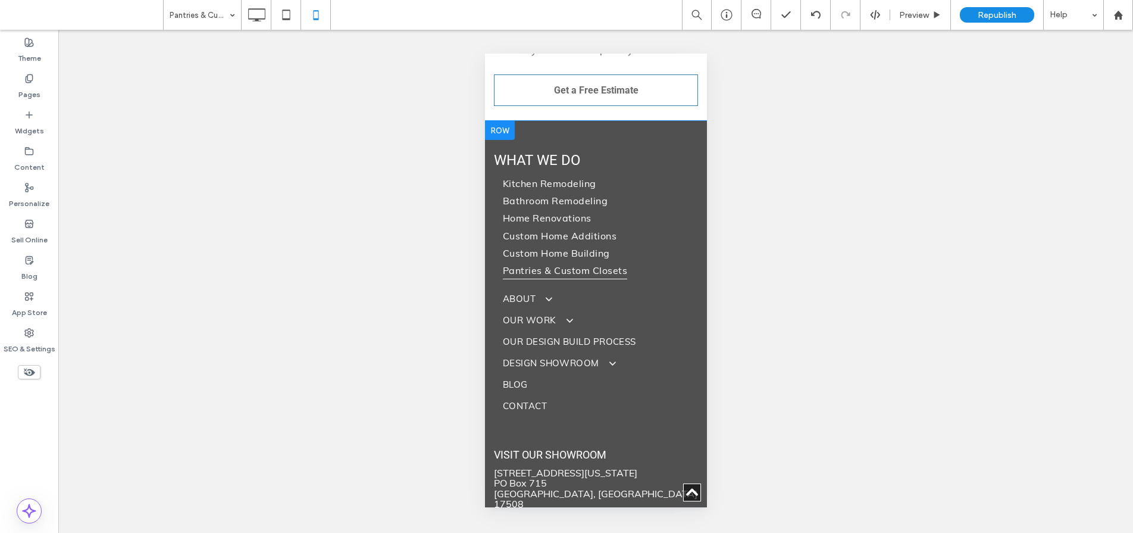
scroll to position [4212, 0]
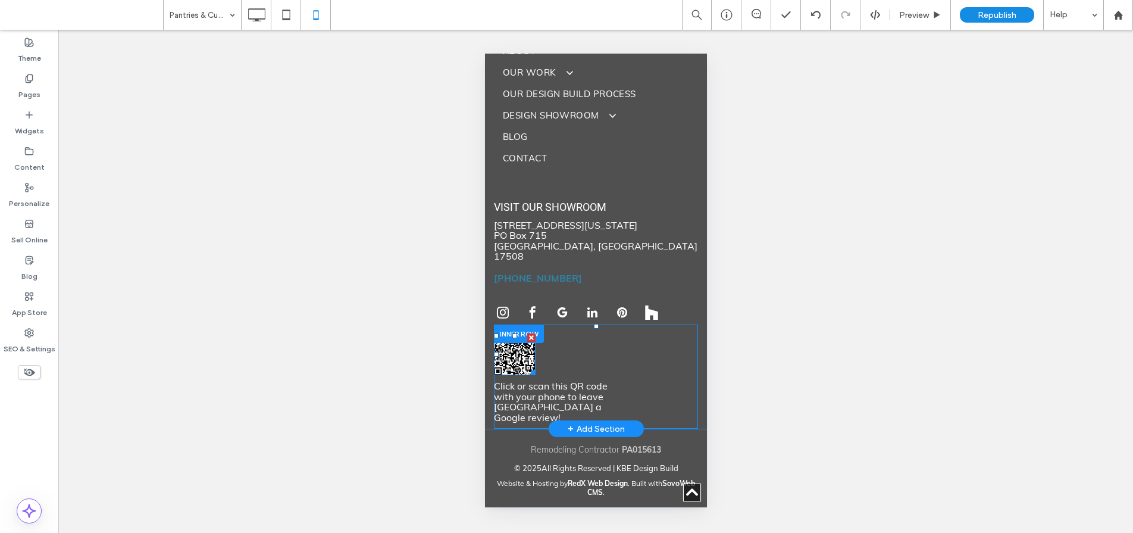
click at [519, 335] on img at bounding box center [514, 354] width 42 height 42
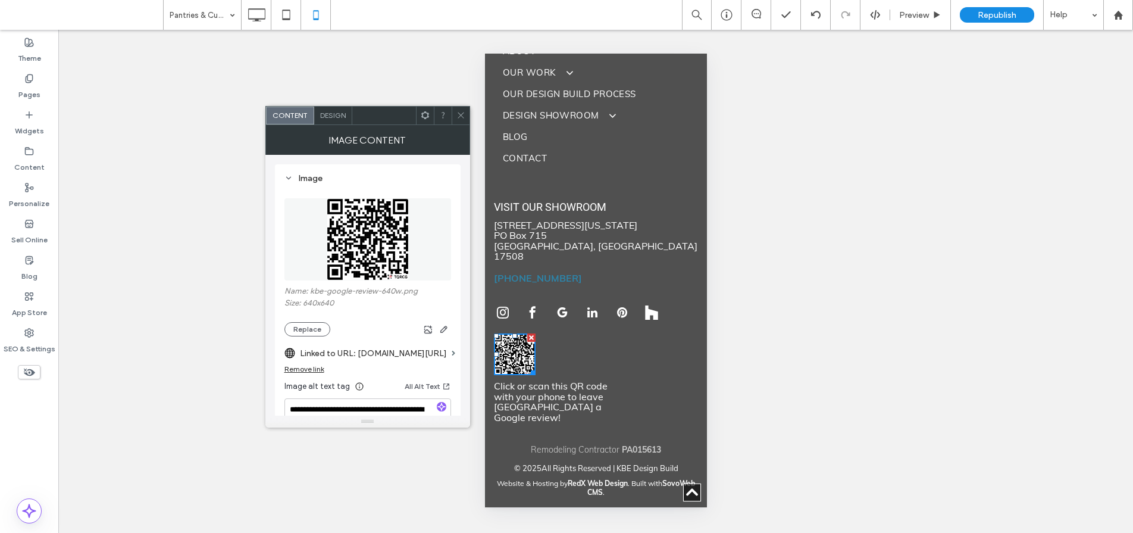
click at [460, 114] on icon at bounding box center [461, 115] width 9 height 9
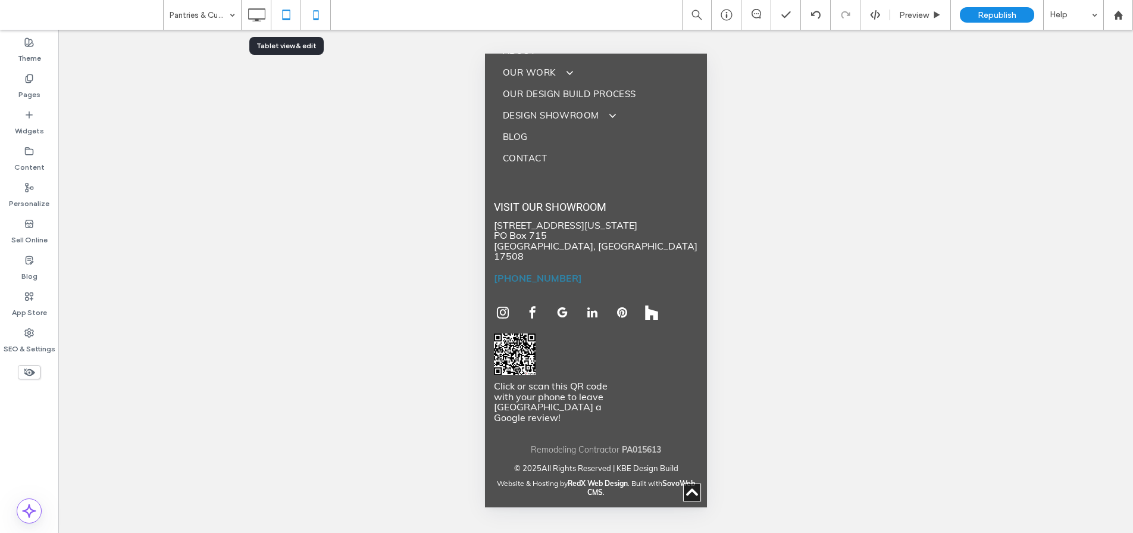
click at [288, 14] on icon at bounding box center [286, 15] width 24 height 24
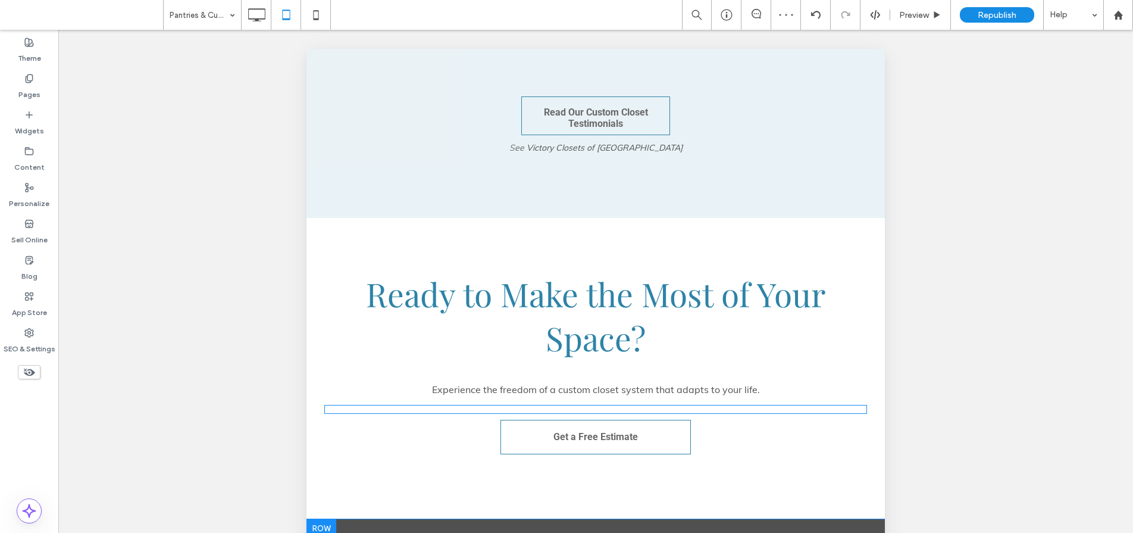
scroll to position [297, 0]
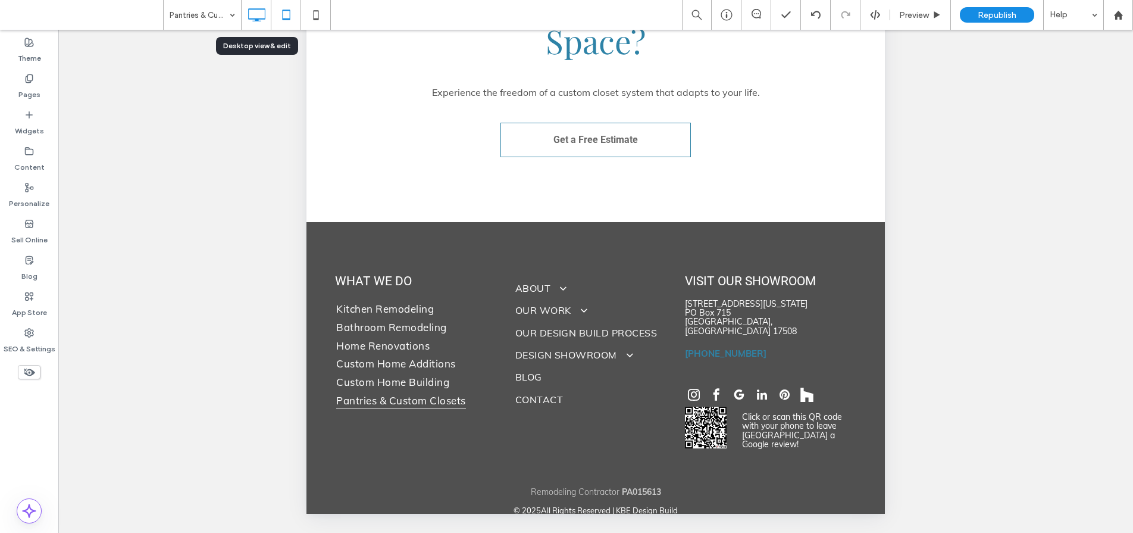
click at [254, 15] on icon at bounding box center [257, 15] width 24 height 24
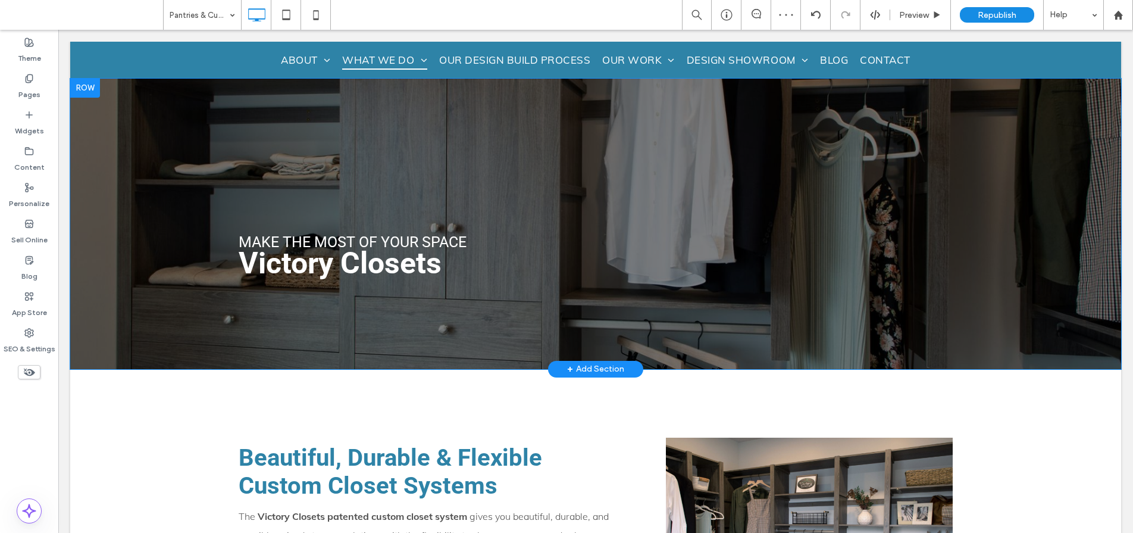
scroll to position [311, 0]
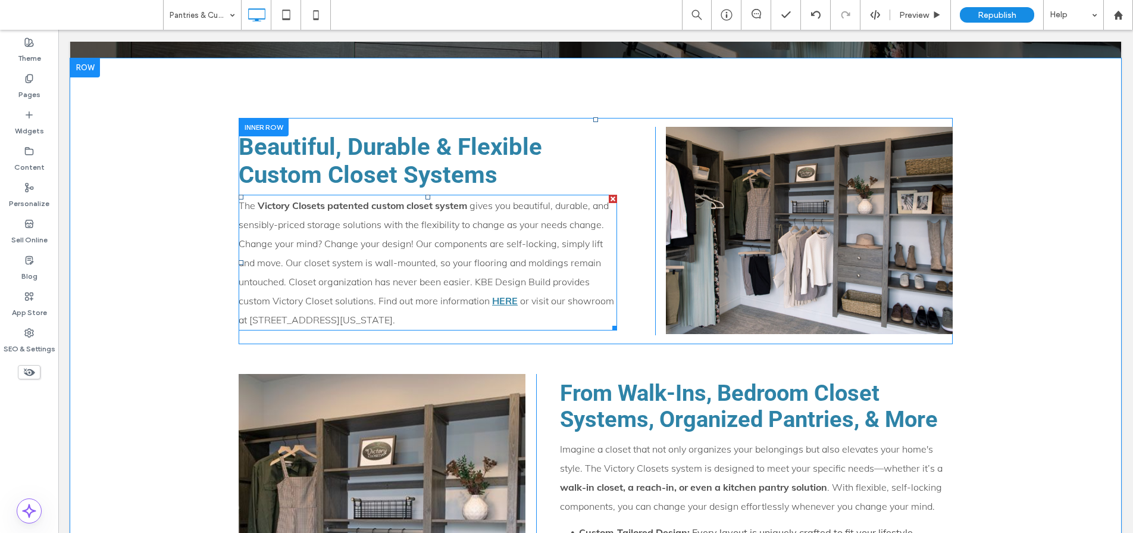
click at [493, 279] on span "gives you beautiful, durable, and sensibly-priced storage solutions with the fl…" at bounding box center [424, 252] width 370 height 107
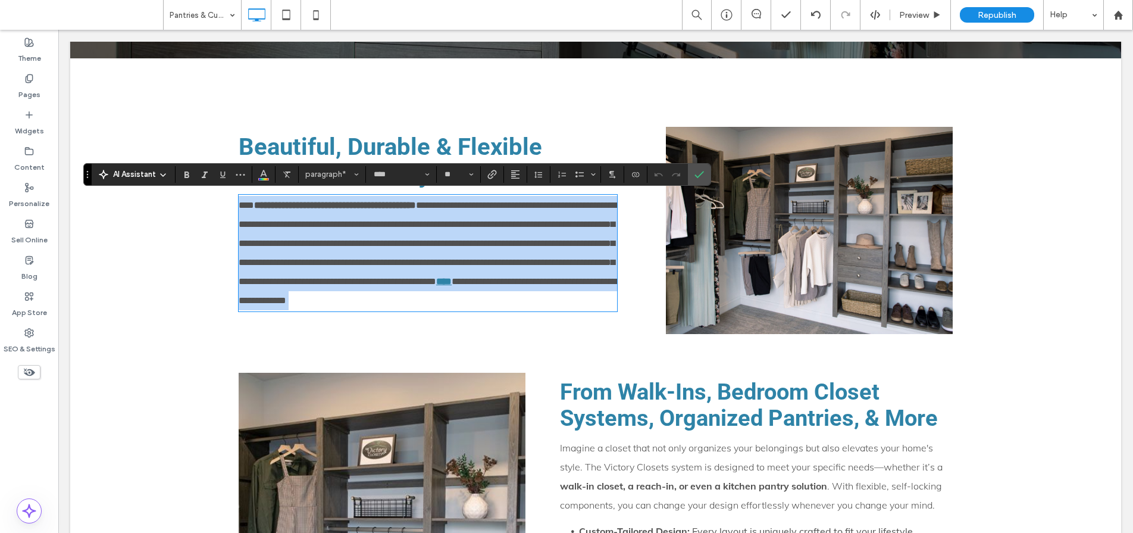
click at [493, 280] on span "**********" at bounding box center [428, 243] width 378 height 85
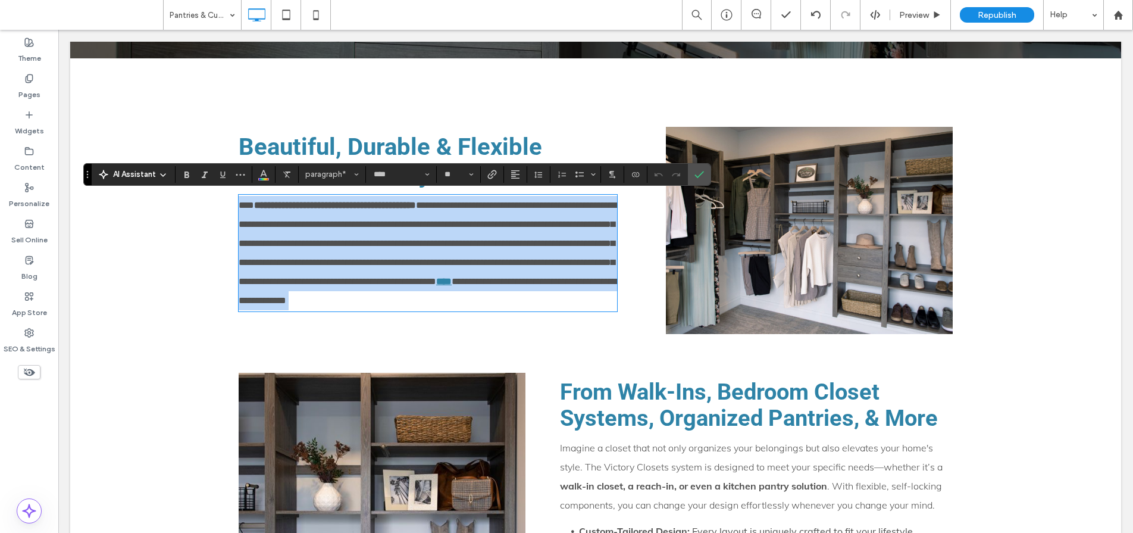
click at [433, 291] on p "**********" at bounding box center [428, 253] width 379 height 114
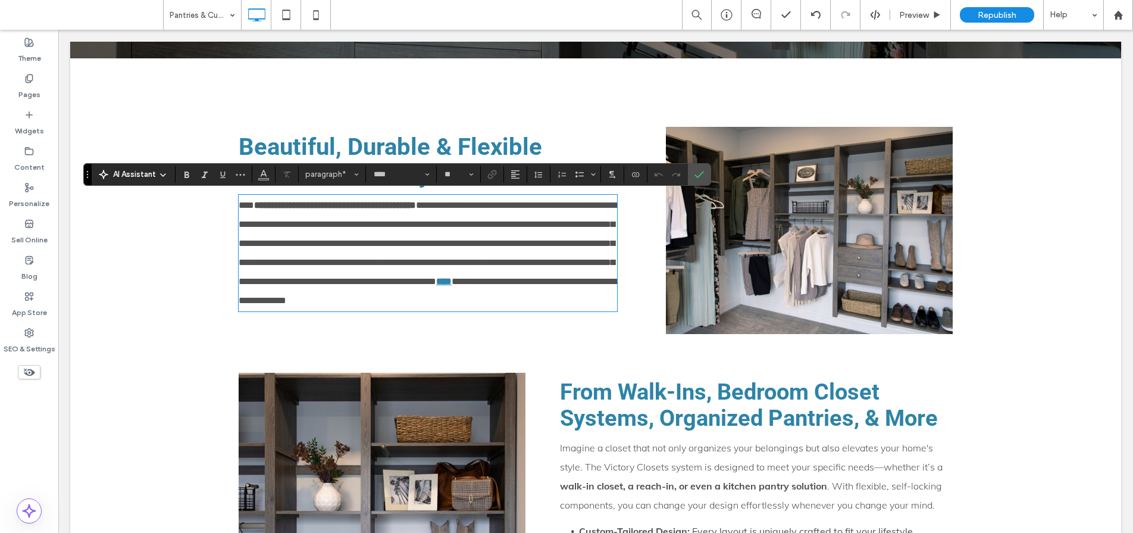
click at [470, 280] on span "**********" at bounding box center [428, 243] width 378 height 85
drag, startPoint x: 471, startPoint y: 282, endPoint x: 370, endPoint y: 300, distance: 102.9
click at [370, 286] on span "**********" at bounding box center [428, 243] width 378 height 85
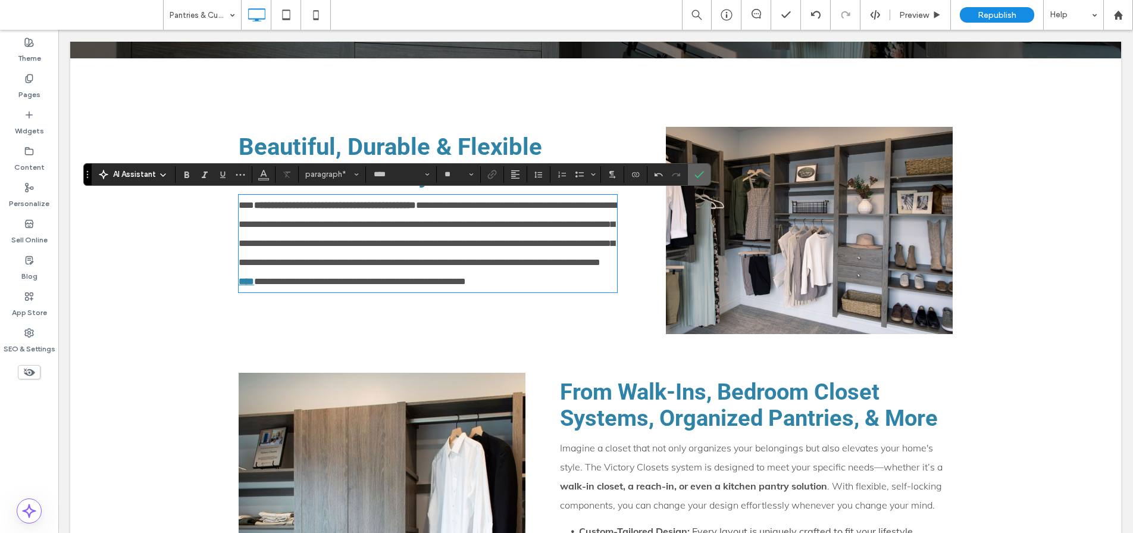
click at [696, 174] on icon "Confirm" at bounding box center [700, 175] width 10 height 10
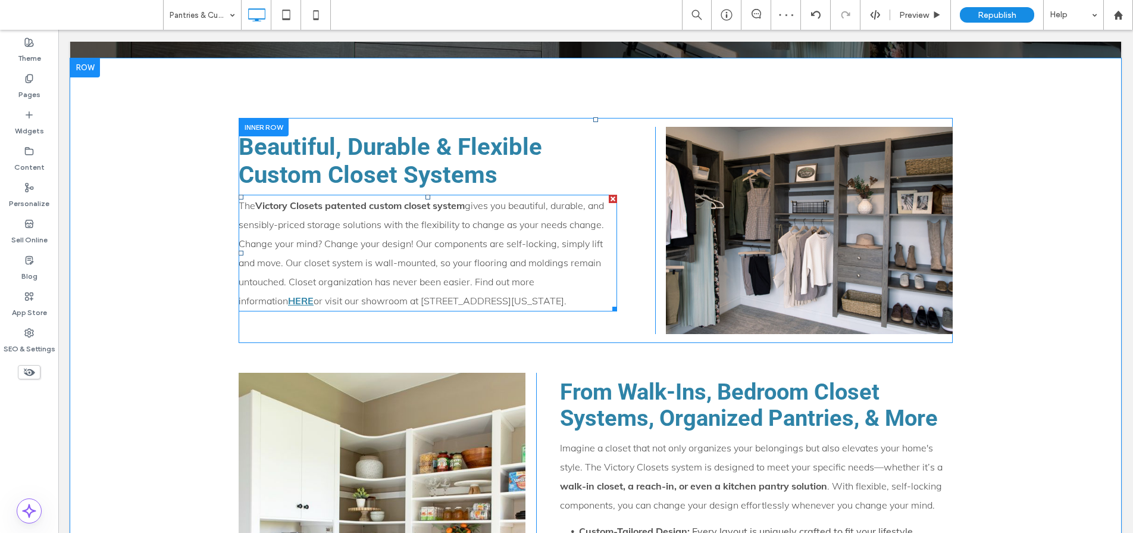
scroll to position [1365, 0]
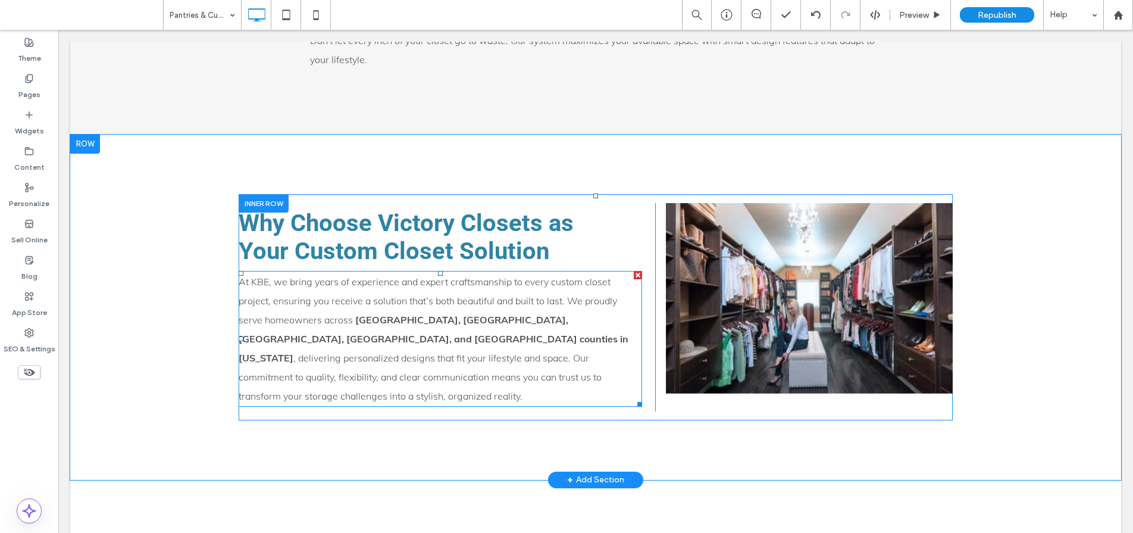
click at [284, 289] on p "At KBE, we bring years of experience and expert craftsmanship to every custom c…" at bounding box center [441, 338] width 404 height 133
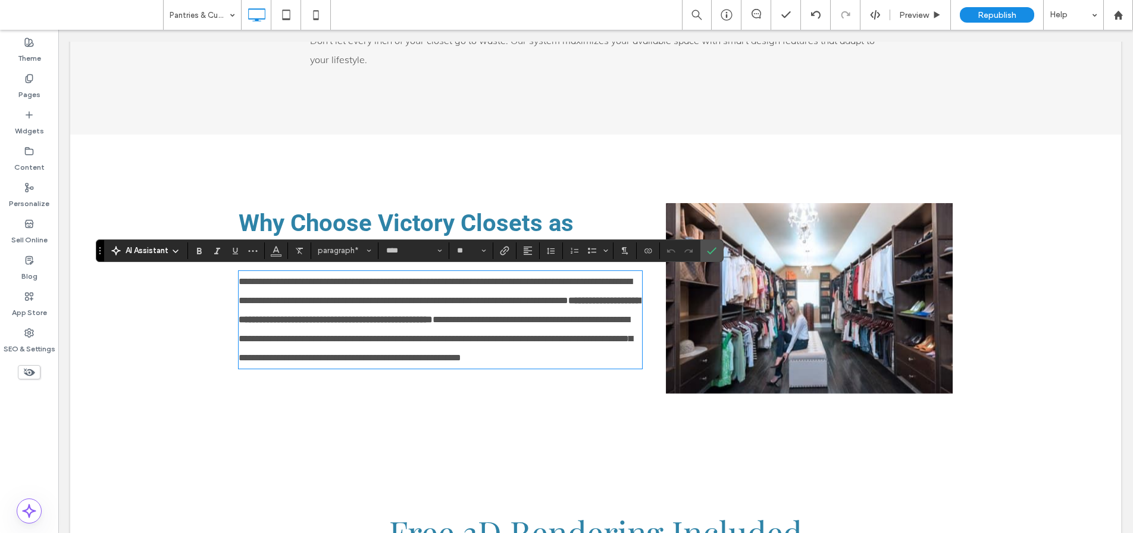
click at [282, 285] on span "**********" at bounding box center [435, 291] width 393 height 28
drag, startPoint x: 271, startPoint y: 283, endPoint x: 238, endPoint y: 280, distance: 33.5
click at [239, 280] on span "**********" at bounding box center [435, 291] width 393 height 28
click at [708, 248] on icon "Confirm" at bounding box center [712, 251] width 10 height 10
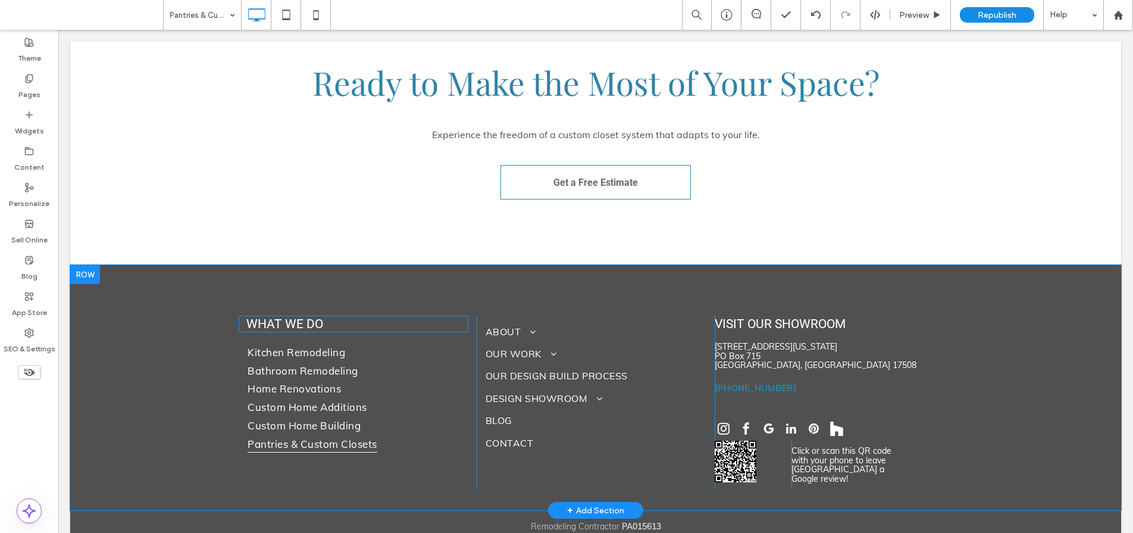
scroll to position [3389, 0]
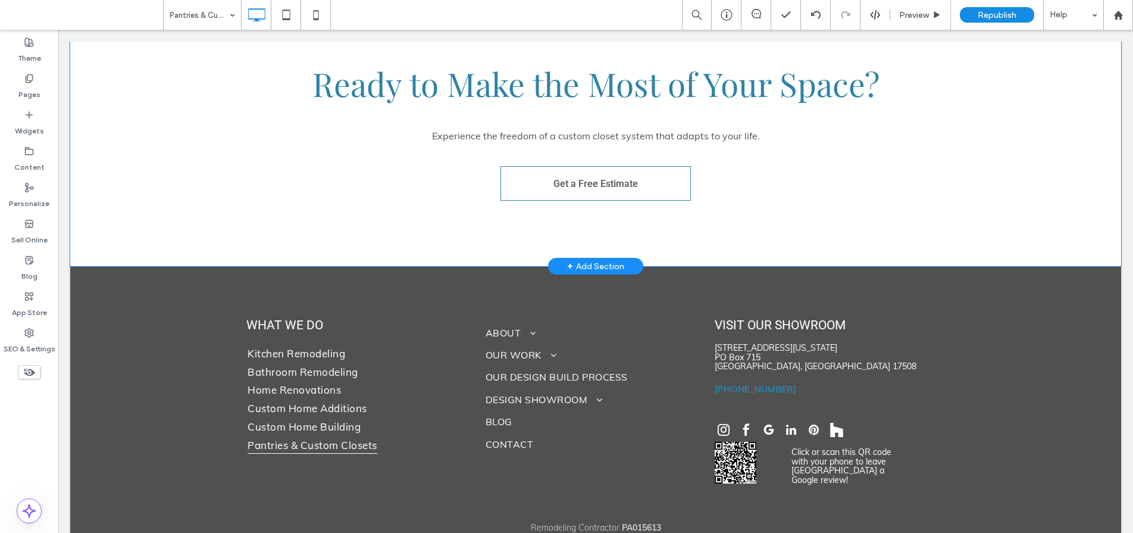
click at [415, 236] on div "Ready to Make the Most of Your Space? Experience the freedom of a custom closet…" at bounding box center [595, 137] width 1051 height 258
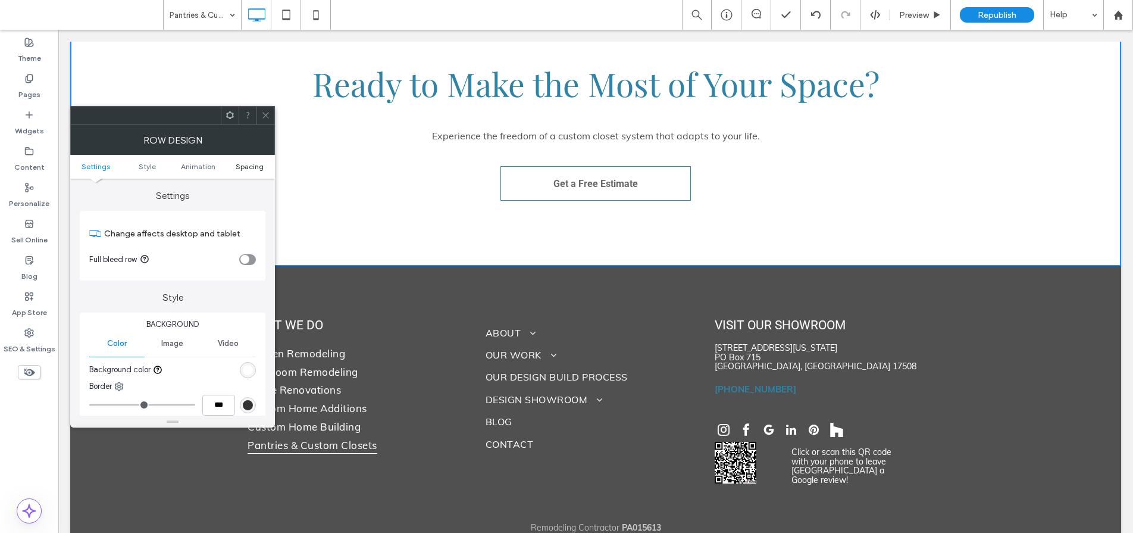
click at [255, 164] on span "Spacing" at bounding box center [250, 166] width 28 height 9
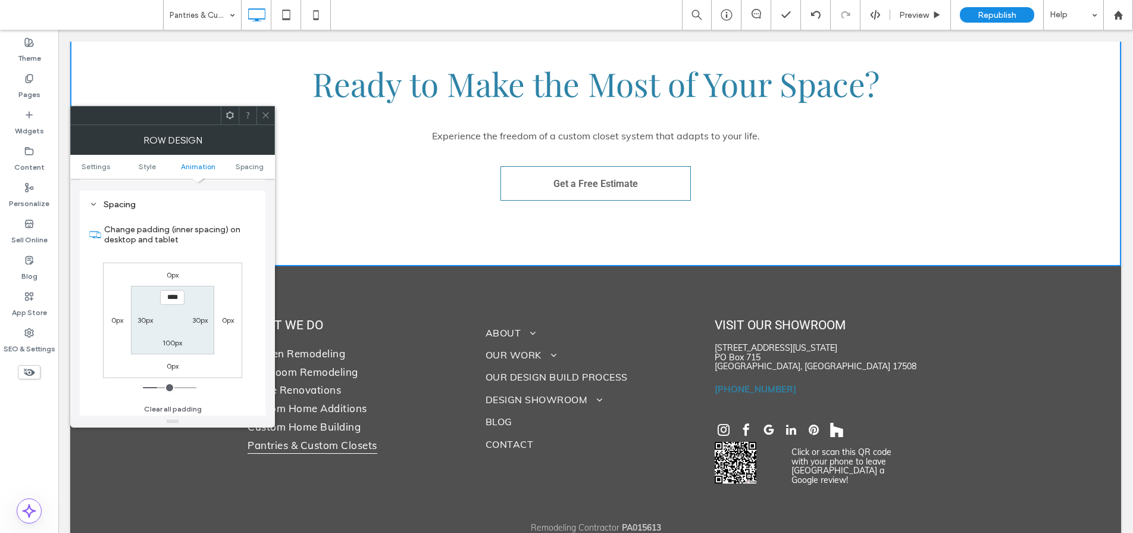
scroll to position [327, 0]
click at [266, 113] on icon at bounding box center [265, 115] width 9 height 9
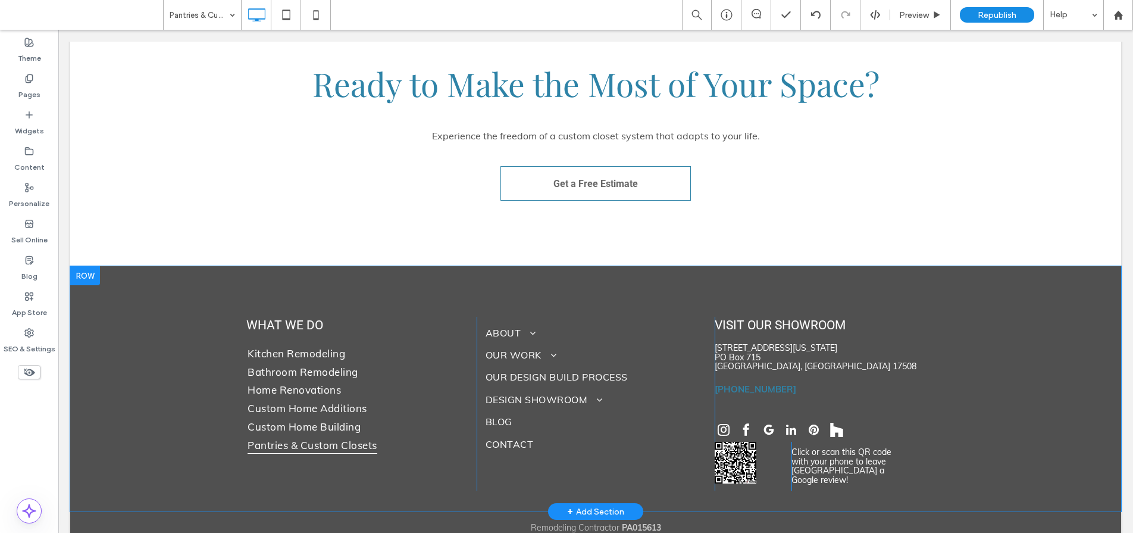
click at [337, 266] on div "WHAT WE DO Kitchen Remodeling Bathroom Remodeling Home Renovations Custom Home …" at bounding box center [595, 388] width 1051 height 245
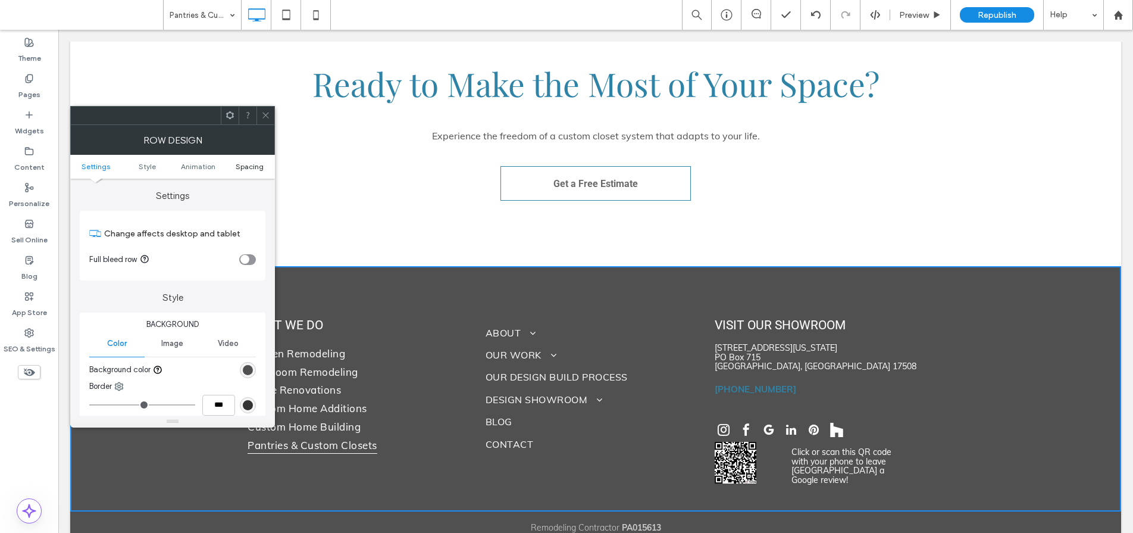
click at [246, 168] on span "Spacing" at bounding box center [250, 166] width 28 height 9
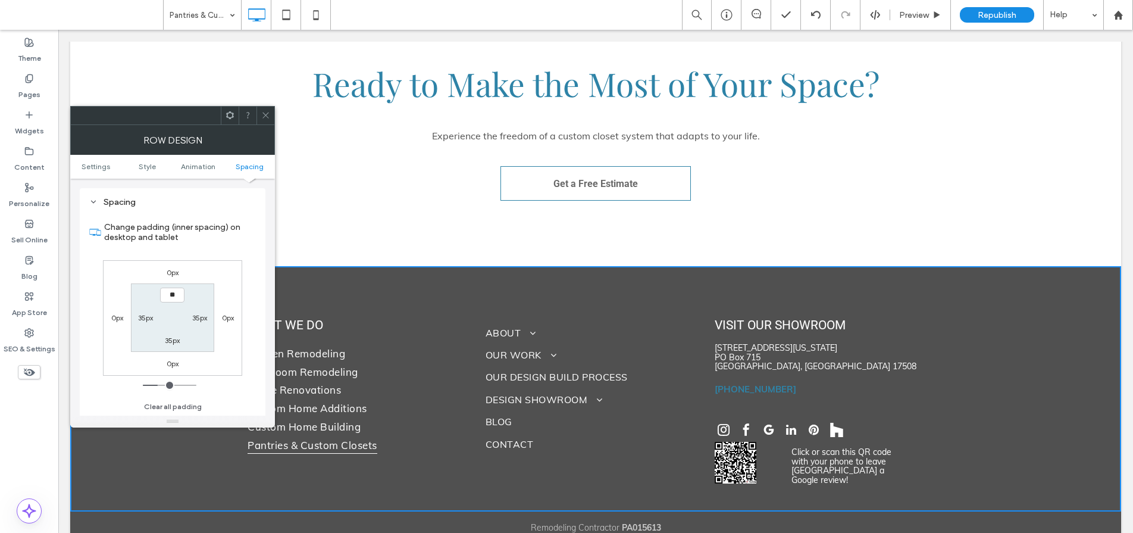
type input "****"
click at [170, 336] on label "35px" at bounding box center [172, 340] width 15 height 9
type input "**"
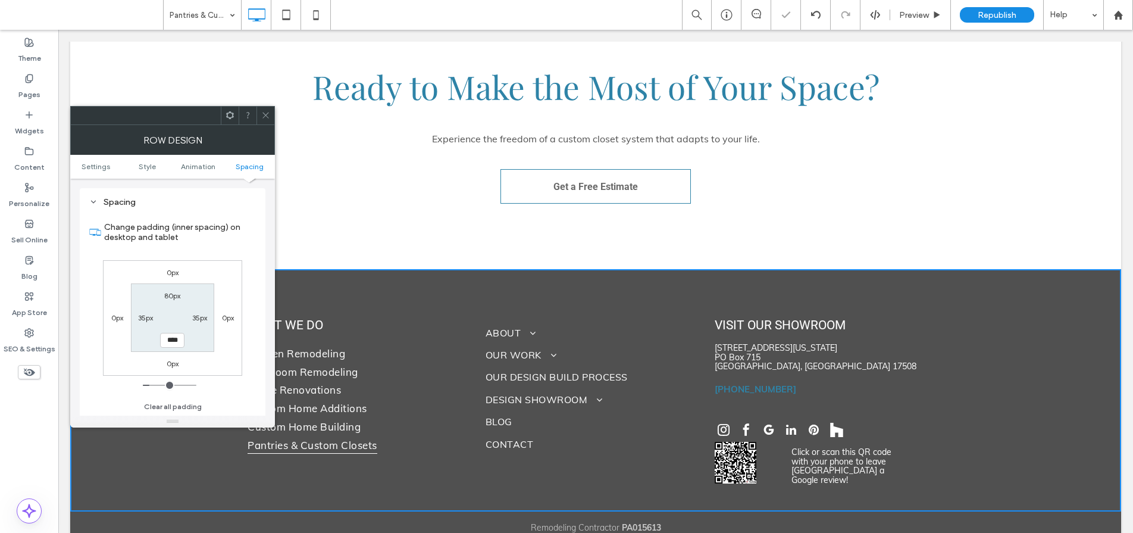
click at [267, 115] on icon at bounding box center [265, 115] width 9 height 9
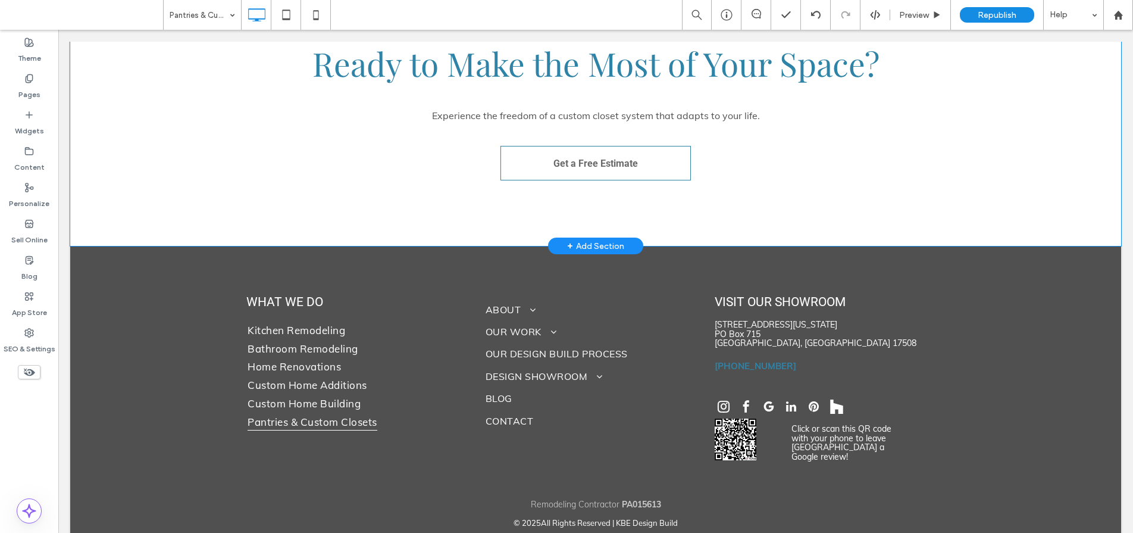
scroll to position [3348, 0]
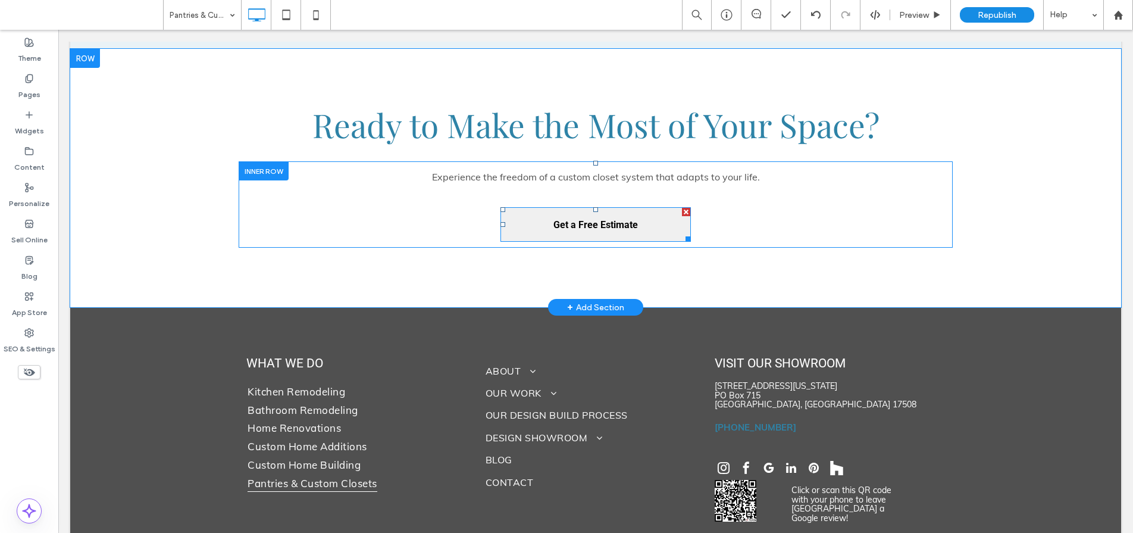
click at [598, 210] on span "Get a Free Estimate" at bounding box center [596, 225] width 85 height 30
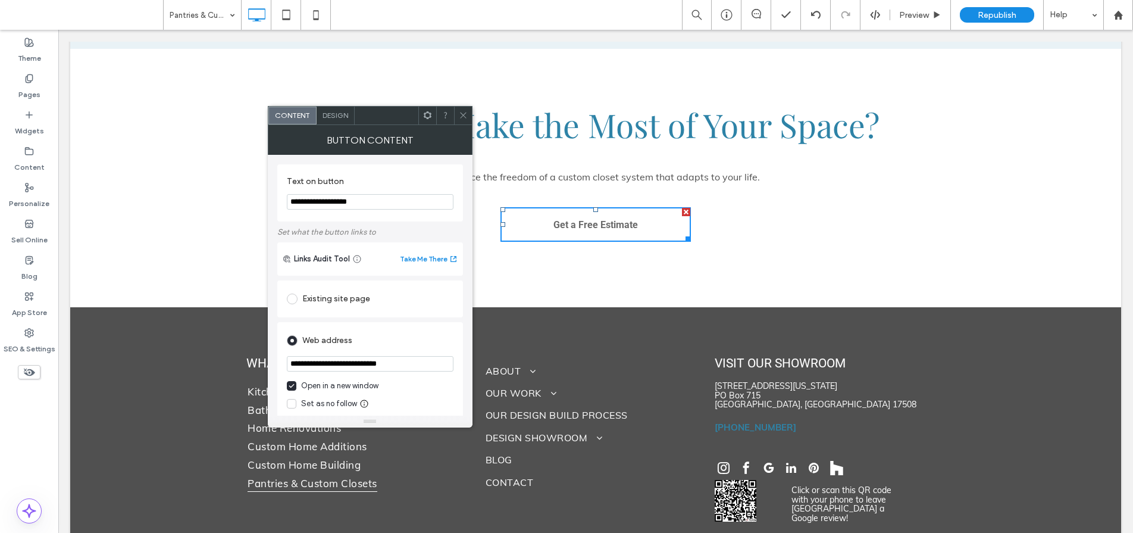
drag, startPoint x: 415, startPoint y: 365, endPoint x: 285, endPoint y: 364, distance: 131.0
click at [285, 364] on div "**********" at bounding box center [370, 386] width 186 height 129
paste input "*********"
type input "**********"
click at [464, 116] on use at bounding box center [463, 116] width 6 height 6
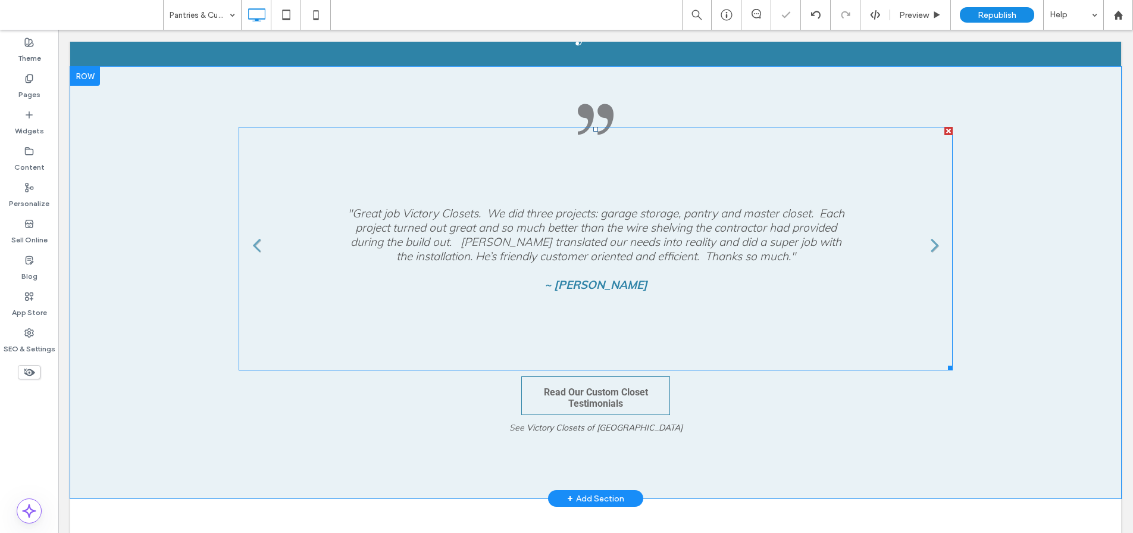
scroll to position [2889, 0]
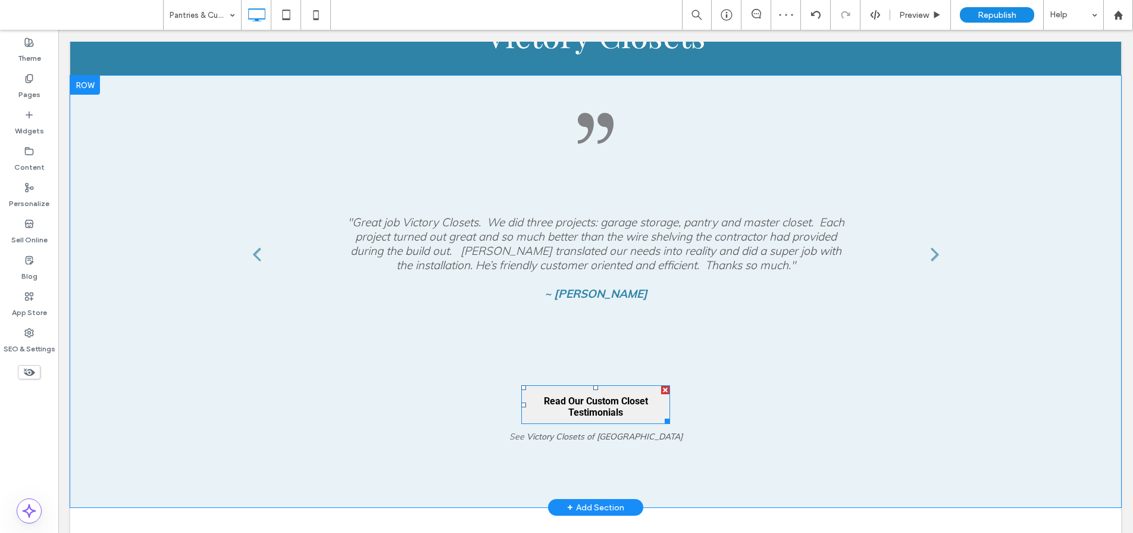
click at [549, 386] on span "Read Our Custom Closet Testimonials" at bounding box center [595, 407] width 145 height 42
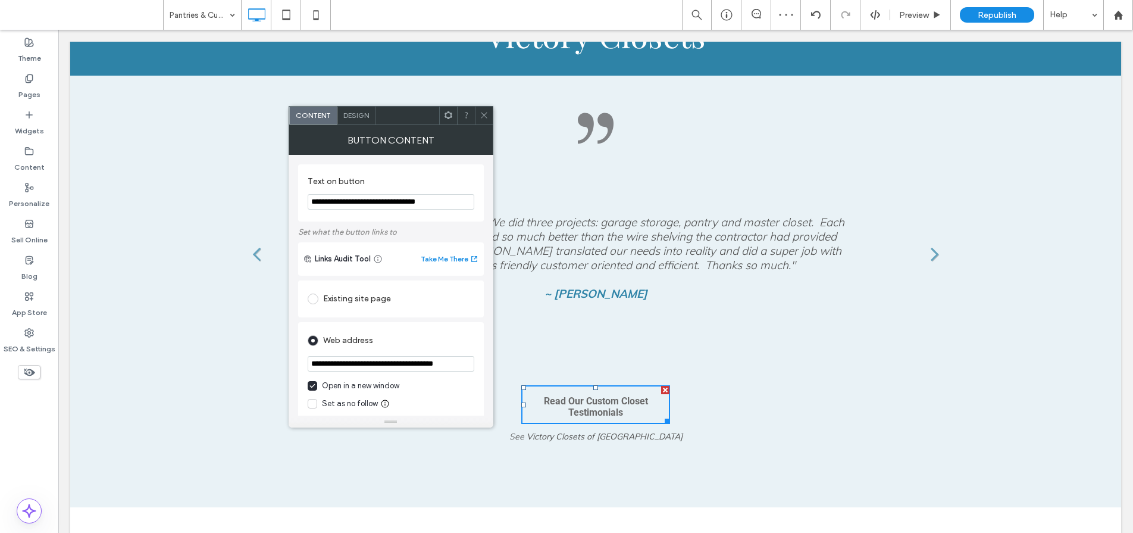
click at [485, 112] on icon at bounding box center [484, 115] width 9 height 9
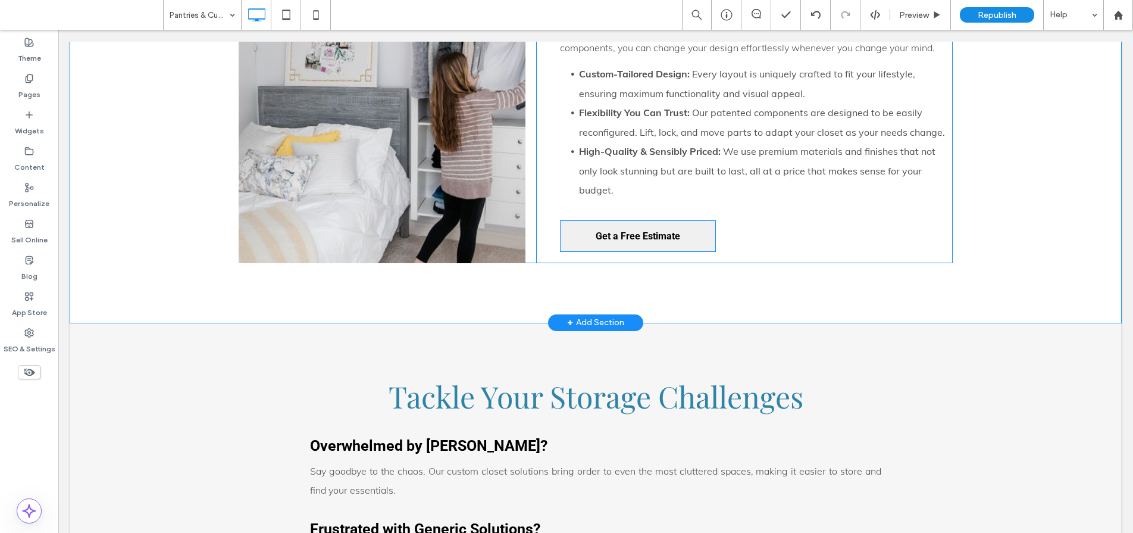
scroll to position [767, 0]
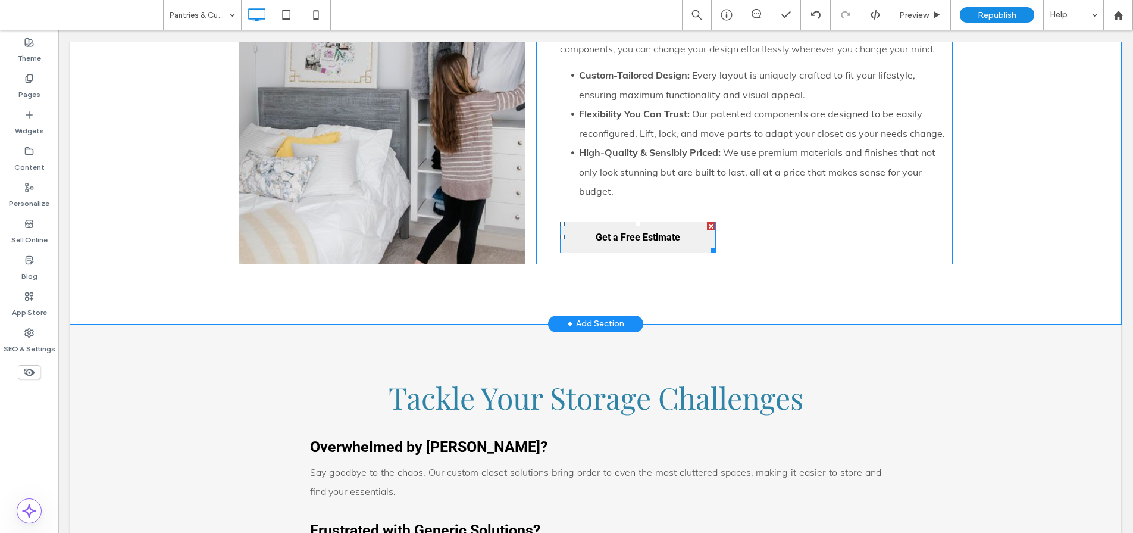
click at [609, 245] on span "Get a Free Estimate" at bounding box center [638, 237] width 85 height 30
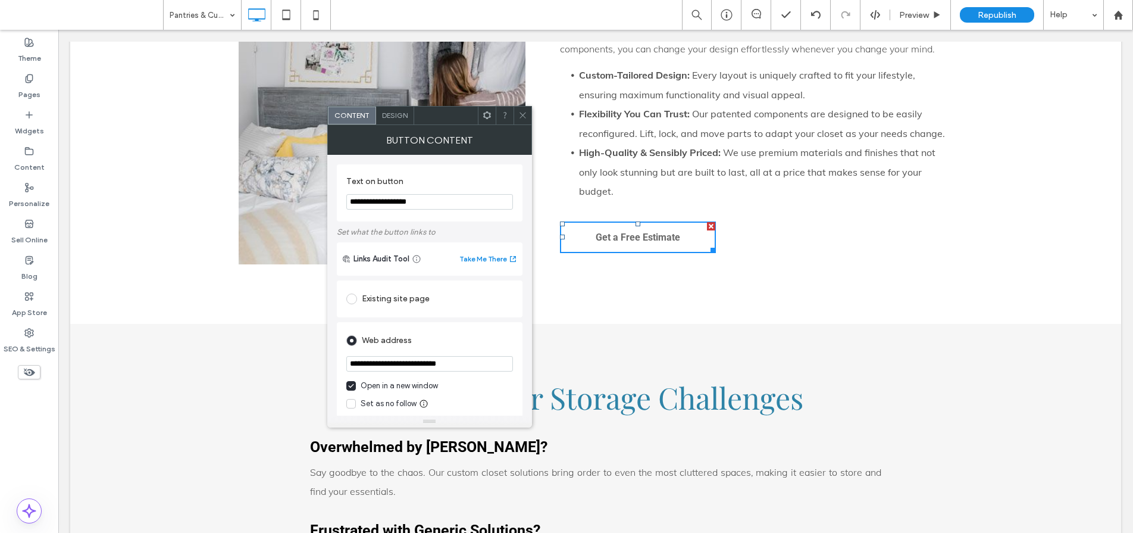
drag, startPoint x: 466, startPoint y: 365, endPoint x: 357, endPoint y: 358, distance: 109.2
click at [357, 358] on input "**********" at bounding box center [429, 363] width 167 height 15
paste input "*********"
type input "**********"
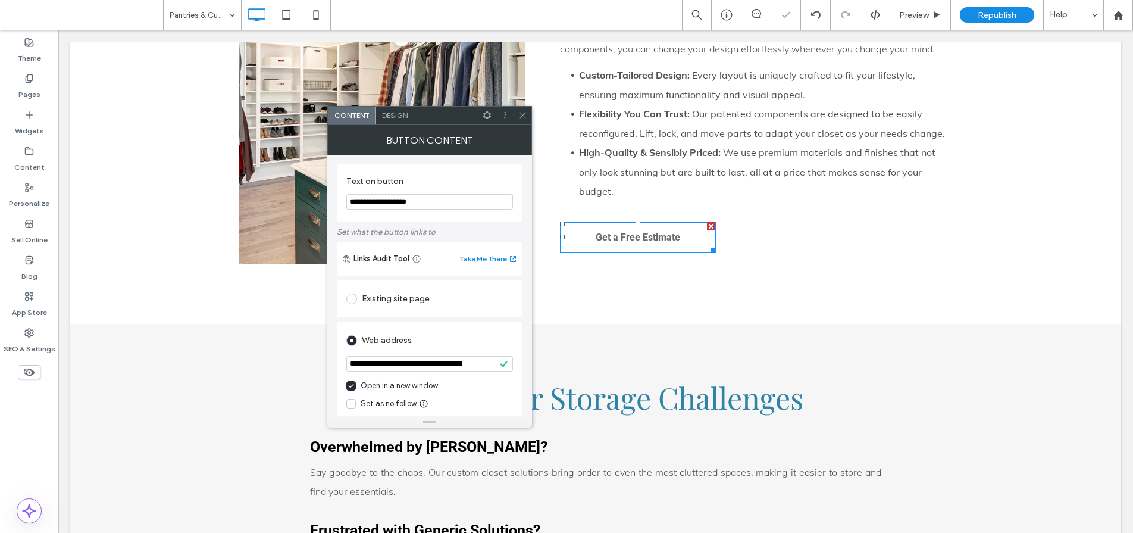
click at [523, 114] on use at bounding box center [523, 116] width 6 height 6
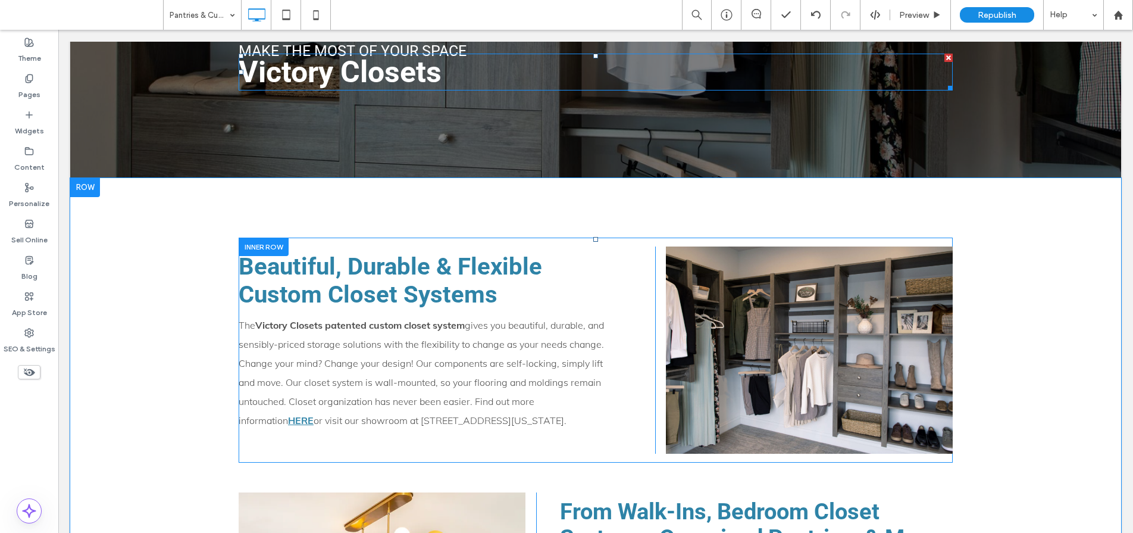
scroll to position [296, 0]
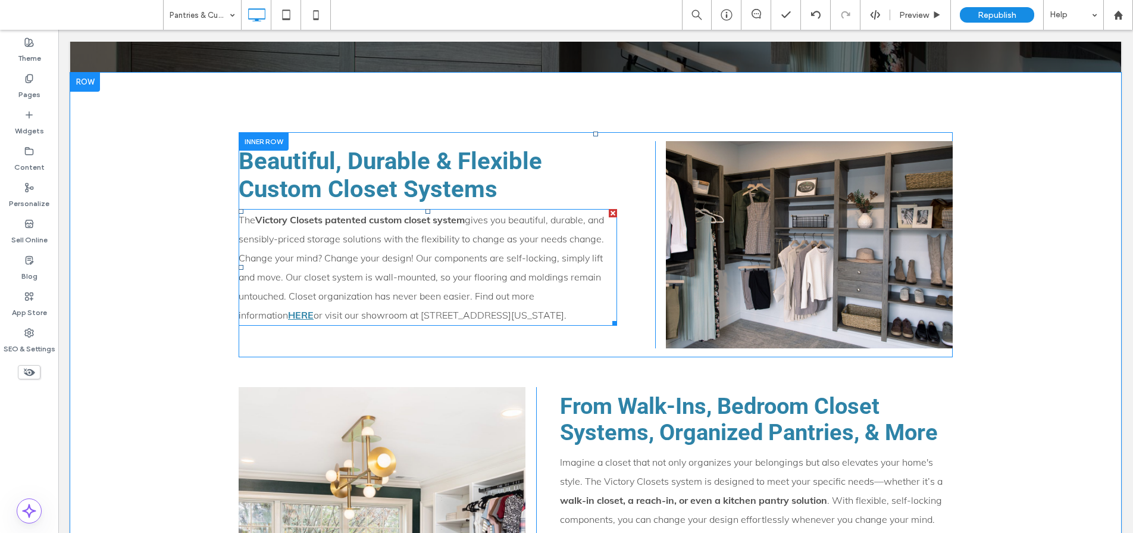
click at [573, 298] on span "gives you beautiful, durable, and sensibly-priced storage solutions with the fl…" at bounding box center [421, 267] width 365 height 107
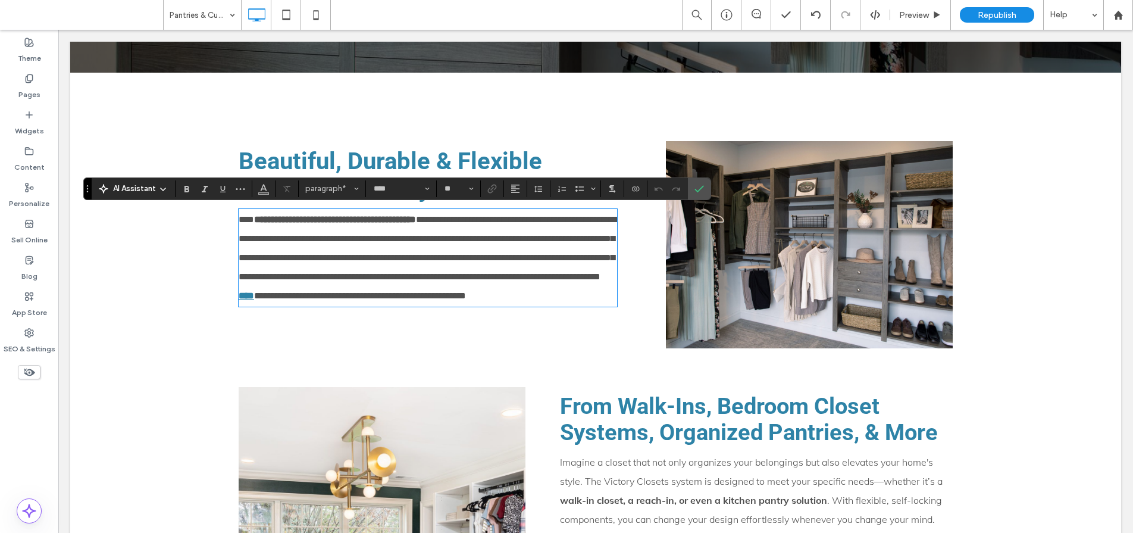
click at [575, 281] on span "**********" at bounding box center [428, 248] width 378 height 66
drag, startPoint x: 585, startPoint y: 296, endPoint x: 608, endPoint y: 296, distance: 22.6
click at [254, 296] on strong "****" at bounding box center [246, 295] width 15 height 9
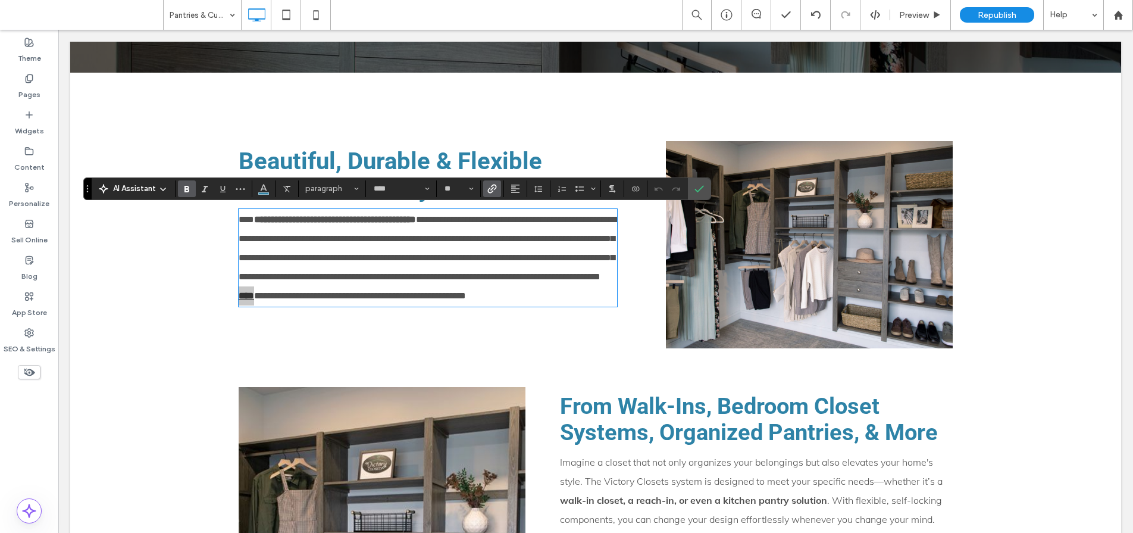
click at [492, 188] on icon "Link" at bounding box center [493, 189] width 10 height 10
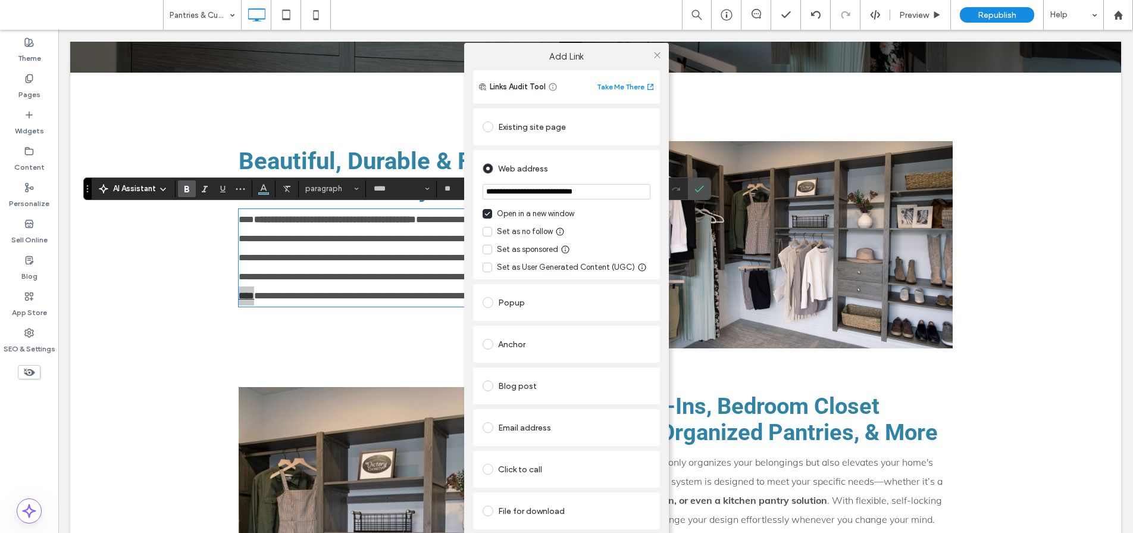
drag, startPoint x: 615, startPoint y: 193, endPoint x: 507, endPoint y: 193, distance: 107.7
click at [507, 193] on input "**********" at bounding box center [567, 191] width 168 height 15
click at [658, 55] on icon at bounding box center [657, 55] width 9 height 9
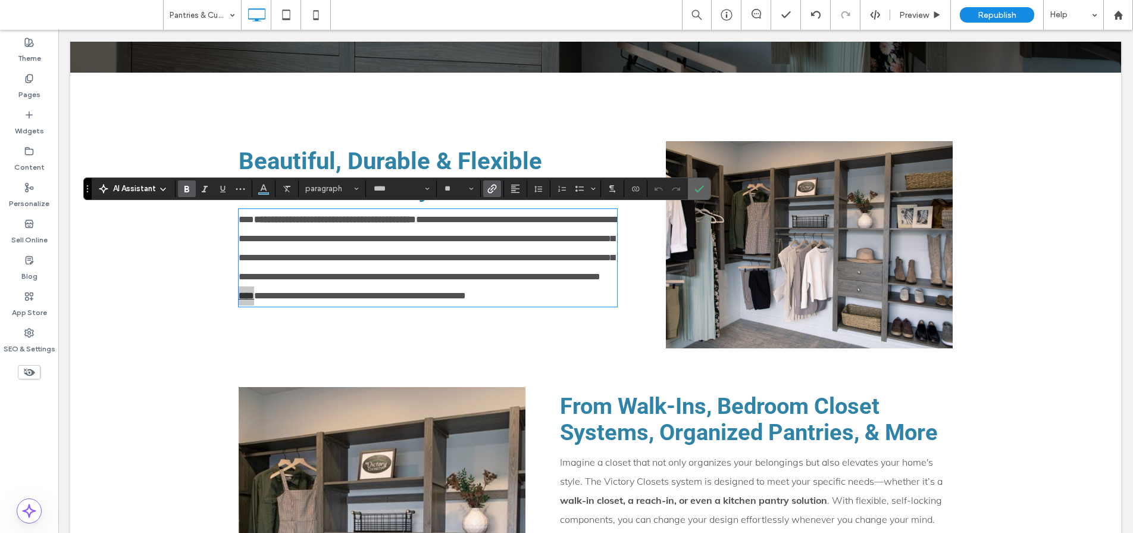
click at [703, 192] on icon "Confirm" at bounding box center [700, 189] width 10 height 10
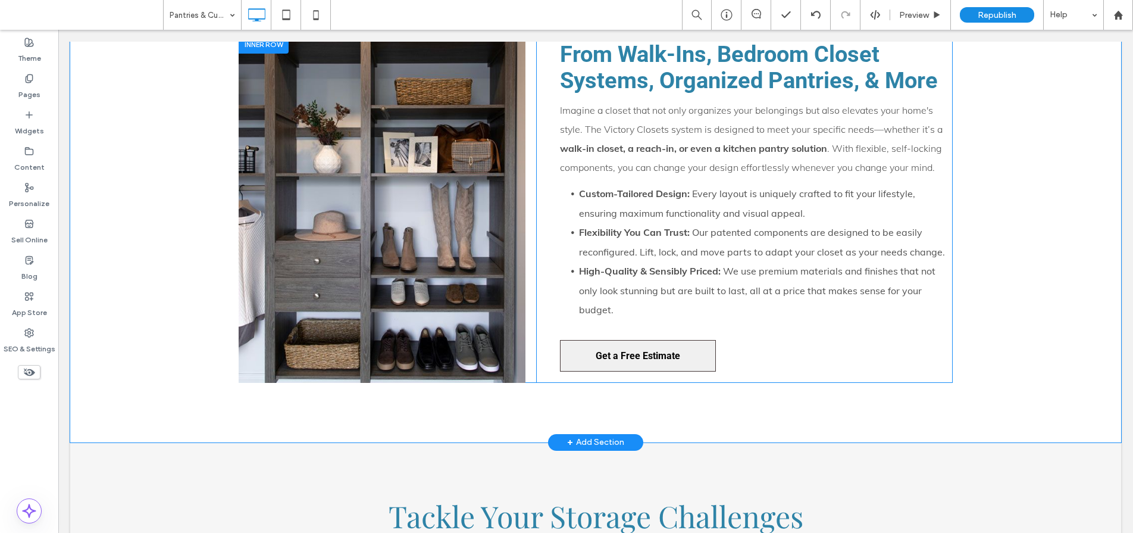
scroll to position [716, 0]
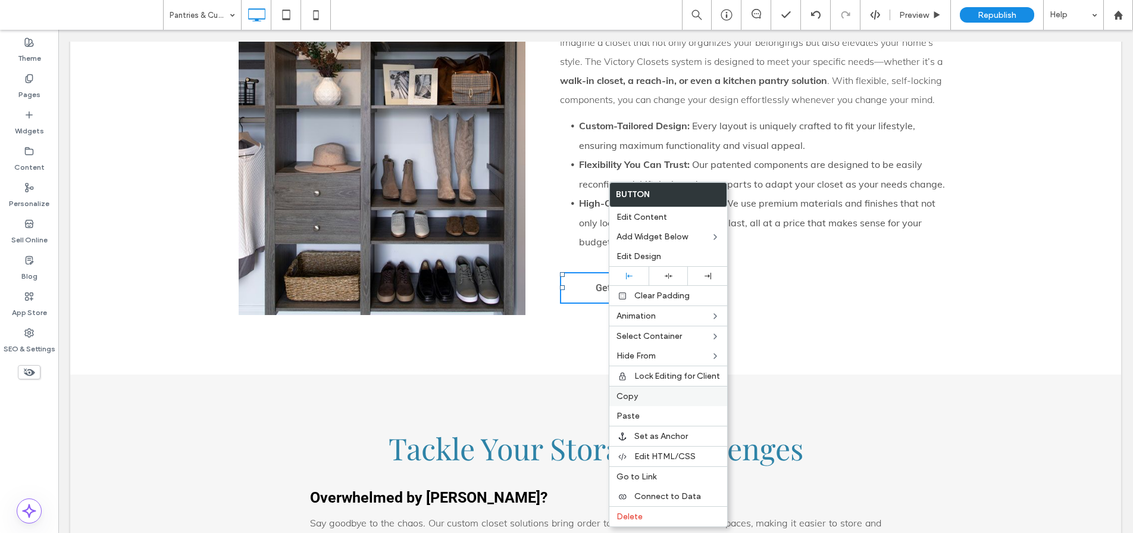
click at [618, 395] on span "Copy" at bounding box center [627, 396] width 21 height 10
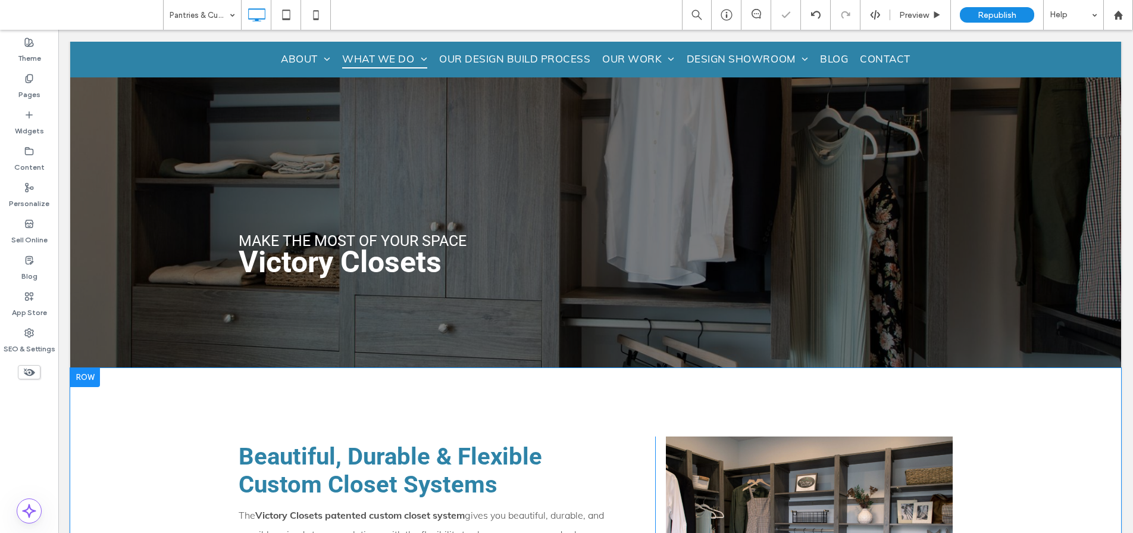
scroll to position [0, 0]
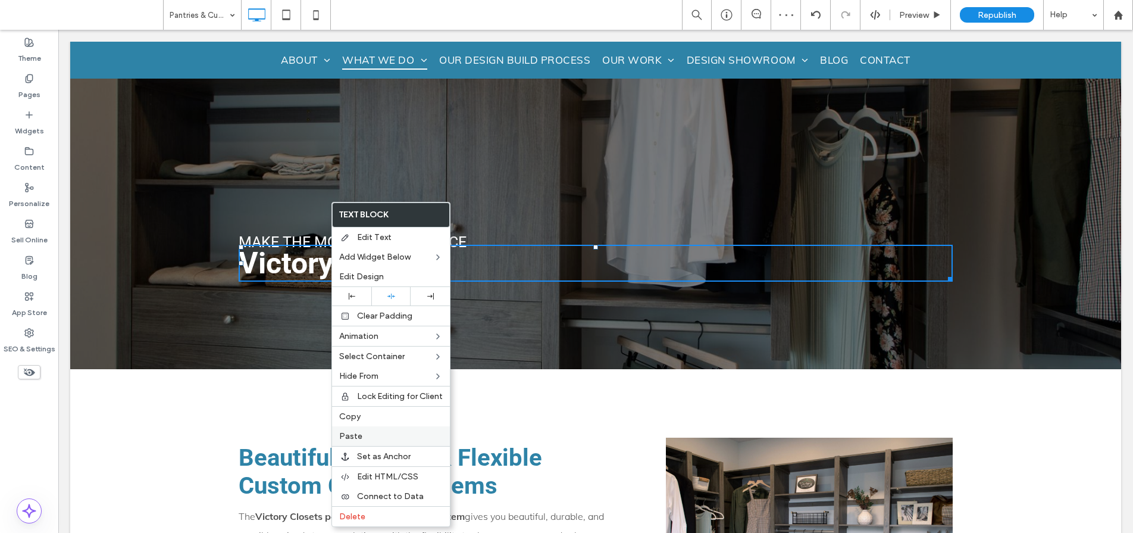
click at [373, 440] on label "Paste" at bounding box center [391, 436] width 104 height 10
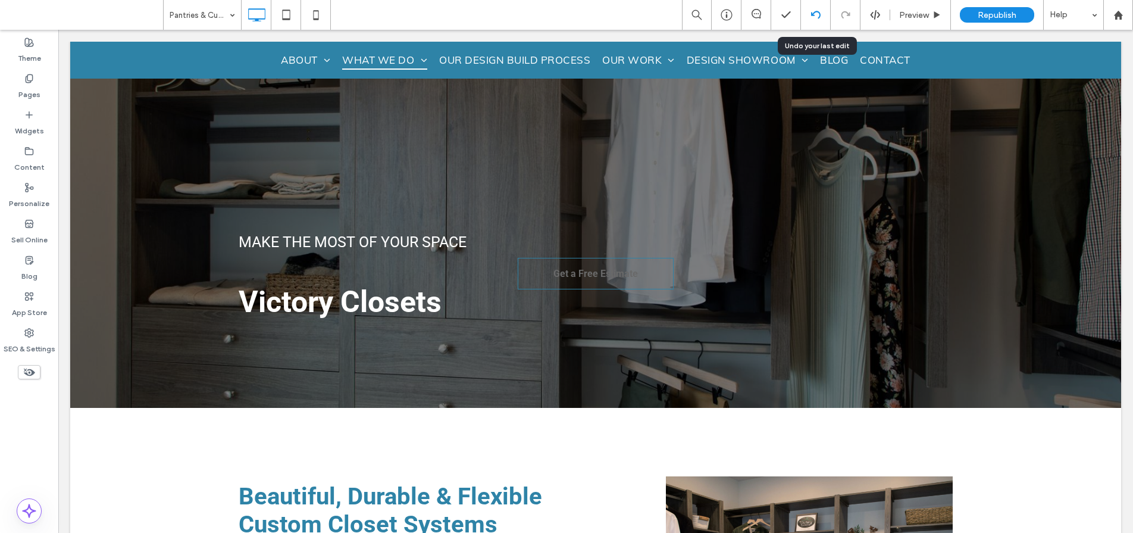
click at [809, 18] on div at bounding box center [815, 15] width 29 height 10
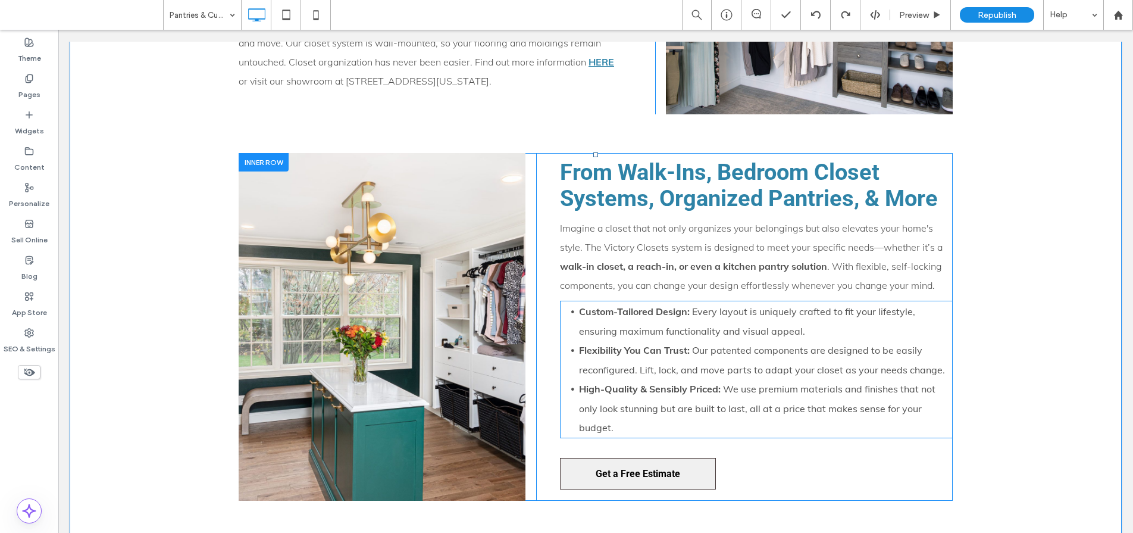
scroll to position [657, 0]
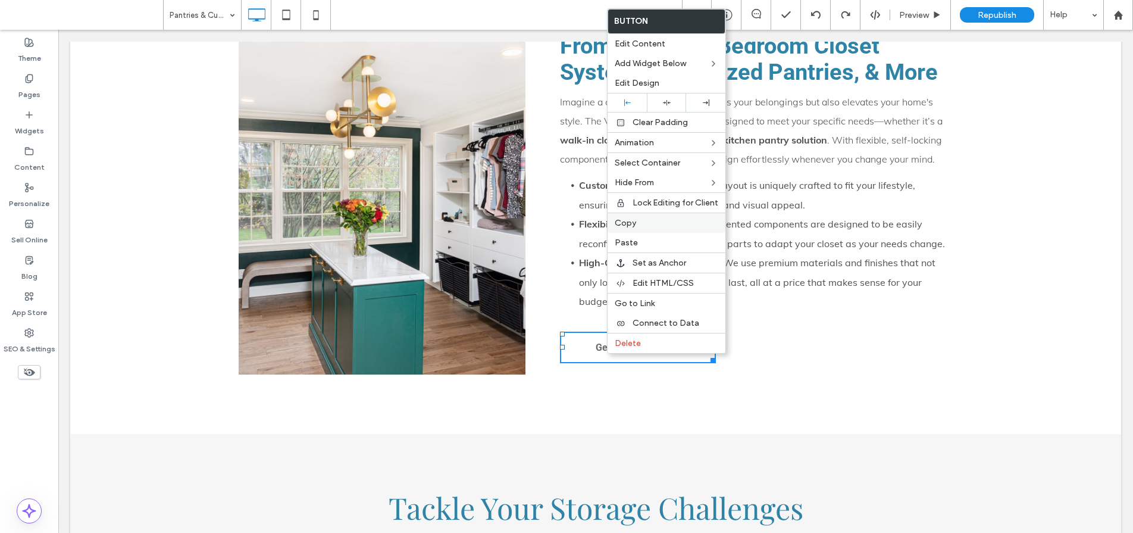
click at [627, 225] on span "Copy" at bounding box center [625, 223] width 21 height 10
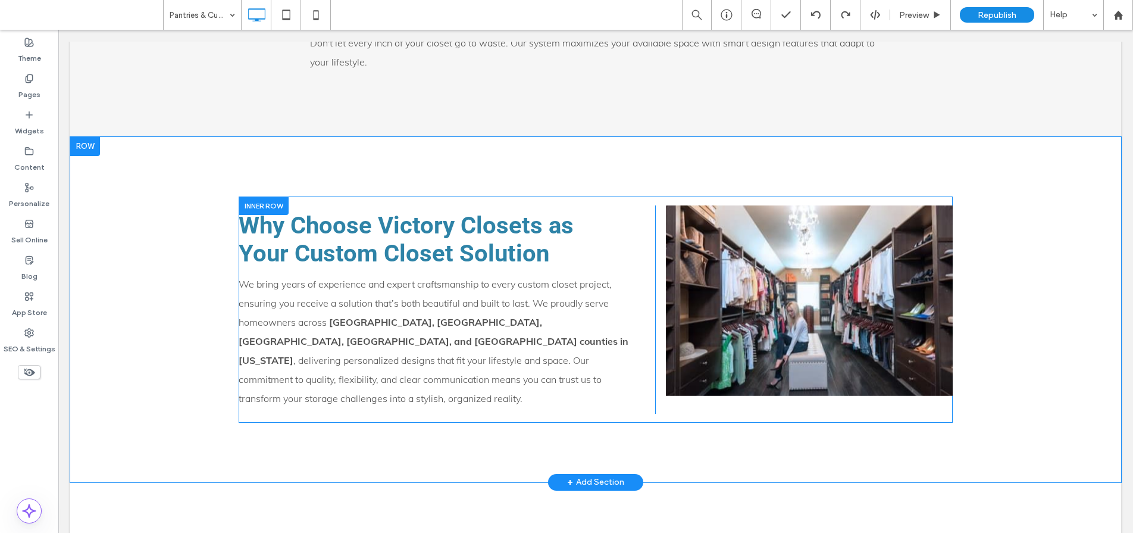
scroll to position [1370, 0]
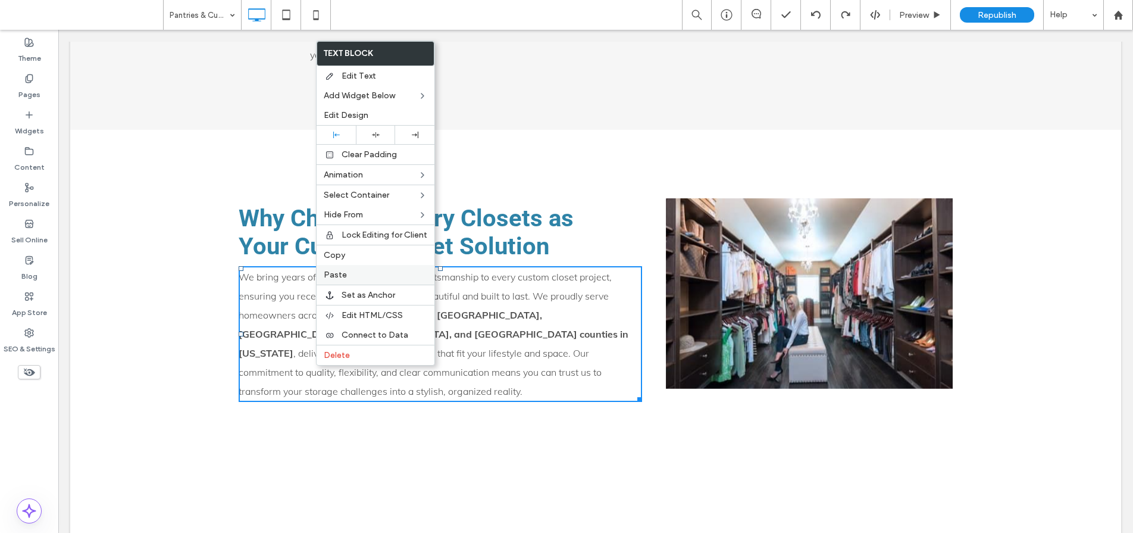
click at [346, 276] on label "Paste" at bounding box center [376, 275] width 104 height 10
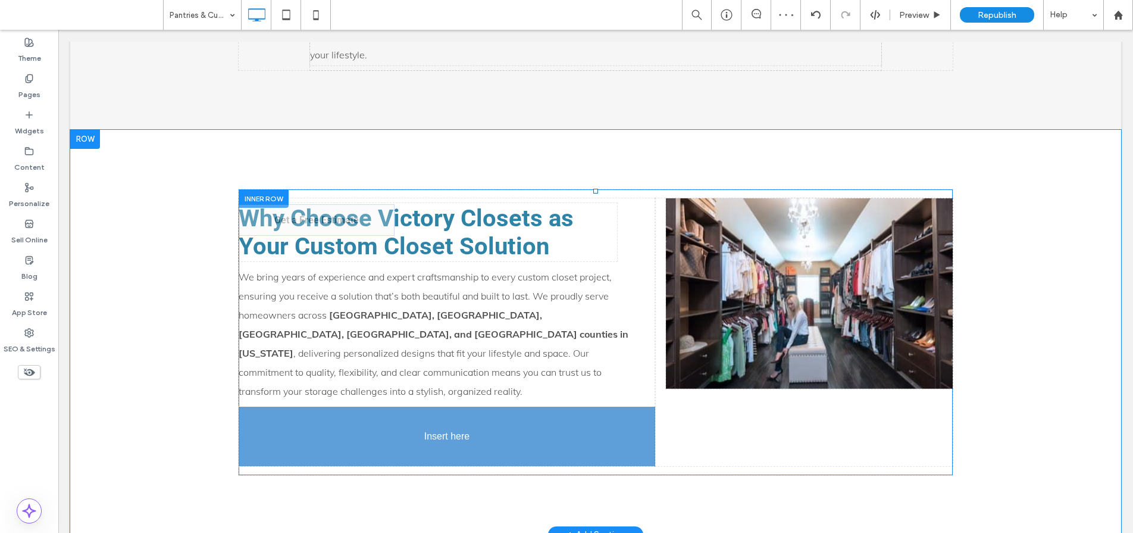
drag, startPoint x: 404, startPoint y: 282, endPoint x: 401, endPoint y: 377, distance: 95.3
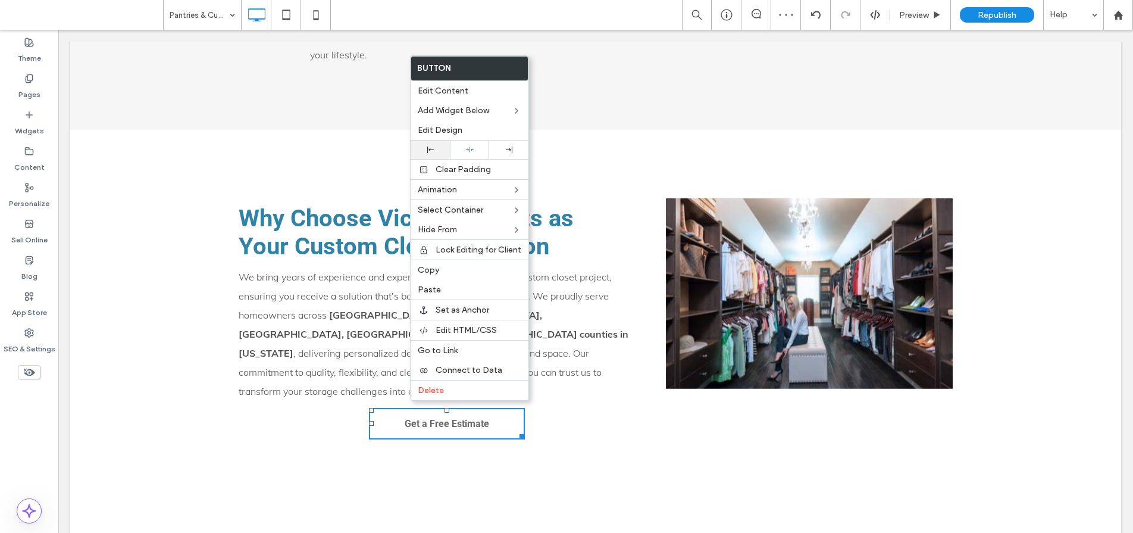
click at [435, 150] on div at bounding box center [430, 149] width 27 height 7
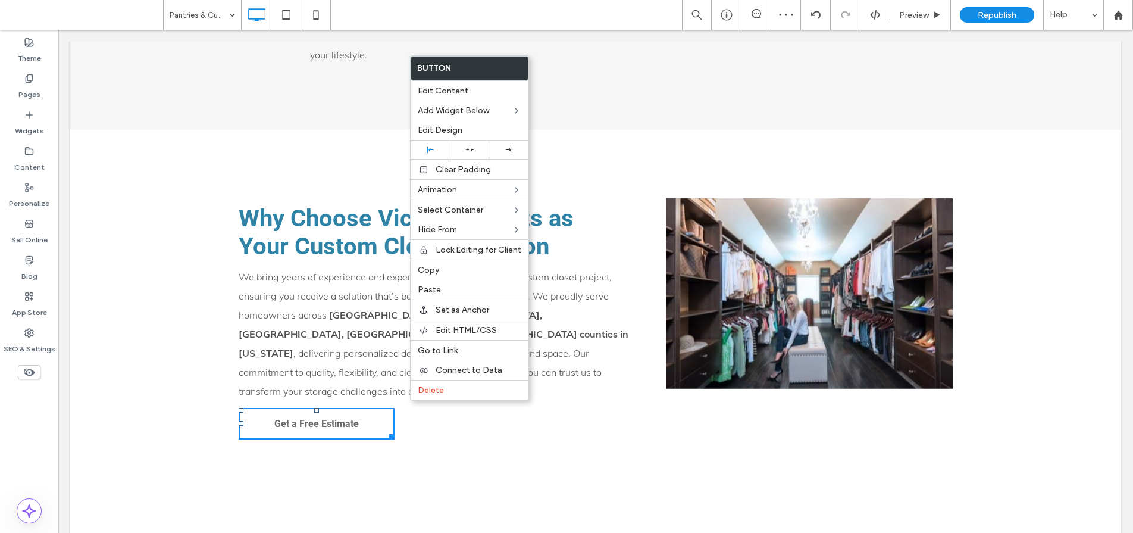
click at [565, 427] on div "Why Choose Victory Closets as Your Custom Closet Solution We bring years of exp…" at bounding box center [596, 321] width 714 height 265
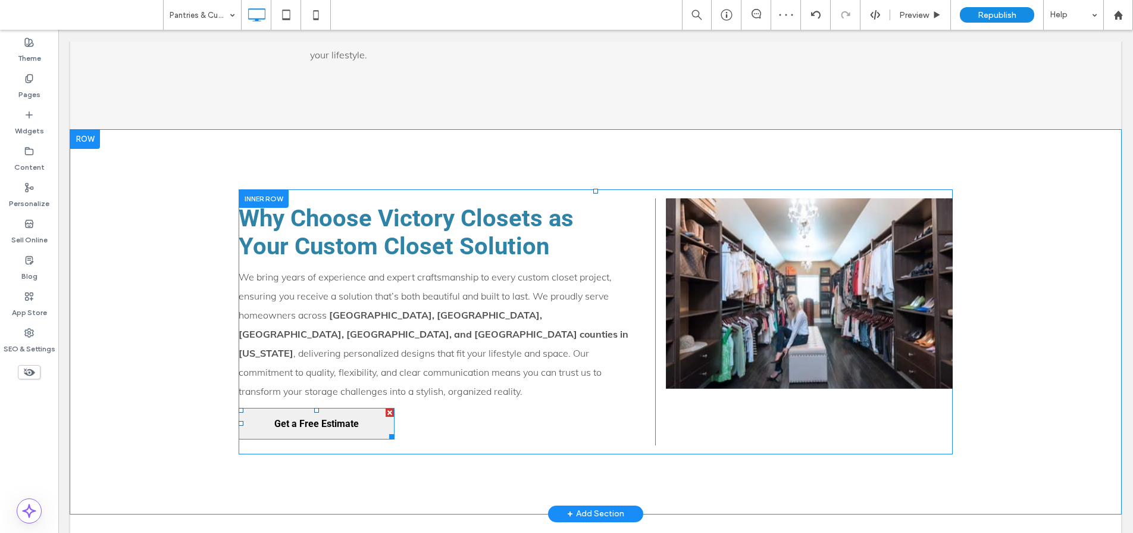
click at [360, 414] on link "Get a Free Estimate" at bounding box center [317, 424] width 156 height 32
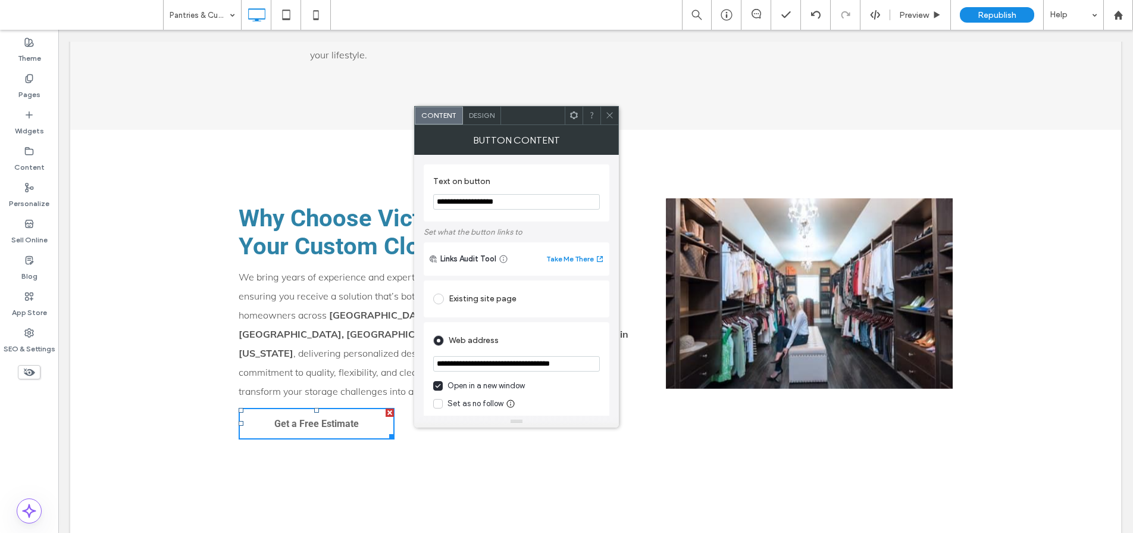
click at [611, 115] on icon at bounding box center [609, 115] width 9 height 9
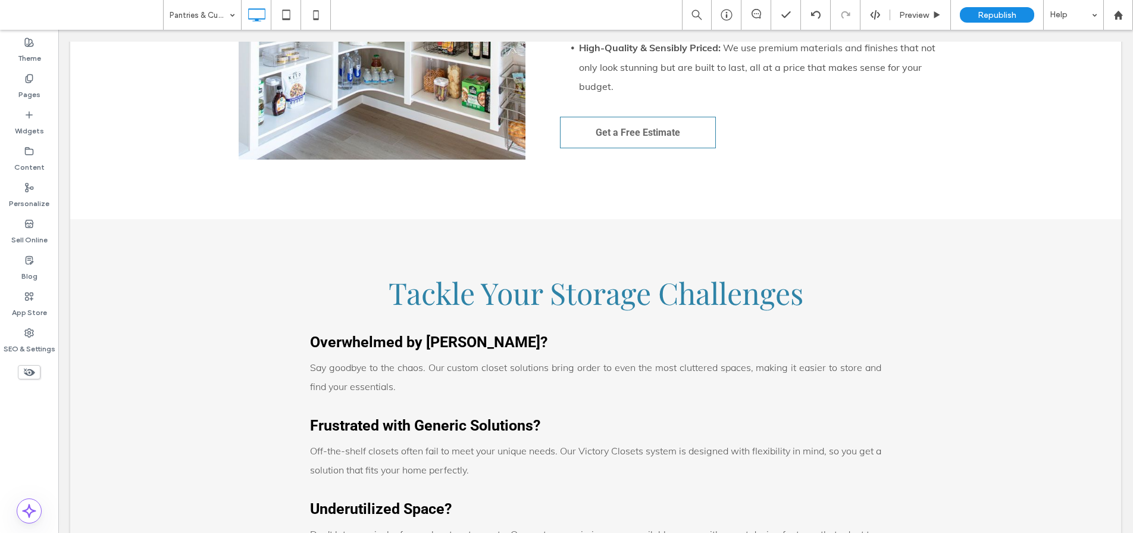
scroll to position [868, 0]
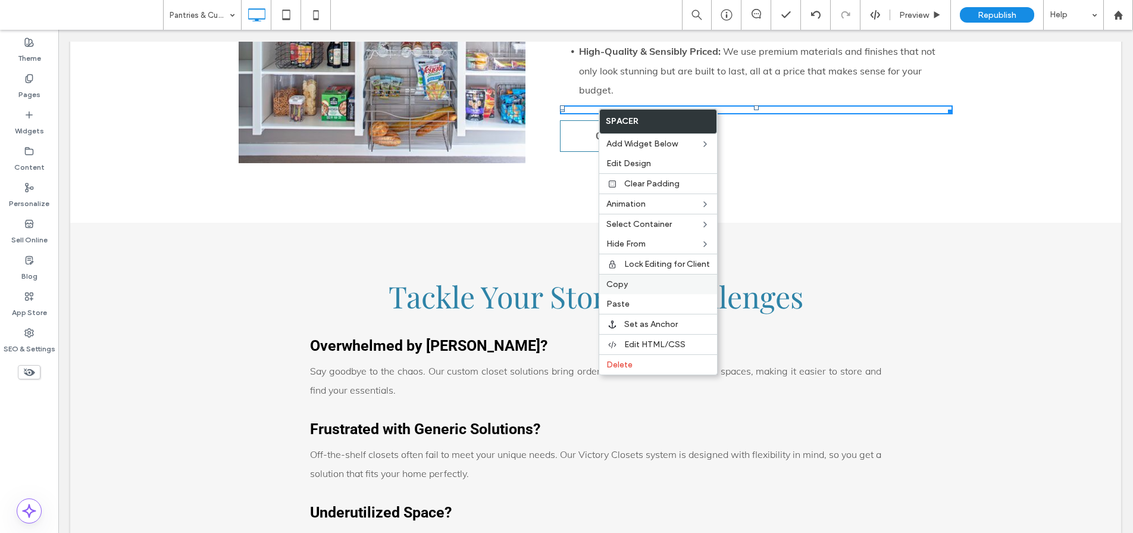
click at [623, 284] on span "Copy" at bounding box center [617, 284] width 21 height 10
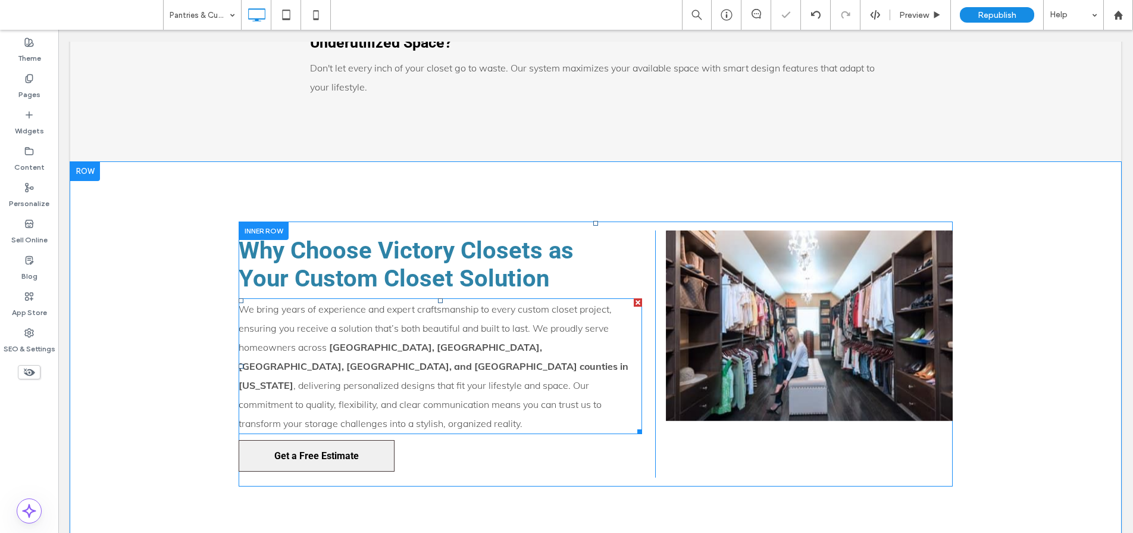
scroll to position [1390, 0]
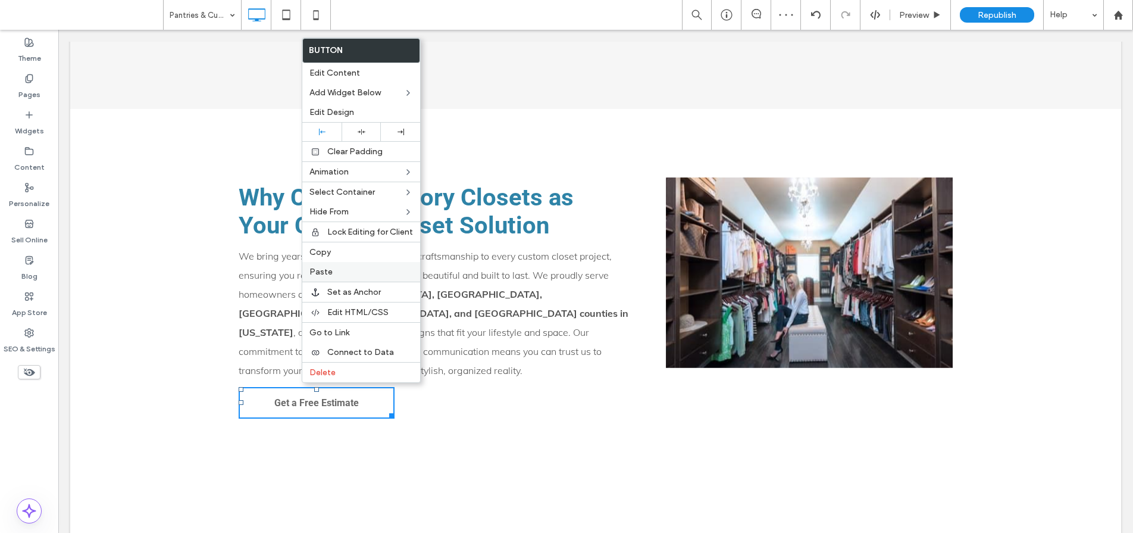
click at [351, 271] on label "Paste" at bounding box center [362, 272] width 104 height 10
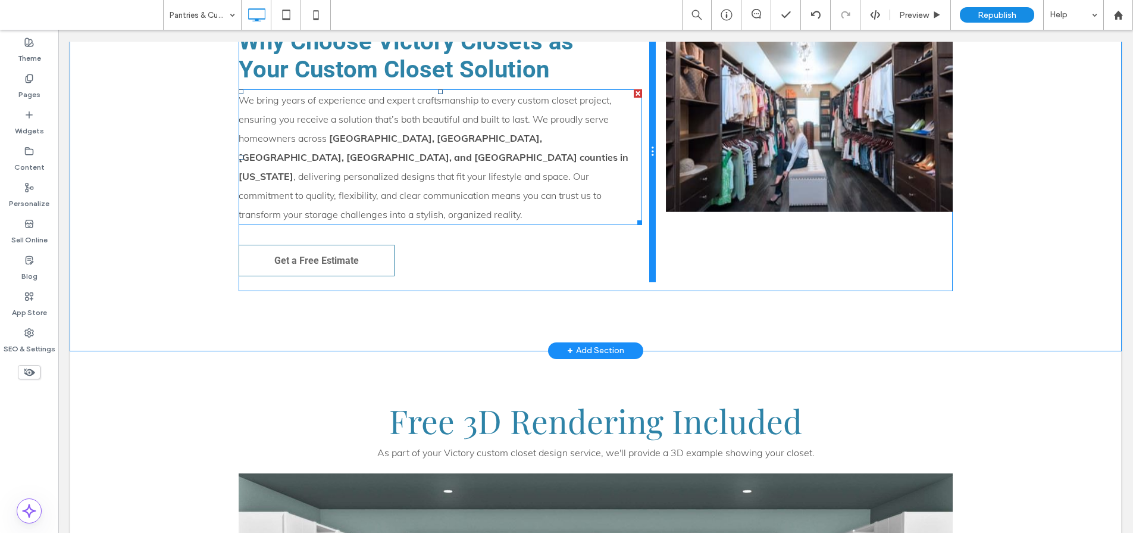
scroll to position [1495, 0]
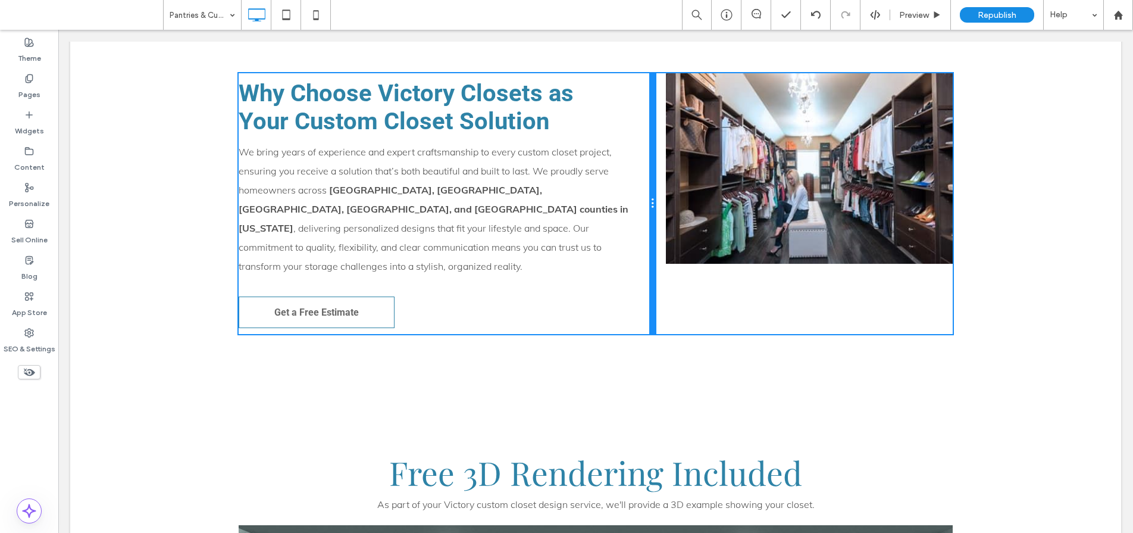
drag, startPoint x: 649, startPoint y: 230, endPoint x: 624, endPoint y: 226, distance: 25.3
click at [624, 226] on div "Why Choose Victory Closets as Your Custom Closet Solution We bring years of exp…" at bounding box center [447, 203] width 417 height 261
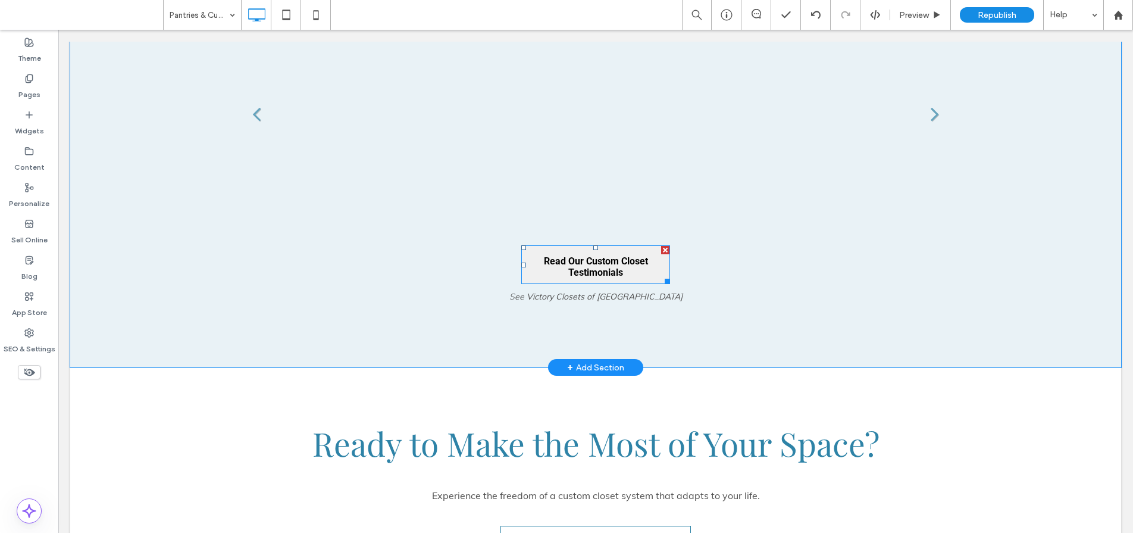
scroll to position [3379, 0]
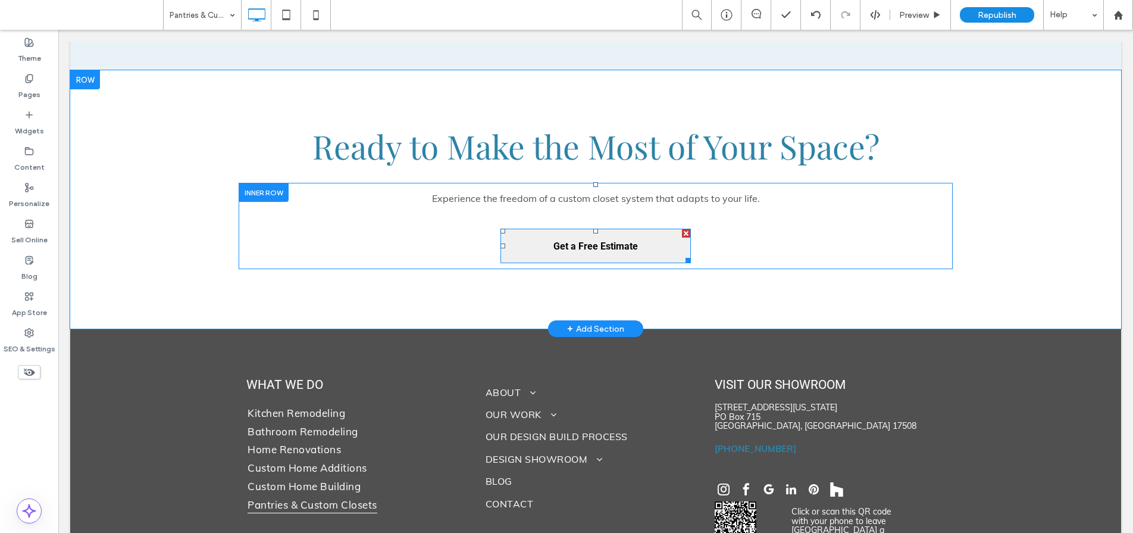
click at [601, 231] on span "Get a Free Estimate" at bounding box center [596, 246] width 85 height 30
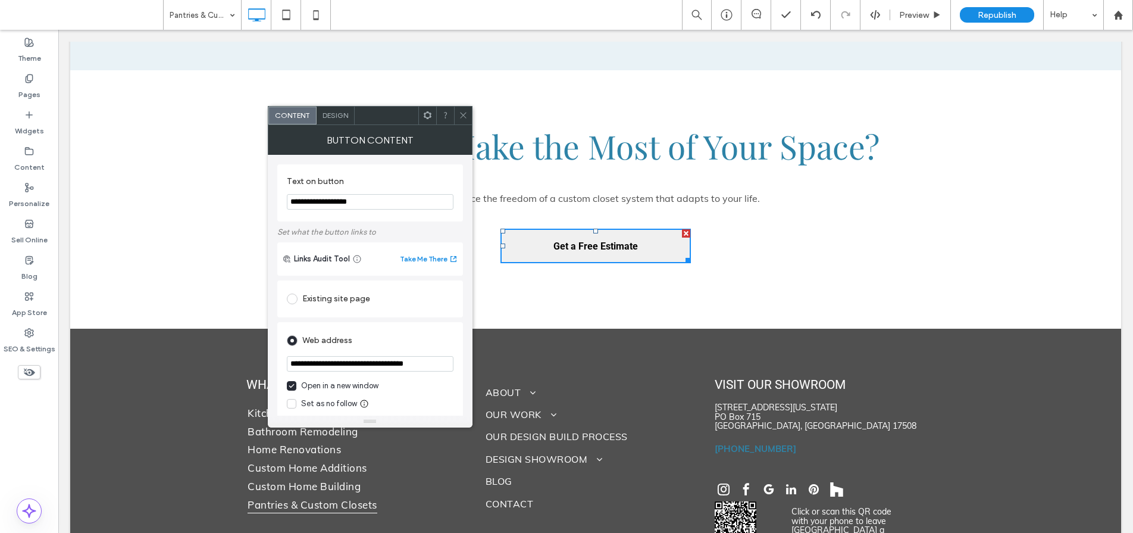
click at [574, 231] on span "Get a Free Estimate" at bounding box center [596, 246] width 85 height 30
click at [329, 199] on input "**********" at bounding box center [370, 201] width 167 height 15
type input "**********"
click at [336, 118] on span "Design" at bounding box center [336, 115] width 26 height 9
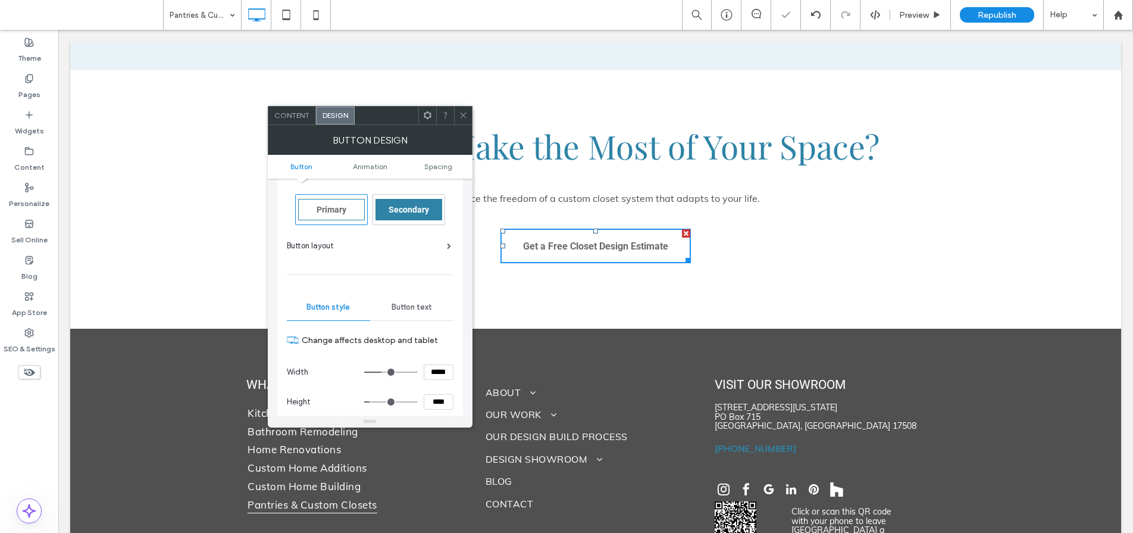
scroll to position [80, 0]
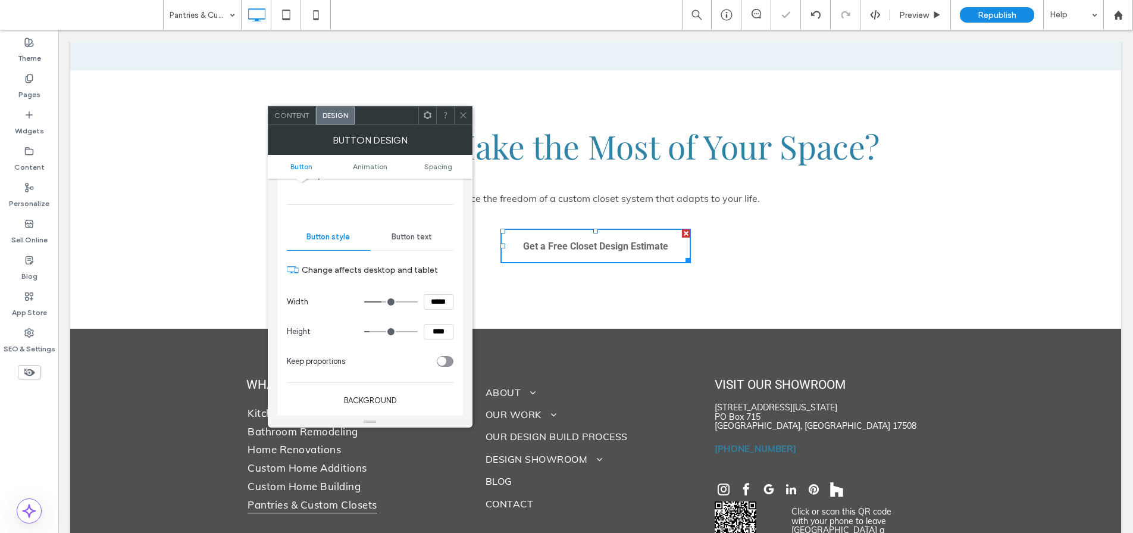
click at [439, 303] on input "*****" at bounding box center [439, 301] width 30 height 15
type input "*****"
type input "***"
click at [467, 112] on icon at bounding box center [463, 115] width 9 height 9
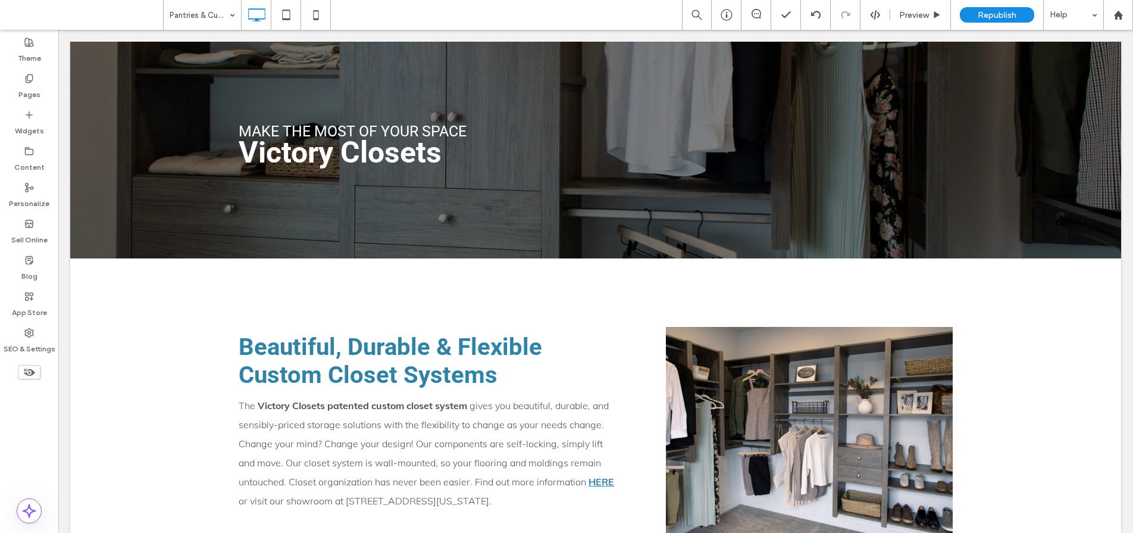
scroll to position [0, 0]
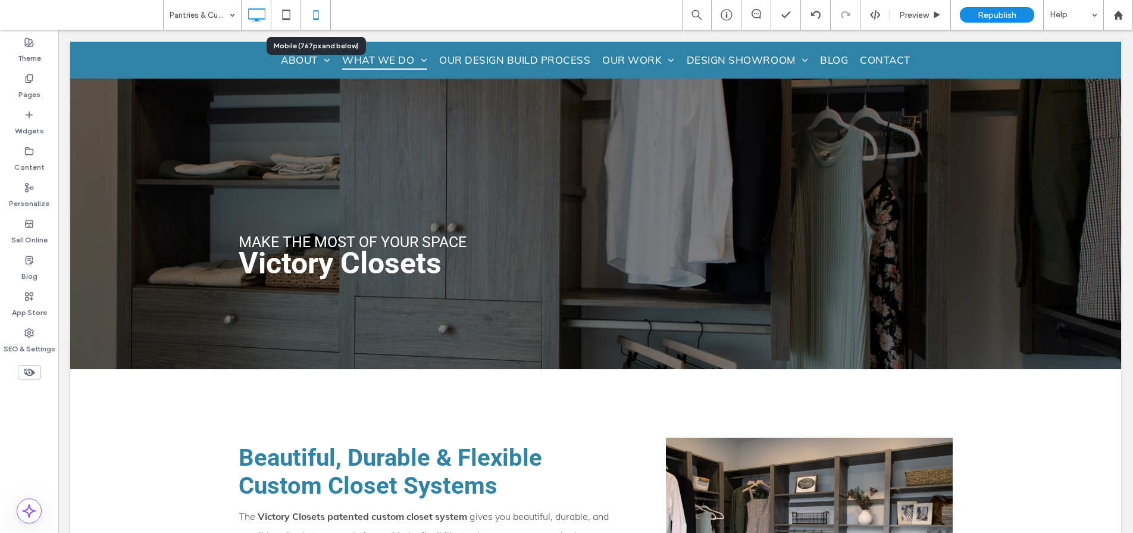
click at [323, 14] on icon at bounding box center [316, 15] width 24 height 24
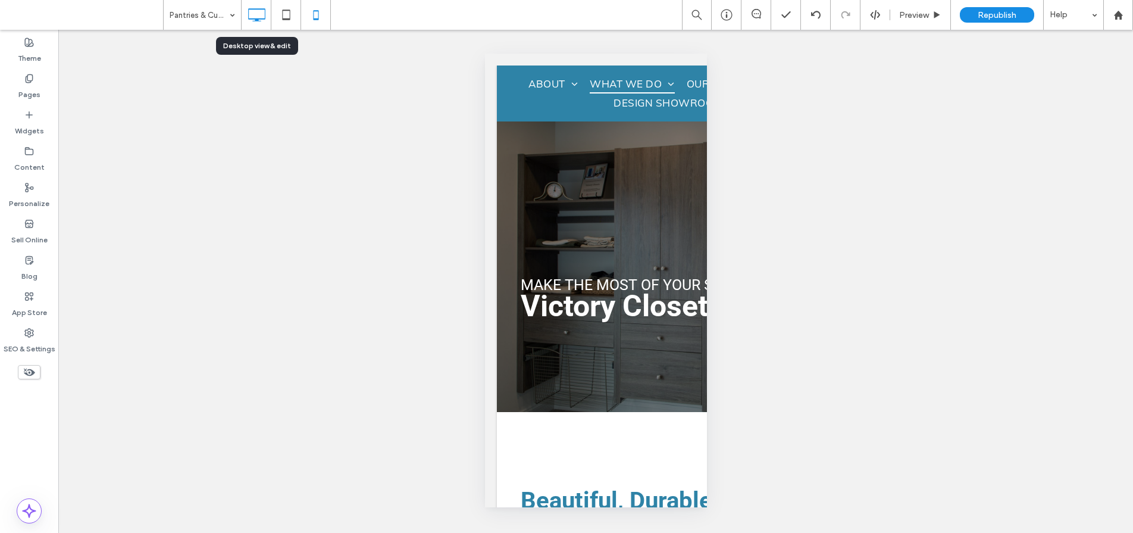
click at [263, 15] on icon at bounding box center [257, 15] width 24 height 24
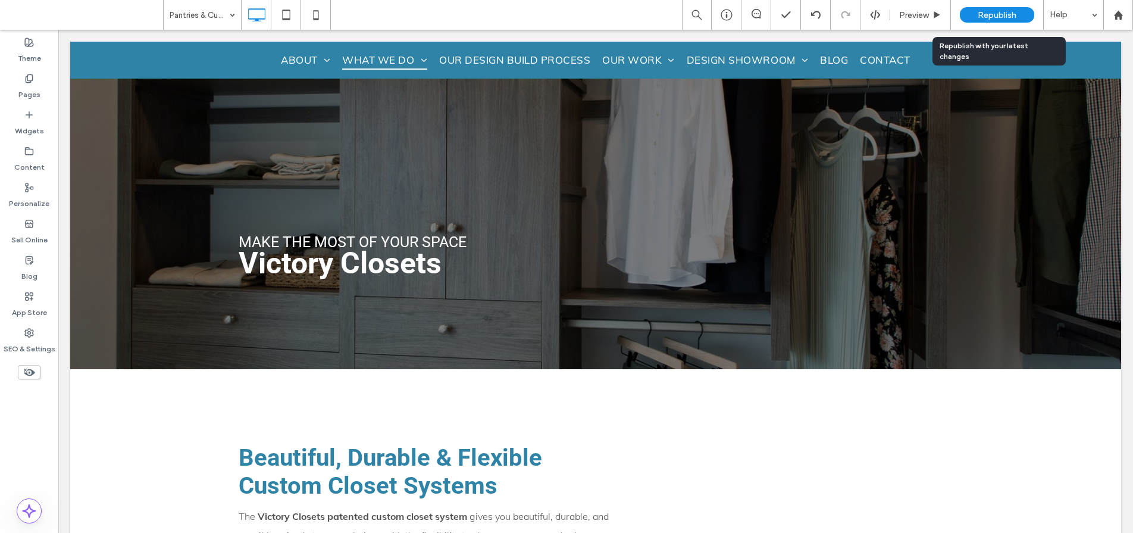
click at [979, 13] on span "Republish" at bounding box center [997, 15] width 39 height 10
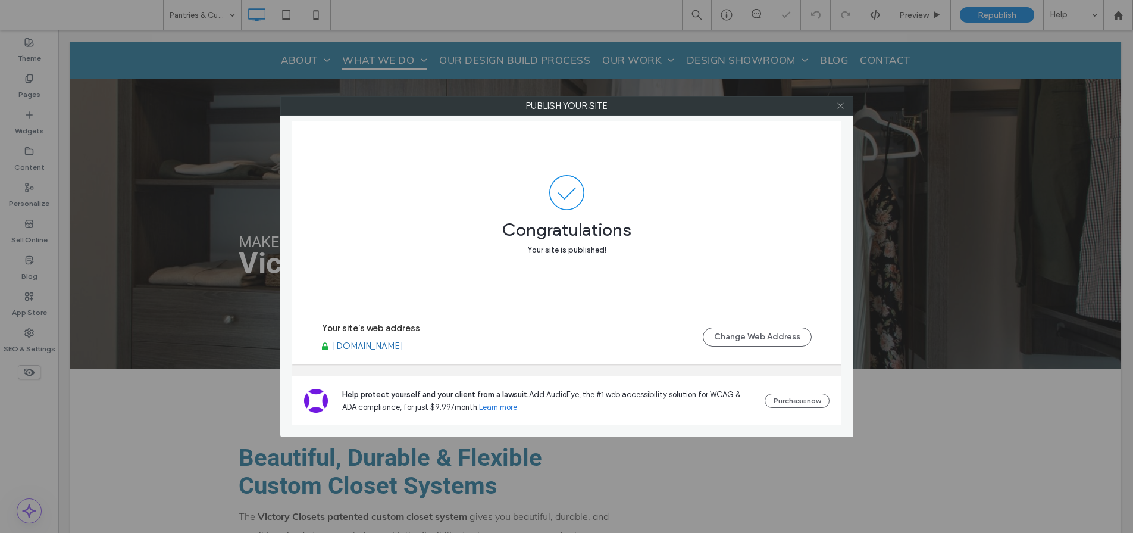
click at [843, 104] on use at bounding box center [841, 106] width 6 height 6
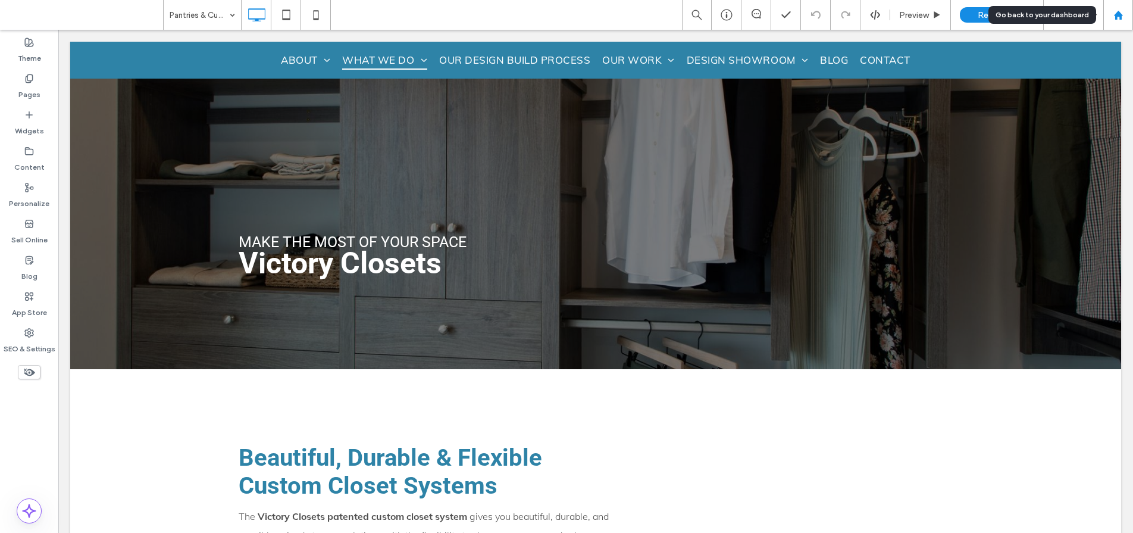
click at [1120, 17] on use at bounding box center [1118, 14] width 9 height 9
